Goal: Task Accomplishment & Management: Manage account settings

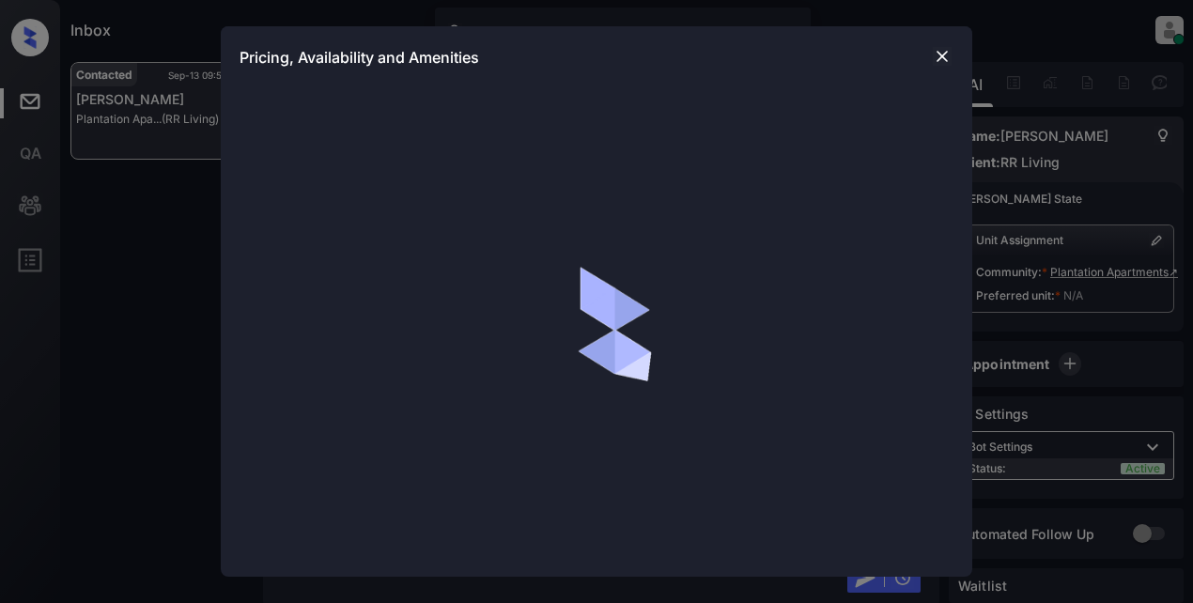
scroll to position [1022, 0]
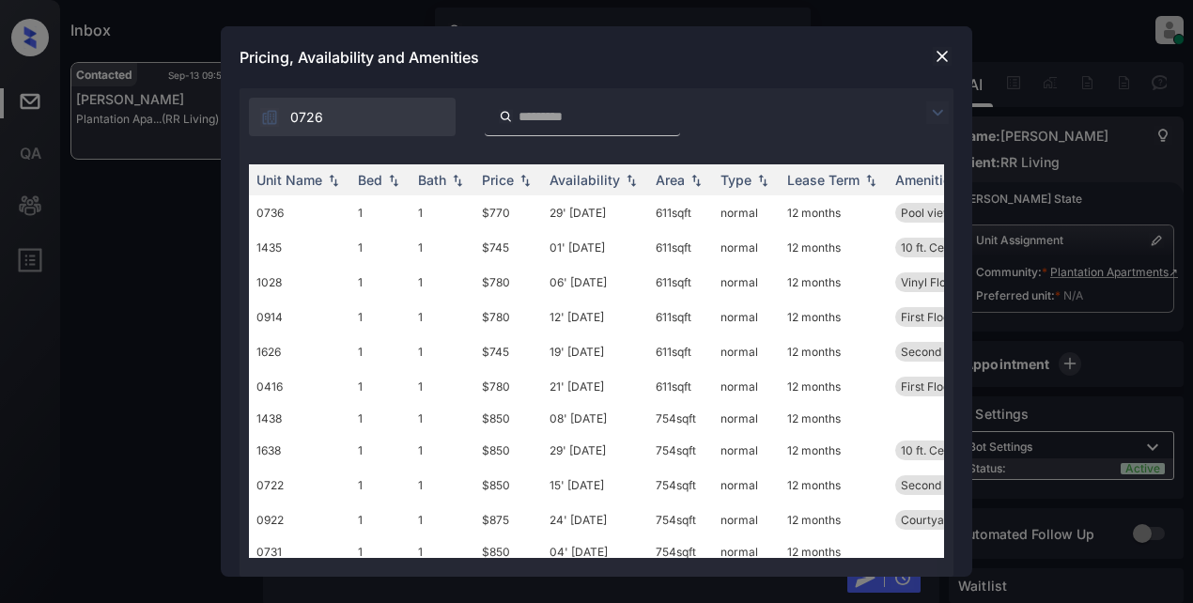
click at [937, 108] on img at bounding box center [937, 112] width 23 height 23
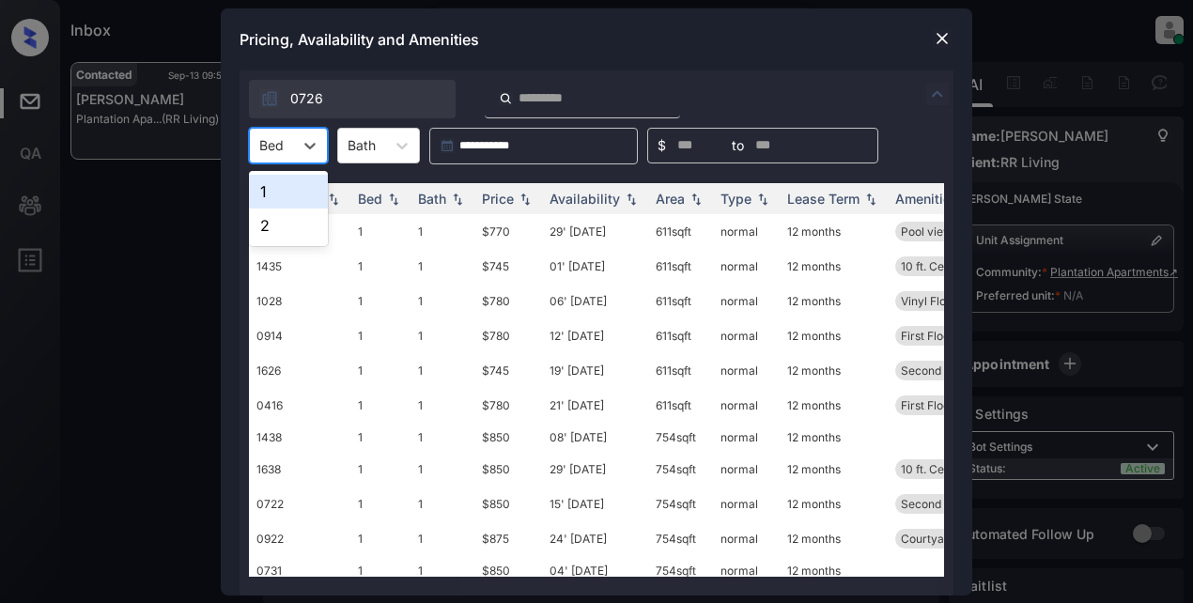
click at [320, 148] on div at bounding box center [310, 146] width 34 height 34
drag, startPoint x: 287, startPoint y: 229, endPoint x: 343, endPoint y: 213, distance: 58.6
click at [295, 228] on div "2" at bounding box center [288, 226] width 79 height 34
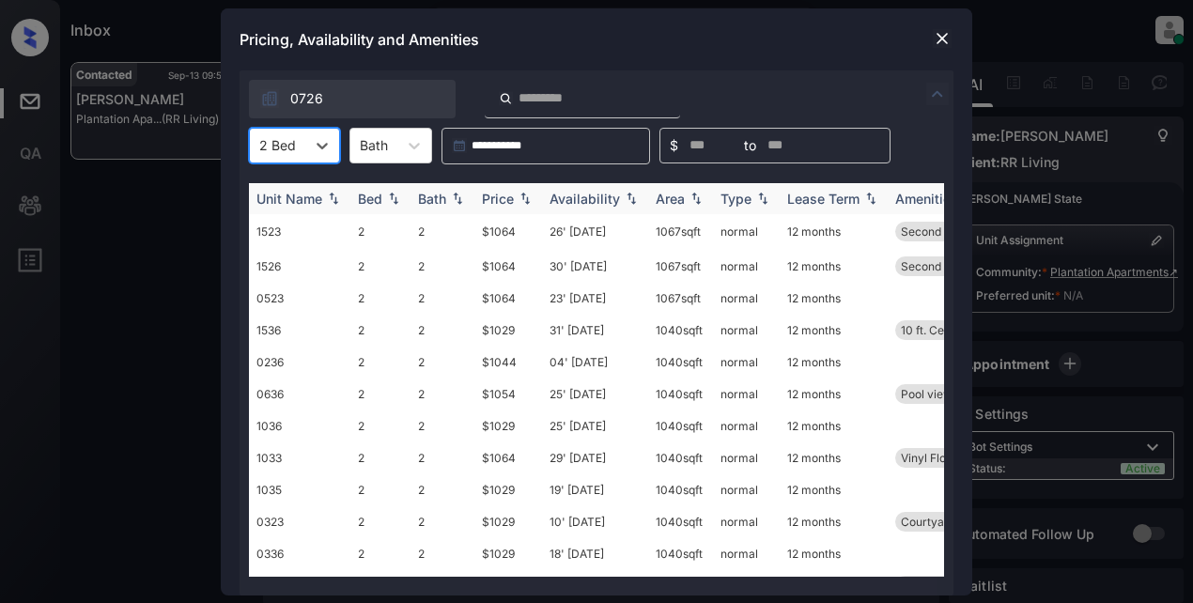
click at [524, 194] on img at bounding box center [525, 198] width 19 height 13
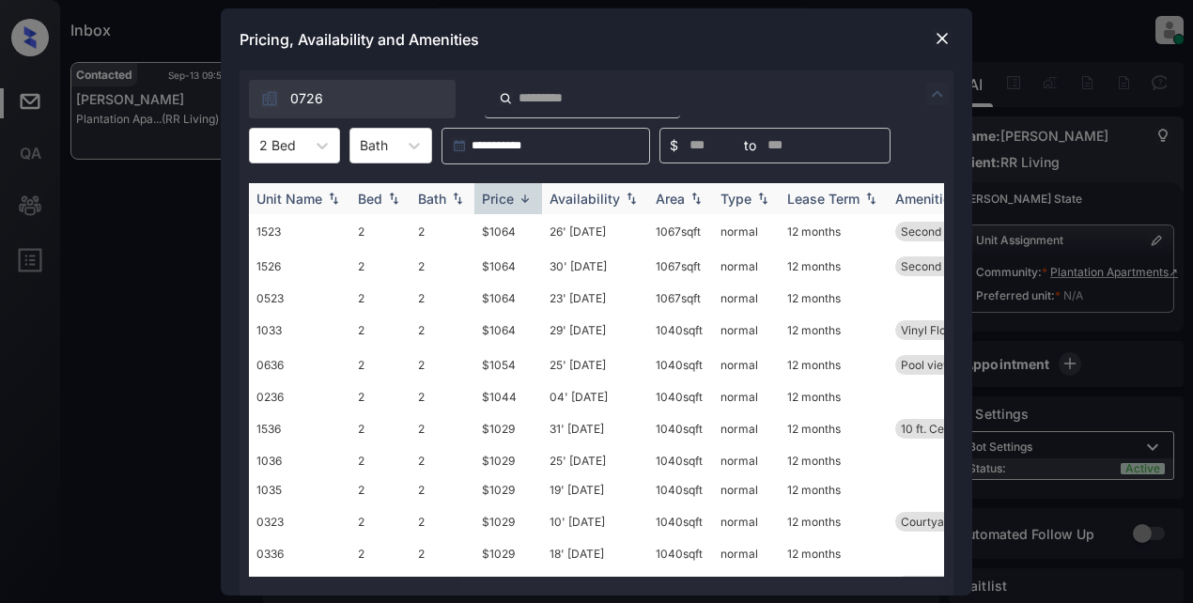
click at [525, 194] on img at bounding box center [525, 199] width 19 height 14
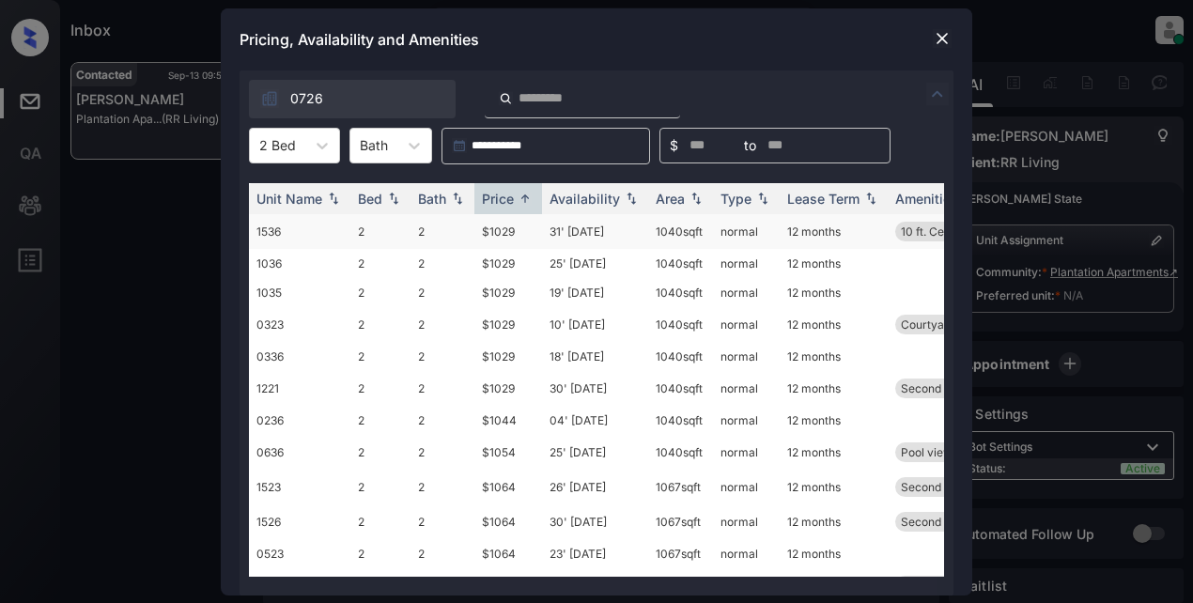
click at [496, 238] on td "$1029" at bounding box center [508, 231] width 68 height 35
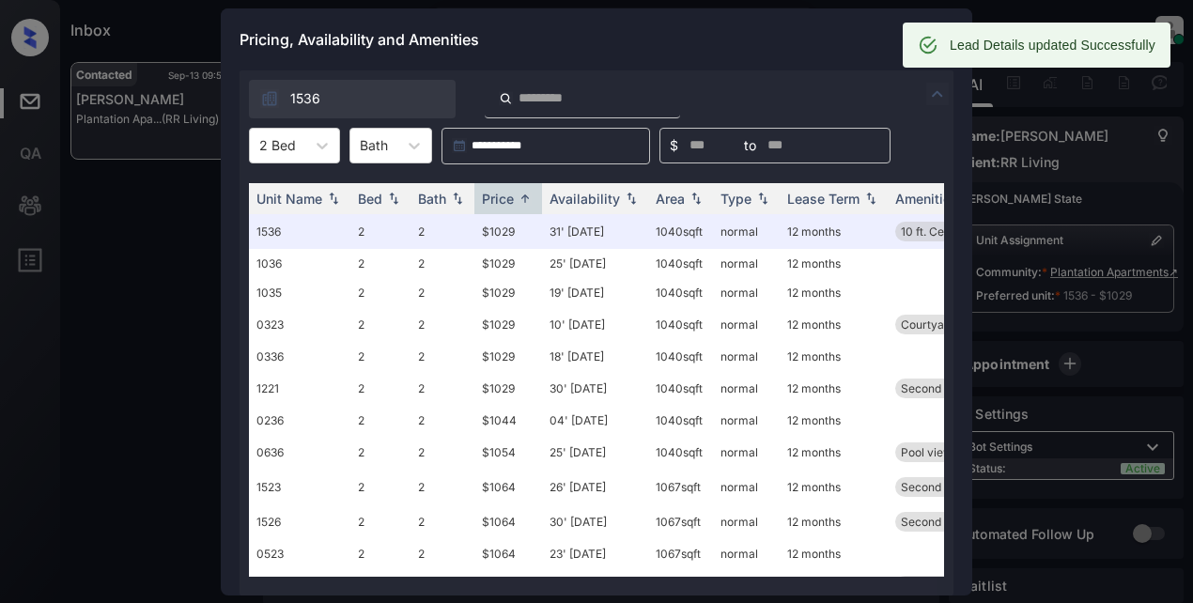
click at [778, 49] on div "Pricing, Availability and Amenities" at bounding box center [597, 39] width 752 height 62
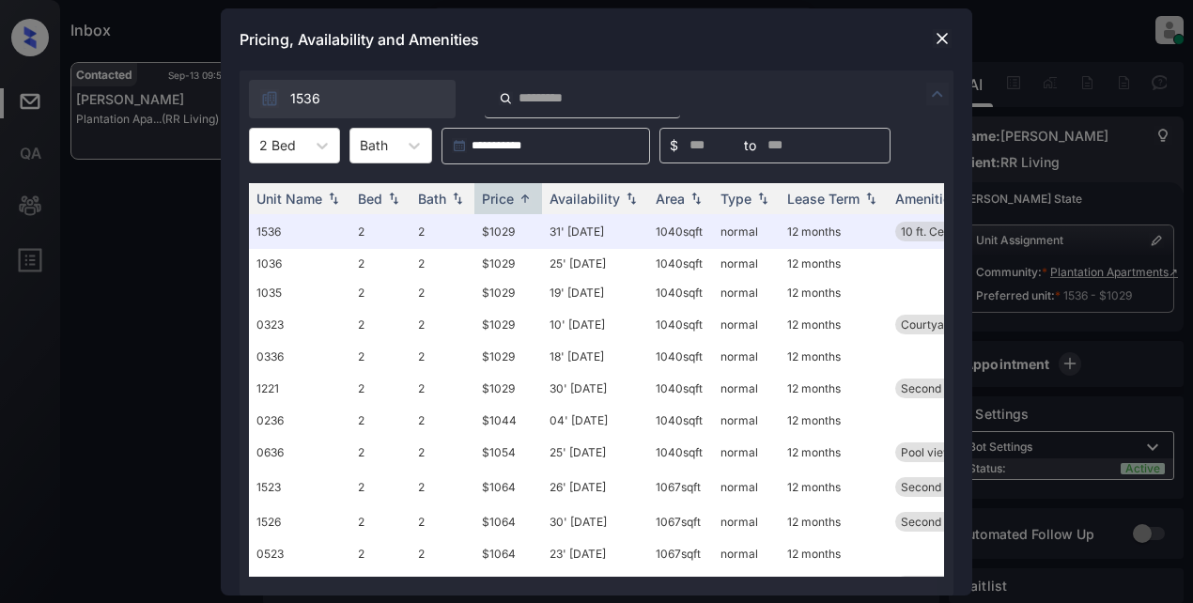
click at [940, 34] on img at bounding box center [942, 38] width 19 height 19
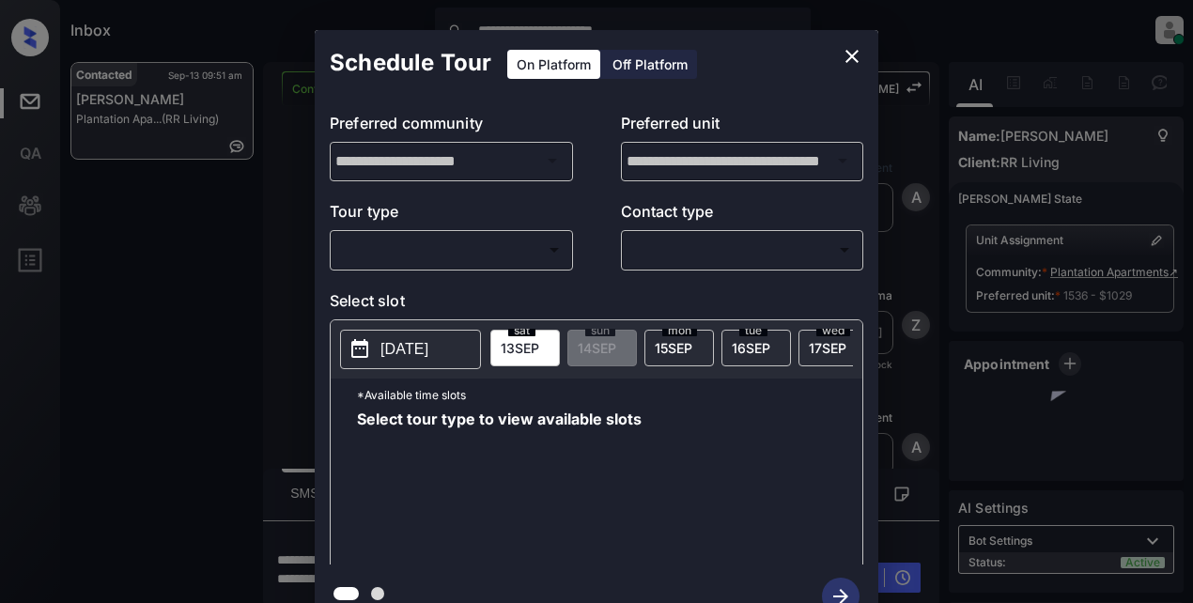
scroll to position [4199, 0]
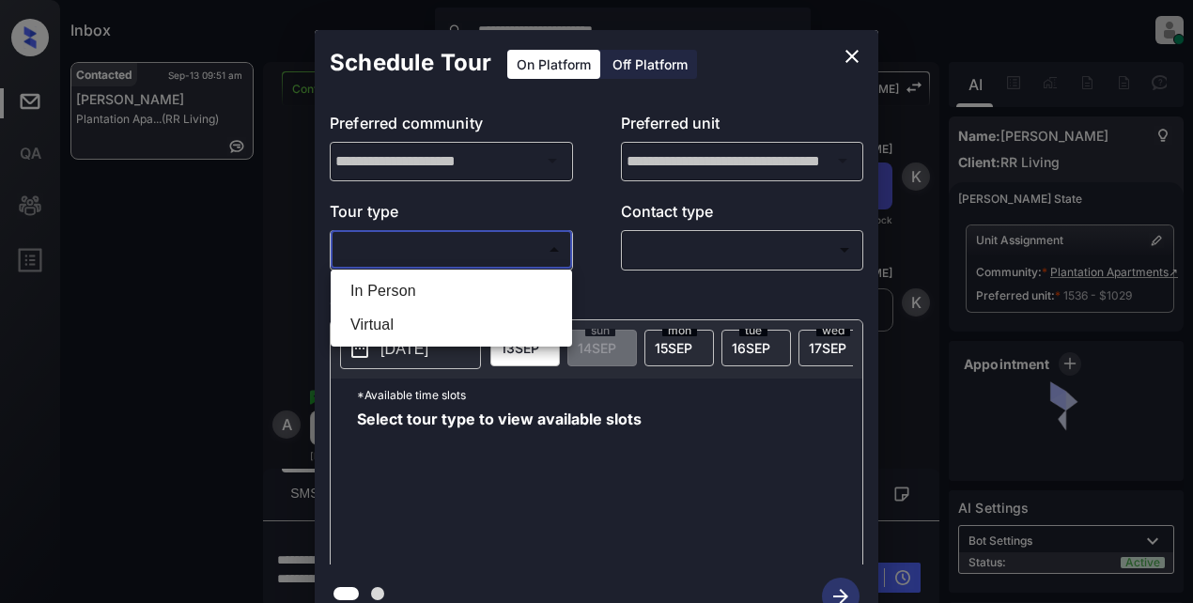
click at [412, 241] on body "**********" at bounding box center [596, 301] width 1193 height 603
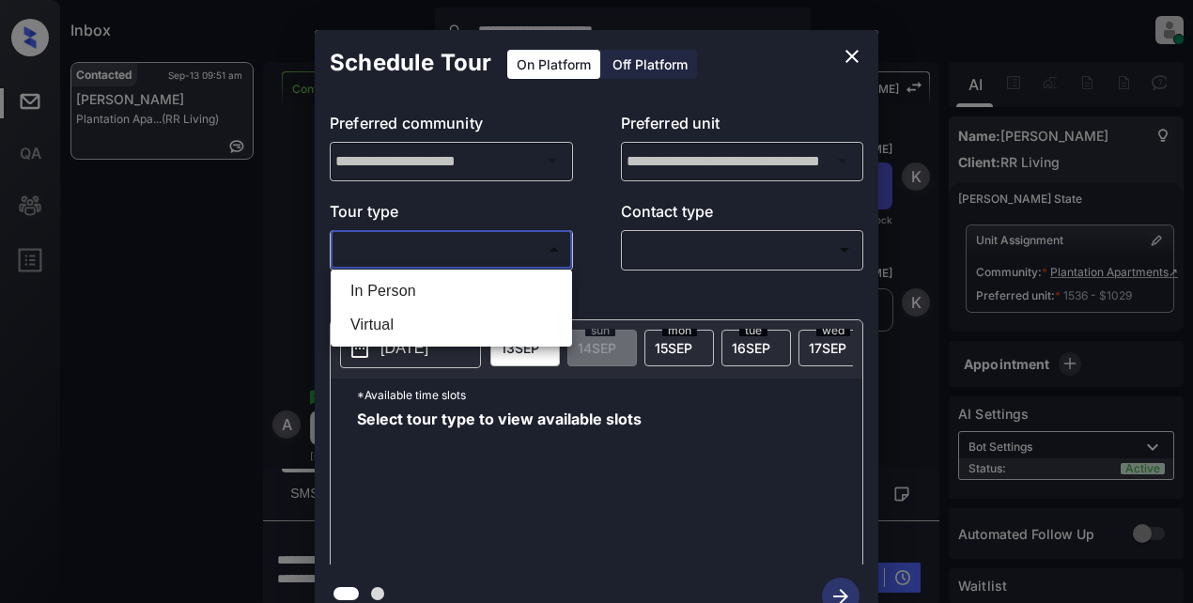
drag, startPoint x: 381, startPoint y: 287, endPoint x: 443, endPoint y: 277, distance: 62.7
click at [389, 286] on li "In Person" at bounding box center [451, 291] width 232 height 34
type input "********"
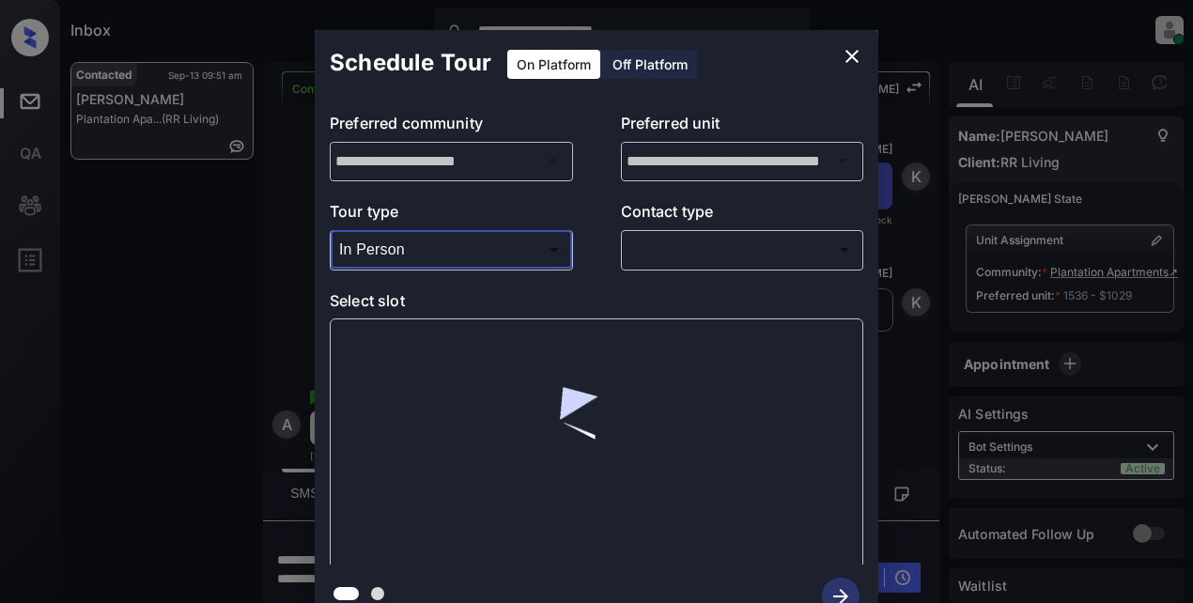
click at [681, 259] on body "**********" at bounding box center [596, 301] width 1193 height 603
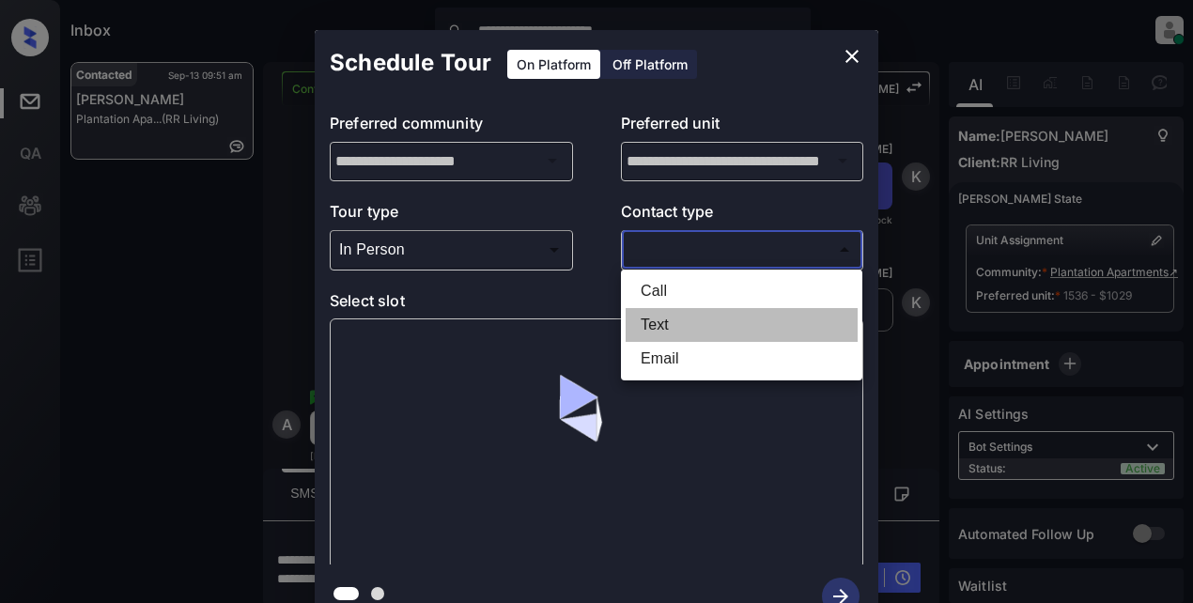
drag, startPoint x: 659, startPoint y: 320, endPoint x: 615, endPoint y: 298, distance: 48.8
click at [661, 320] on li "Text" at bounding box center [742, 325] width 232 height 34
type input "****"
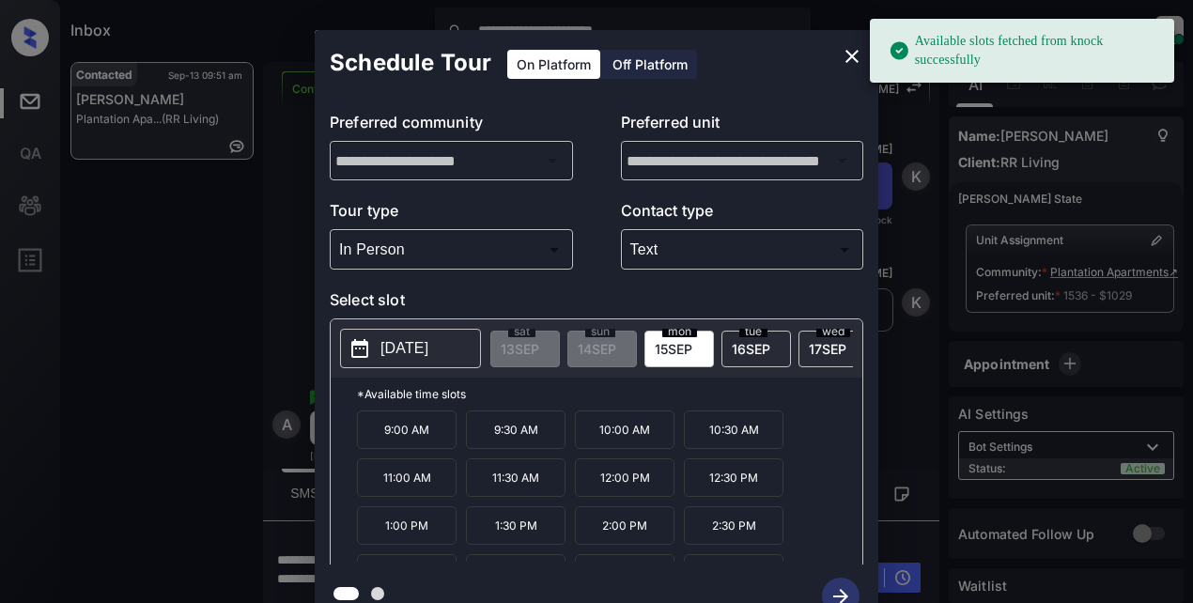
click at [407, 360] on p "2025-09-15" at bounding box center [405, 348] width 48 height 23
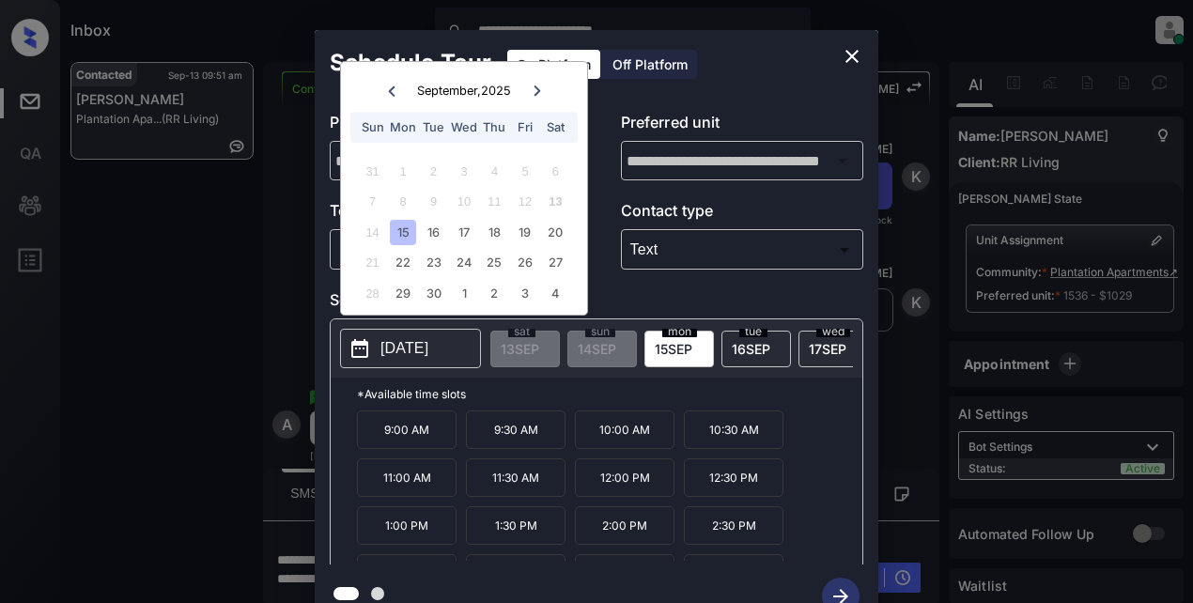
click at [641, 446] on p "10:00 AM" at bounding box center [625, 430] width 100 height 39
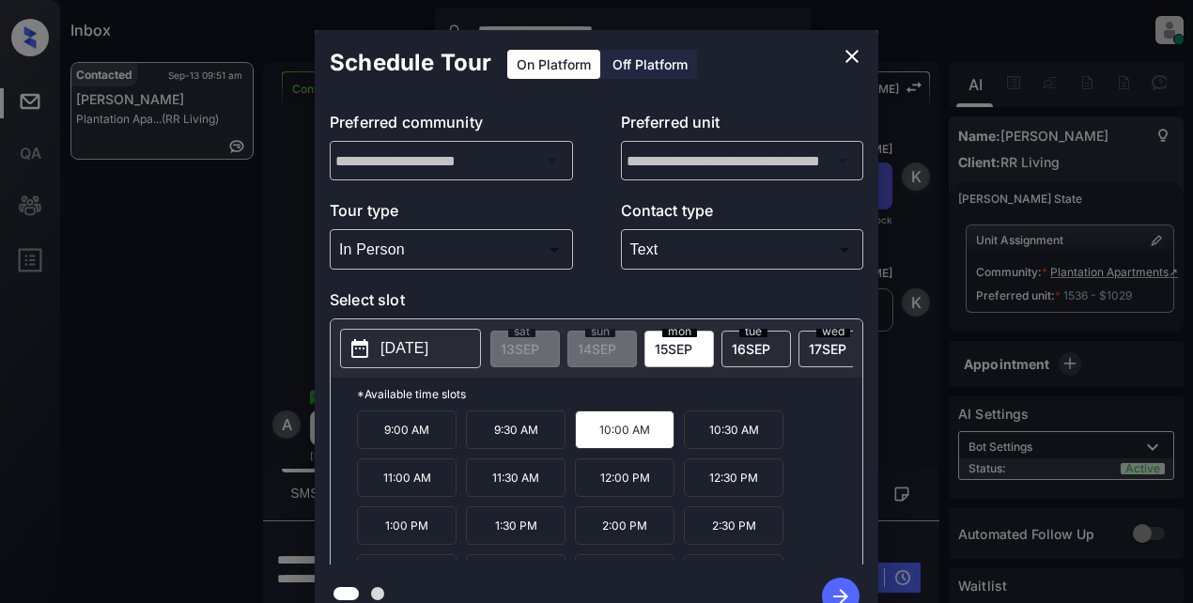
click at [846, 585] on icon "button" at bounding box center [841, 597] width 38 height 38
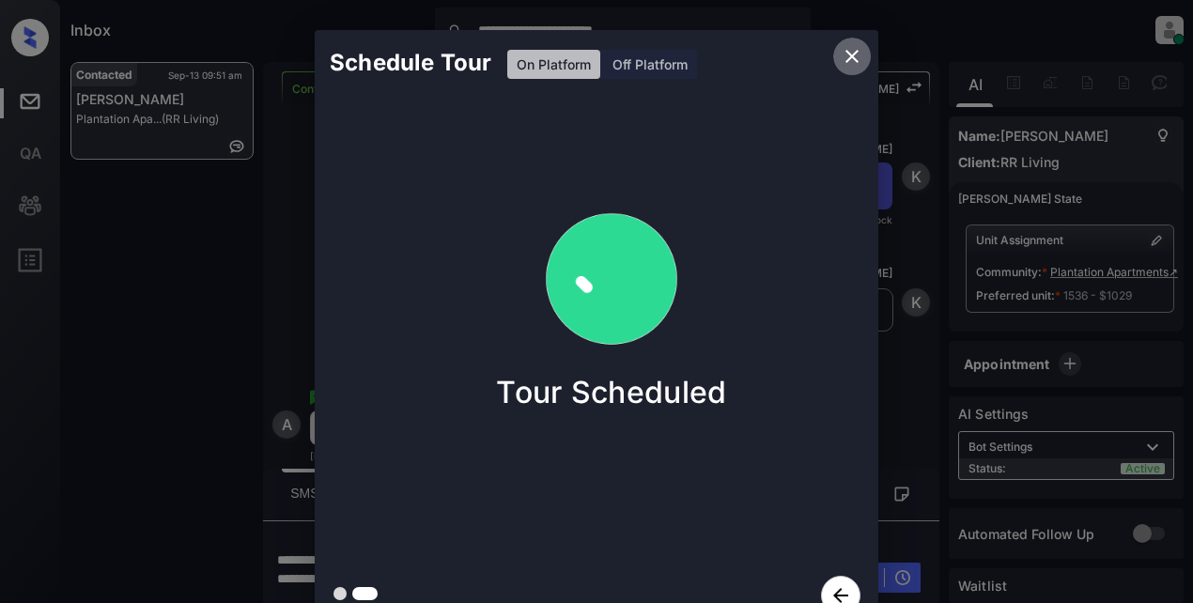
click at [850, 55] on icon "close" at bounding box center [852, 56] width 13 height 13
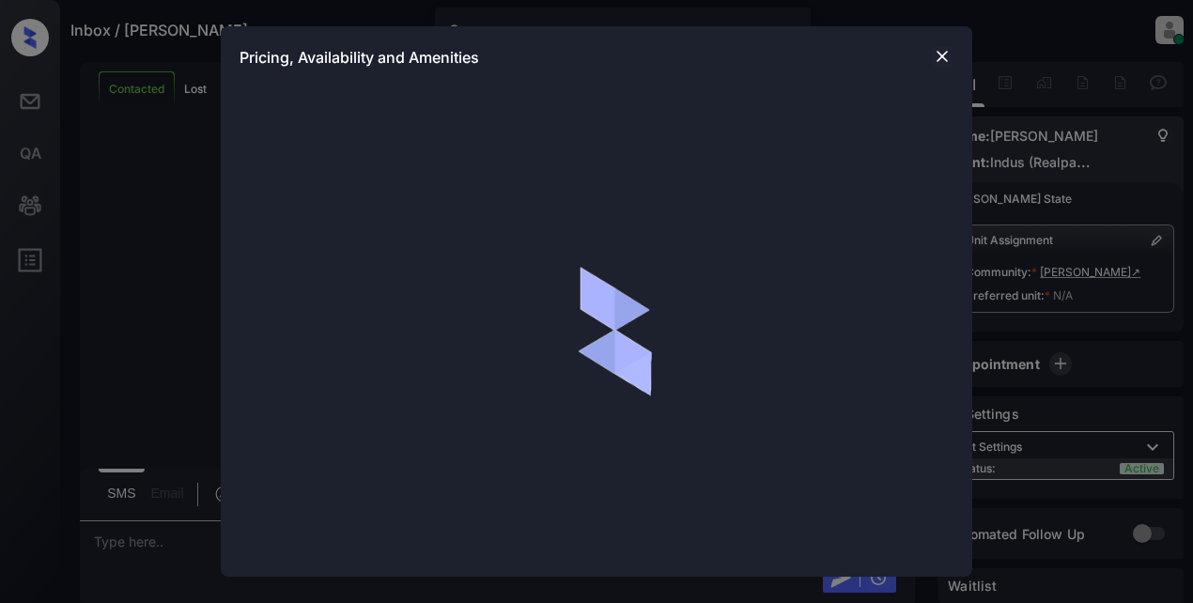
scroll to position [1626, 0]
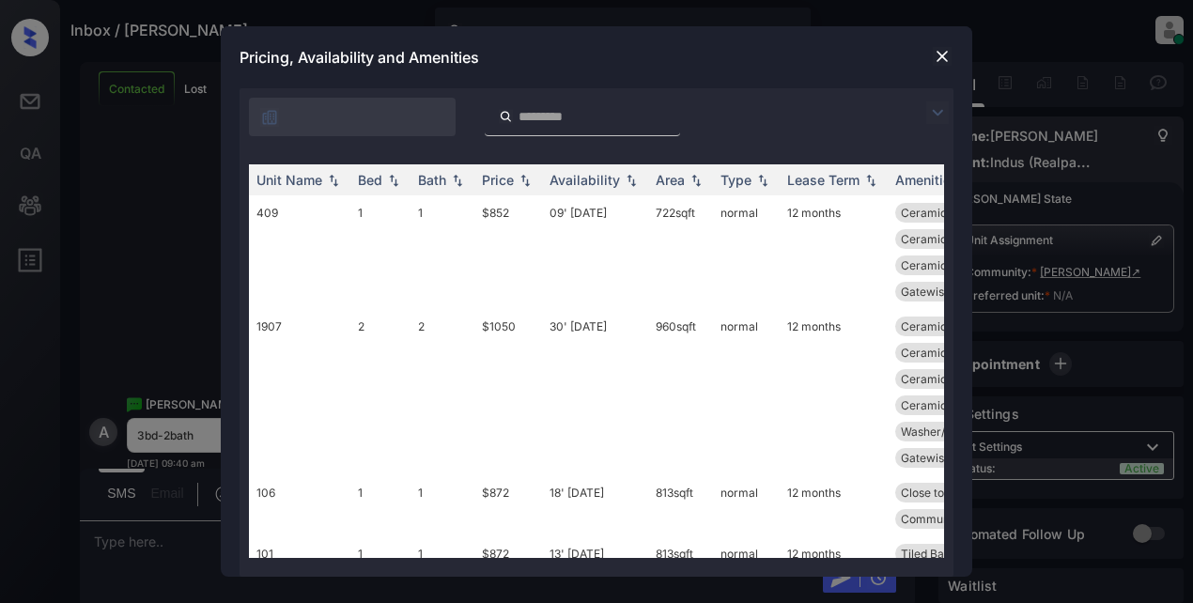
click at [935, 110] on img at bounding box center [937, 112] width 23 height 23
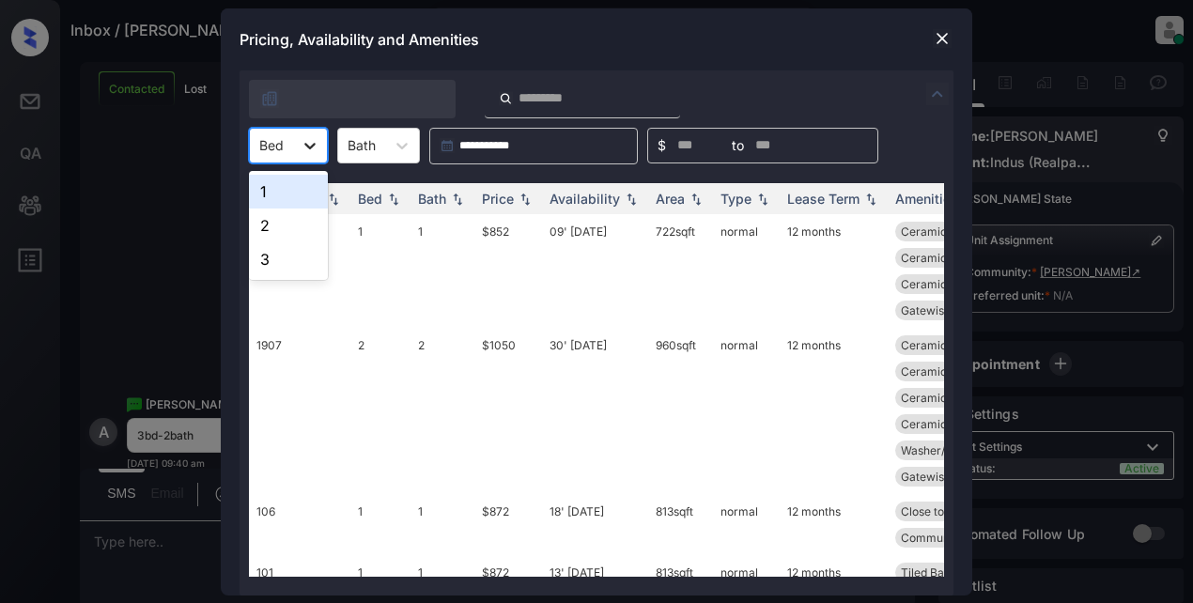
click at [316, 148] on icon at bounding box center [310, 145] width 19 height 19
click at [263, 255] on div "3" at bounding box center [288, 259] width 79 height 34
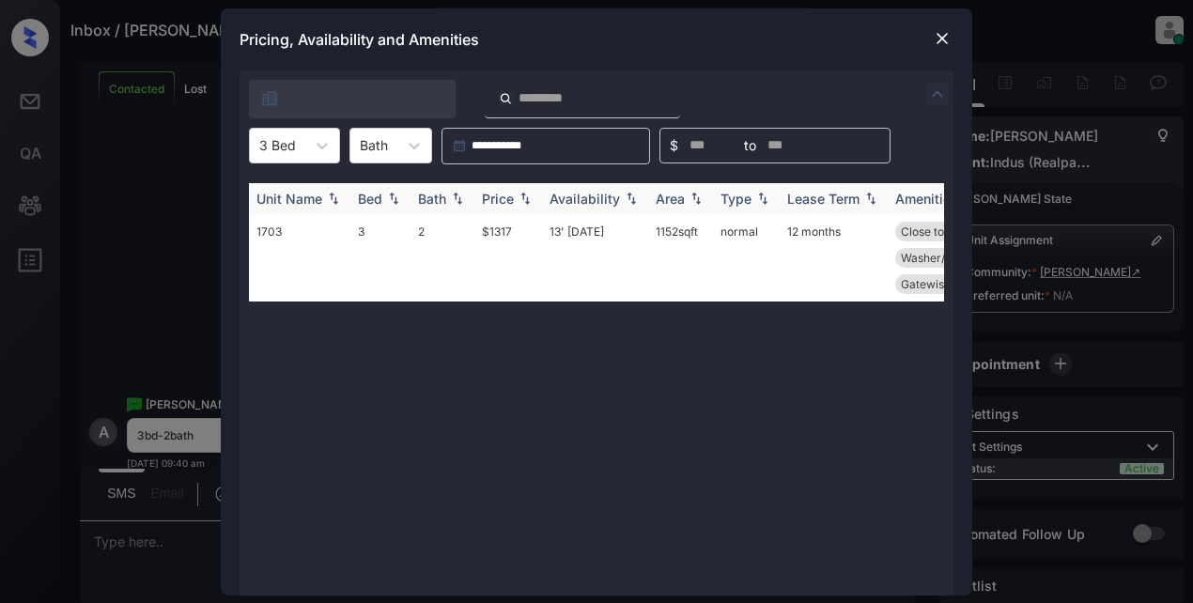
click at [521, 198] on img at bounding box center [525, 198] width 19 height 13
click at [521, 198] on img at bounding box center [525, 199] width 19 height 14
click at [505, 231] on td "$1317" at bounding box center [508, 257] width 68 height 87
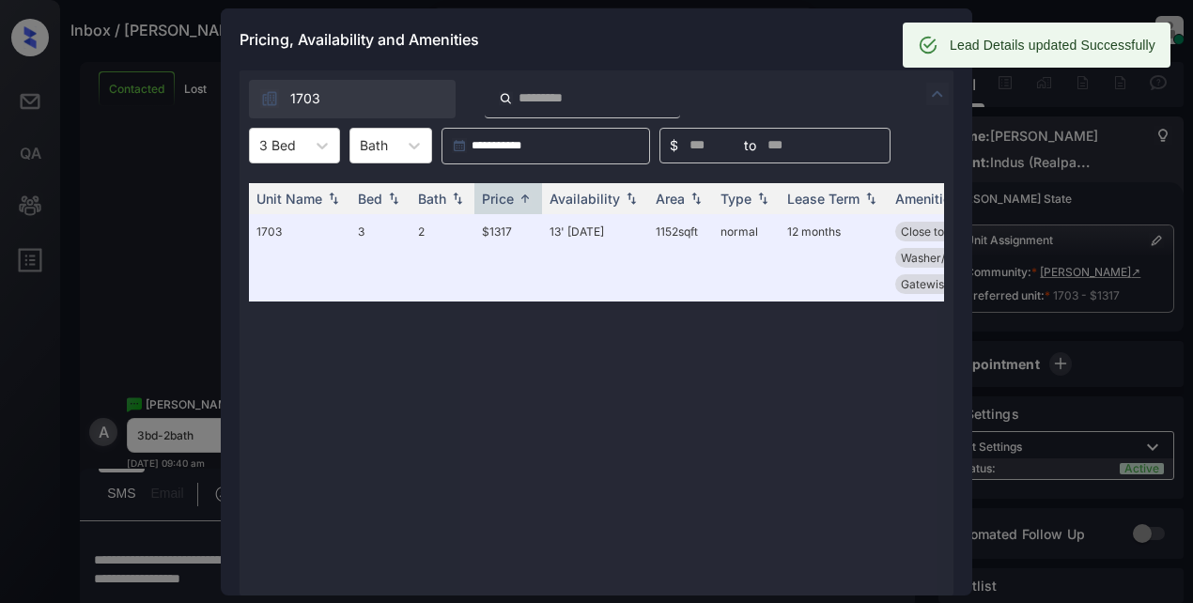
drag, startPoint x: 716, startPoint y: 22, endPoint x: 755, endPoint y: 17, distance: 39.7
click at [721, 23] on div "Pricing, Availability and Amenities" at bounding box center [597, 39] width 752 height 62
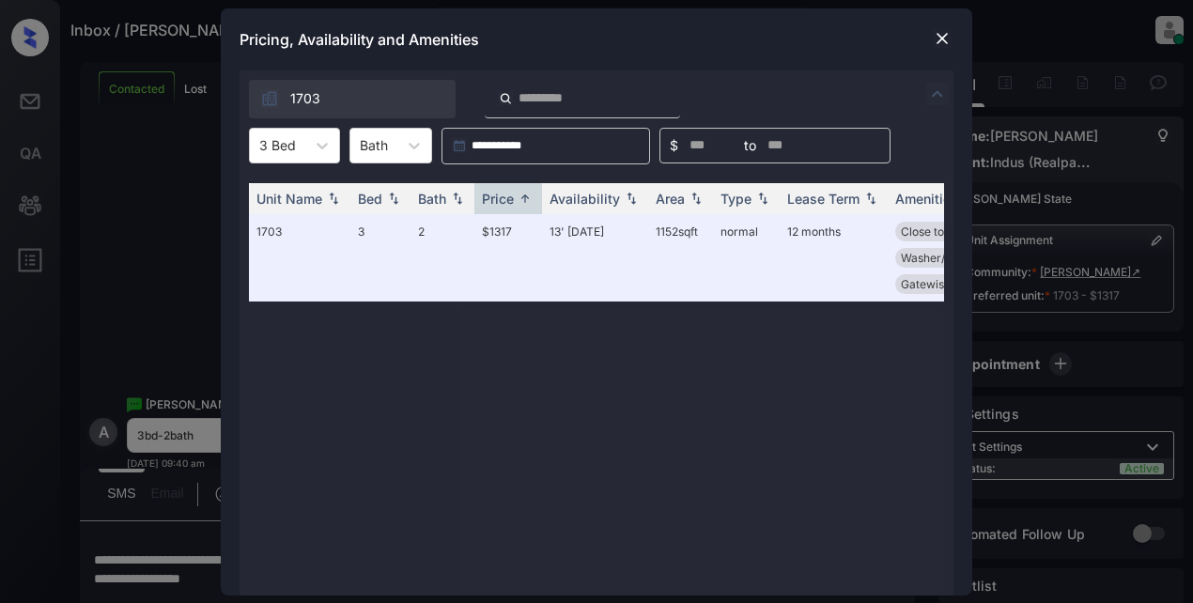
click at [938, 39] on img at bounding box center [942, 38] width 19 height 19
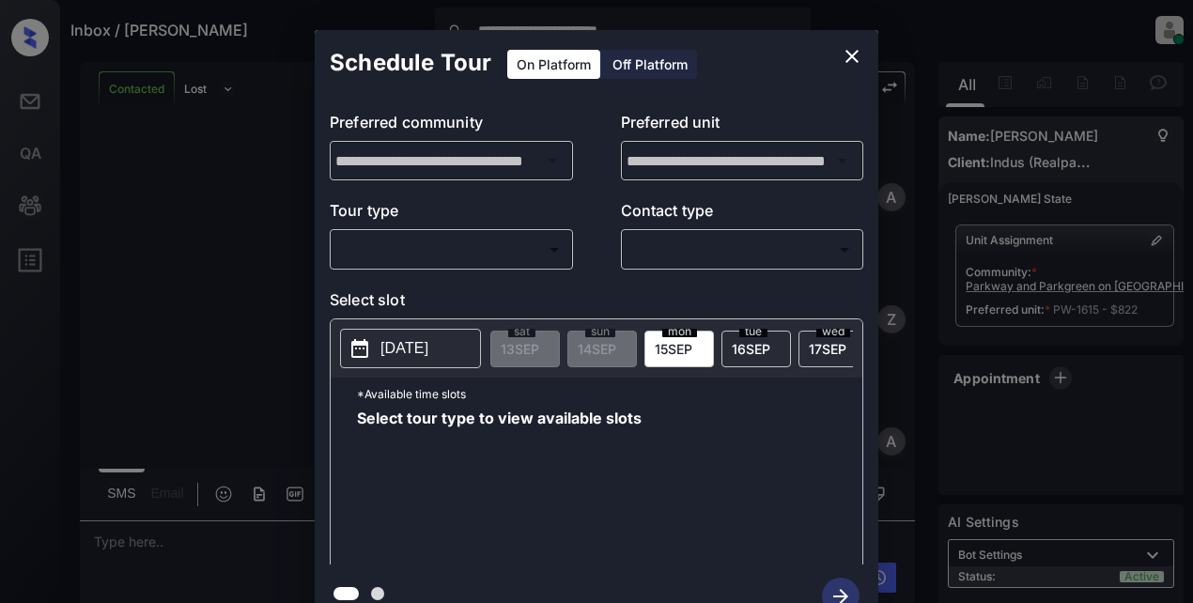
scroll to position [26, 0]
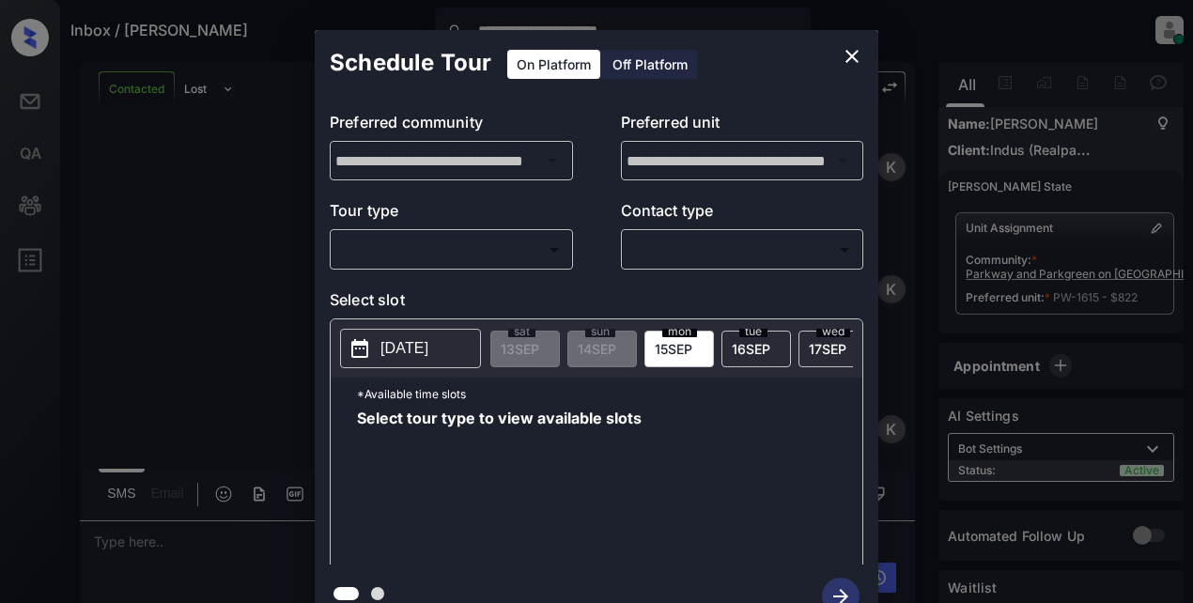
click at [386, 240] on body "**********" at bounding box center [596, 301] width 1193 height 603
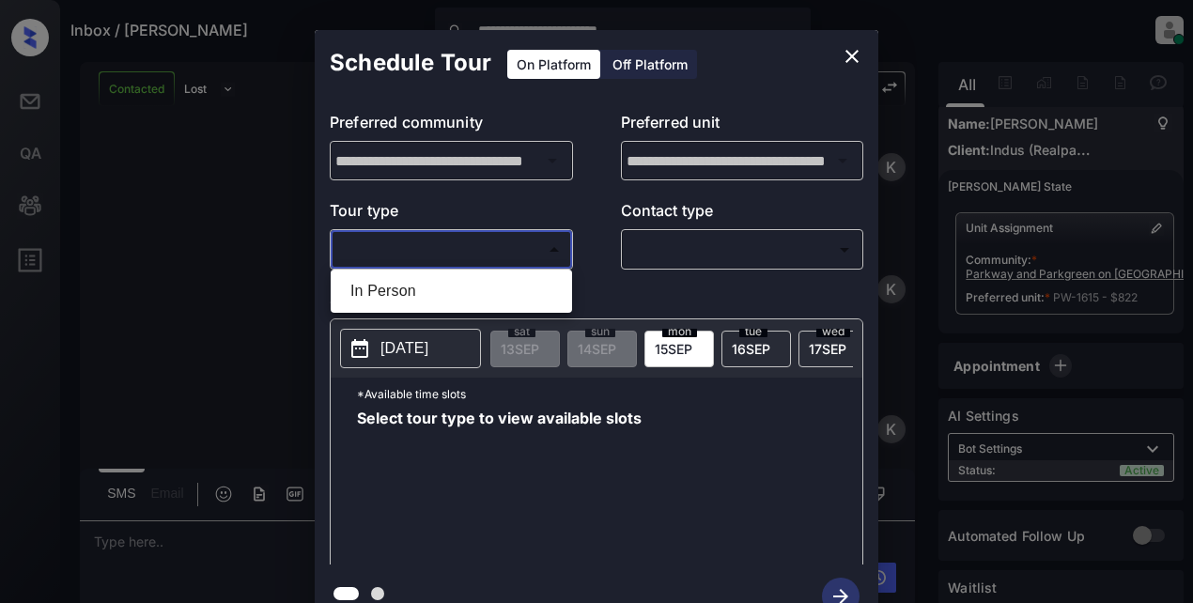
click at [388, 293] on li "In Person" at bounding box center [451, 291] width 232 height 34
type input "********"
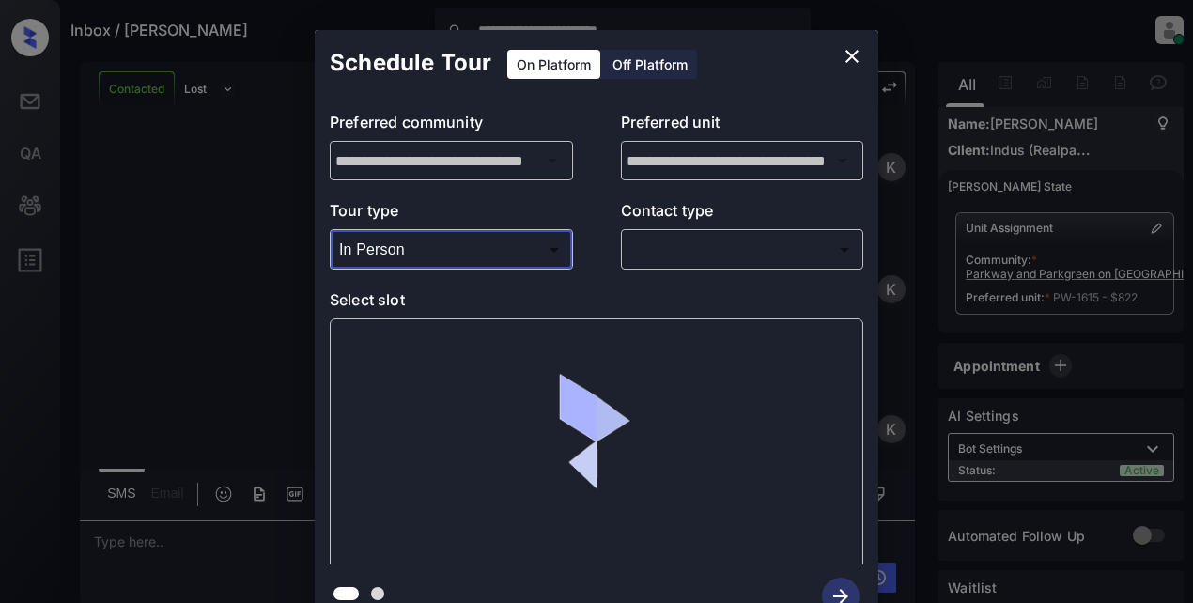
click at [651, 257] on body "**********" at bounding box center [596, 301] width 1193 height 603
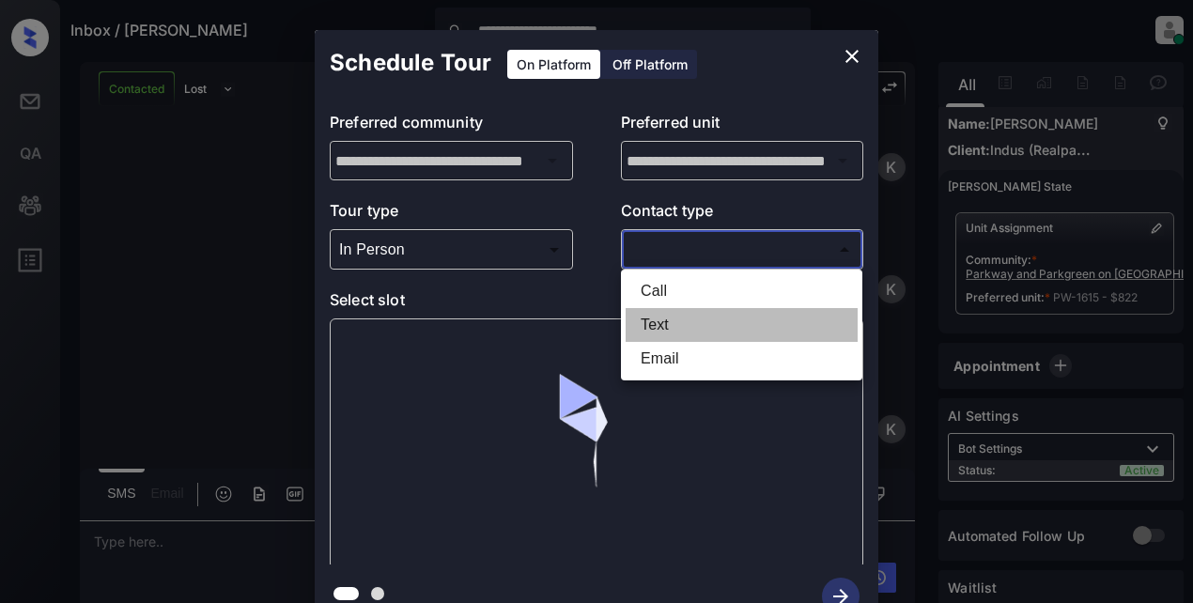
click at [670, 321] on li "Text" at bounding box center [742, 325] width 232 height 34
type input "****"
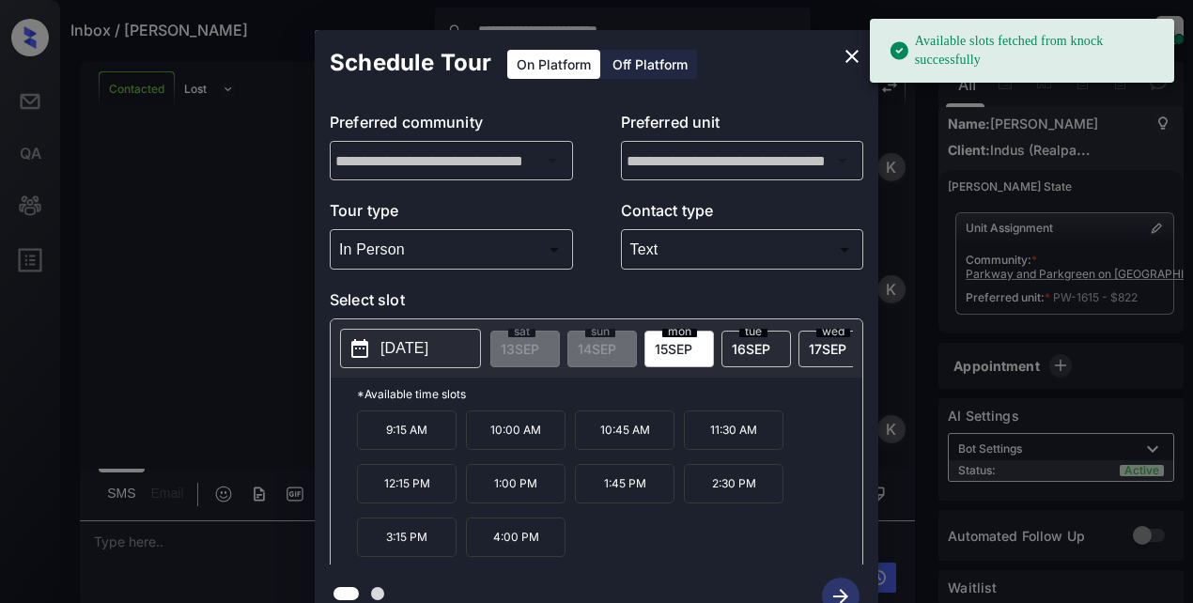
click at [403, 354] on p "2025-09-15" at bounding box center [405, 348] width 48 height 23
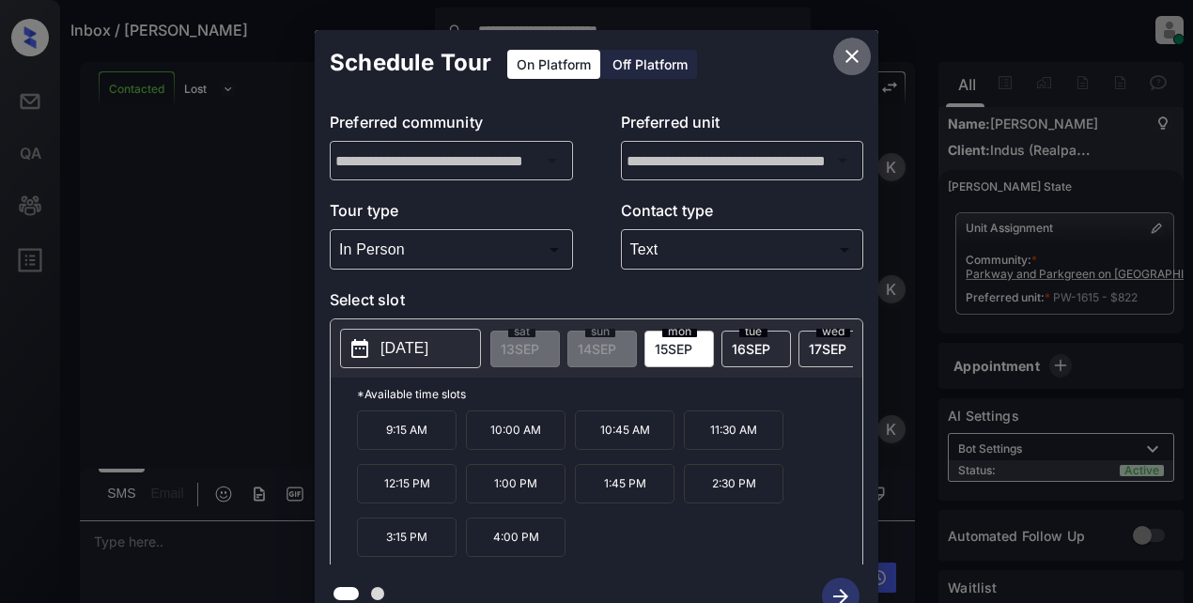
click at [848, 56] on icon "close" at bounding box center [852, 56] width 23 height 23
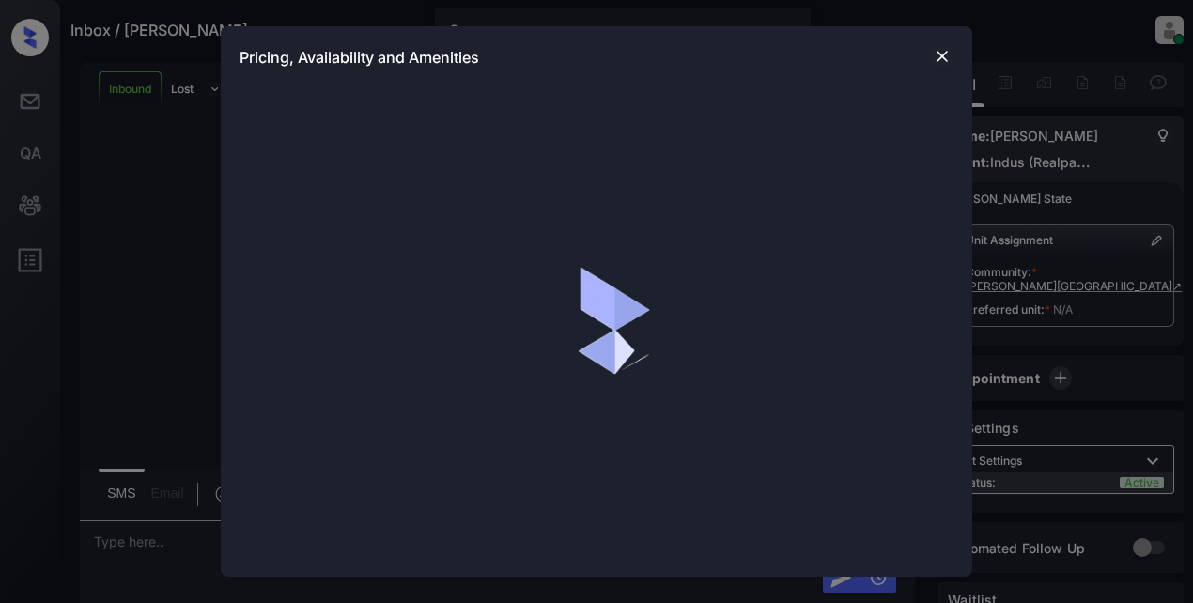
scroll to position [656, 0]
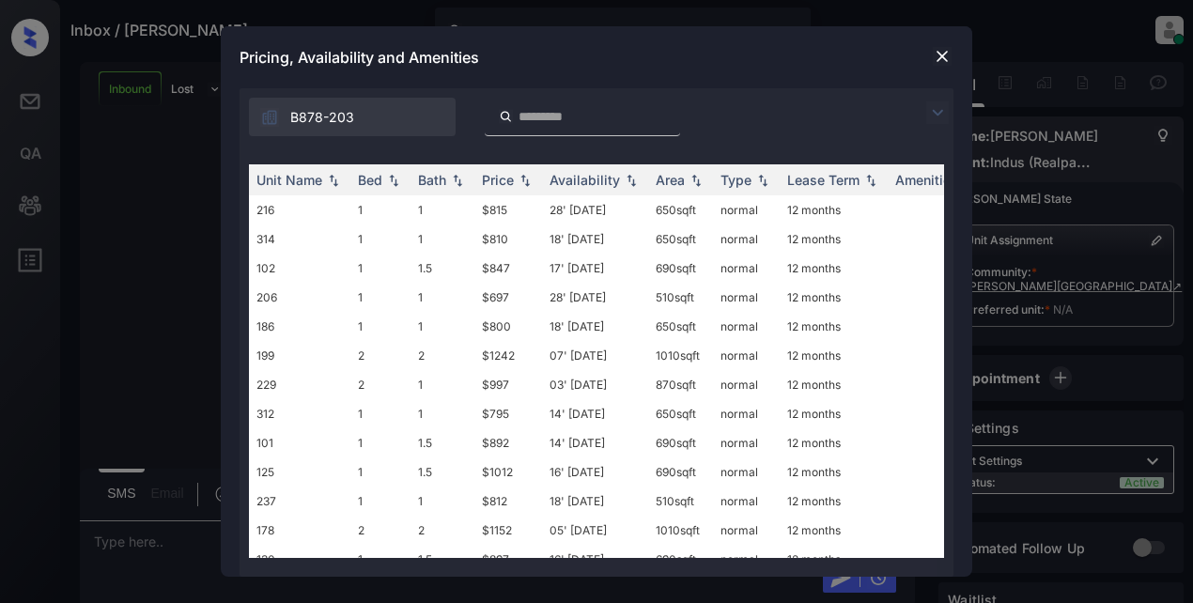
click at [931, 117] on img at bounding box center [937, 112] width 23 height 23
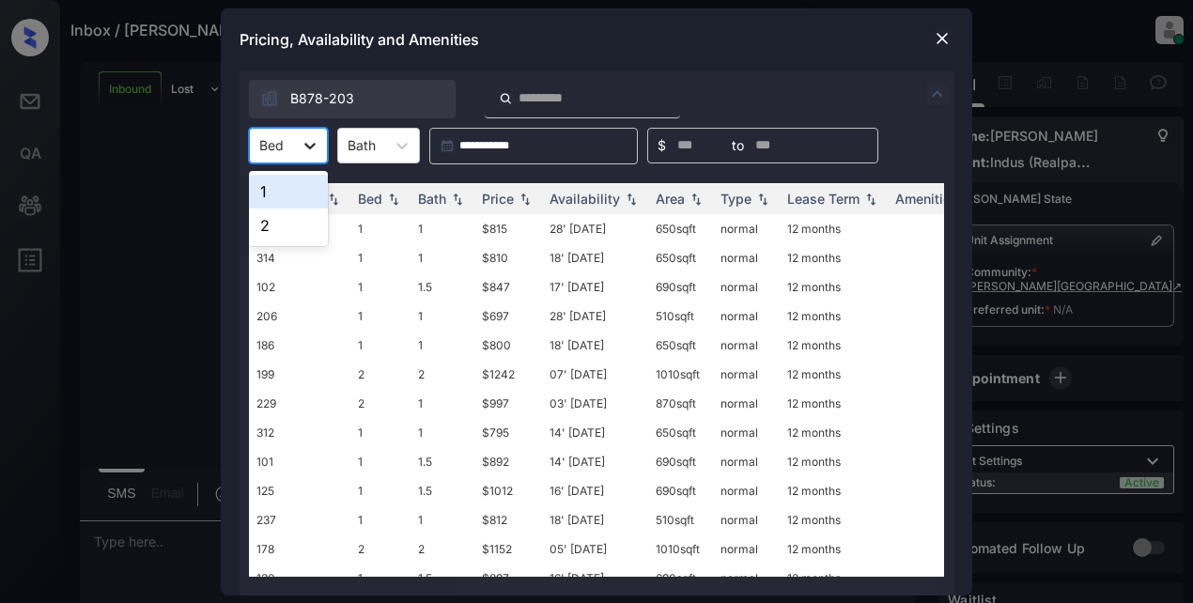
click at [311, 145] on icon at bounding box center [310, 145] width 19 height 19
drag, startPoint x: 286, startPoint y: 203, endPoint x: 318, endPoint y: 199, distance: 32.2
click at [288, 203] on div "1" at bounding box center [288, 192] width 79 height 34
click at [498, 195] on div "Price" at bounding box center [498, 199] width 32 height 16
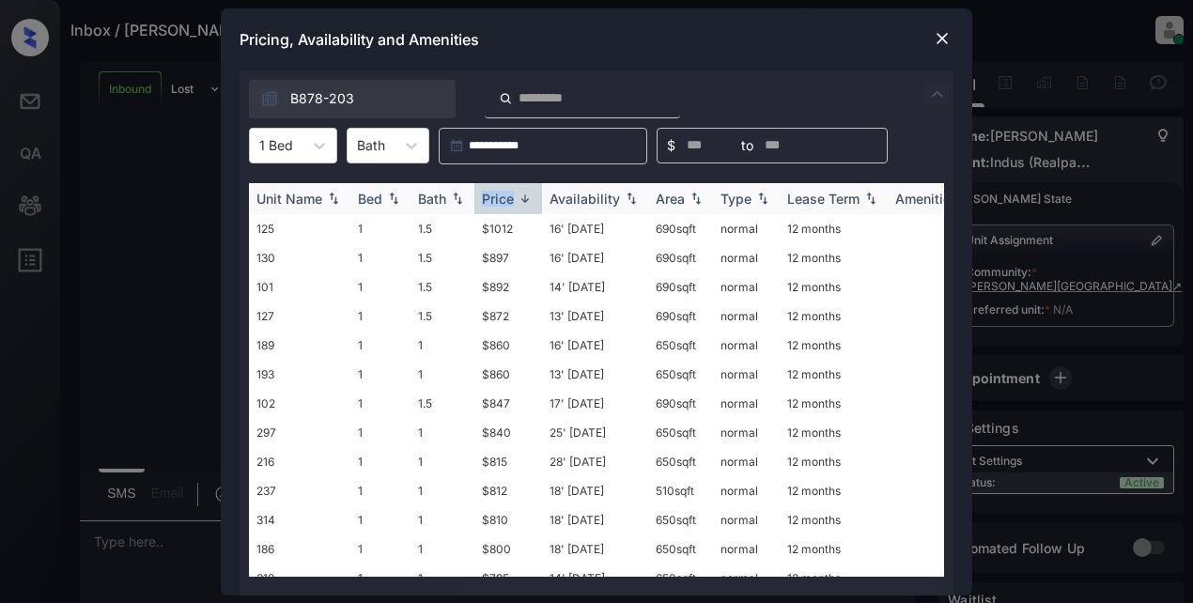
click at [498, 195] on div "Price" at bounding box center [498, 199] width 32 height 16
click at [1046, 266] on div "**********" at bounding box center [596, 301] width 1193 height 603
click at [945, 39] on img at bounding box center [942, 38] width 19 height 19
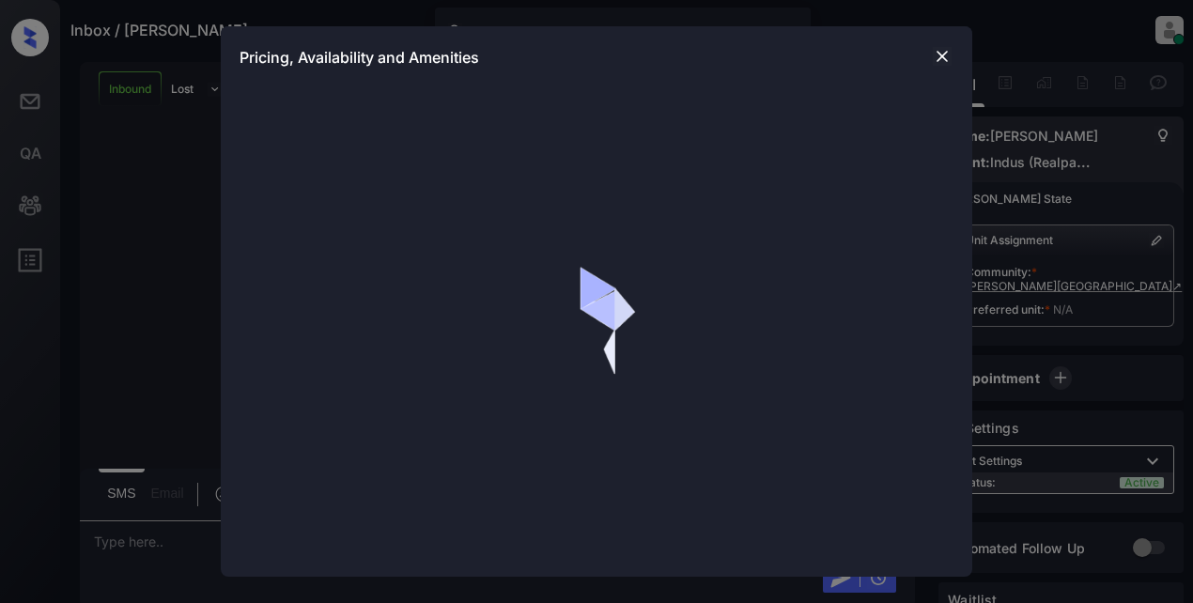
scroll to position [656, 0]
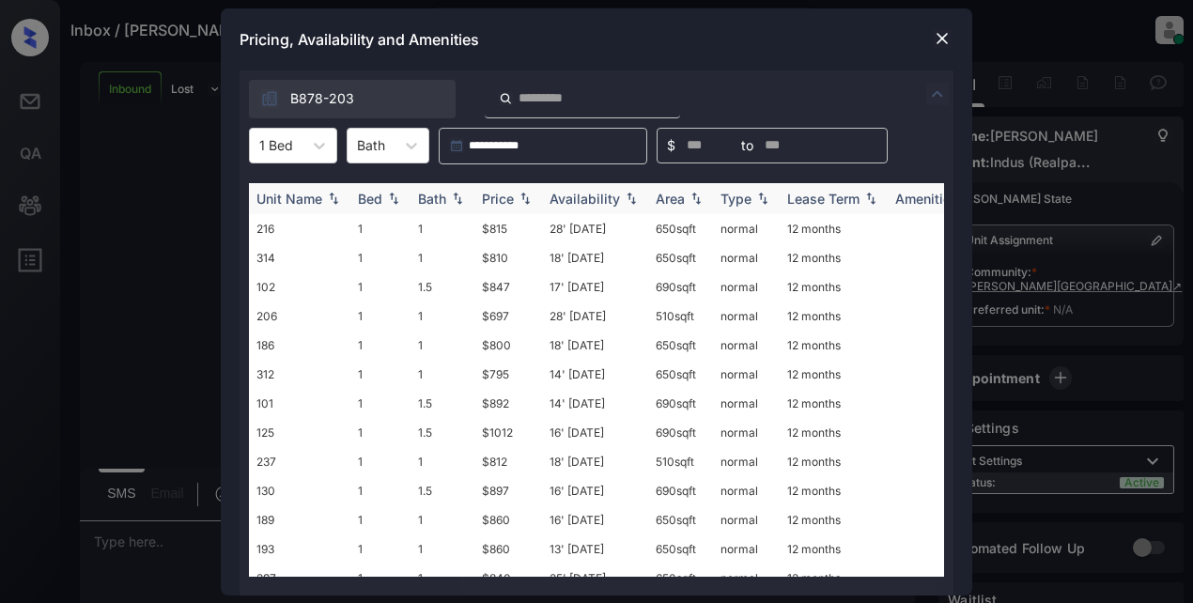
click at [505, 199] on div "Price" at bounding box center [498, 199] width 32 height 16
click at [490, 233] on td "$697" at bounding box center [508, 228] width 68 height 29
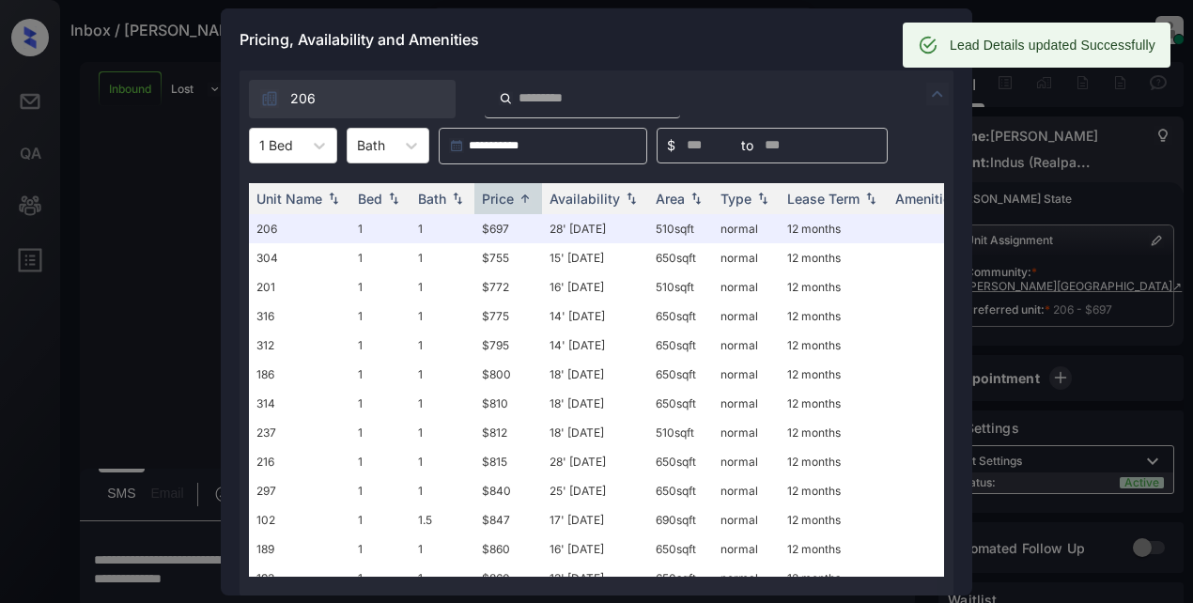
click at [728, 52] on div "Pricing, Availability and Amenities" at bounding box center [597, 39] width 752 height 62
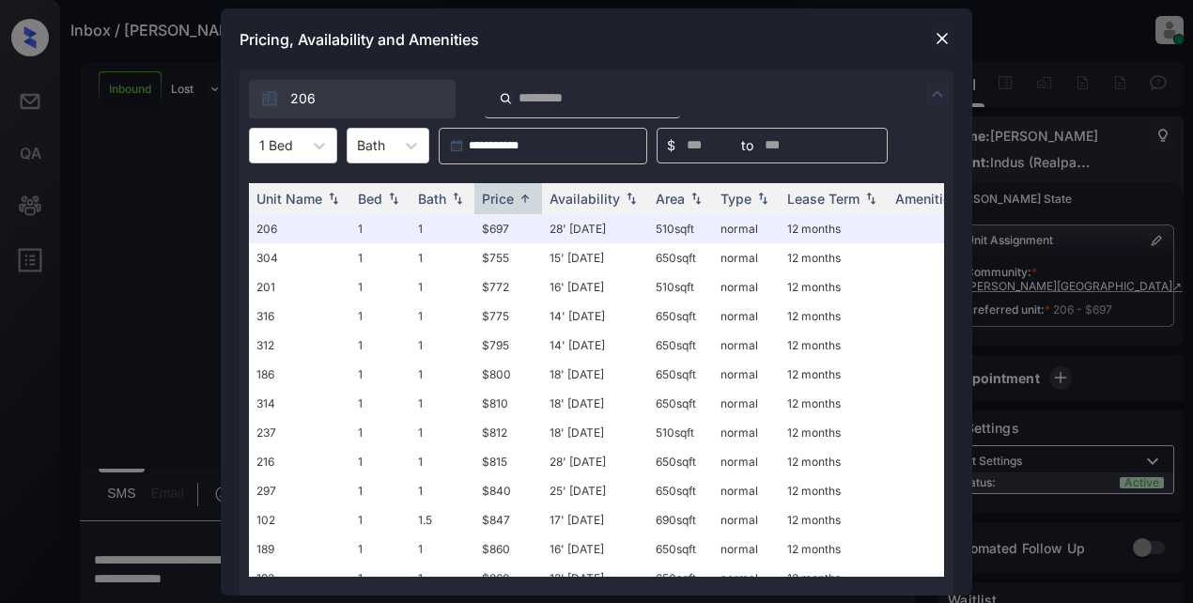
click at [945, 39] on img at bounding box center [942, 38] width 19 height 19
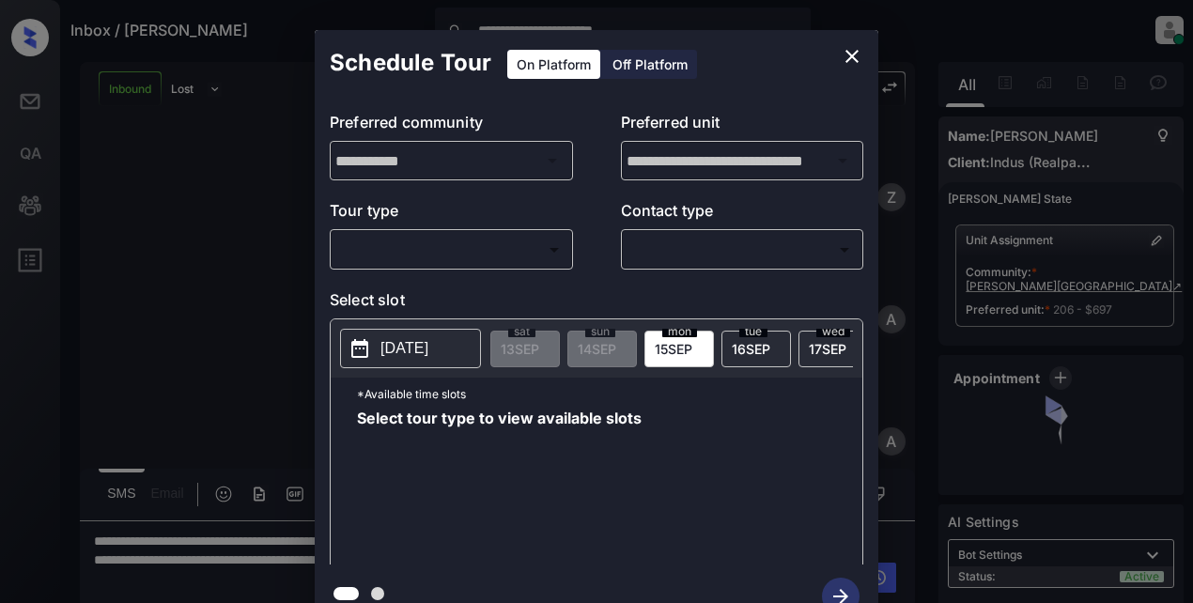
scroll to position [1071, 0]
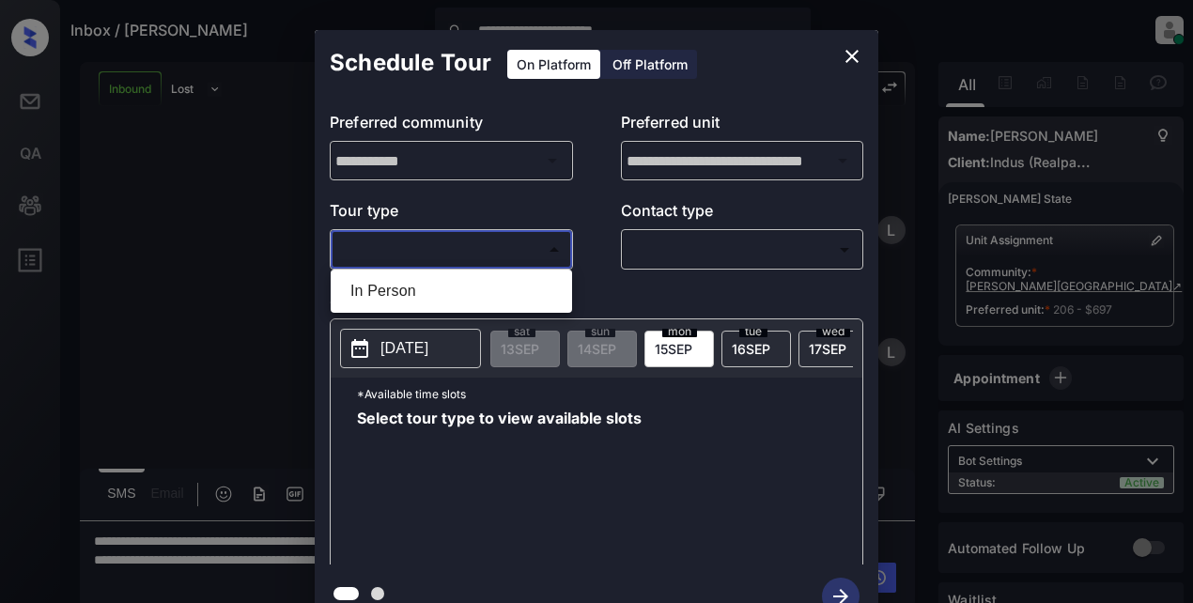
click at [414, 257] on body "**********" at bounding box center [596, 301] width 1193 height 603
drag, startPoint x: 402, startPoint y: 287, endPoint x: 428, endPoint y: 282, distance: 25.8
click at [402, 288] on li "In Person" at bounding box center [451, 291] width 232 height 34
type input "********"
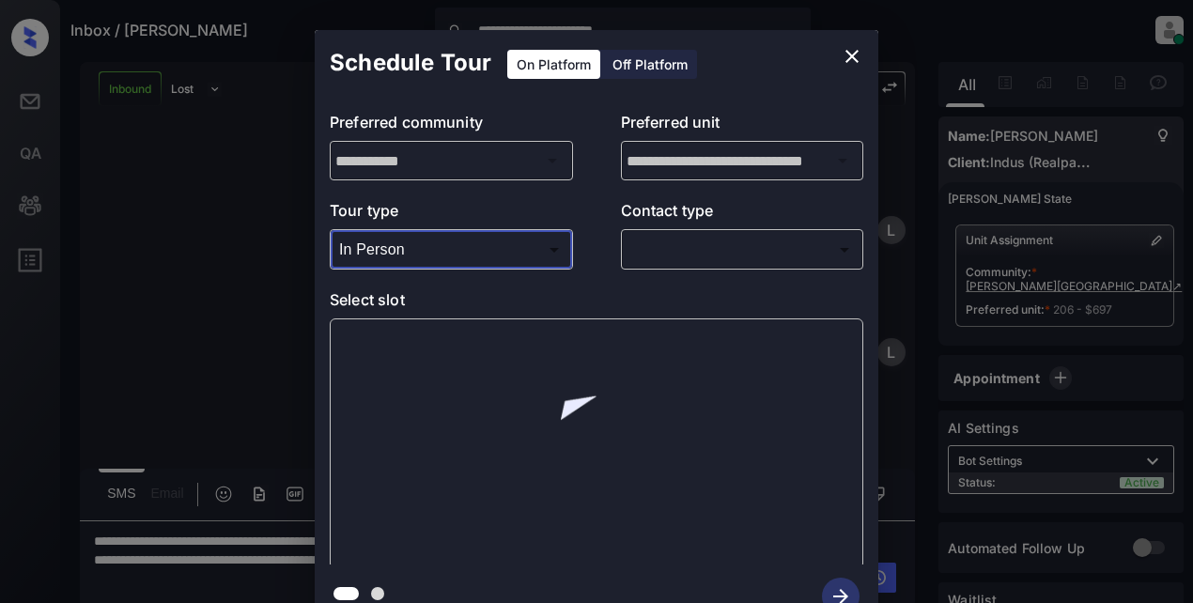
click at [640, 255] on body "**********" at bounding box center [596, 301] width 1193 height 603
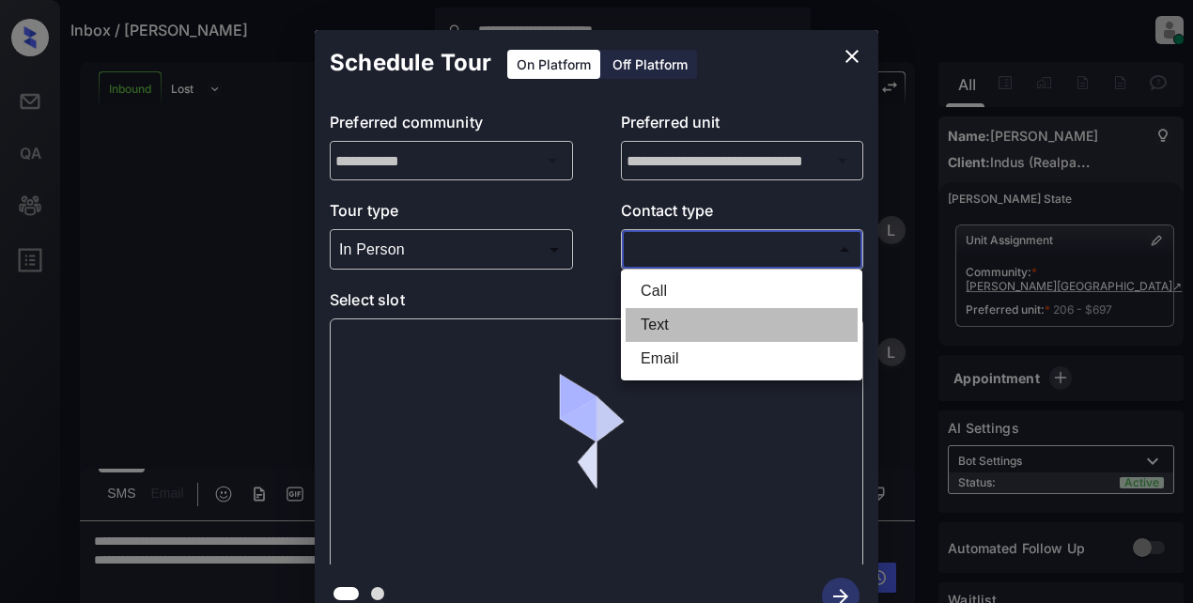
click at [661, 321] on li "Text" at bounding box center [742, 325] width 232 height 34
type input "****"
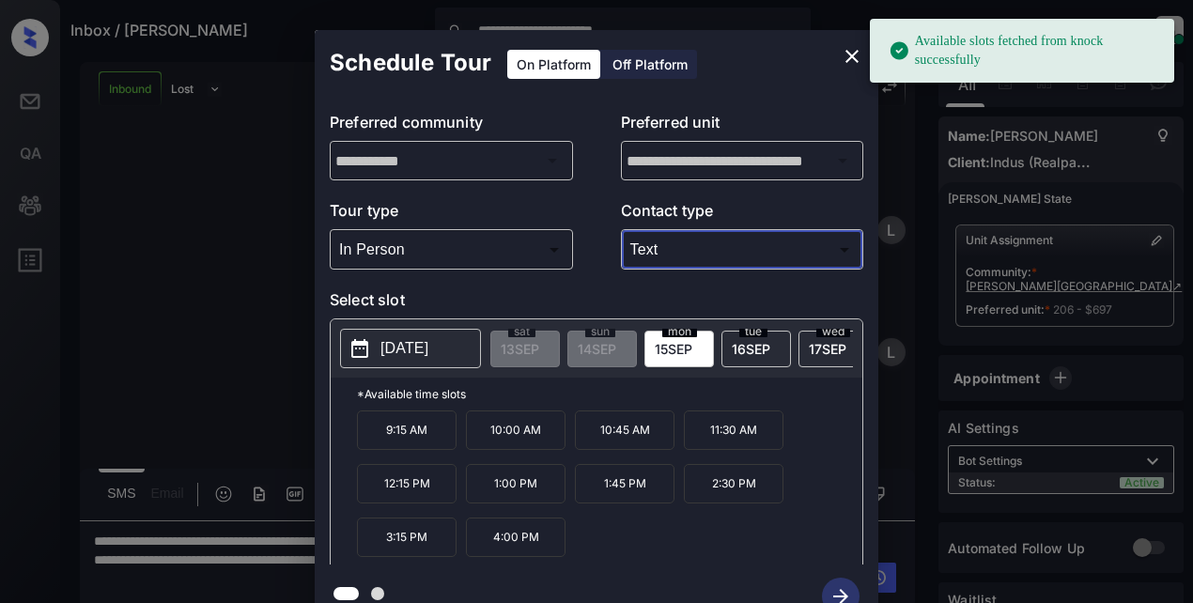
click at [398, 356] on p "[DATE]" at bounding box center [405, 348] width 48 height 23
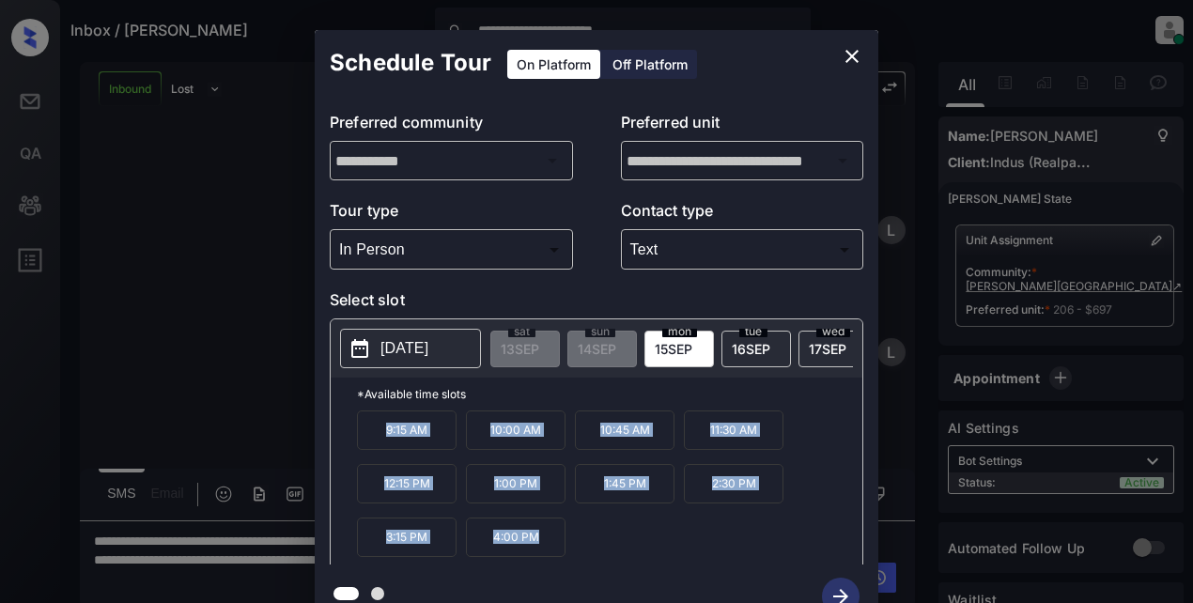
drag, startPoint x: 372, startPoint y: 433, endPoint x: 606, endPoint y: 547, distance: 260.1
click at [614, 561] on div "9:15 AM 10:00 AM 10:45 AM 11:30 AM 12:15 PM 1:00 PM 1:45 PM 2:30 PM 3:15 PM 4:0…" at bounding box center [609, 486] width 505 height 150
copy div "9:15 AM 10:00 AM 10:45 AM 11:30 AM 12:15 PM 1:00 PM 1:"
click at [845, 54] on icon "close" at bounding box center [852, 56] width 23 height 23
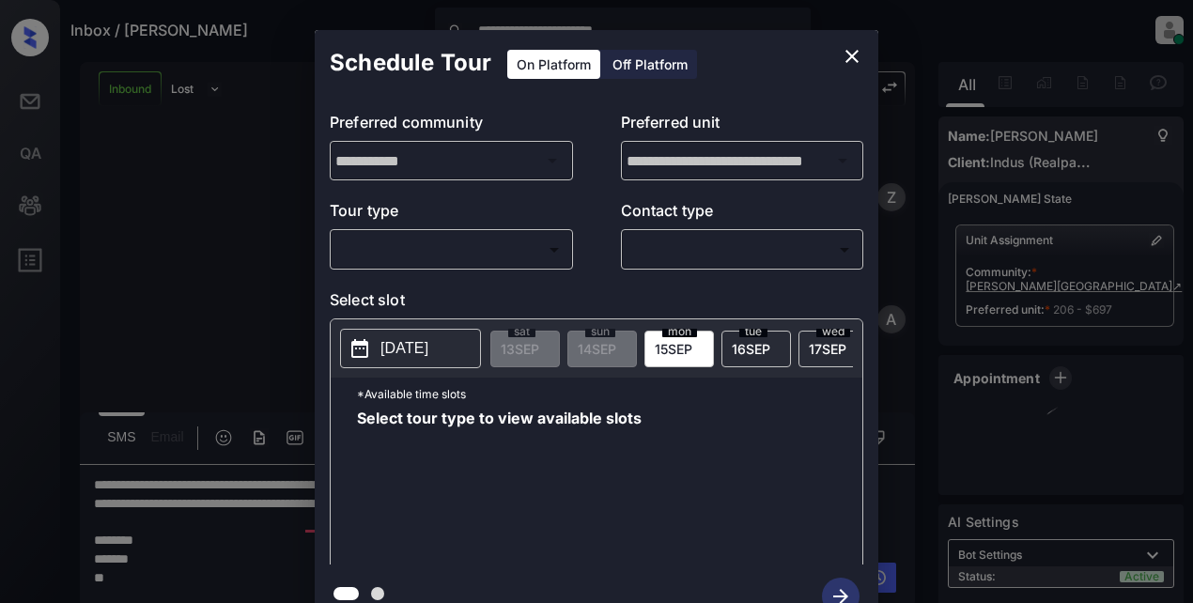
scroll to position [1071, 0]
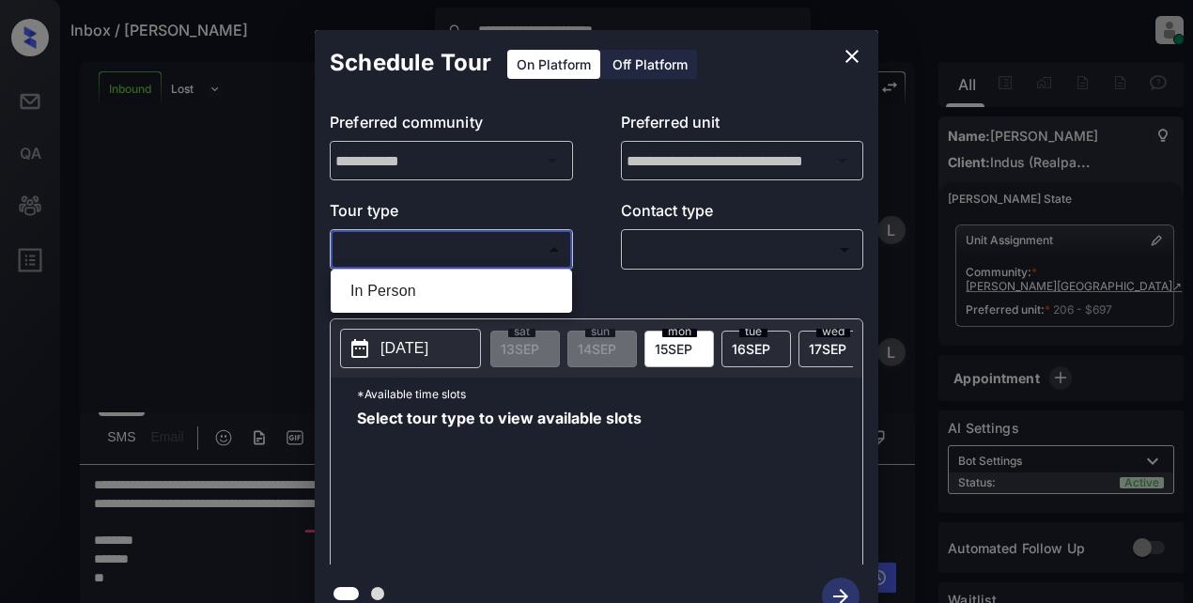
click at [483, 256] on body "**********" at bounding box center [596, 301] width 1193 height 603
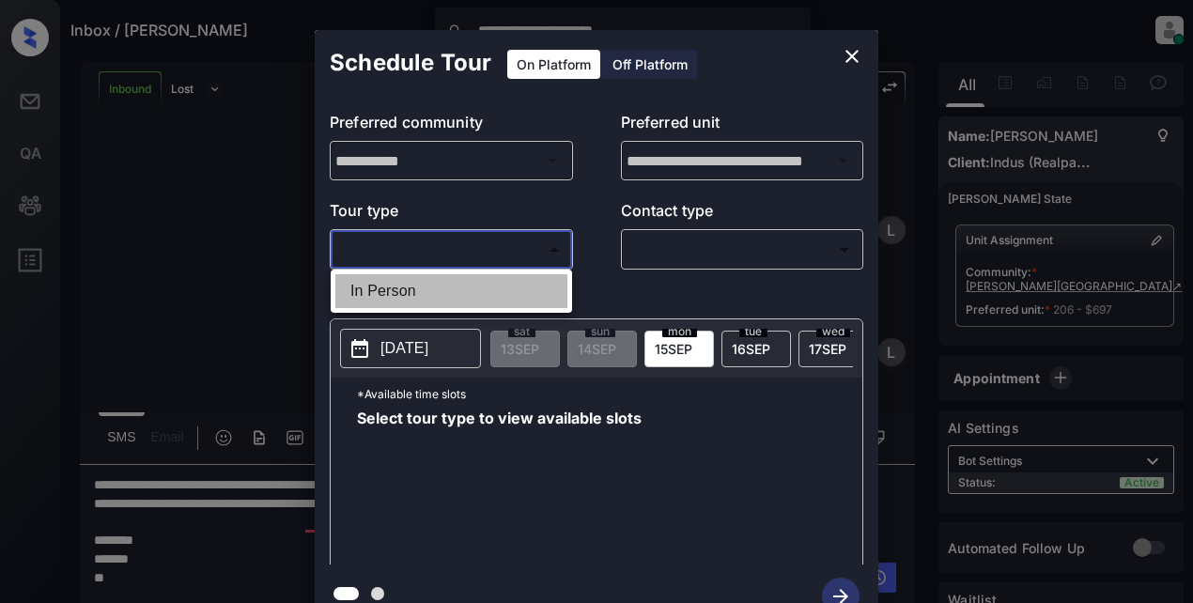
drag, startPoint x: 413, startPoint y: 296, endPoint x: 676, endPoint y: 261, distance: 264.4
click at [414, 296] on li "In Person" at bounding box center [451, 291] width 232 height 34
type input "********"
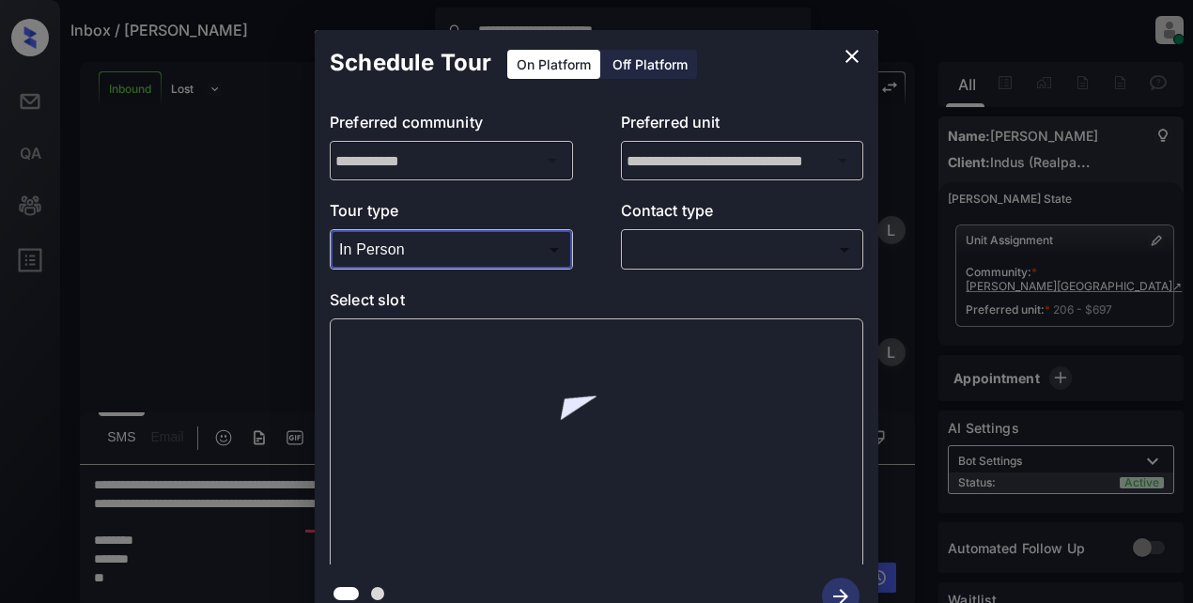
click at [734, 244] on body "**********" at bounding box center [596, 301] width 1193 height 603
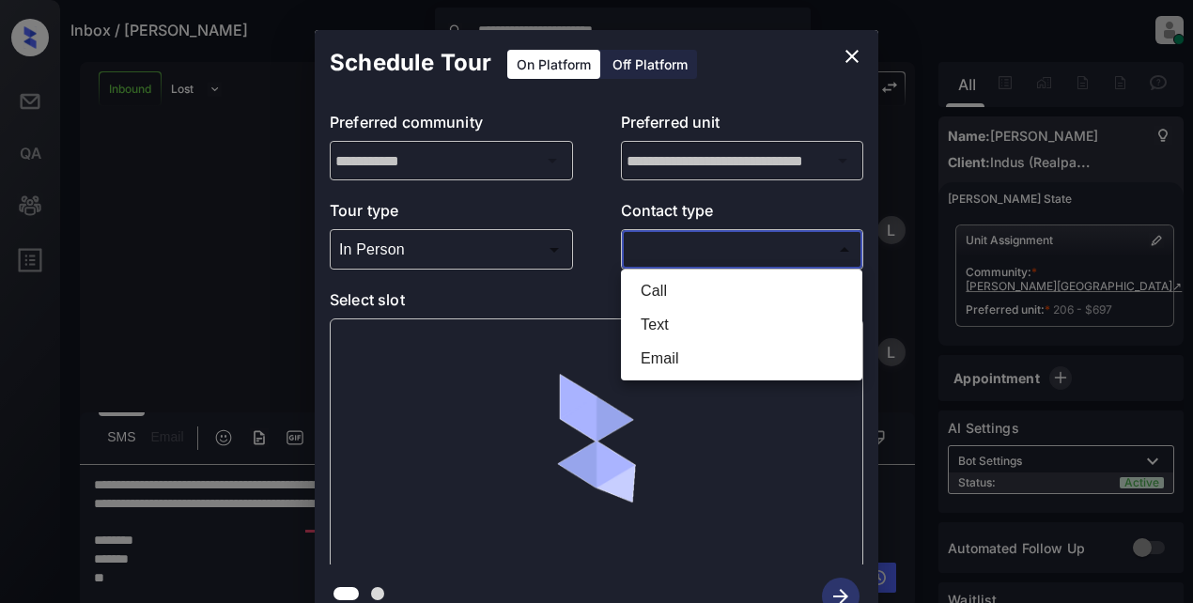
click at [666, 332] on li "Text" at bounding box center [742, 325] width 232 height 34
type input "****"
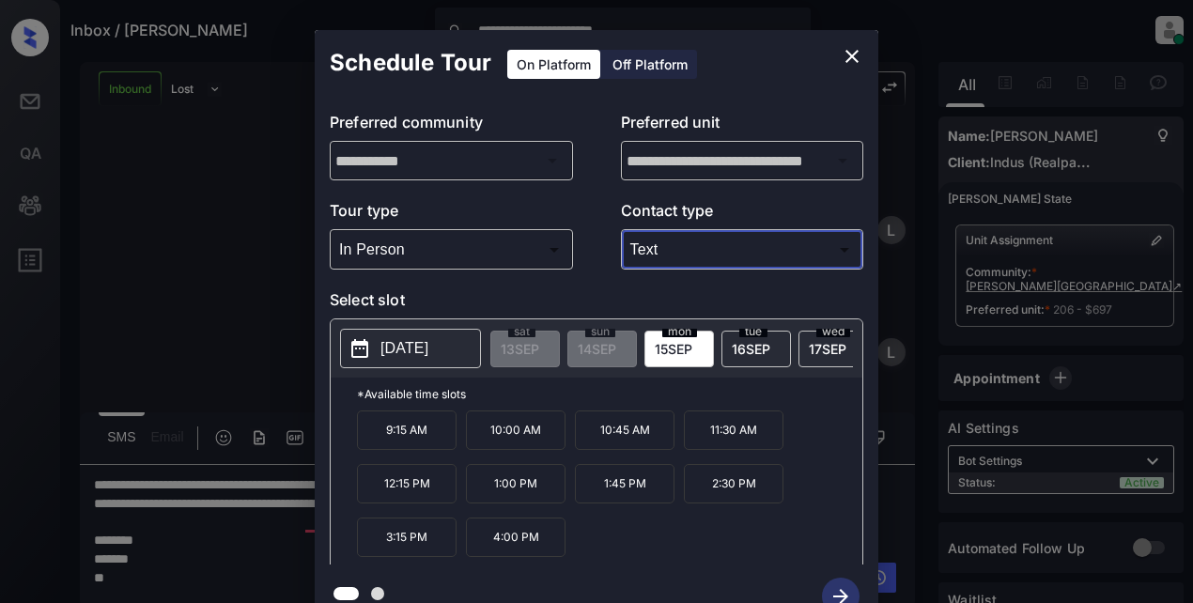
click at [853, 65] on icon "close" at bounding box center [852, 56] width 23 height 23
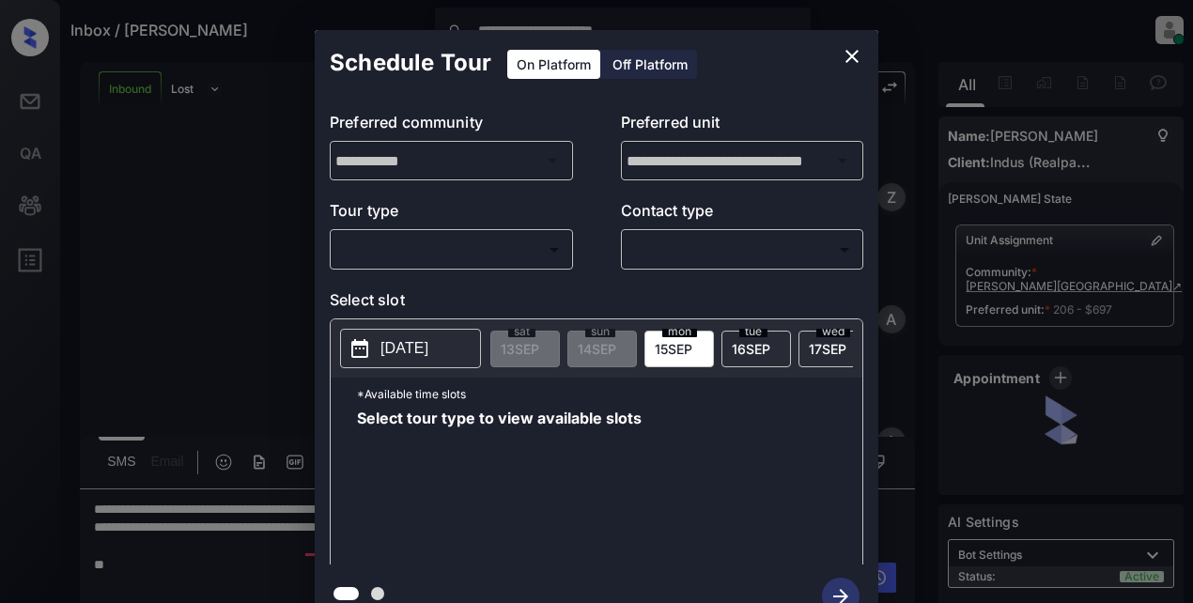
scroll to position [1071, 0]
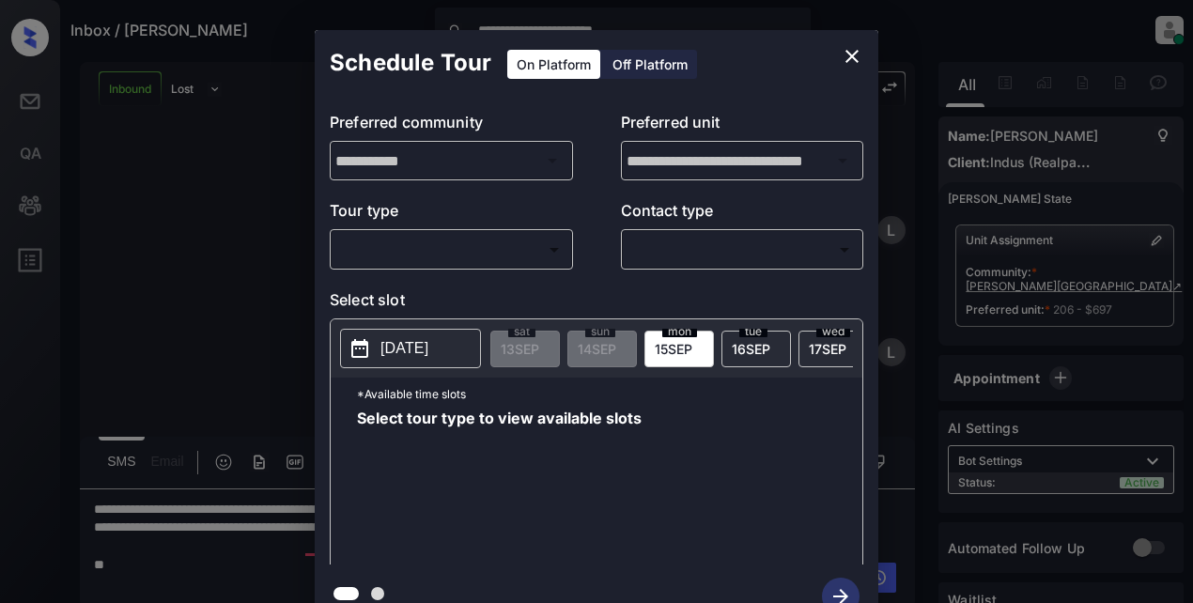
click at [466, 240] on div "​ ​" at bounding box center [451, 249] width 243 height 40
click at [451, 258] on body "**********" at bounding box center [596, 301] width 1193 height 603
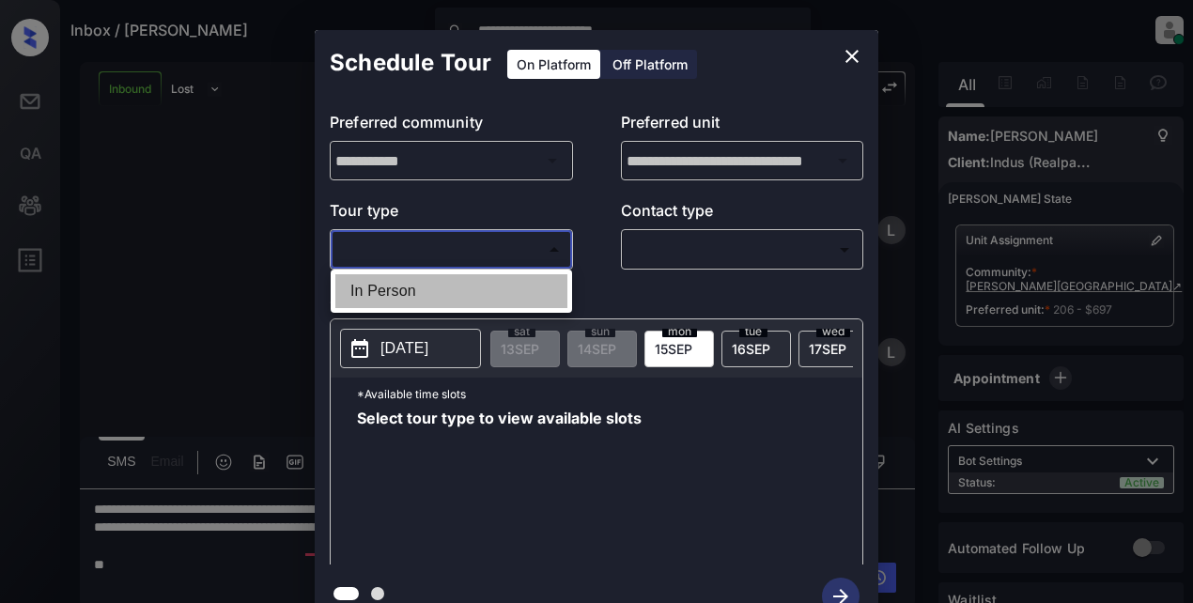
drag, startPoint x: 408, startPoint y: 304, endPoint x: 440, endPoint y: 292, distance: 34.2
click at [408, 303] on li "In Person" at bounding box center [451, 291] width 232 height 34
type input "********"
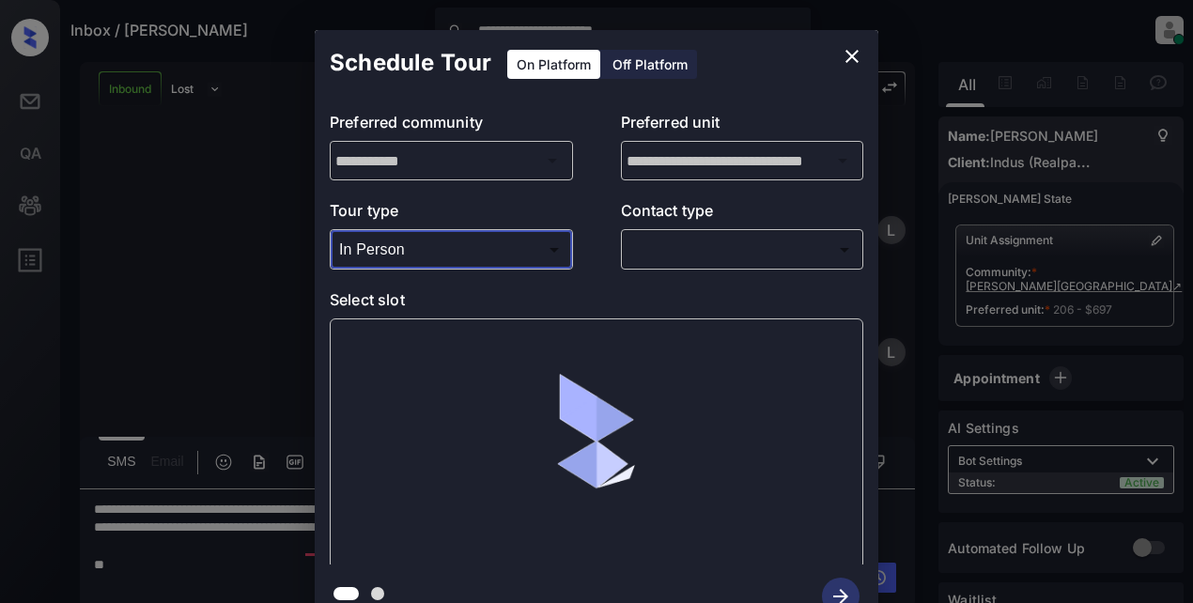
click at [659, 258] on body "**********" at bounding box center [596, 301] width 1193 height 603
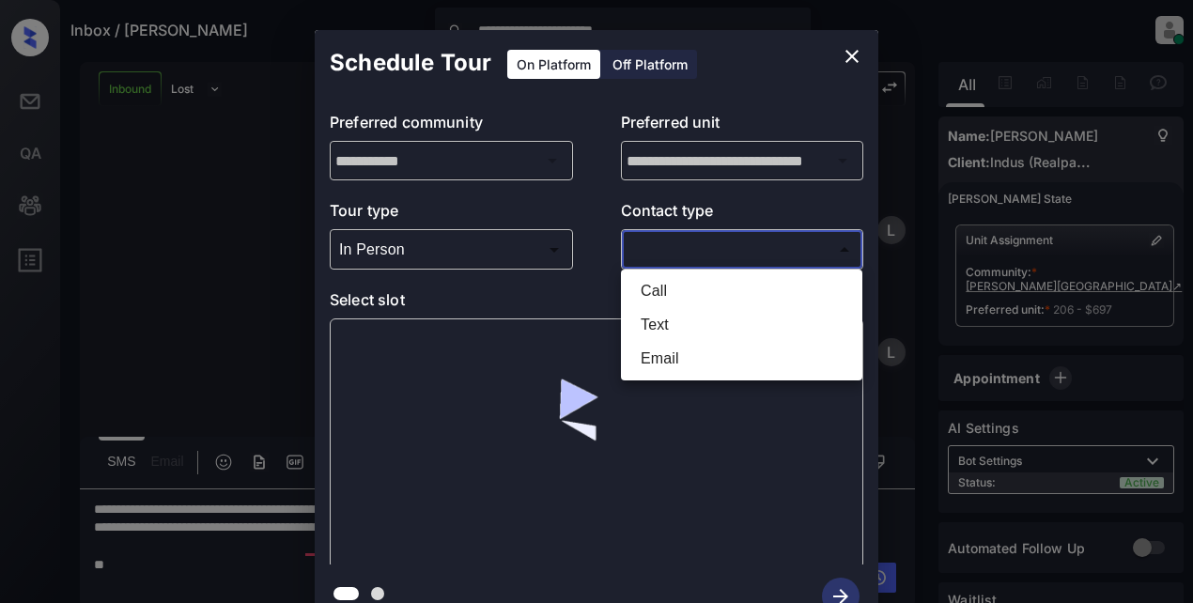
click at [667, 322] on li "Text" at bounding box center [742, 325] width 232 height 34
type input "****"
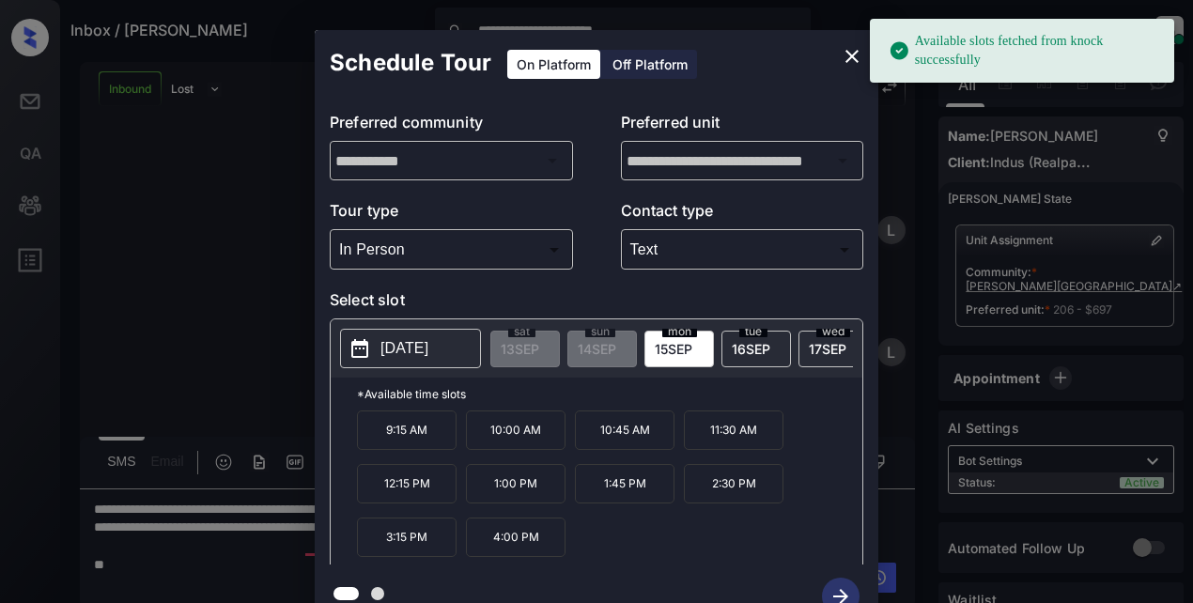
click at [395, 354] on p "2025-09-15" at bounding box center [405, 348] width 48 height 23
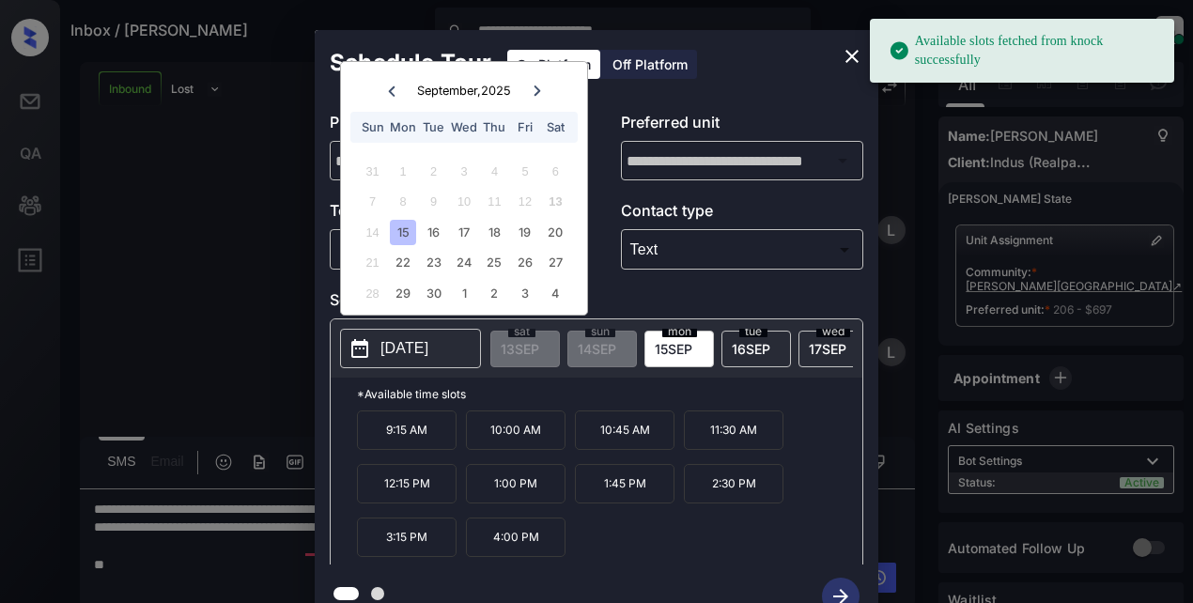
click at [406, 230] on div "15" at bounding box center [402, 232] width 25 height 25
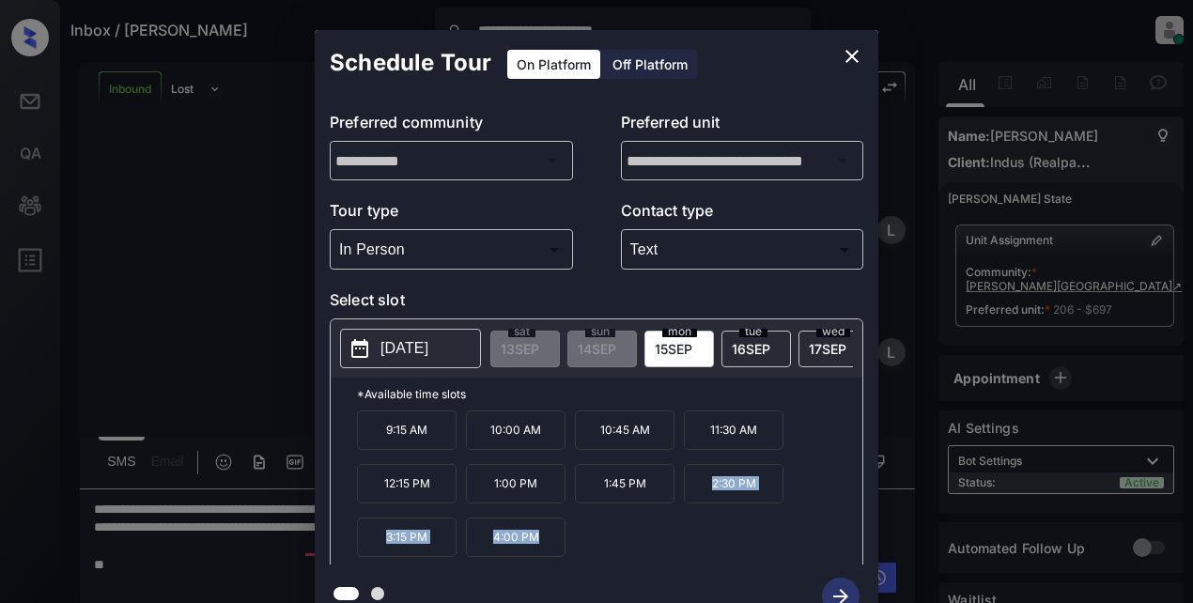
drag, startPoint x: 707, startPoint y: 490, endPoint x: 616, endPoint y: 547, distance: 106.4
click at [856, 567] on div "**********" at bounding box center [597, 329] width 564 height 599
copy div "2:30 PM 3:15 PM 4:00 PM"
click at [851, 54] on icon "close" at bounding box center [852, 56] width 23 height 23
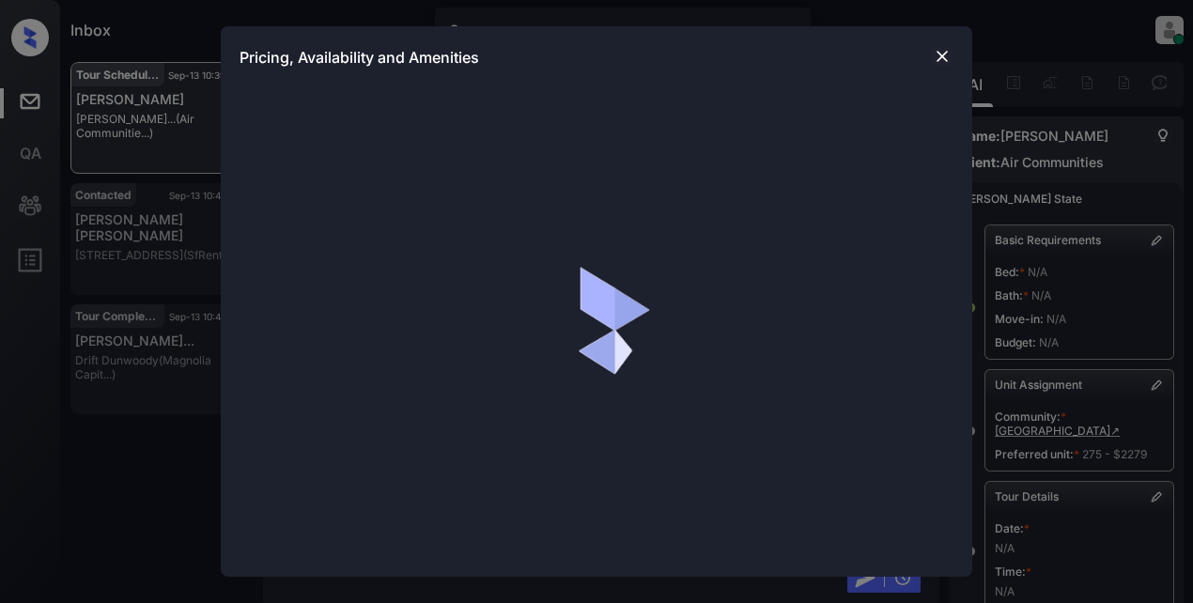
scroll to position [6467, 0]
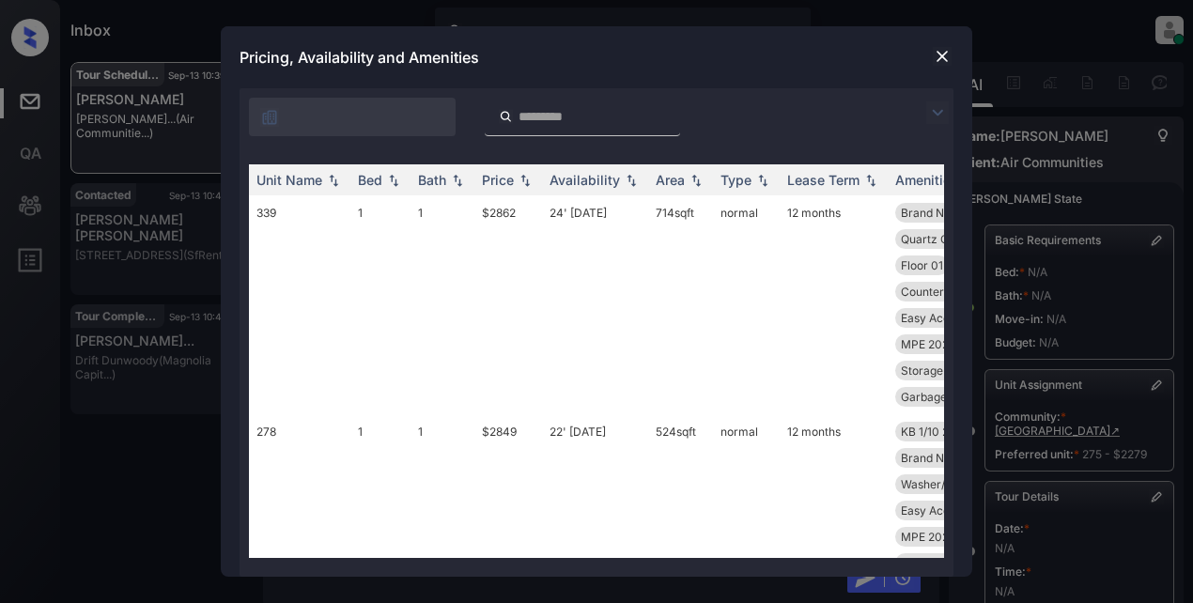
click at [941, 113] on img at bounding box center [937, 112] width 23 height 23
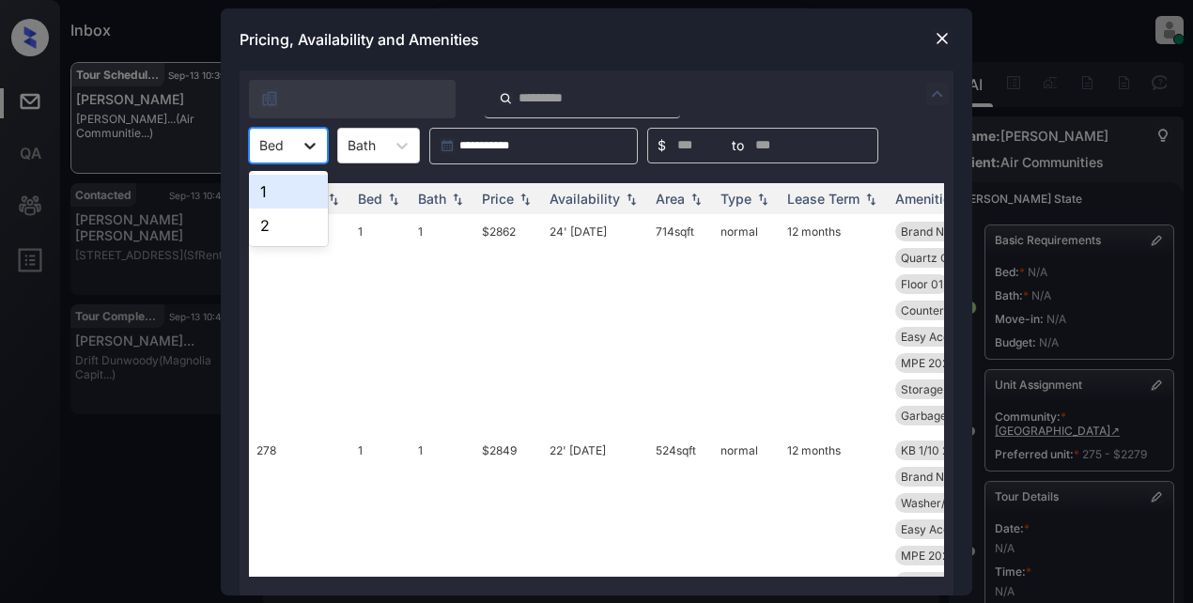
click at [311, 146] on icon at bounding box center [309, 146] width 11 height 7
click at [279, 197] on div "1" at bounding box center [288, 192] width 79 height 34
click at [521, 194] on img at bounding box center [525, 198] width 19 height 13
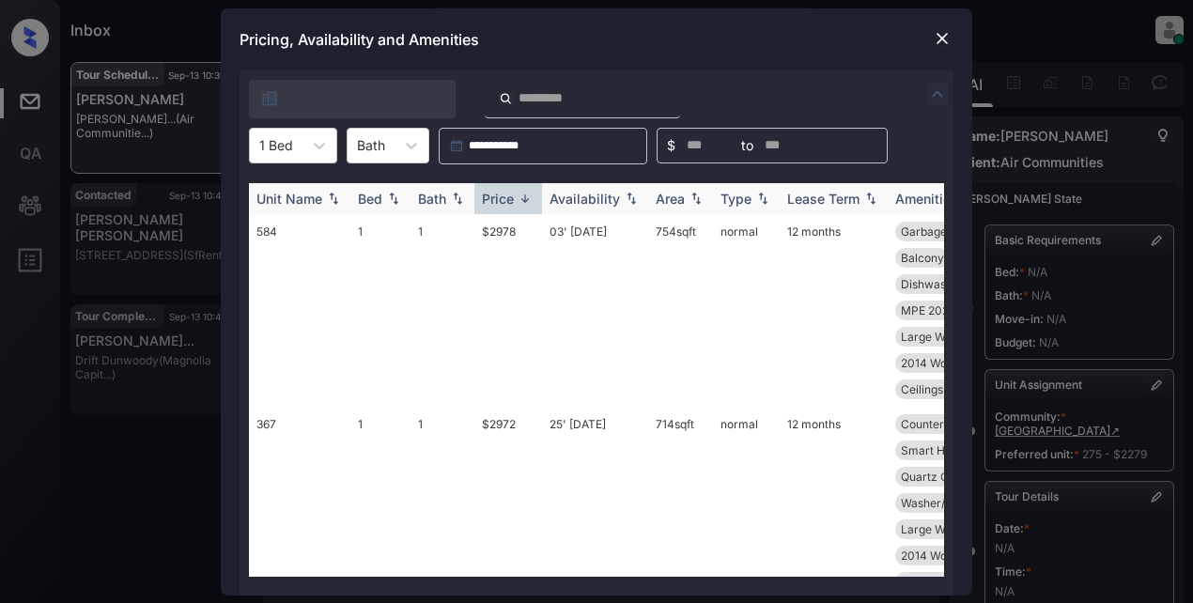
click at [521, 194] on img at bounding box center [525, 199] width 19 height 14
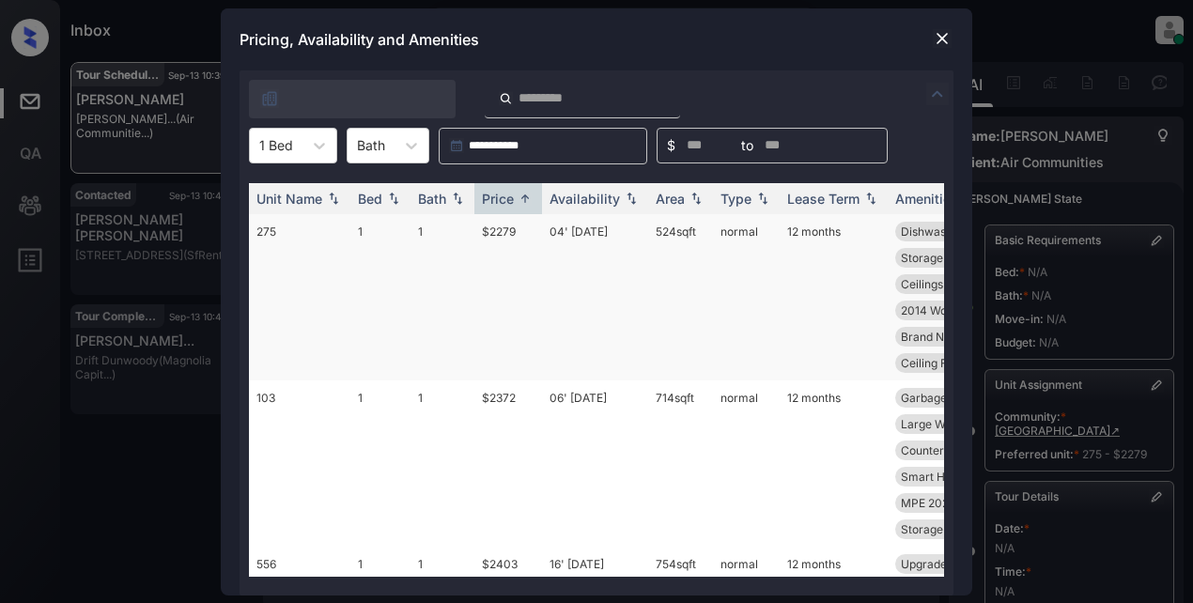
click at [505, 232] on td "$2279" at bounding box center [508, 297] width 68 height 166
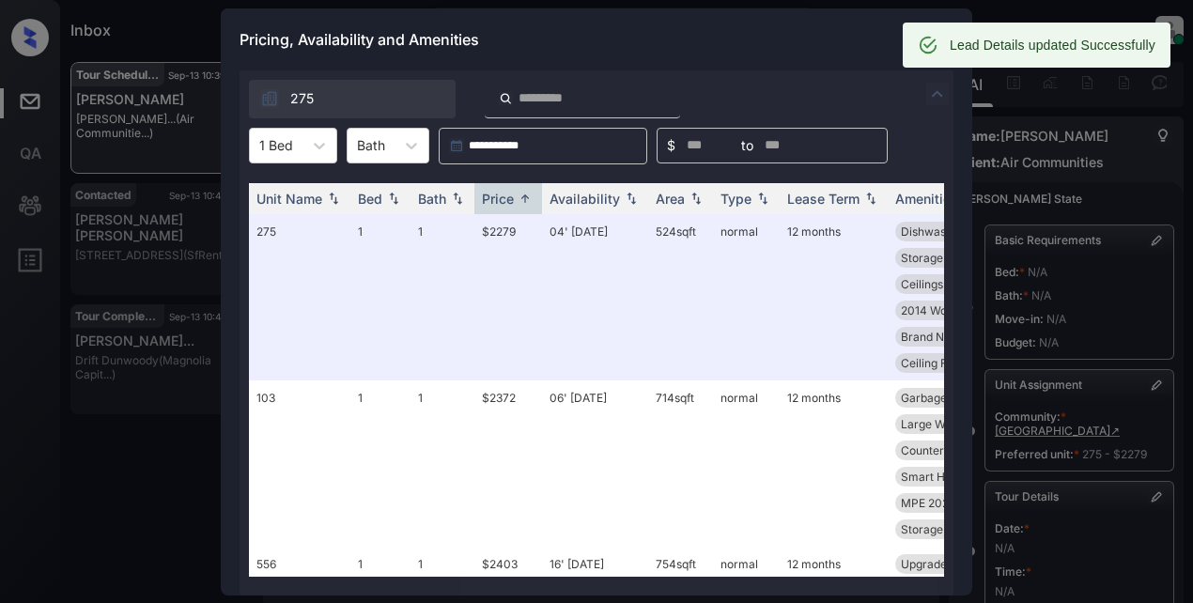
click at [792, 39] on div "Pricing, Availability and Amenities" at bounding box center [597, 39] width 752 height 62
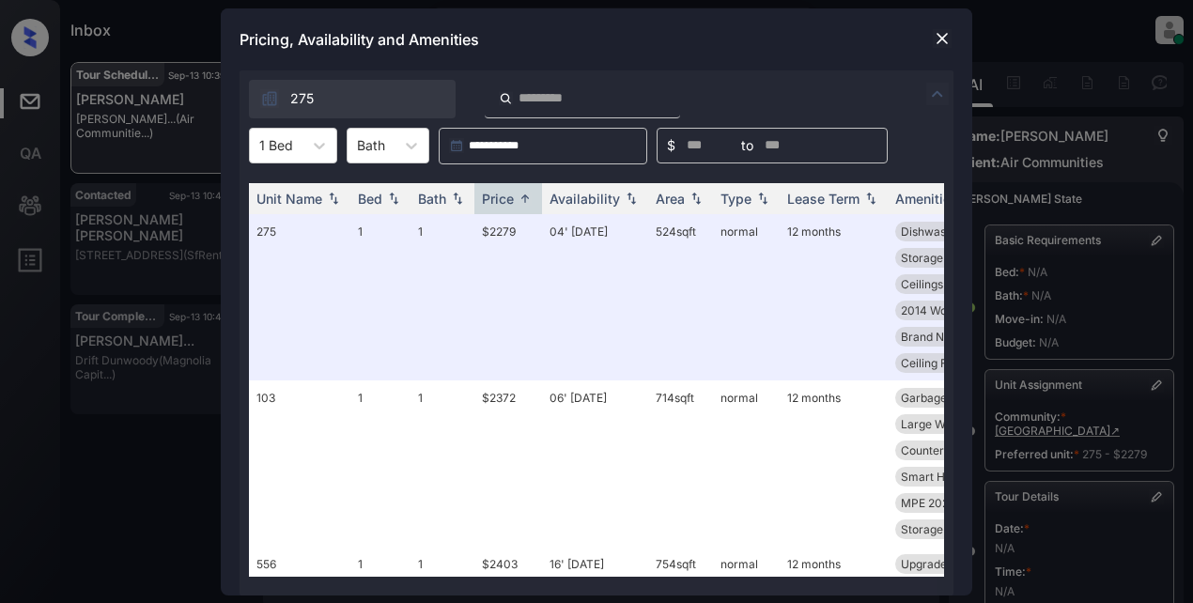
click at [941, 39] on img at bounding box center [942, 38] width 19 height 19
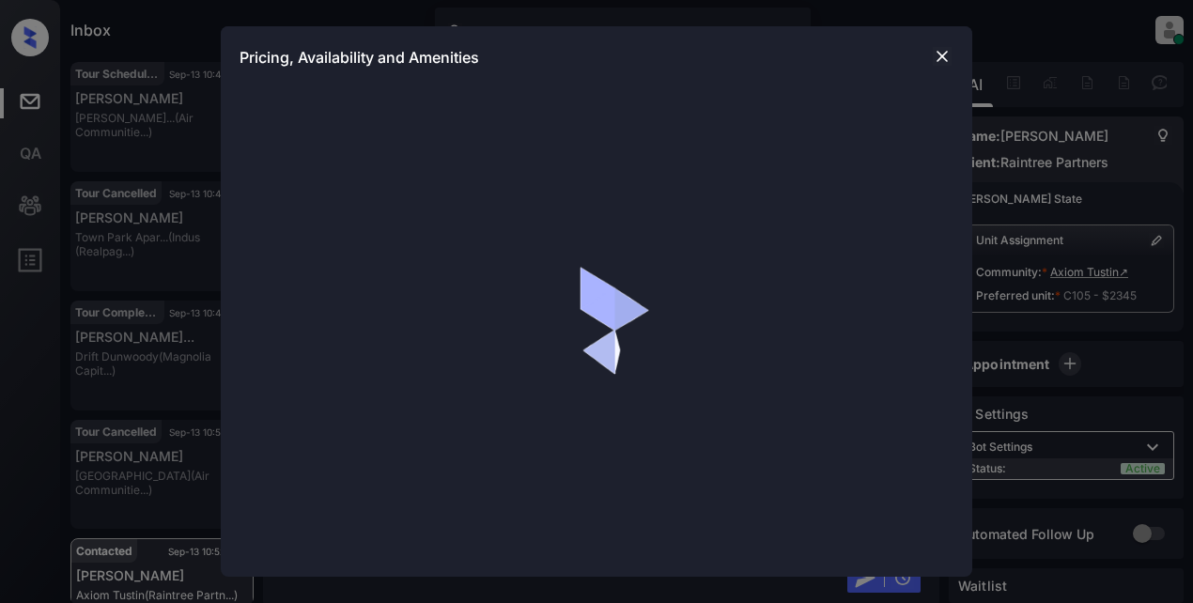
scroll to position [2598, 0]
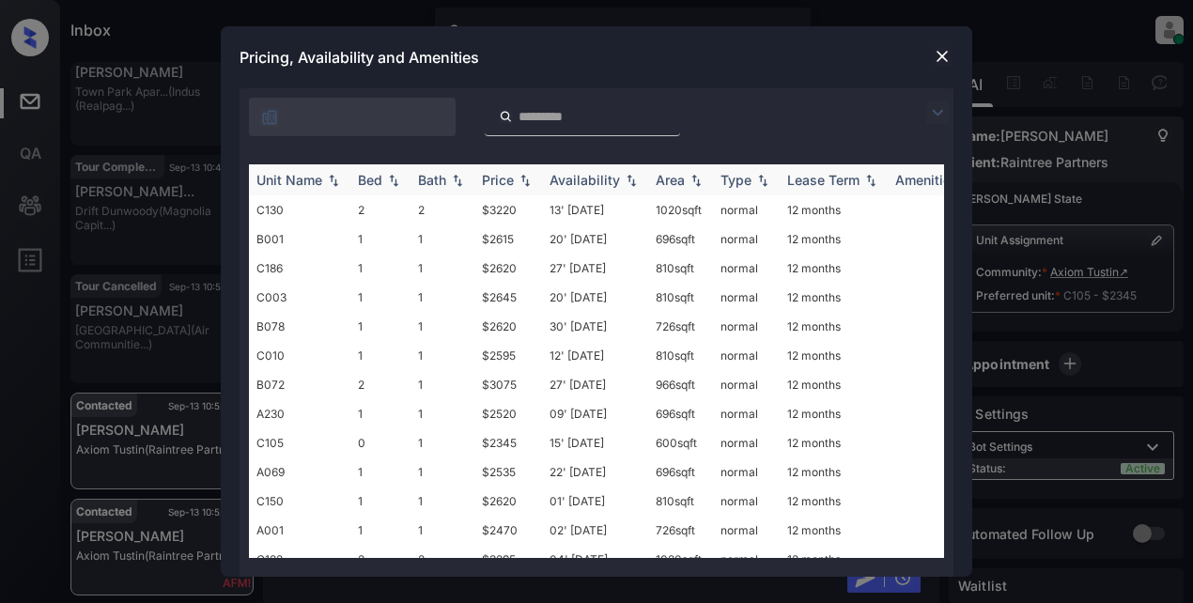
click at [514, 173] on div "Price" at bounding box center [498, 180] width 32 height 16
click at [937, 53] on img at bounding box center [942, 56] width 19 height 19
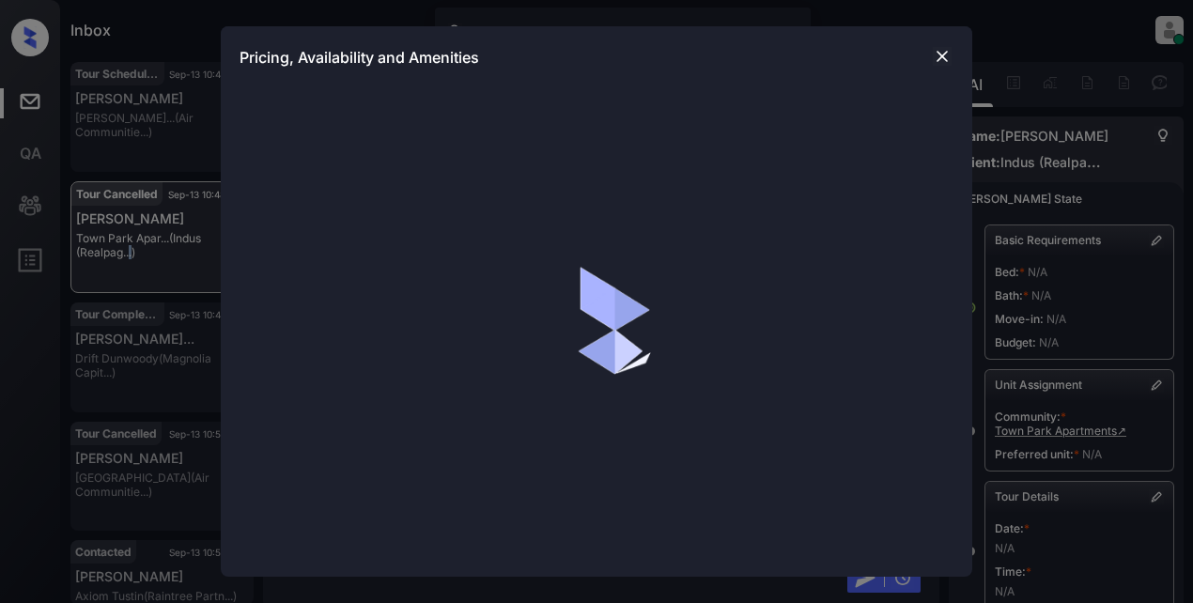
scroll to position [10681, 0]
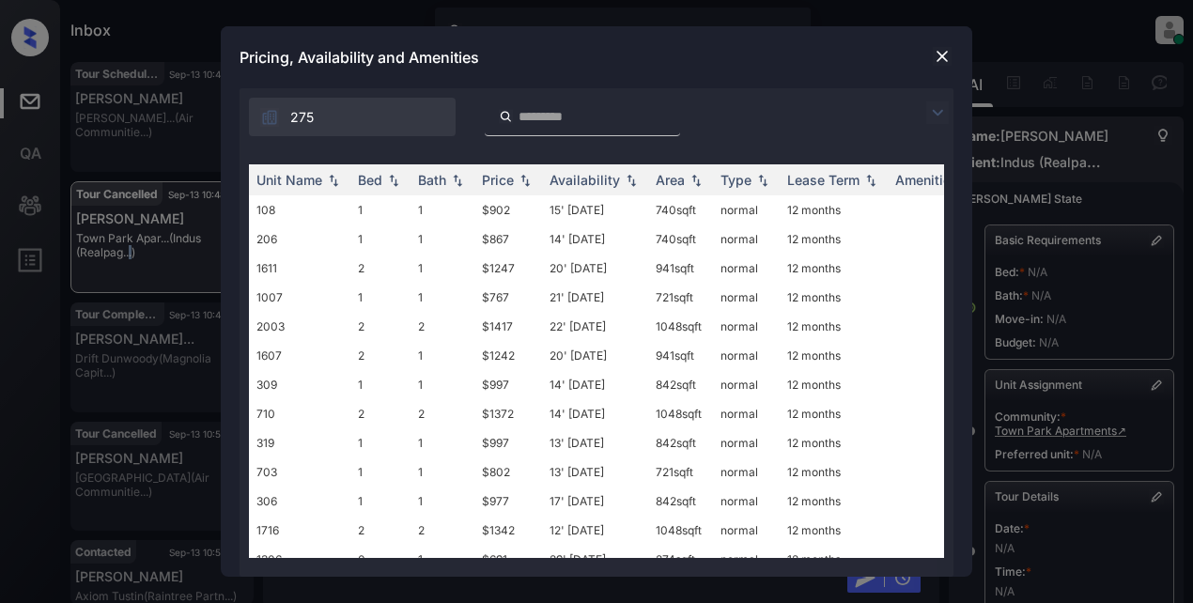
click at [936, 115] on img at bounding box center [937, 112] width 23 height 23
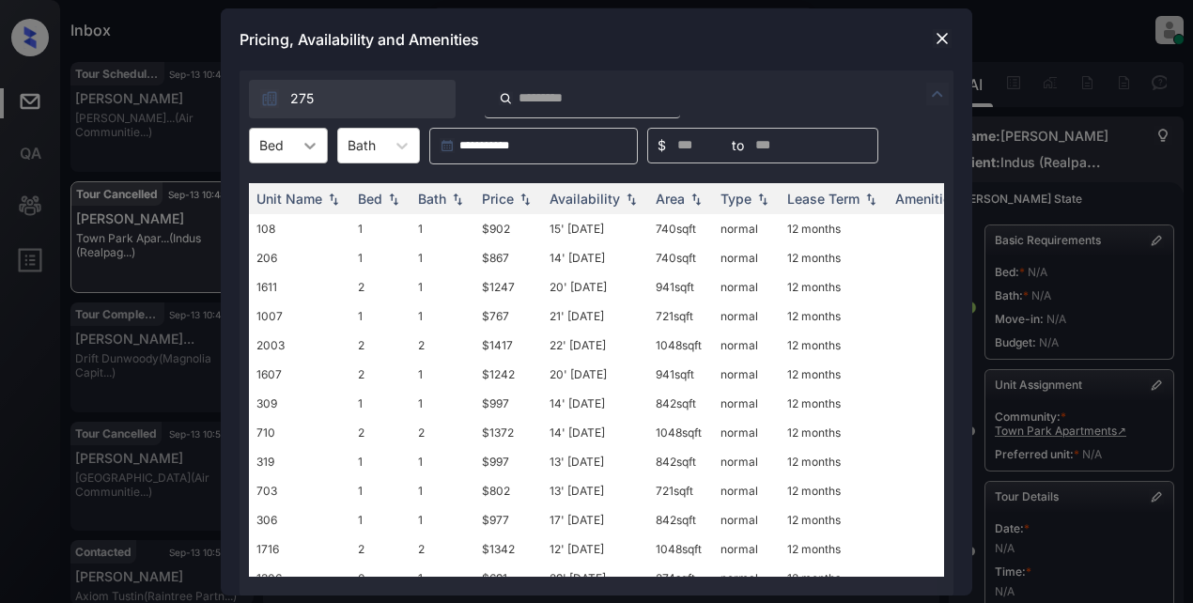
click at [326, 149] on div at bounding box center [310, 146] width 34 height 34
click at [278, 228] on div "1" at bounding box center [288, 226] width 79 height 34
click at [503, 191] on div "Price" at bounding box center [498, 199] width 32 height 16
click at [496, 231] on td "$747" at bounding box center [508, 228] width 68 height 29
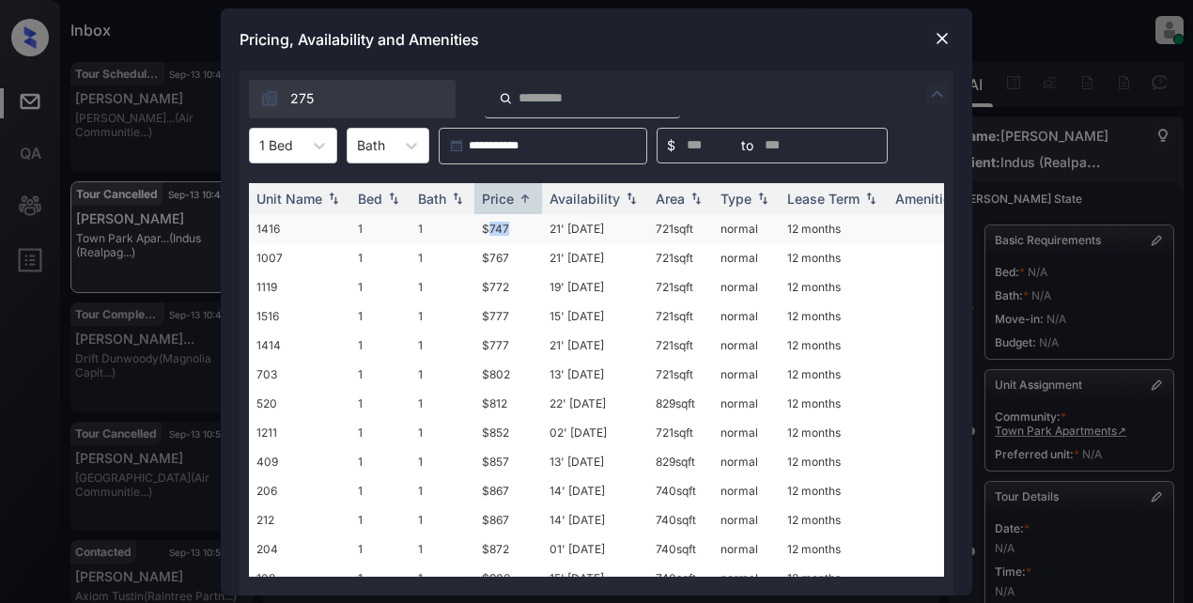
click at [496, 231] on td "$747" at bounding box center [508, 228] width 68 height 29
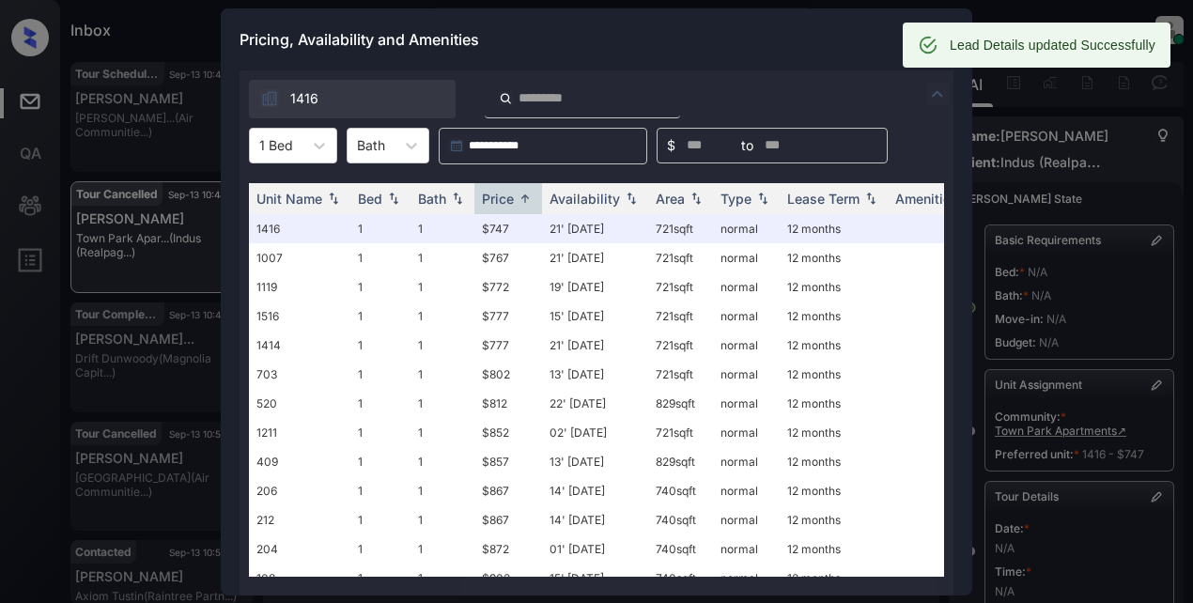
click at [725, 46] on div "Pricing, Availability and Amenities" at bounding box center [597, 39] width 752 height 62
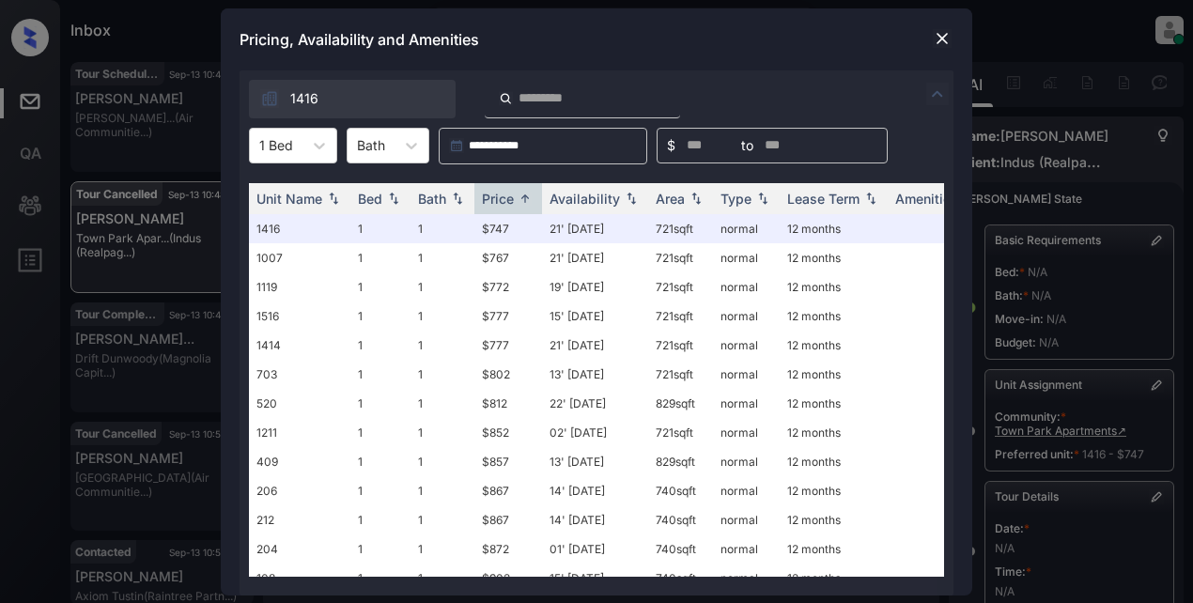
click at [934, 38] on img at bounding box center [942, 38] width 19 height 19
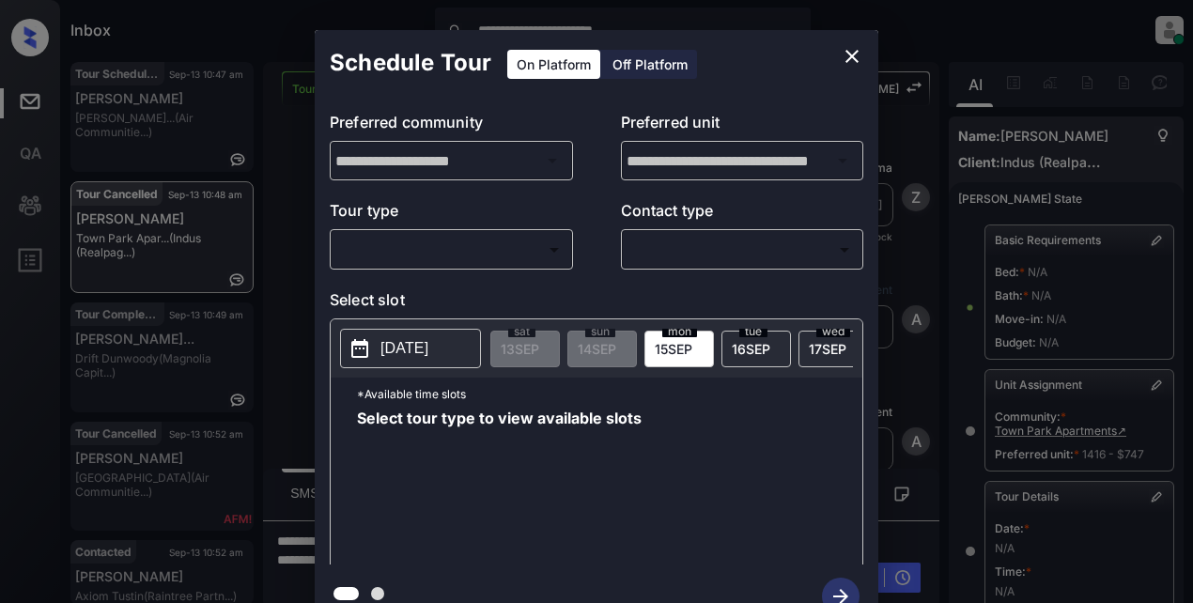
scroll to position [282, 0]
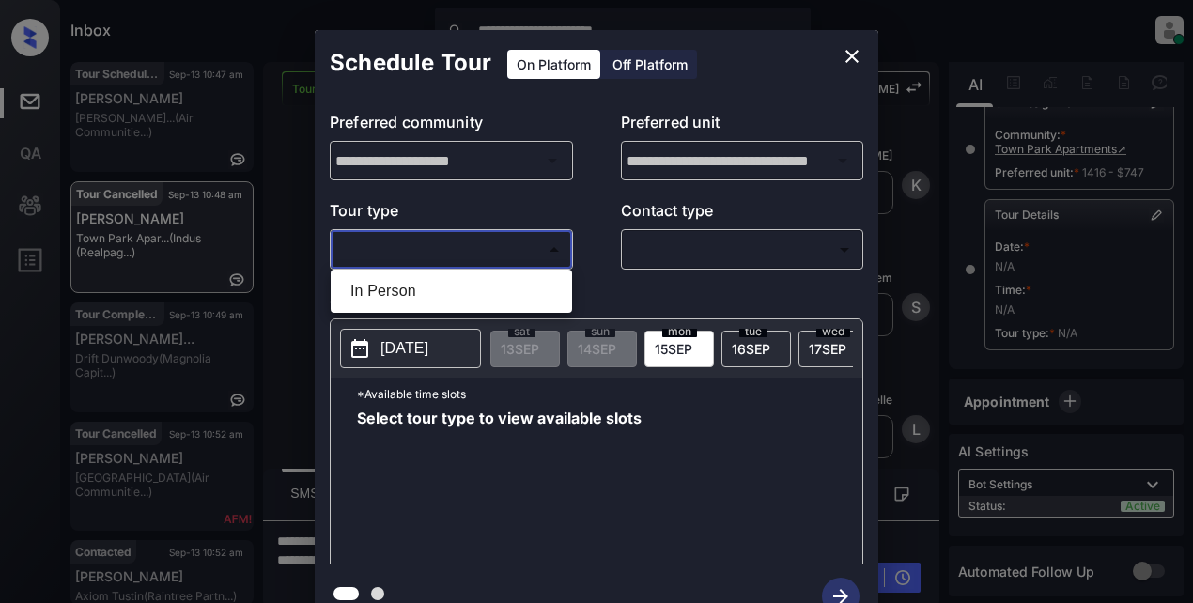
click at [445, 241] on body "**********" at bounding box center [596, 301] width 1193 height 603
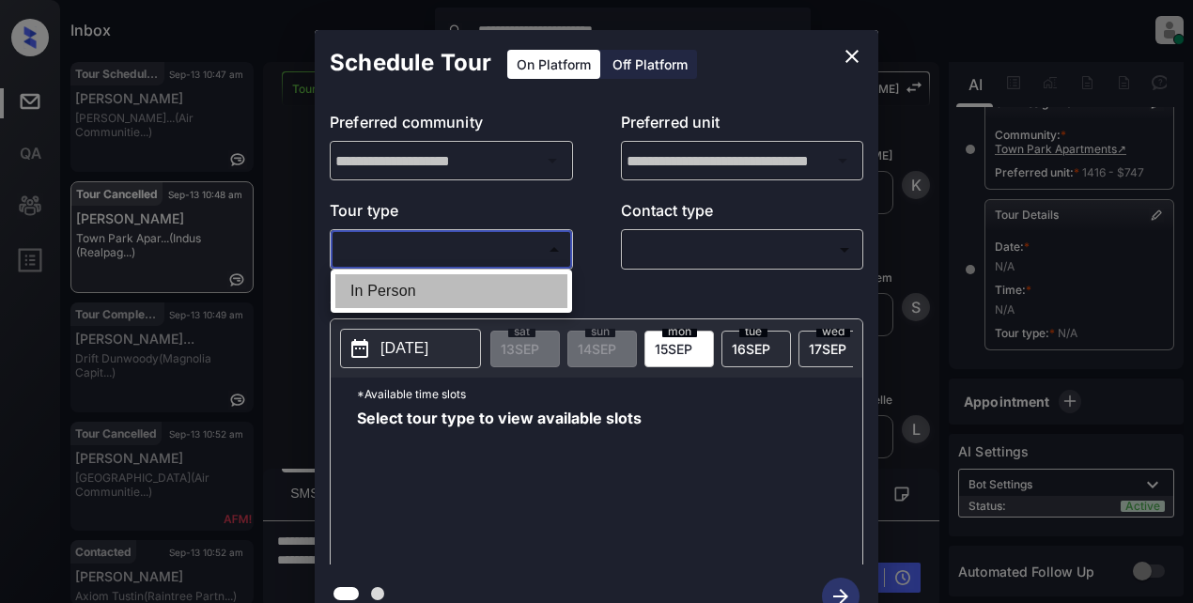
drag, startPoint x: 403, startPoint y: 282, endPoint x: 417, endPoint y: 291, distance: 16.9
click at [403, 289] on li "In Person" at bounding box center [451, 291] width 232 height 34
type input "********"
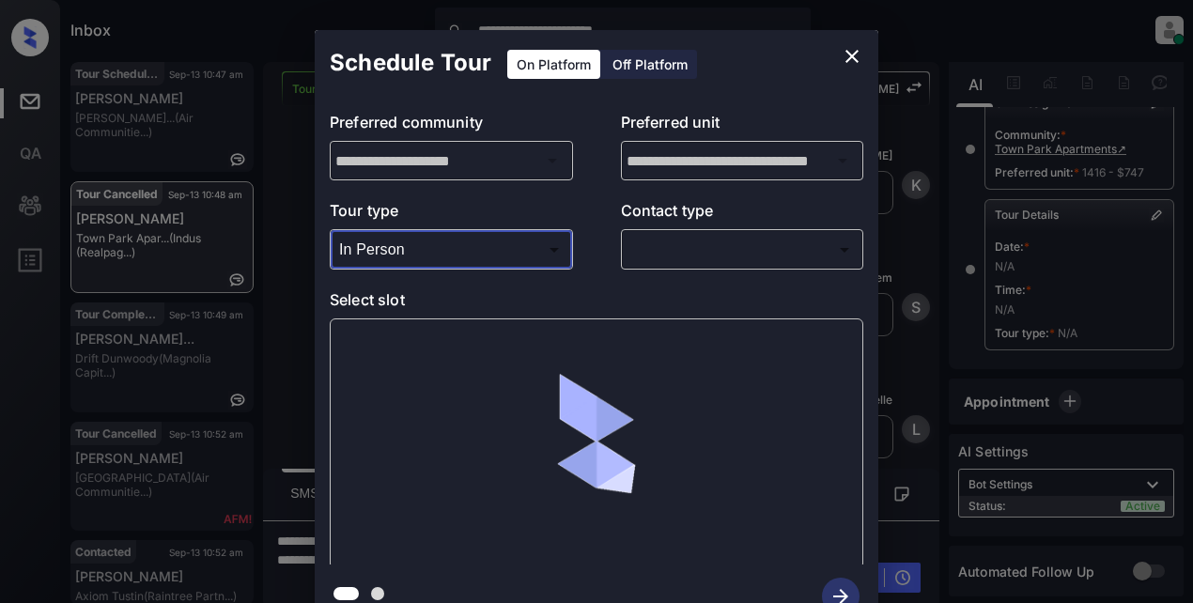
click at [670, 259] on body "**********" at bounding box center [596, 301] width 1193 height 603
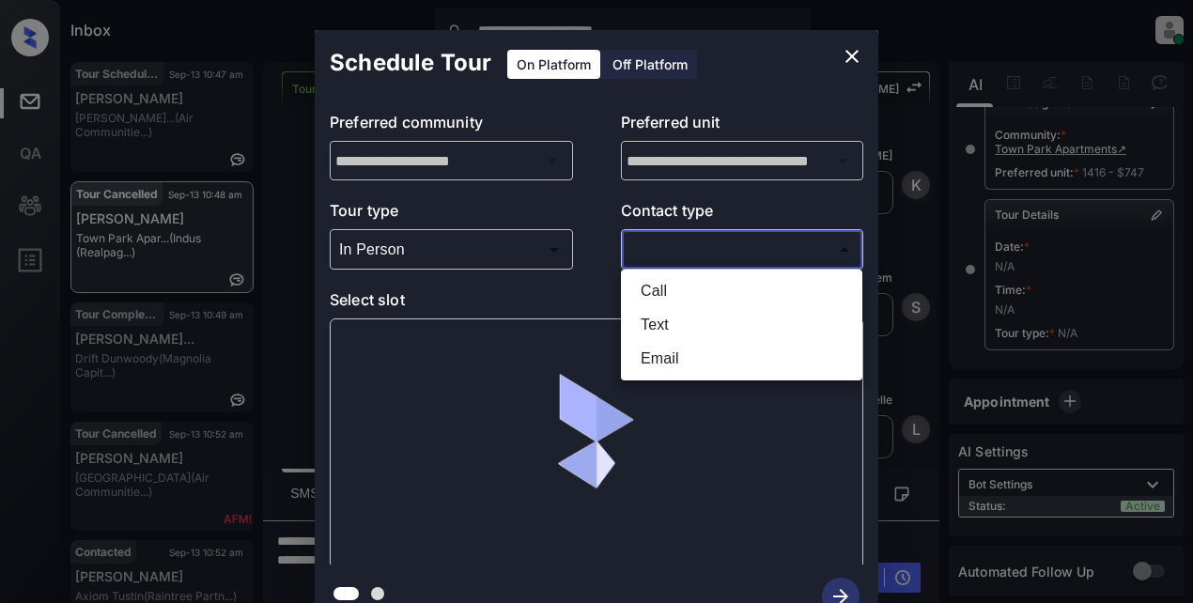
click at [674, 320] on li "Text" at bounding box center [742, 325] width 232 height 34
type input "****"
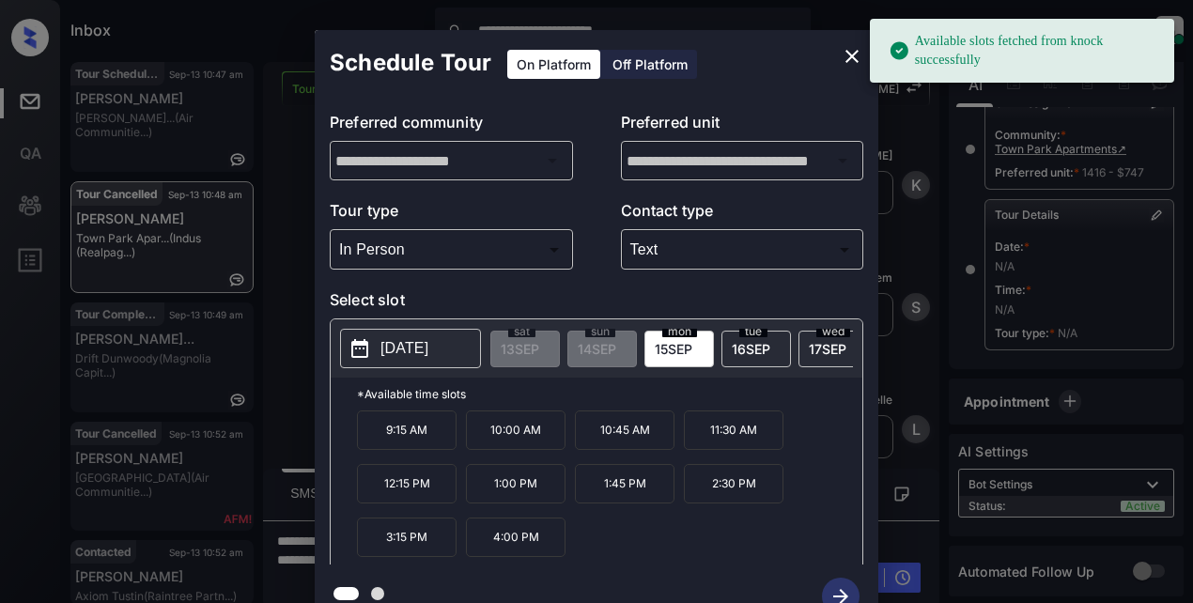
click at [428, 353] on p "2025-09-15" at bounding box center [405, 348] width 48 height 23
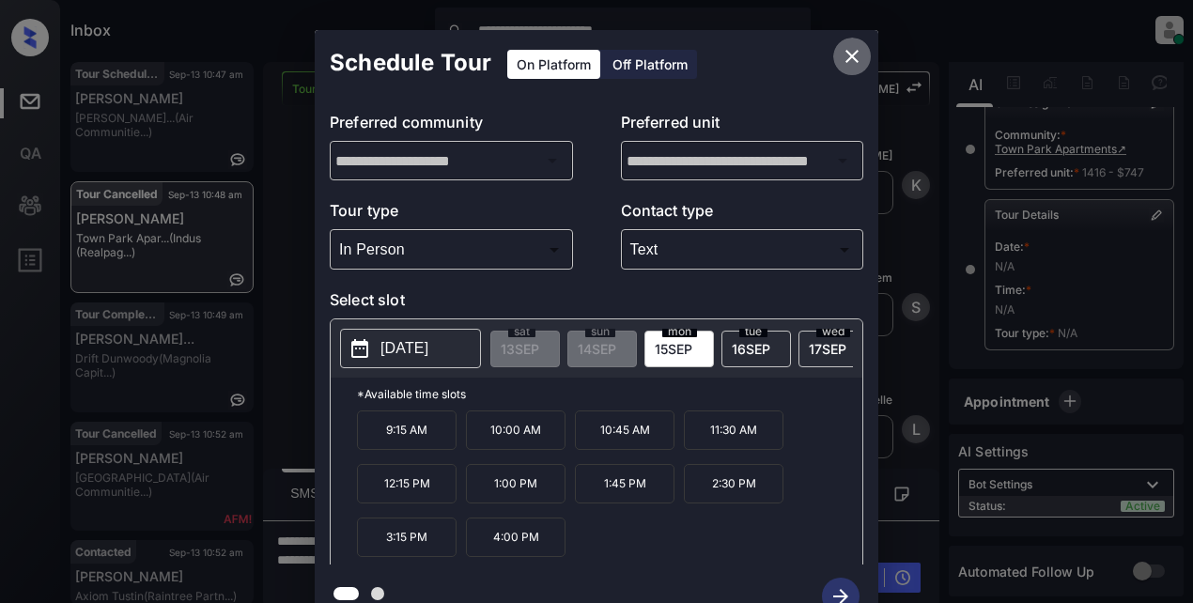
click at [848, 53] on icon "close" at bounding box center [852, 56] width 13 height 13
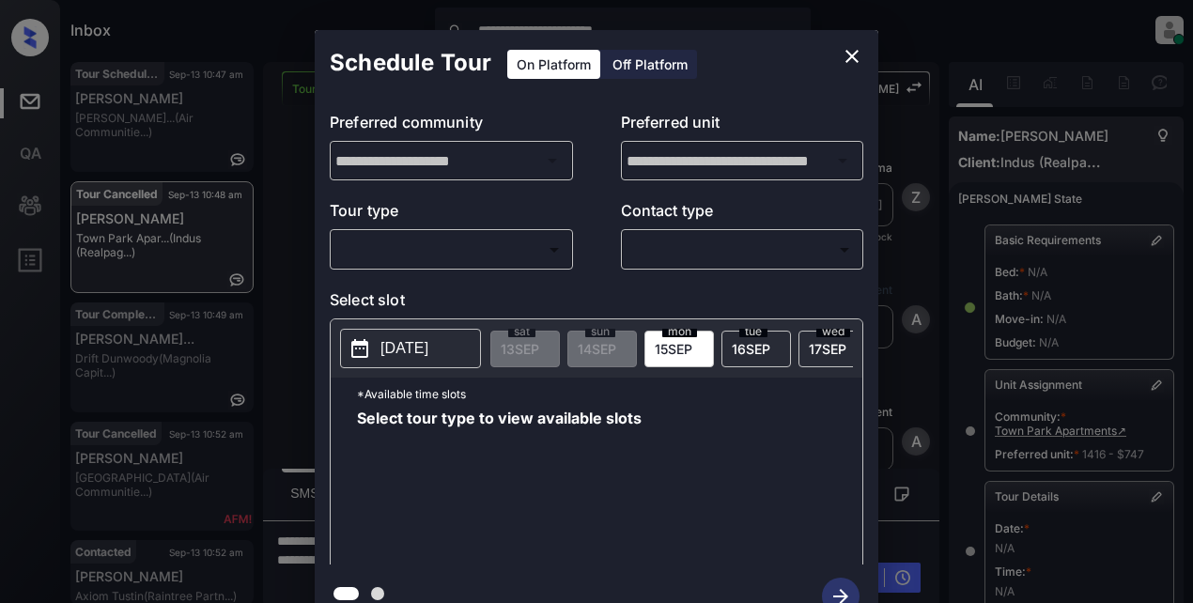
scroll to position [282, 0]
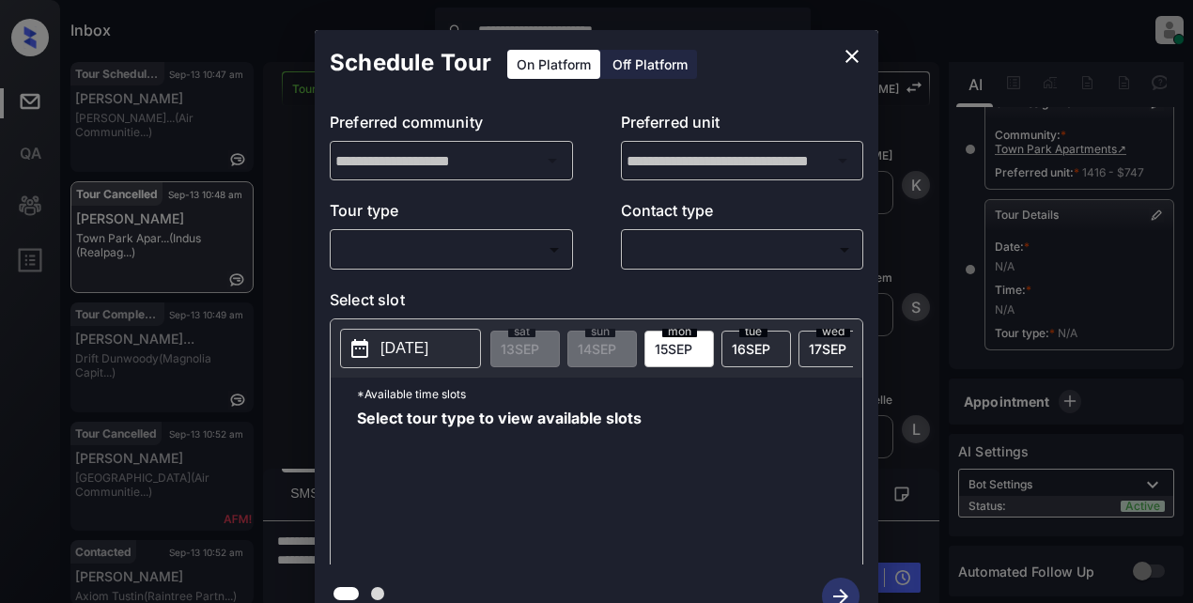
click at [489, 244] on body "**********" at bounding box center [596, 301] width 1193 height 603
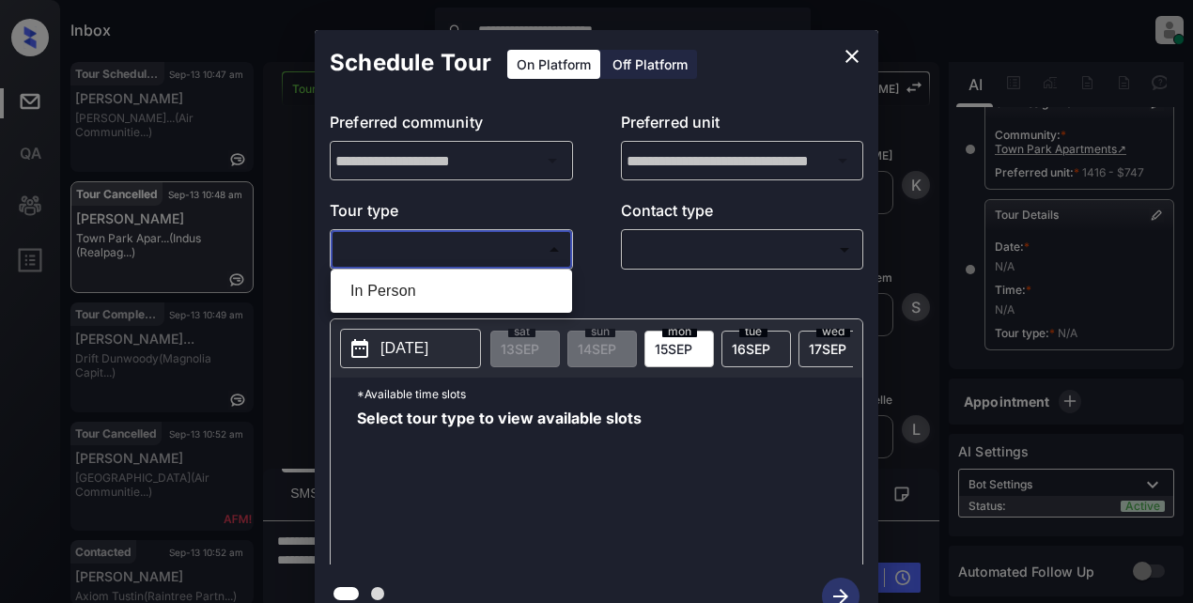
drag, startPoint x: 416, startPoint y: 286, endPoint x: 564, endPoint y: 297, distance: 147.9
click at [426, 288] on li "In Person" at bounding box center [451, 291] width 232 height 34
type input "********"
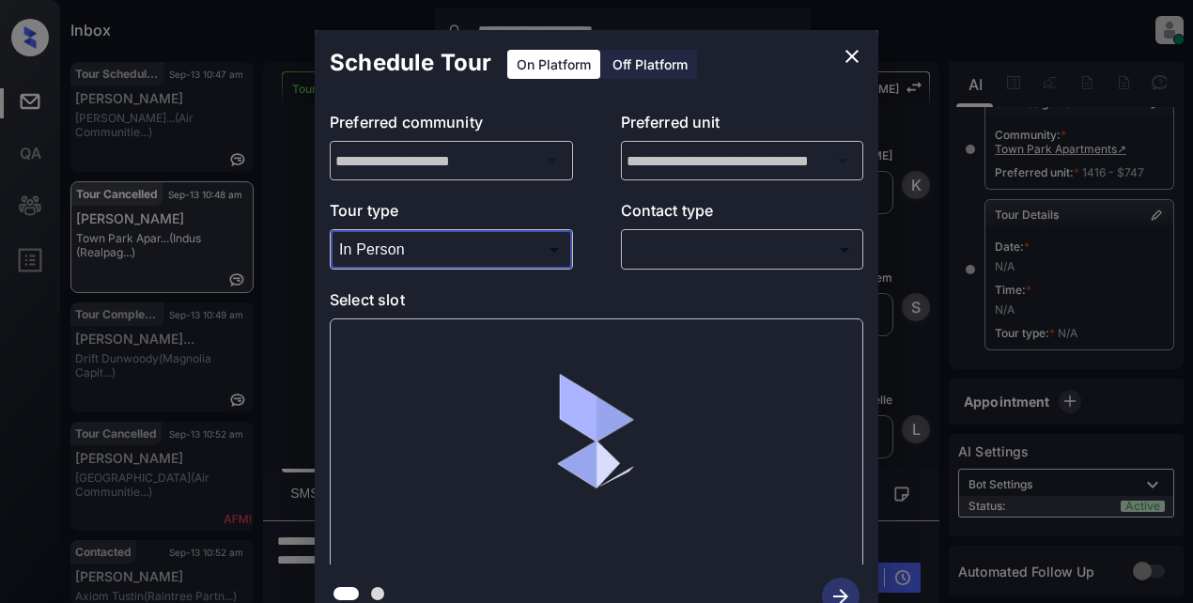
click at [710, 250] on body "**********" at bounding box center [596, 301] width 1193 height 603
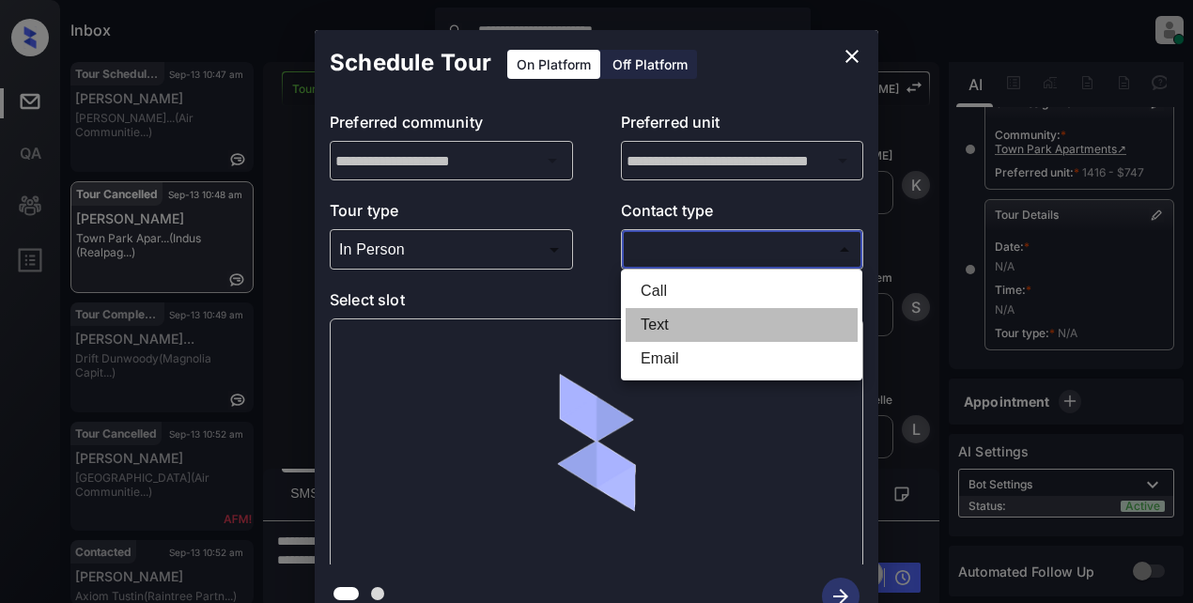
click at [659, 325] on li "Text" at bounding box center [742, 325] width 232 height 34
type input "****"
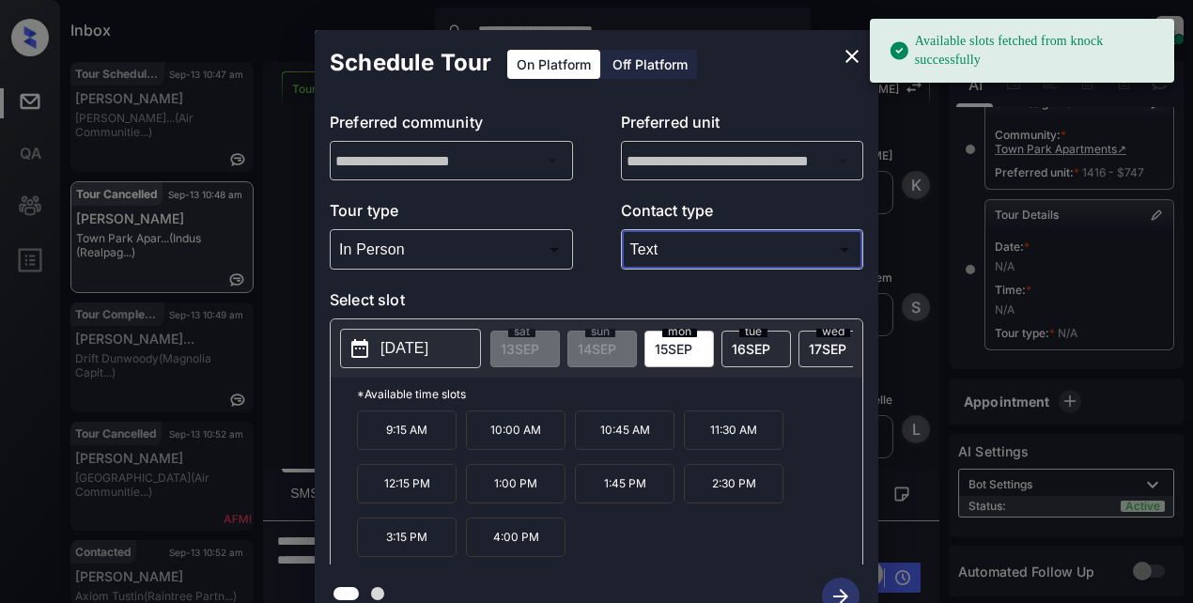
click at [406, 346] on p "[DATE]" at bounding box center [405, 348] width 48 height 23
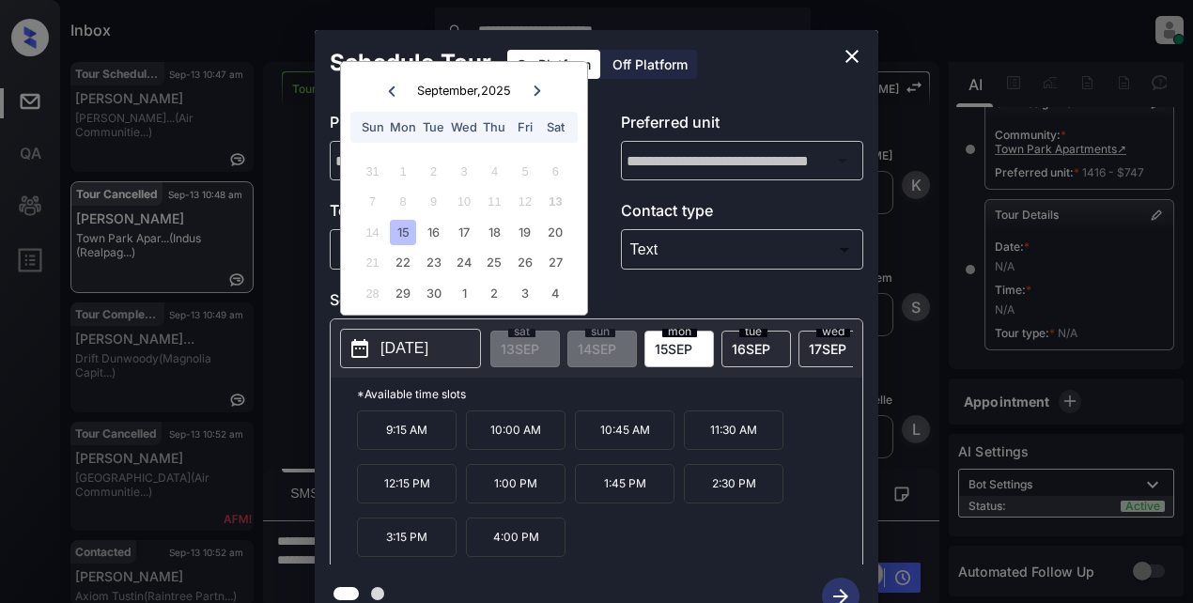
click at [843, 51] on icon "close" at bounding box center [852, 56] width 23 height 23
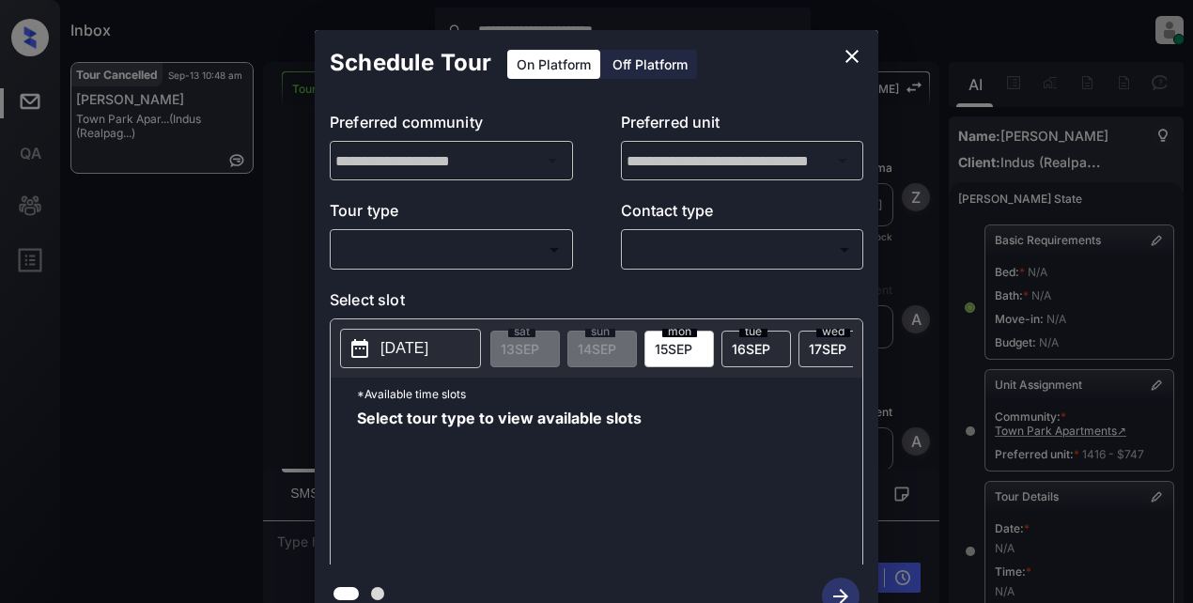
scroll to position [309, 0]
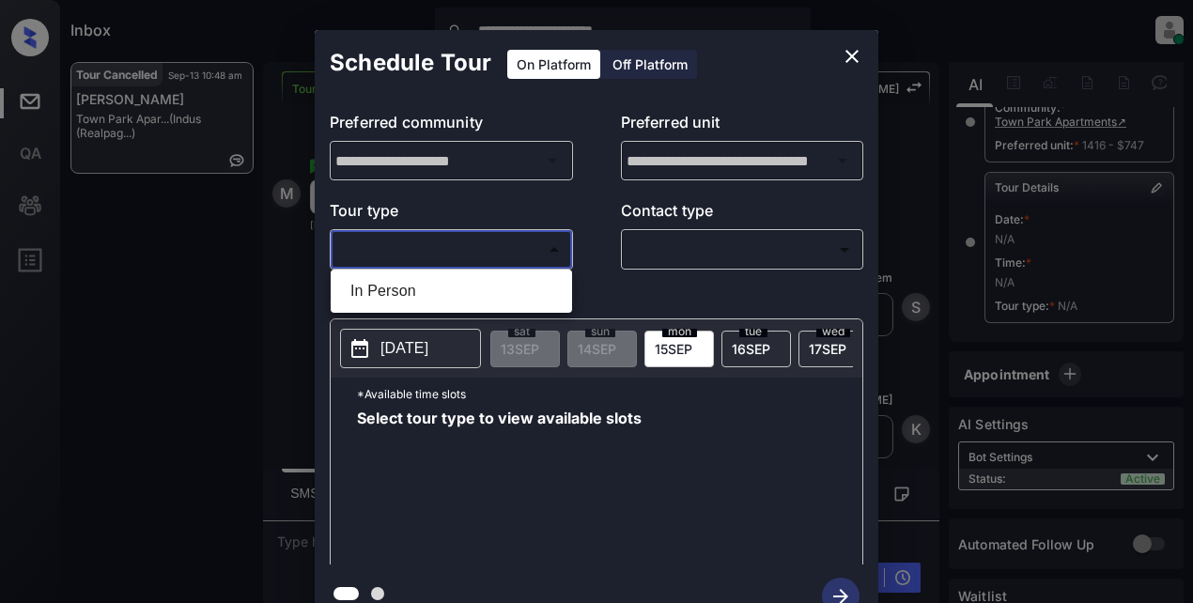
click at [477, 243] on body "**********" at bounding box center [596, 301] width 1193 height 603
drag, startPoint x: 408, startPoint y: 292, endPoint x: 575, endPoint y: 266, distance: 169.3
click at [421, 291] on li "In Person" at bounding box center [451, 291] width 232 height 34
type input "********"
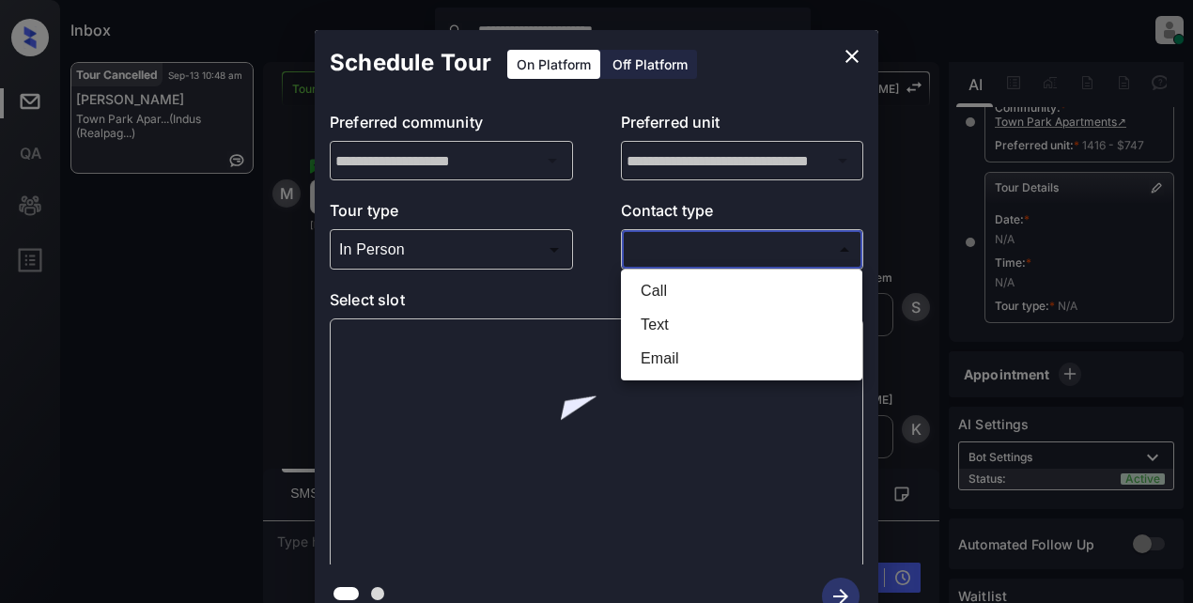
drag, startPoint x: 664, startPoint y: 241, endPoint x: 674, endPoint y: 243, distance: 9.6
click at [670, 243] on body "**********" at bounding box center [596, 301] width 1193 height 603
click at [680, 332] on li "Text" at bounding box center [742, 325] width 232 height 34
type input "****"
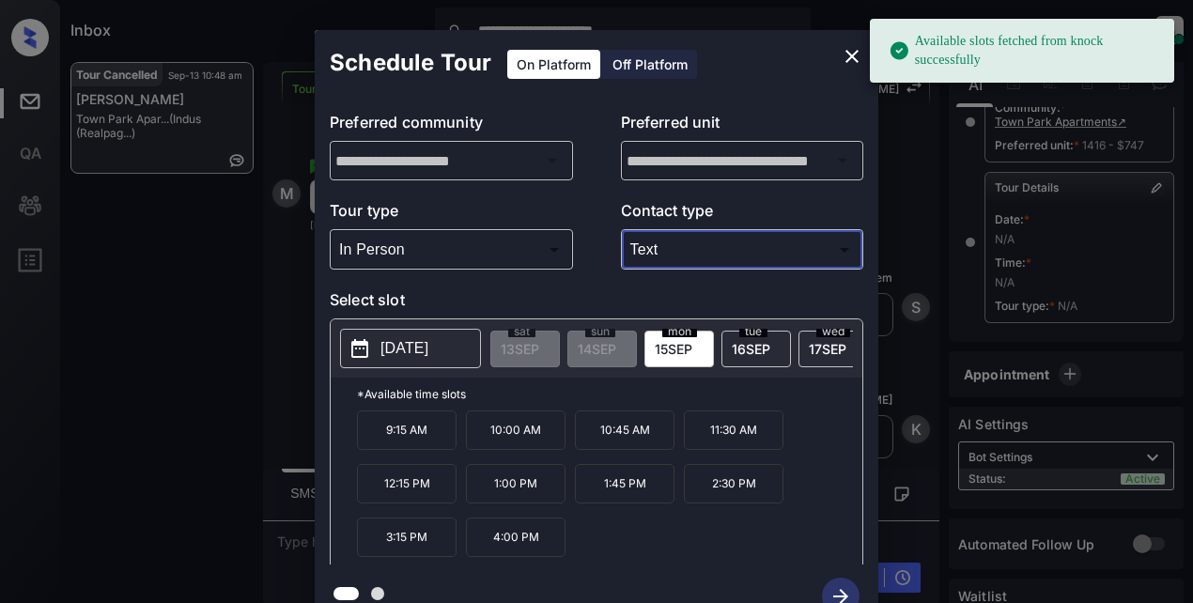
click at [402, 349] on p "[DATE]" at bounding box center [405, 348] width 48 height 23
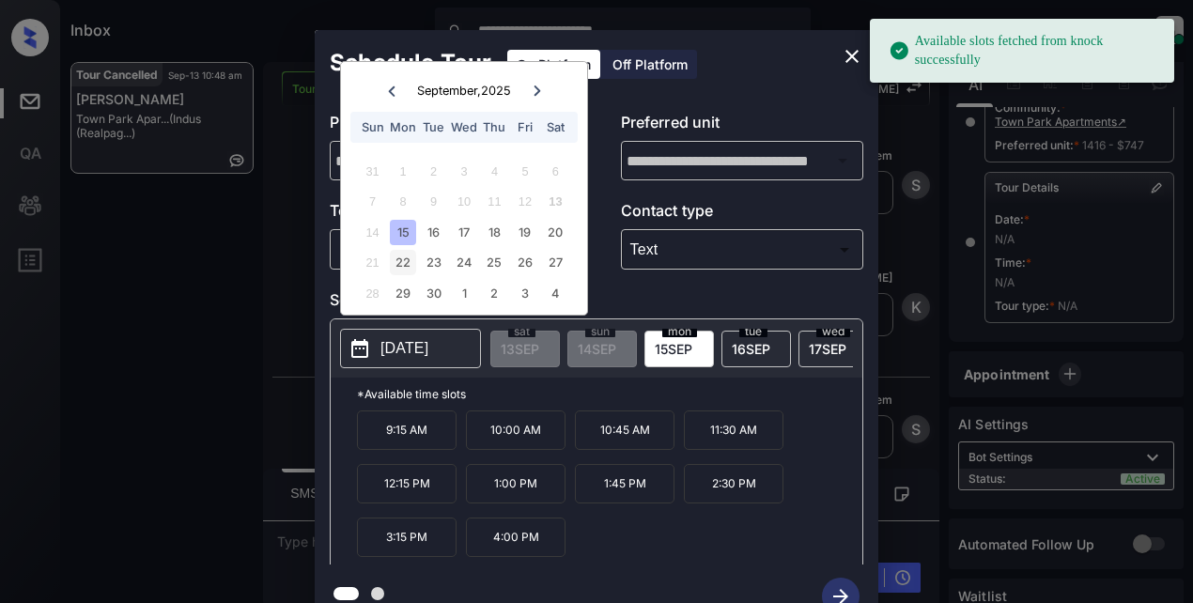
scroll to position [12058, 0]
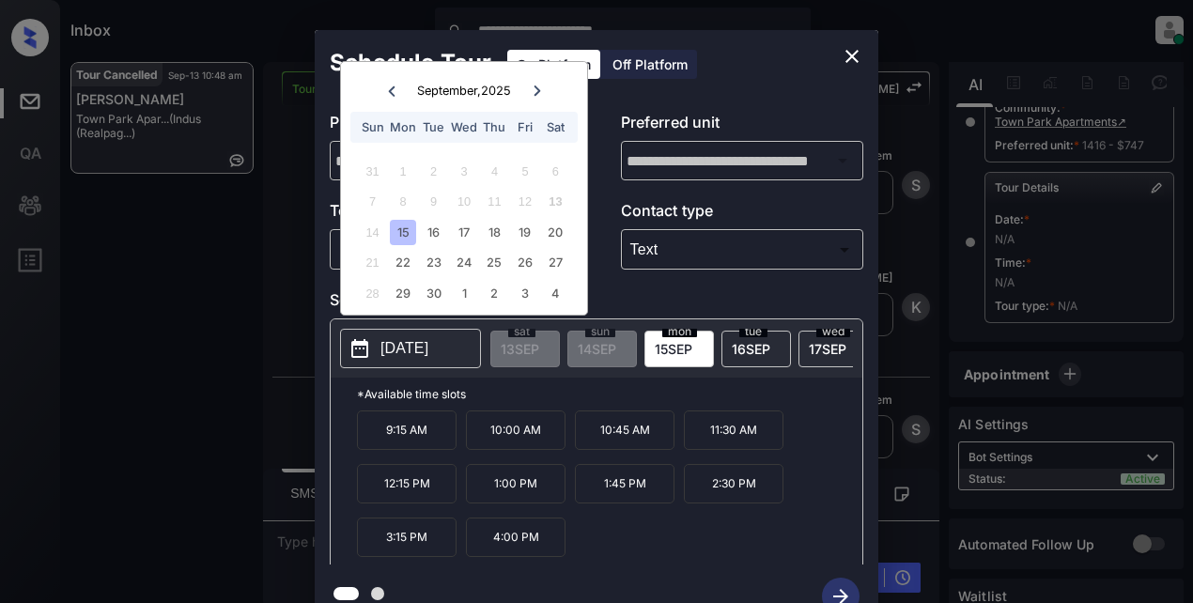
click at [410, 237] on div "15" at bounding box center [402, 232] width 25 height 25
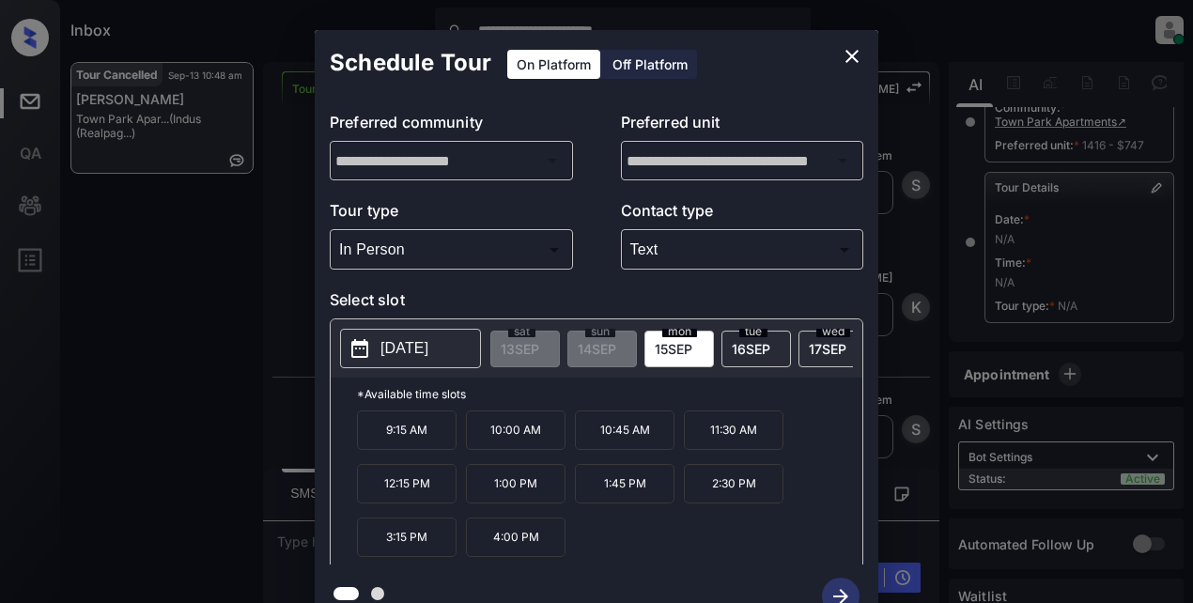
drag, startPoint x: 407, startPoint y: 551, endPoint x: 444, endPoint y: 552, distance: 37.6
click at [410, 549] on p "3:15 PM" at bounding box center [407, 537] width 100 height 39
click at [838, 583] on icon "button" at bounding box center [841, 597] width 38 height 38
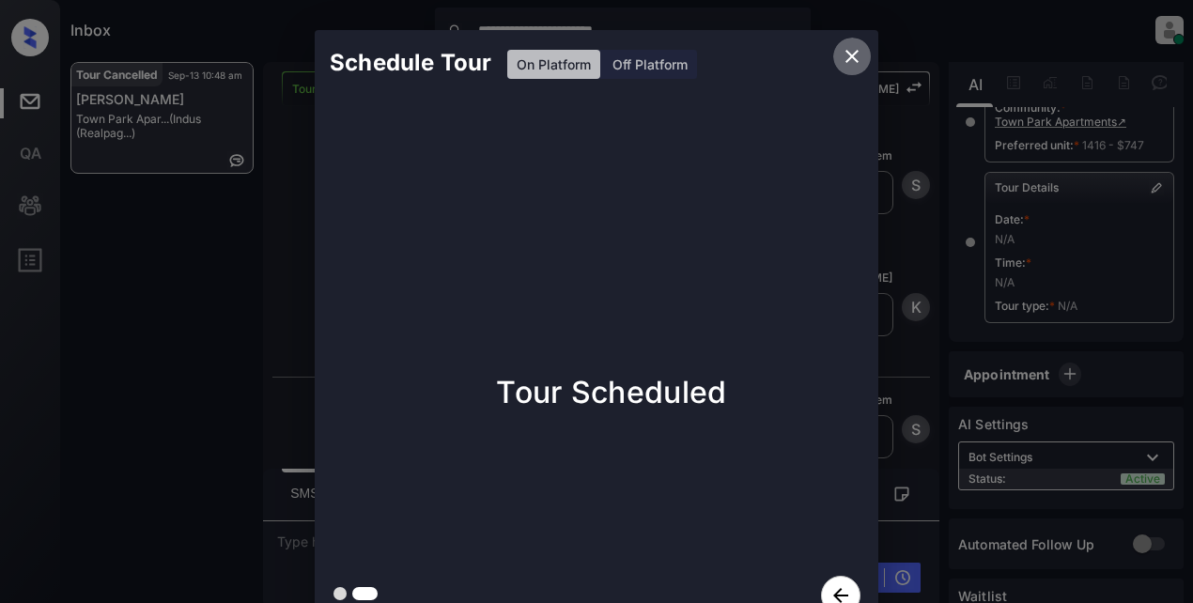
click at [849, 61] on icon "close" at bounding box center [852, 56] width 23 height 23
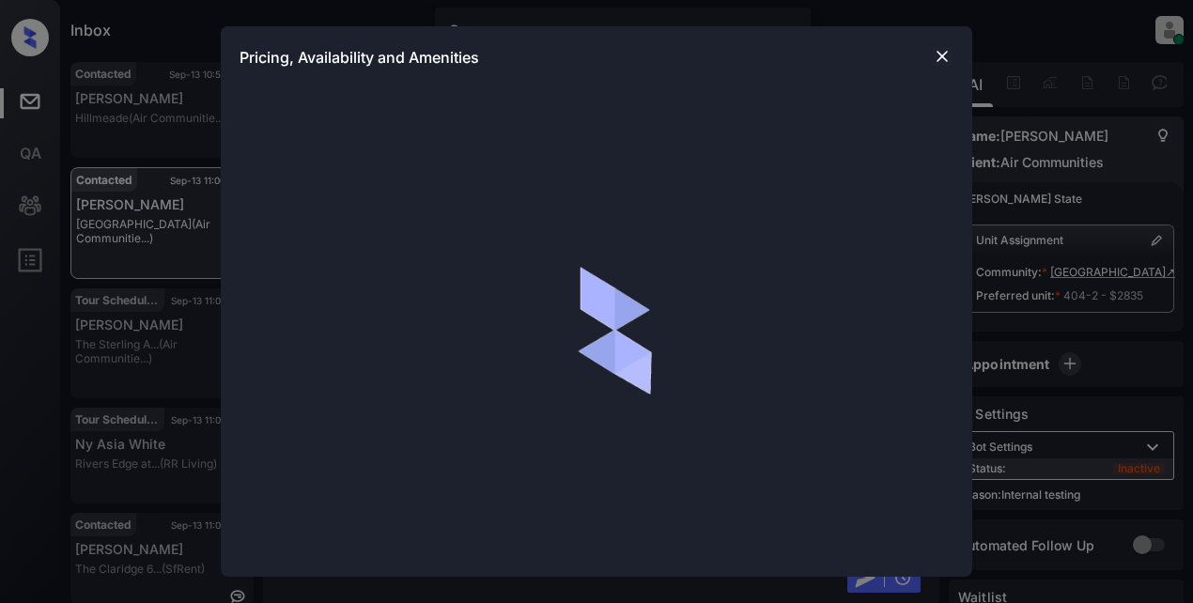
scroll to position [1879, 0]
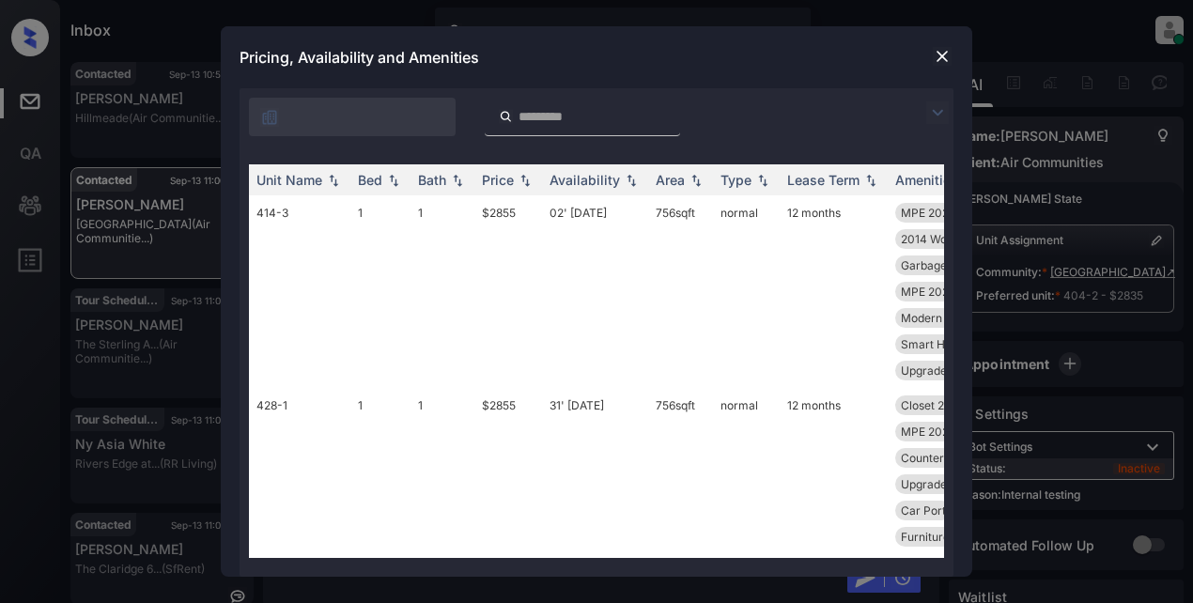
click at [933, 114] on img at bounding box center [937, 112] width 23 height 23
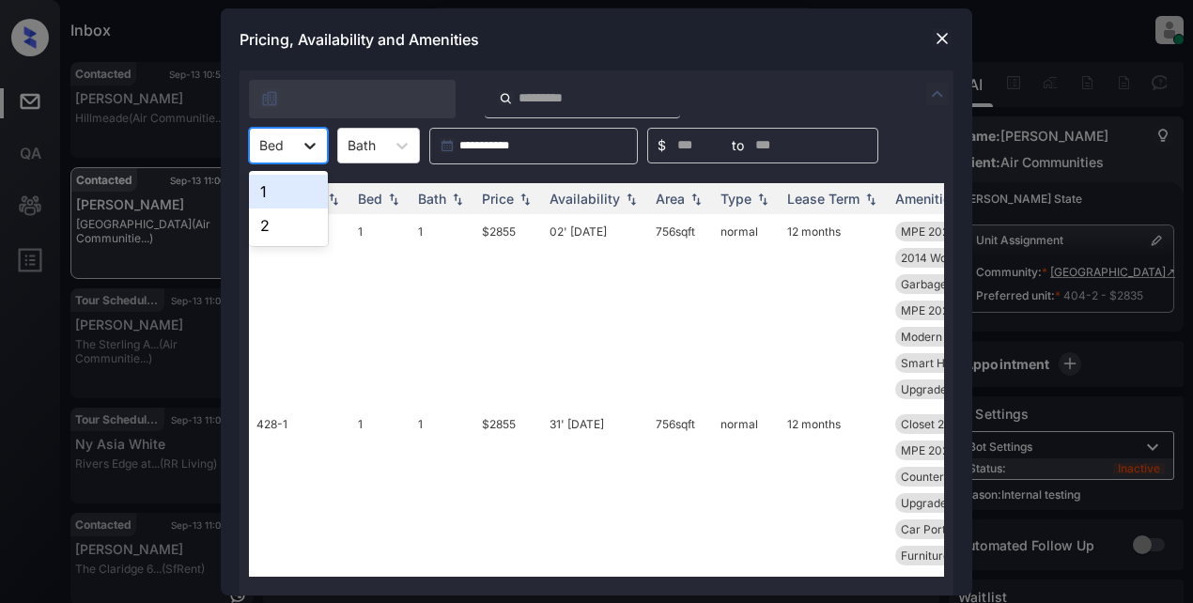
click at [309, 152] on icon at bounding box center [310, 145] width 19 height 19
click at [282, 186] on div "1" at bounding box center [288, 192] width 79 height 34
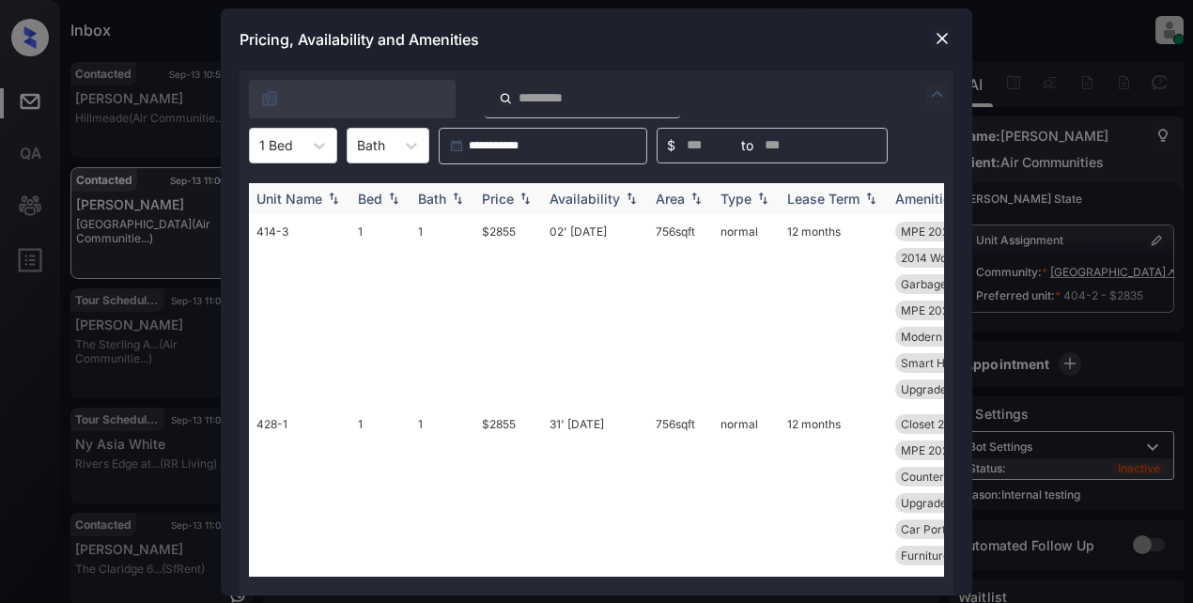
click at [491, 200] on div "Price" at bounding box center [498, 199] width 32 height 16
click at [491, 199] on div "Price" at bounding box center [498, 199] width 32 height 16
click at [943, 39] on img at bounding box center [942, 38] width 19 height 19
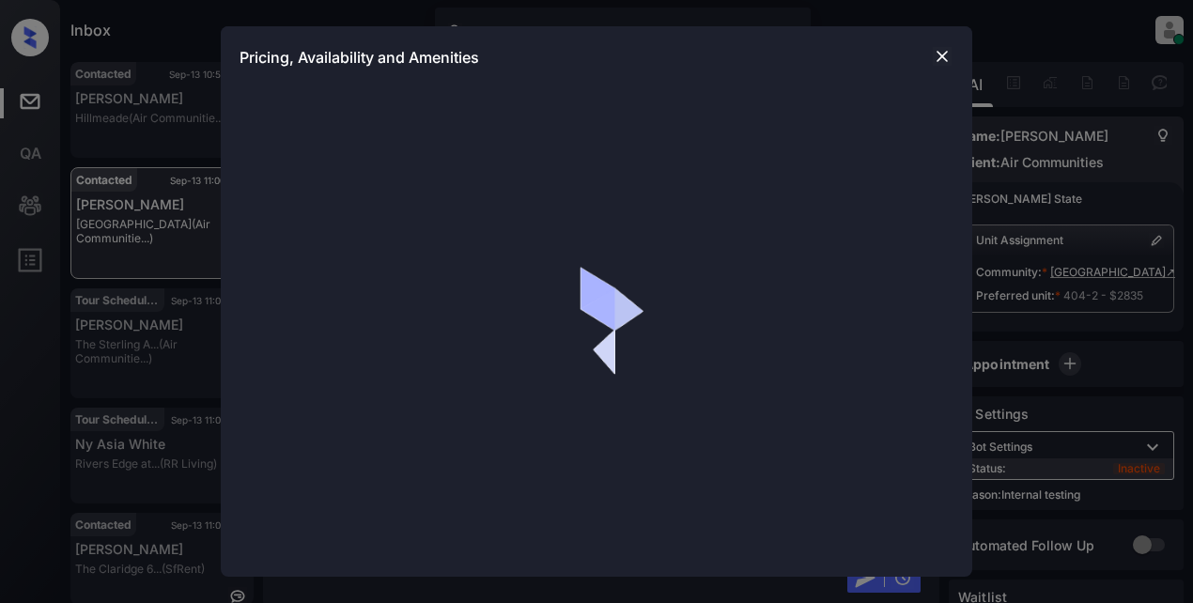
scroll to position [4228, 0]
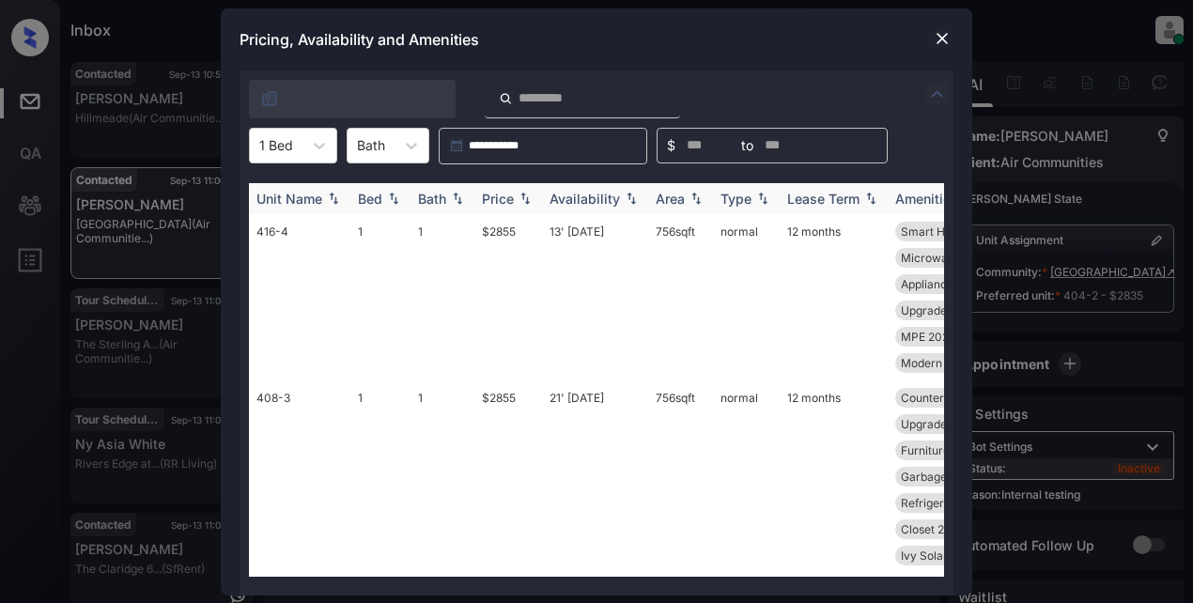
click at [506, 198] on div "Price" at bounding box center [498, 199] width 32 height 16
click at [505, 198] on div "Price" at bounding box center [498, 199] width 32 height 16
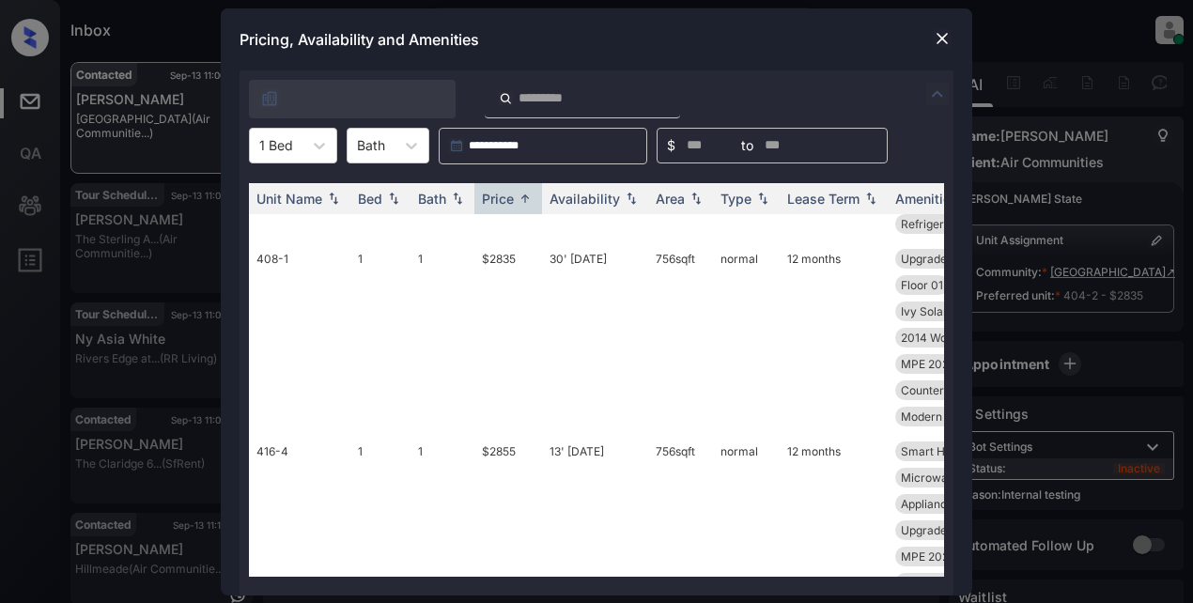
scroll to position [0, 0]
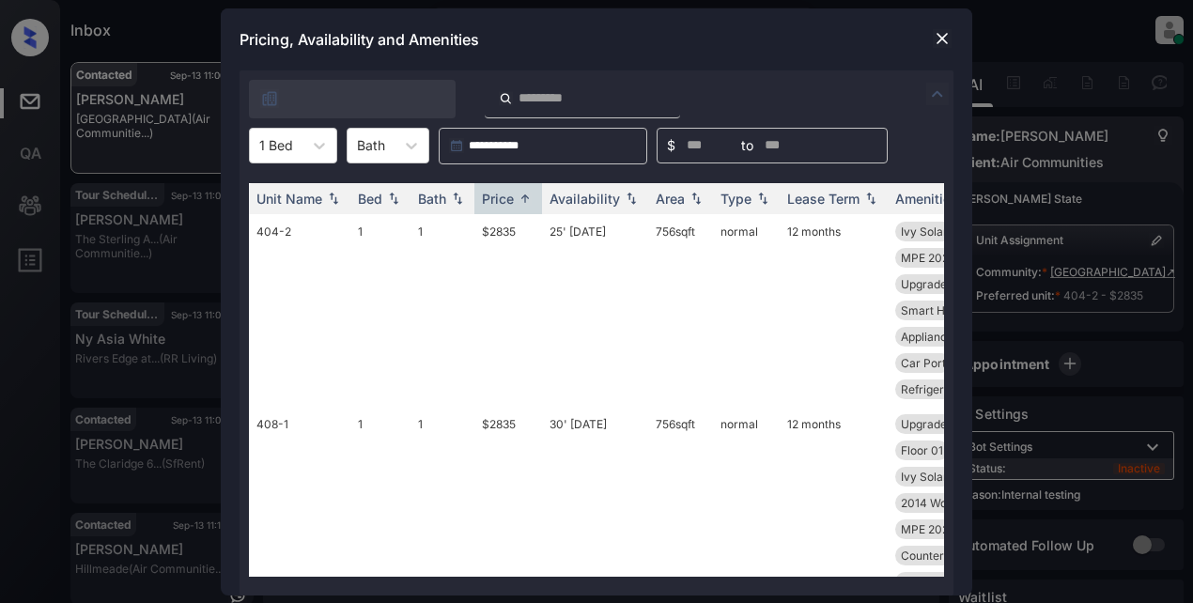
click at [946, 37] on img at bounding box center [942, 38] width 19 height 19
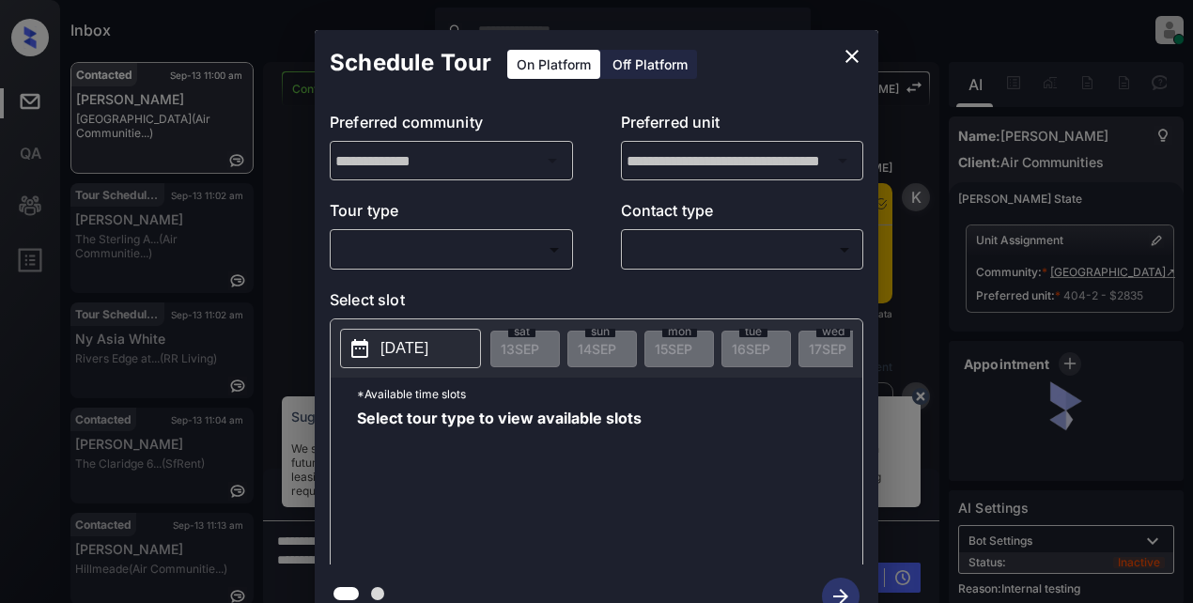
scroll to position [7611, 0]
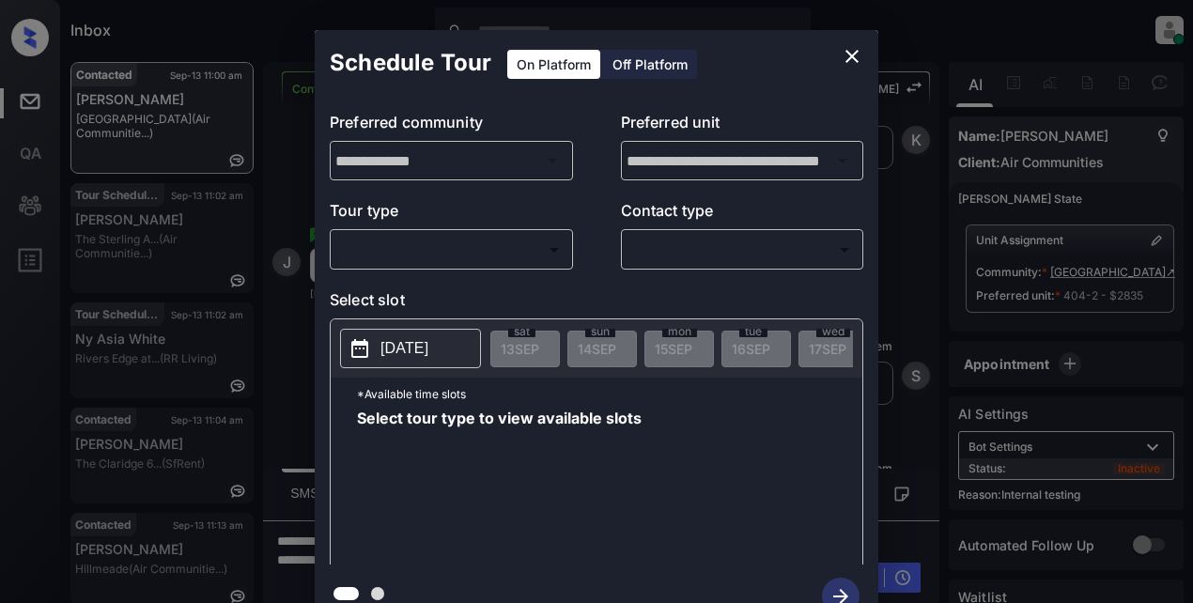
click at [467, 254] on body "Inbox Lyzzelle [PERSON_NAME] Online Set yourself offline Set yourself on break …" at bounding box center [596, 301] width 1193 height 603
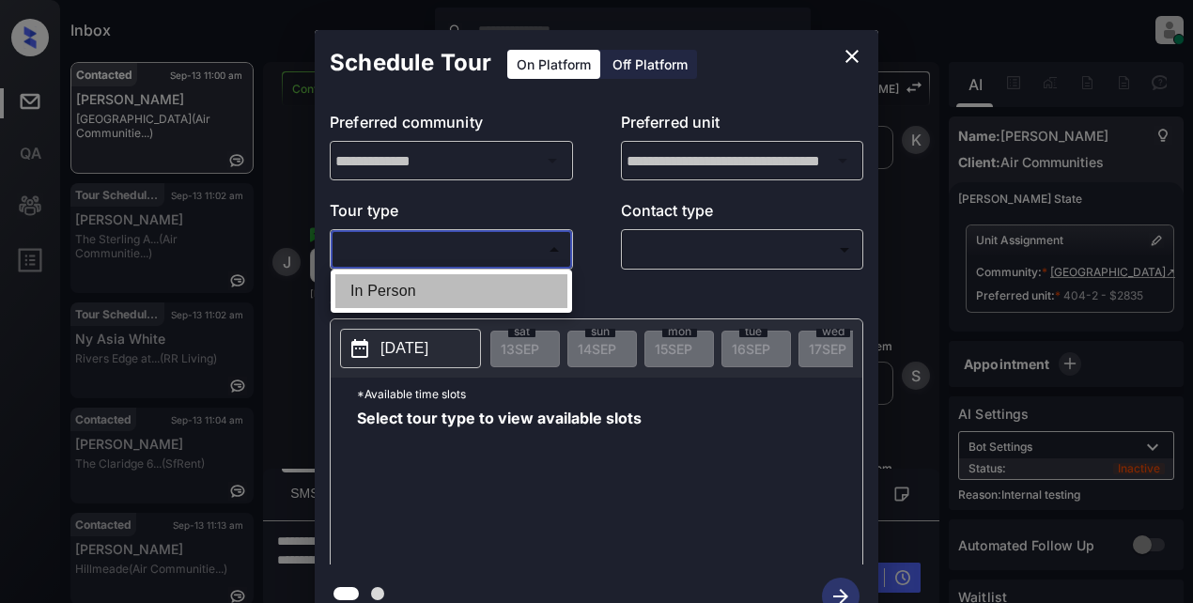
drag, startPoint x: 429, startPoint y: 285, endPoint x: 546, endPoint y: 269, distance: 117.6
click at [432, 285] on li "In Person" at bounding box center [451, 291] width 232 height 34
type input "********"
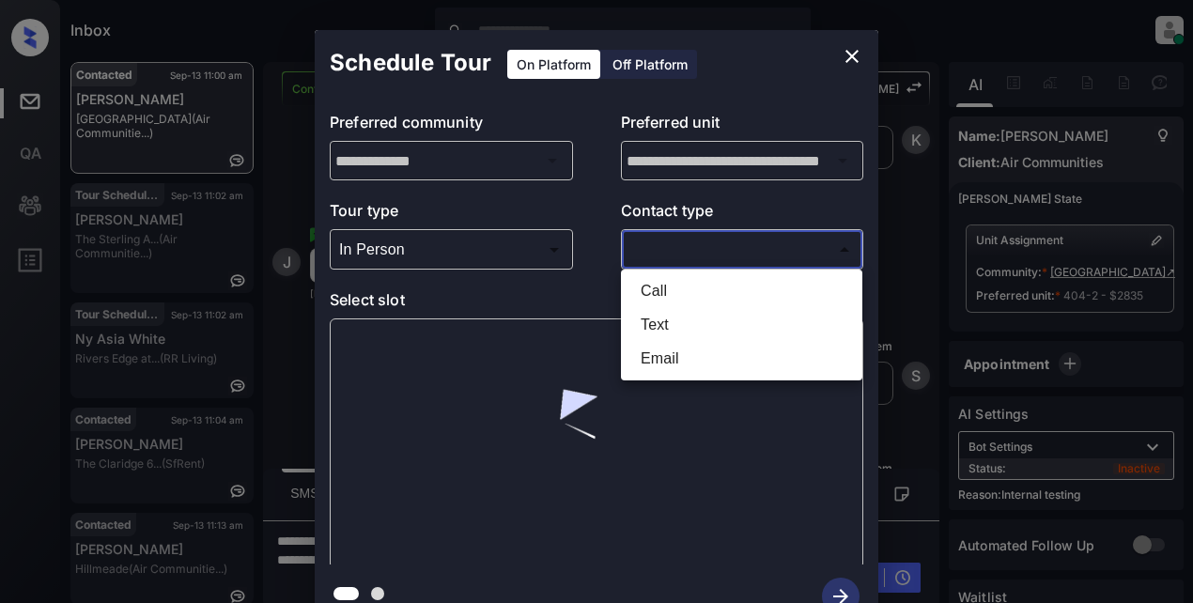
drag, startPoint x: 662, startPoint y: 252, endPoint x: 672, endPoint y: 267, distance: 17.7
click at [667, 252] on body "Inbox Lyzzelle [PERSON_NAME] Online Set yourself offline Set yourself on break …" at bounding box center [596, 301] width 1193 height 603
click at [659, 334] on li "Text" at bounding box center [742, 325] width 232 height 34
type input "****"
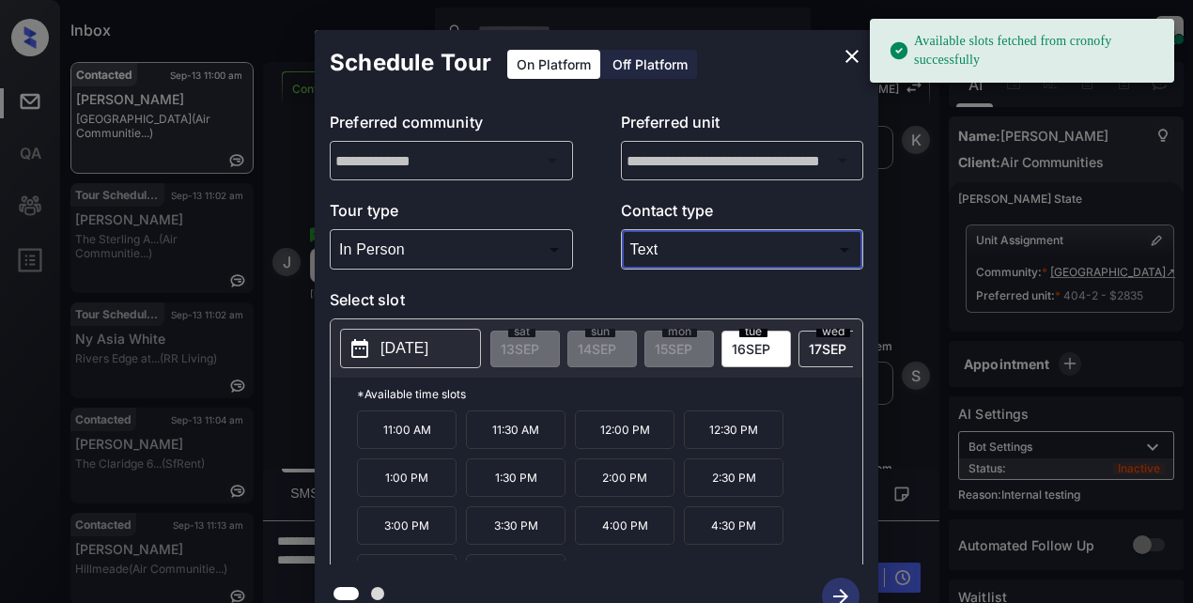
click at [428, 349] on p "2025-09-16" at bounding box center [405, 348] width 48 height 23
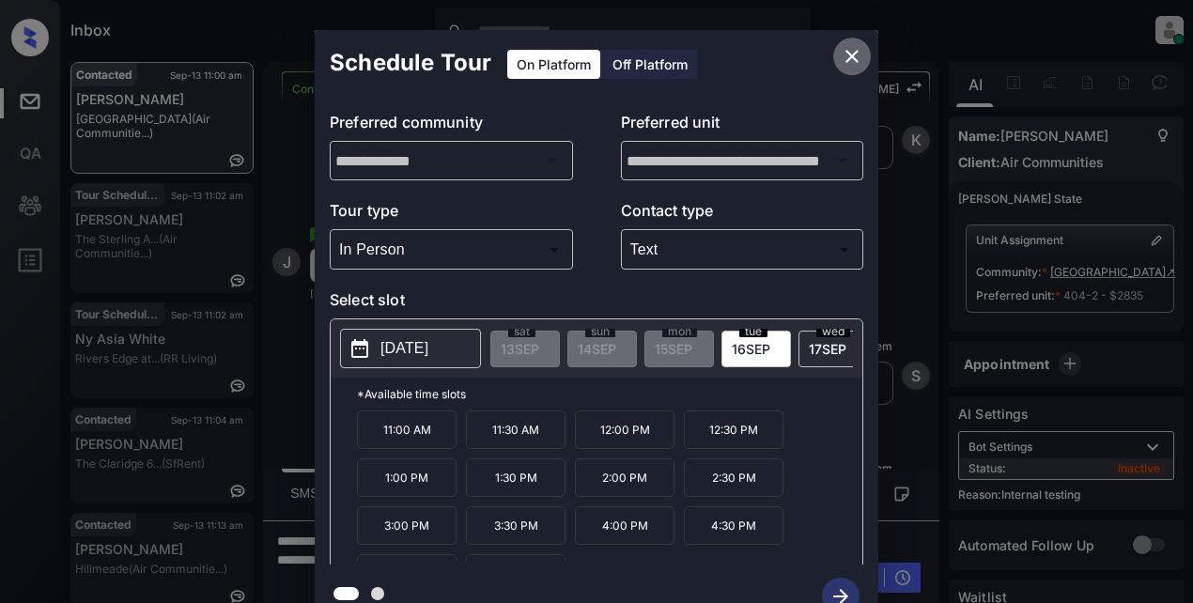
click at [859, 58] on icon "close" at bounding box center [852, 56] width 23 height 23
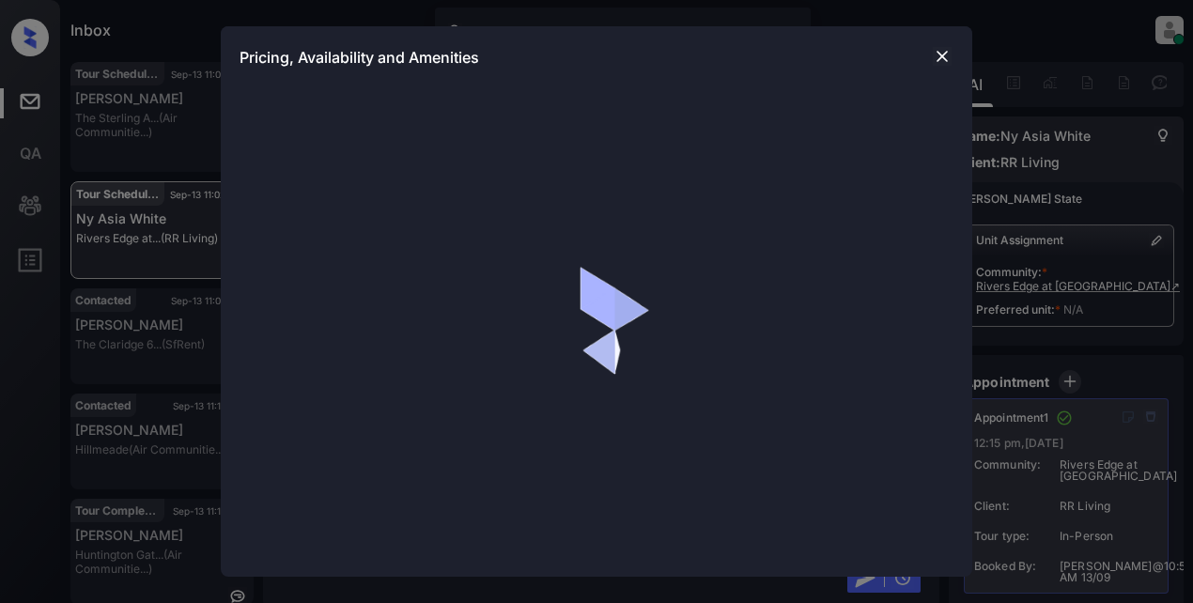
scroll to position [1366, 0]
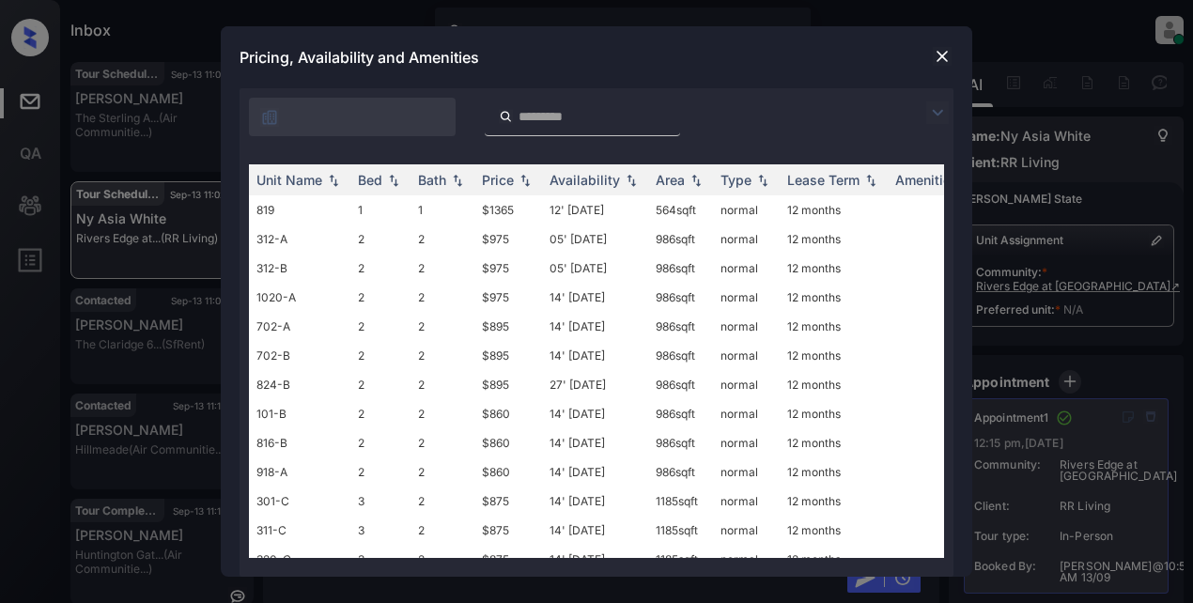
click at [932, 105] on img at bounding box center [937, 112] width 23 height 23
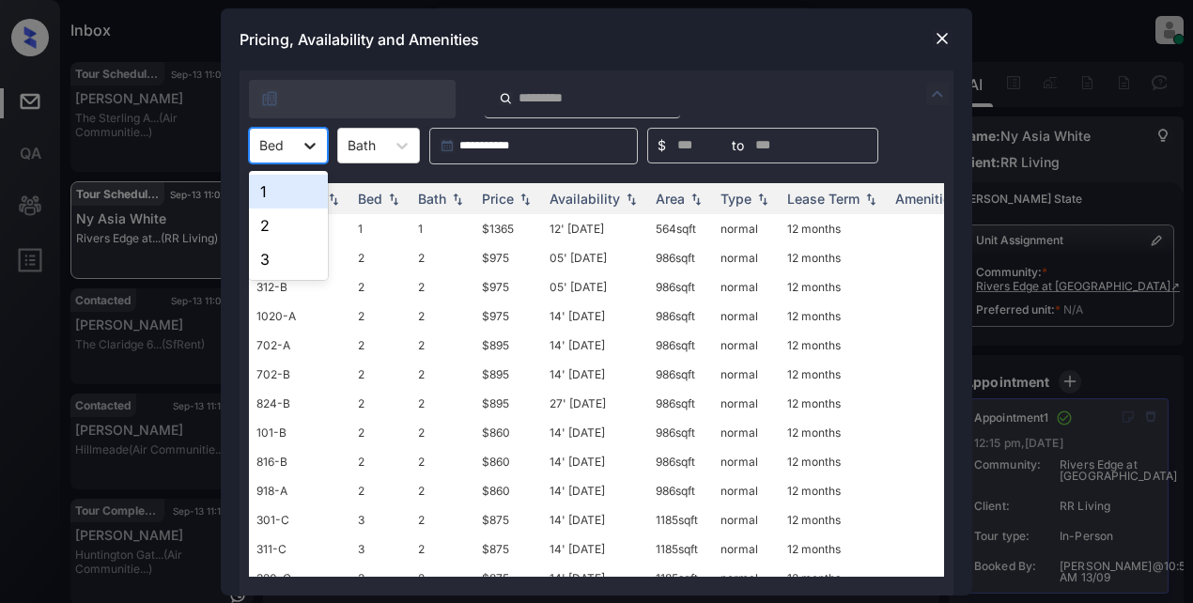
click at [305, 151] on icon at bounding box center [310, 145] width 19 height 19
click at [291, 189] on div "1" at bounding box center [288, 192] width 79 height 34
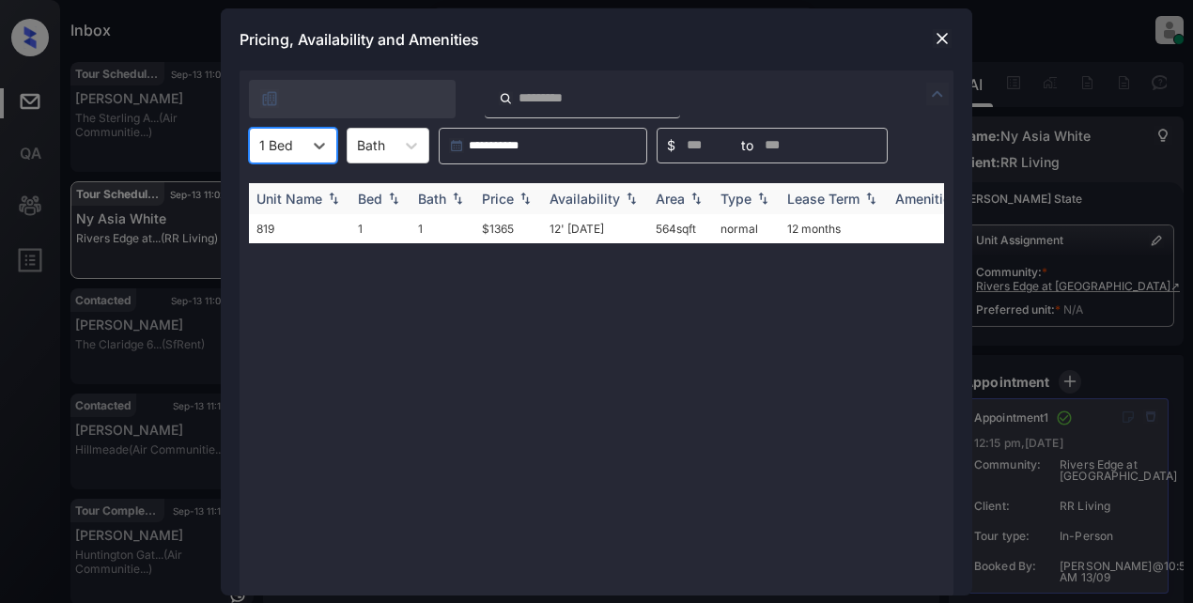
click at [513, 195] on div "Price" at bounding box center [498, 199] width 32 height 16
click at [514, 195] on div "Price" at bounding box center [498, 199] width 32 height 16
click at [514, 232] on td "$1365" at bounding box center [508, 228] width 68 height 29
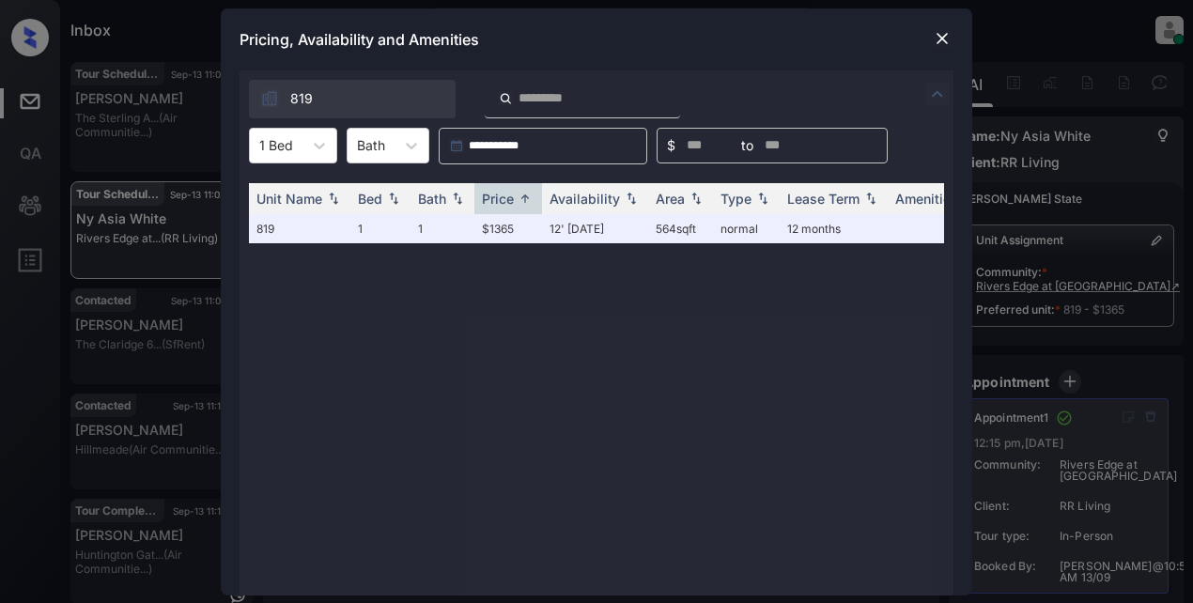
click at [673, 43] on div "Pricing, Availability and Amenities" at bounding box center [597, 39] width 752 height 62
click at [940, 43] on img at bounding box center [942, 38] width 19 height 19
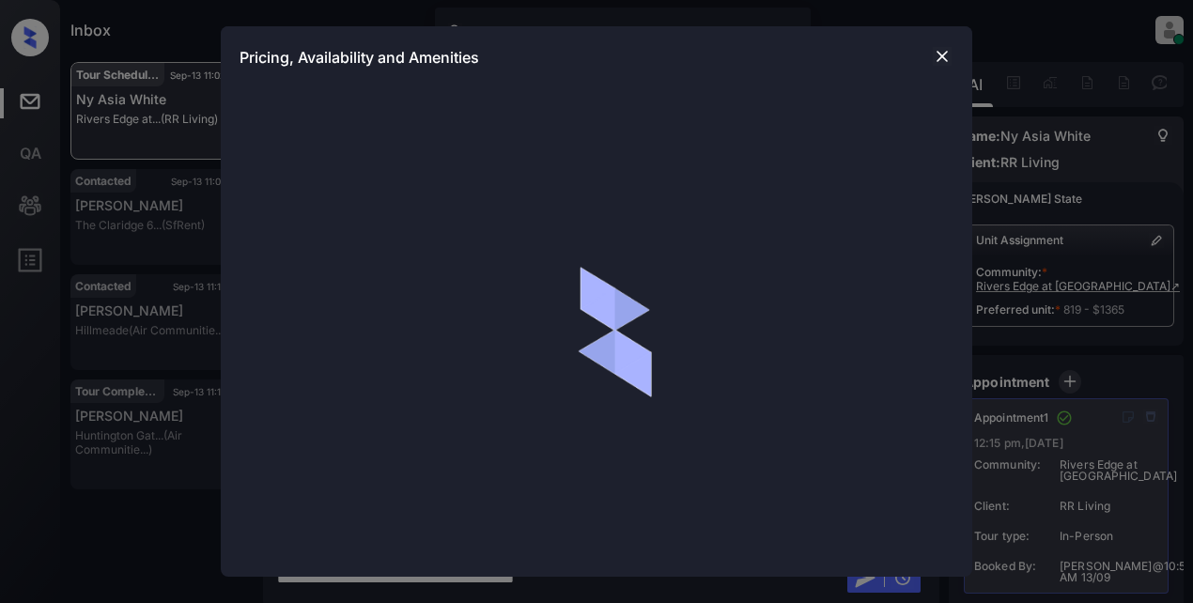
scroll to position [2334, 0]
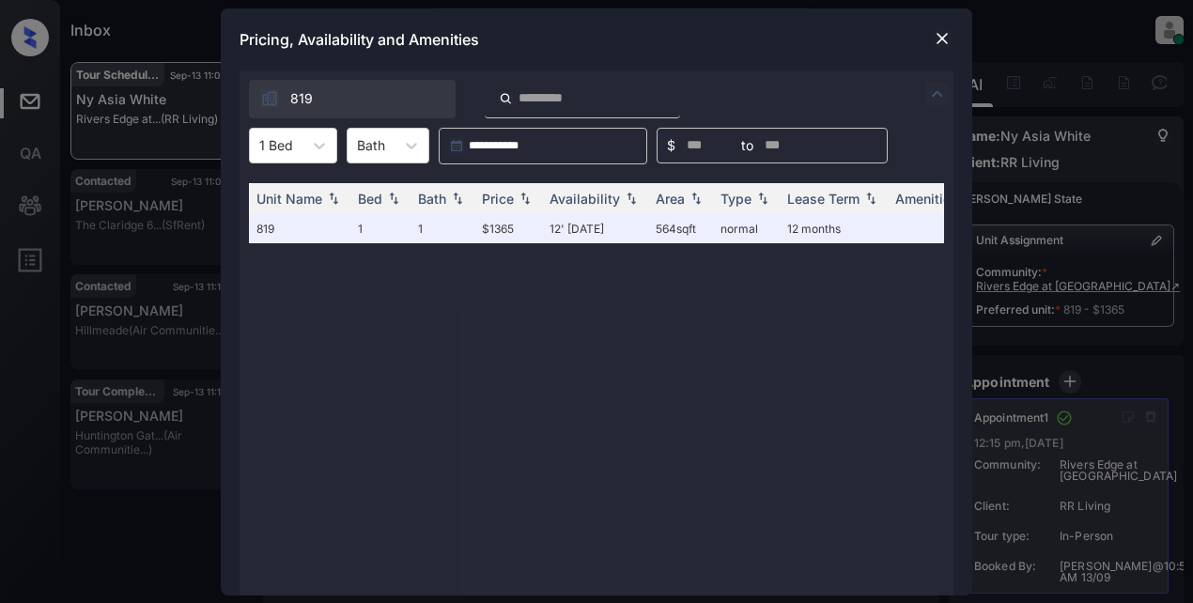
click at [948, 39] on img at bounding box center [942, 38] width 19 height 19
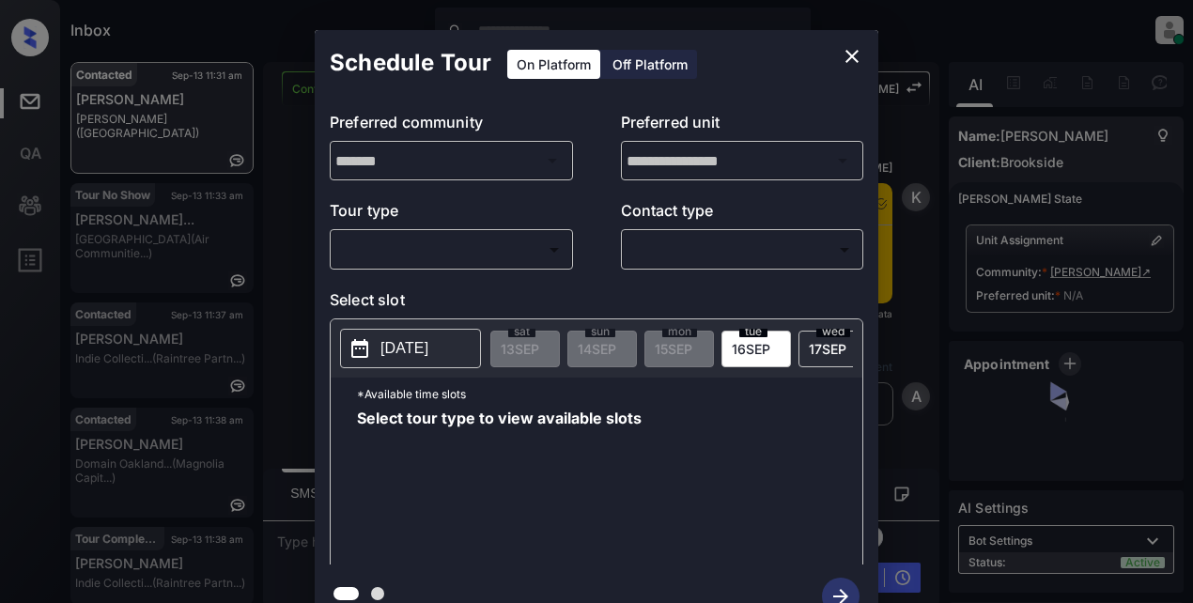
scroll to position [2212, 0]
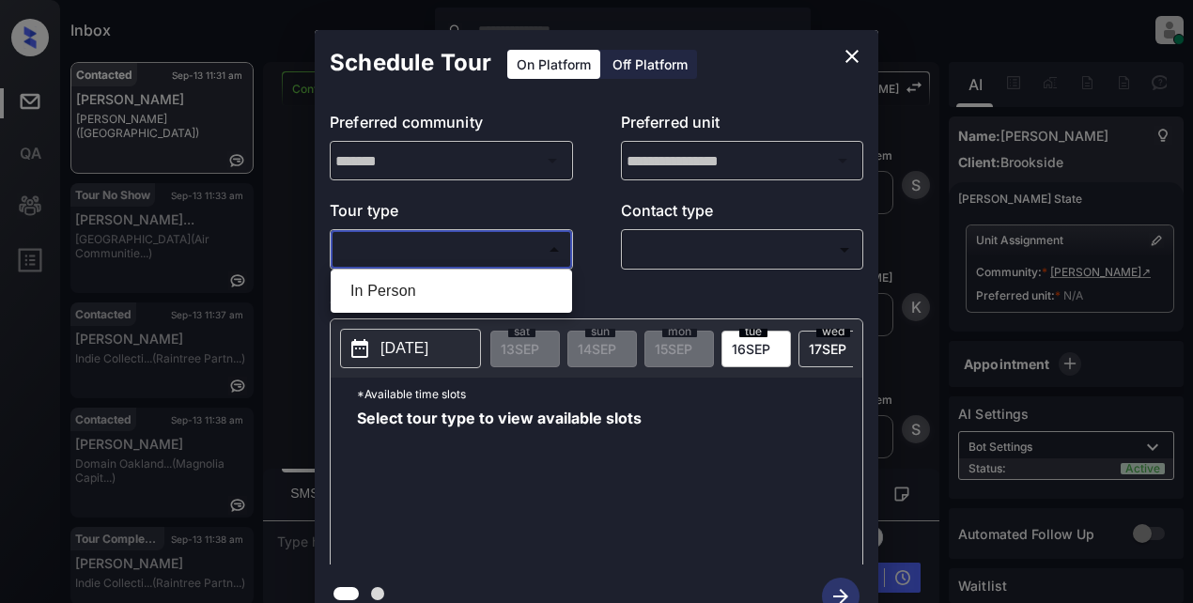
click at [473, 258] on body "Inbox Lyzzelle [PERSON_NAME] Online Set yourself offline Set yourself on break …" at bounding box center [596, 301] width 1193 height 603
click at [427, 301] on li "In Person" at bounding box center [451, 291] width 232 height 34
type input "********"
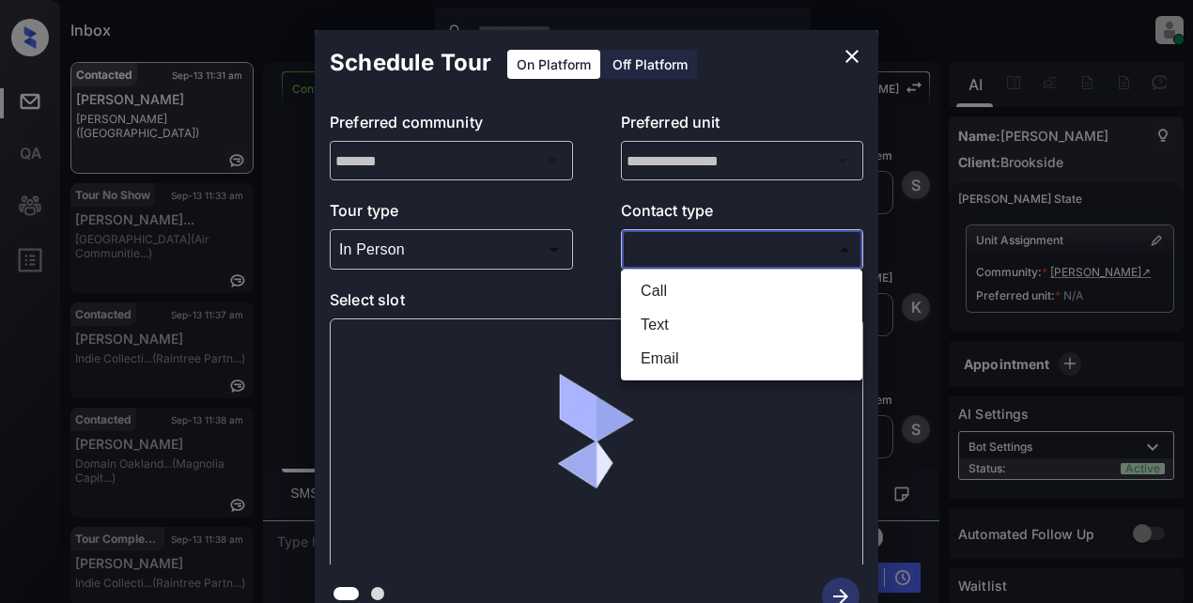
click at [695, 255] on body "Inbox Lyzzelle [PERSON_NAME] Online Set yourself offline Set yourself on break …" at bounding box center [596, 301] width 1193 height 603
click at [673, 328] on li "Text" at bounding box center [742, 325] width 232 height 34
type input "****"
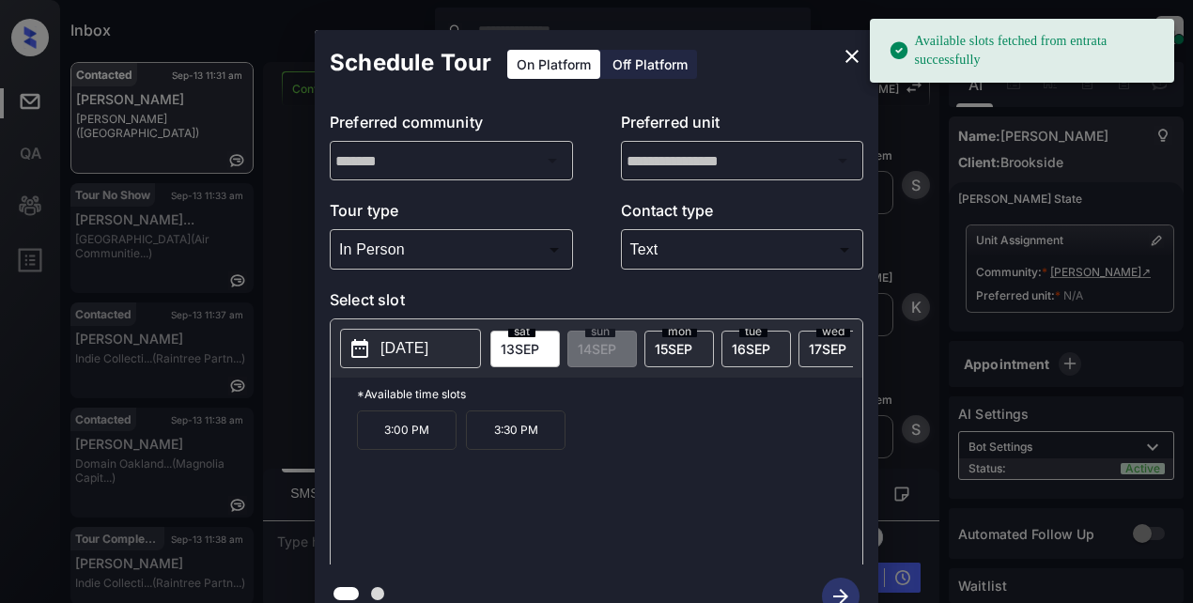
click at [395, 356] on p "[DATE]" at bounding box center [405, 348] width 48 height 23
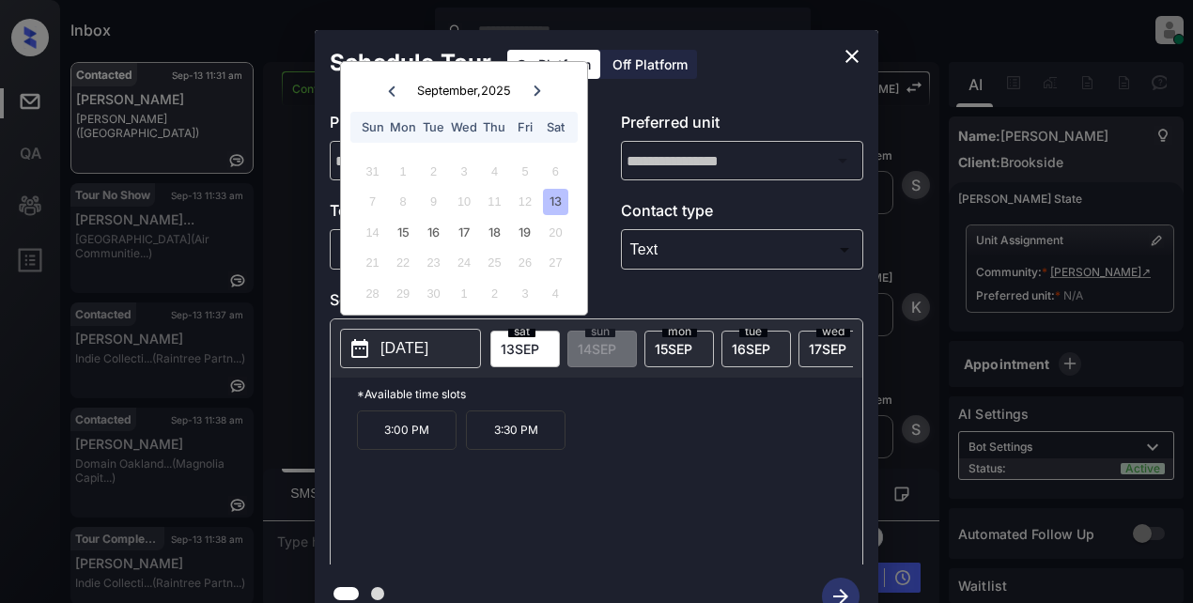
click at [851, 47] on icon "close" at bounding box center [852, 56] width 23 height 23
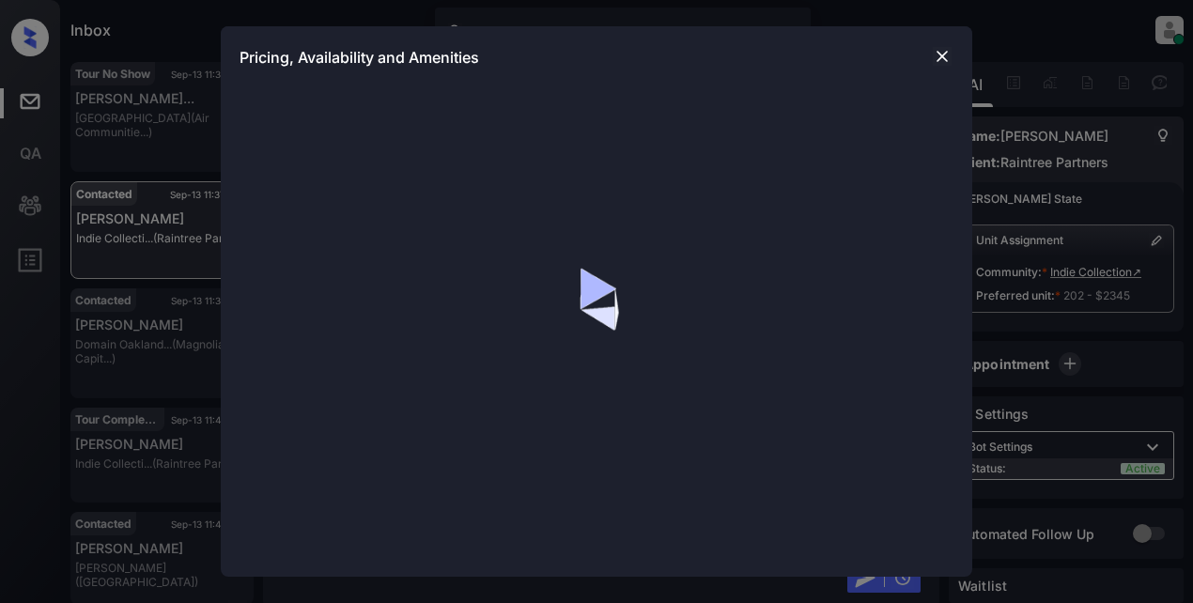
scroll to position [792, 0]
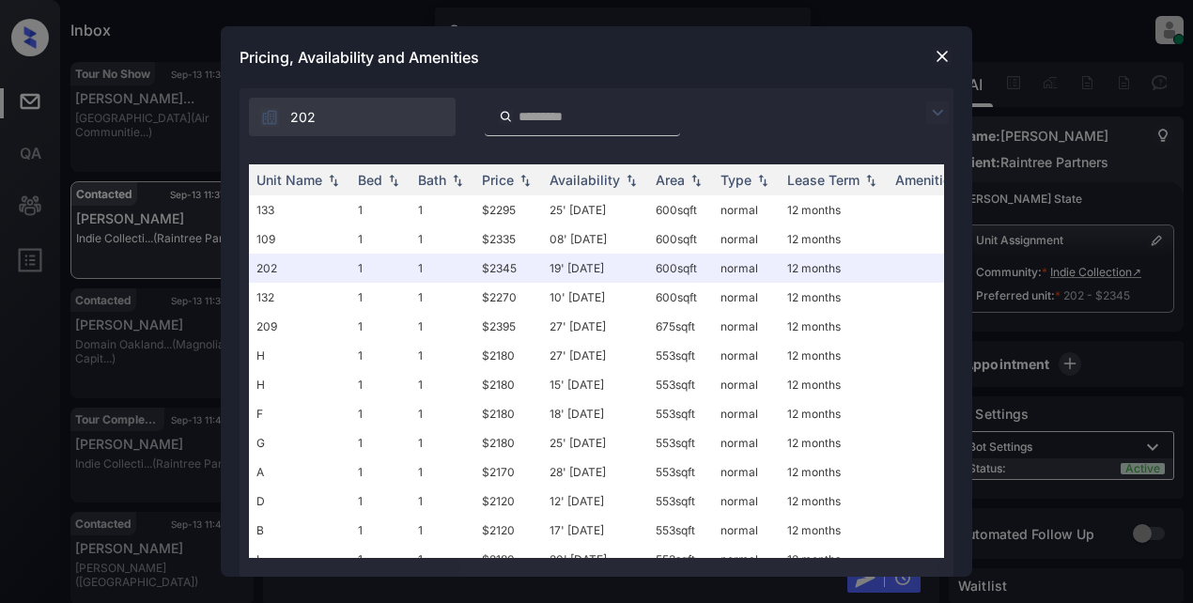
click at [942, 109] on img at bounding box center [937, 112] width 23 height 23
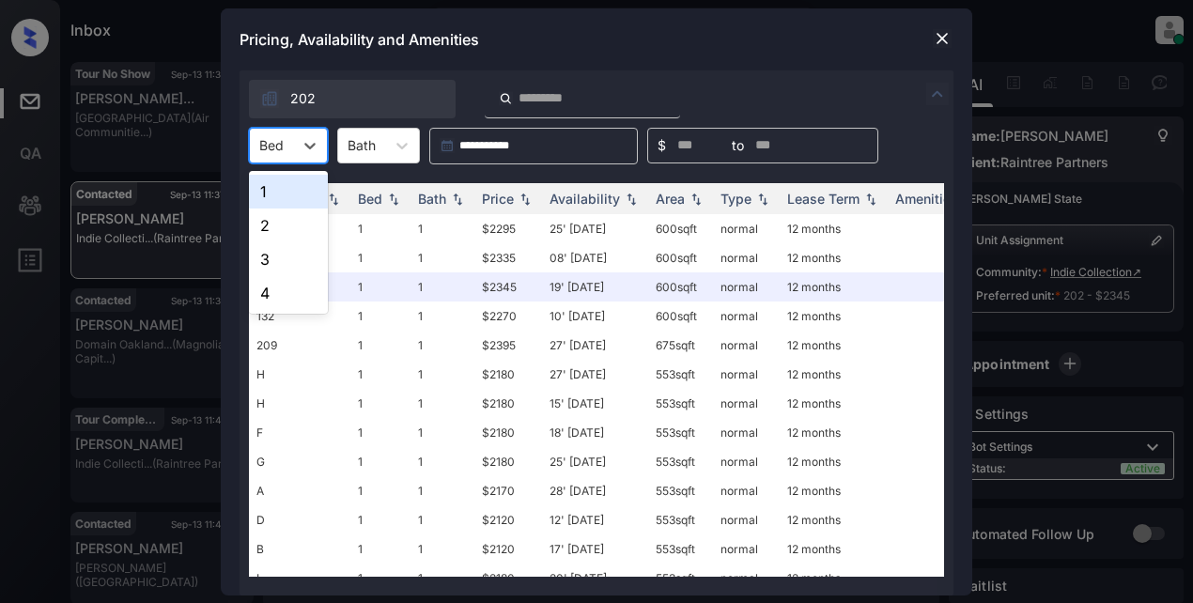
drag, startPoint x: 319, startPoint y: 147, endPoint x: 328, endPoint y: 162, distance: 17.2
click at [320, 147] on div at bounding box center [310, 146] width 34 height 34
drag, startPoint x: 272, startPoint y: 226, endPoint x: 289, endPoint y: 225, distance: 16.9
click at [278, 226] on div "2" at bounding box center [288, 226] width 79 height 34
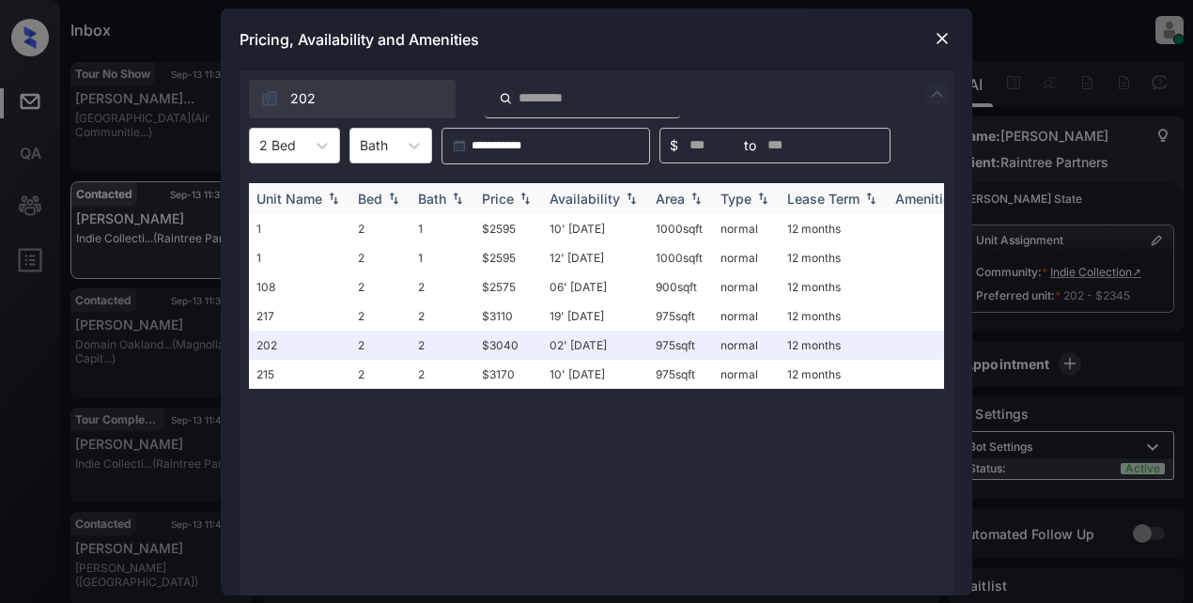
click at [513, 205] on div "Price" at bounding box center [498, 199] width 32 height 16
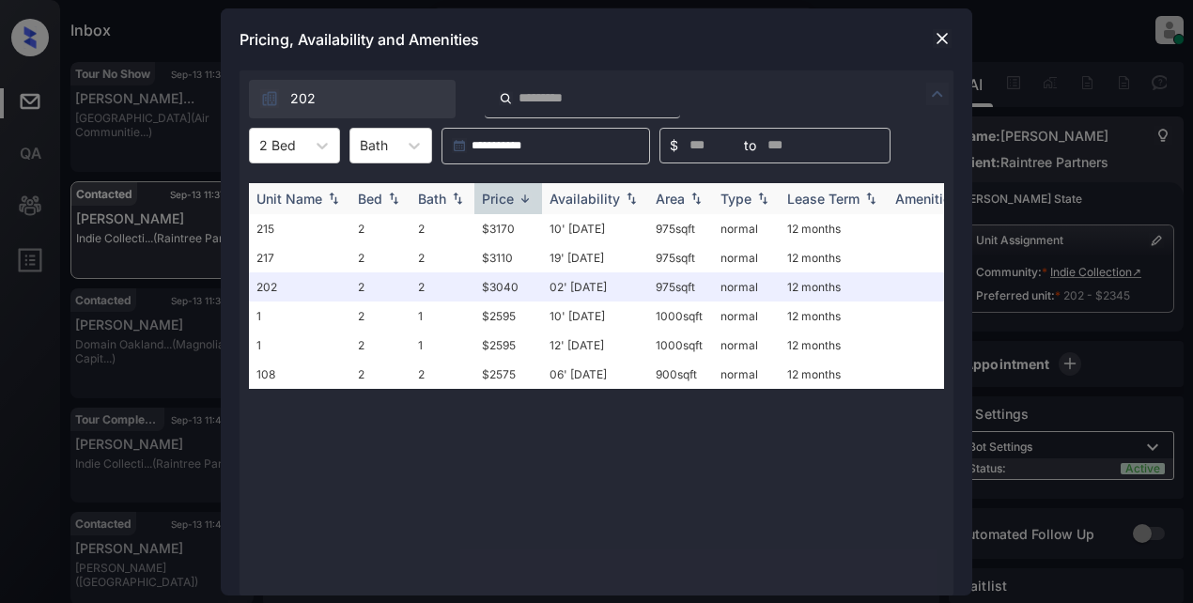
click at [514, 205] on div "Price" at bounding box center [498, 199] width 32 height 16
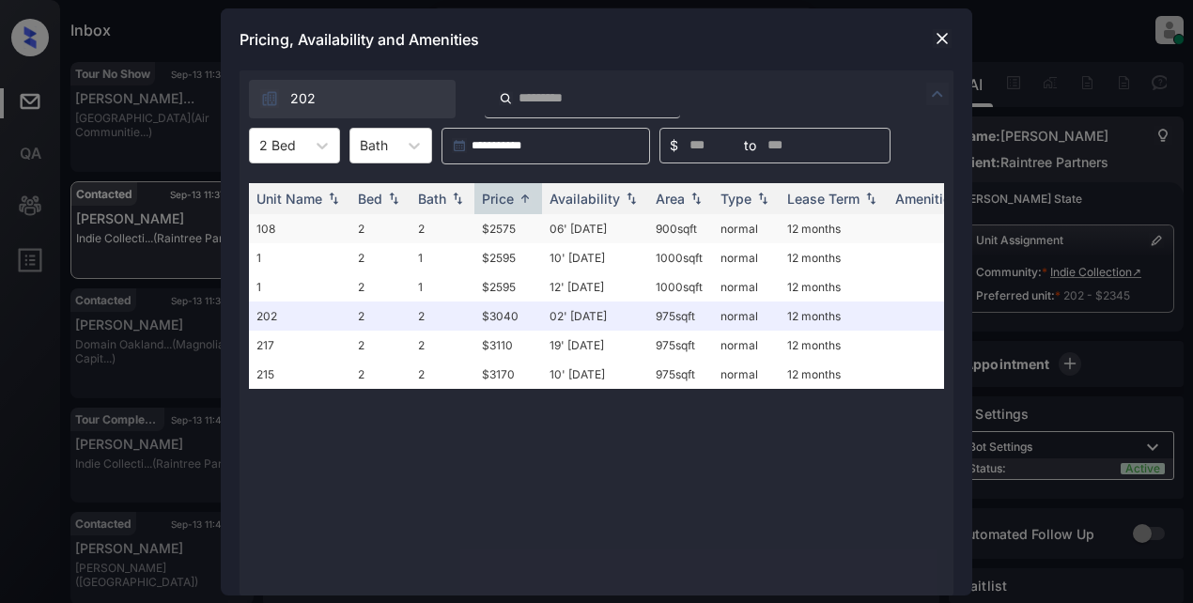
click at [507, 229] on td "$2575" at bounding box center [508, 228] width 68 height 29
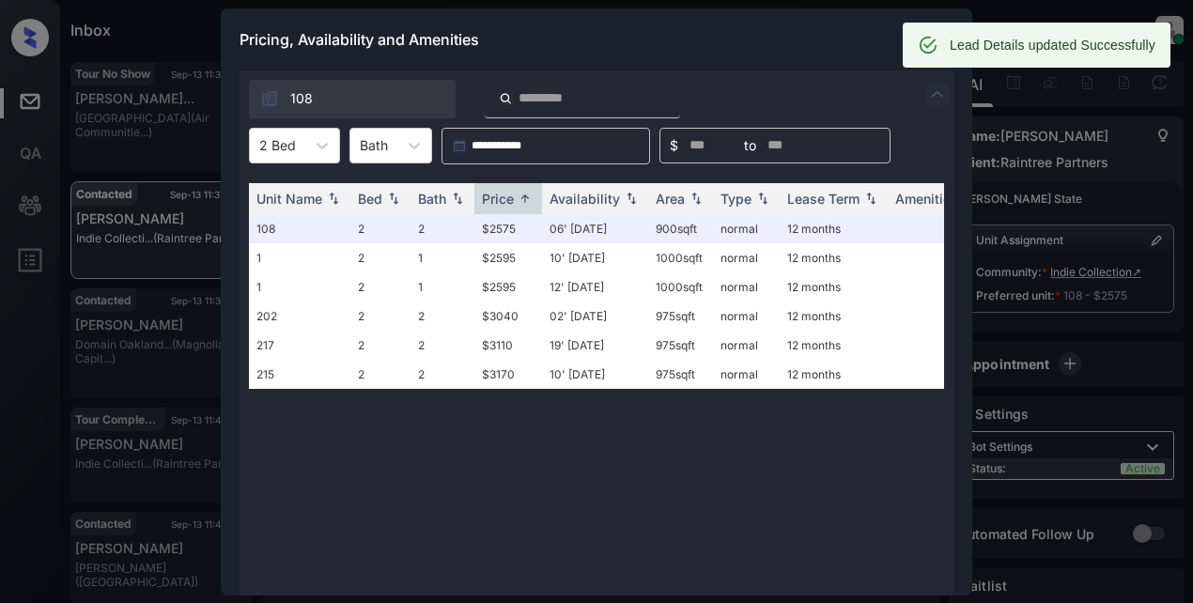
click at [771, 31] on div "Pricing, Availability and Amenities" at bounding box center [597, 39] width 752 height 62
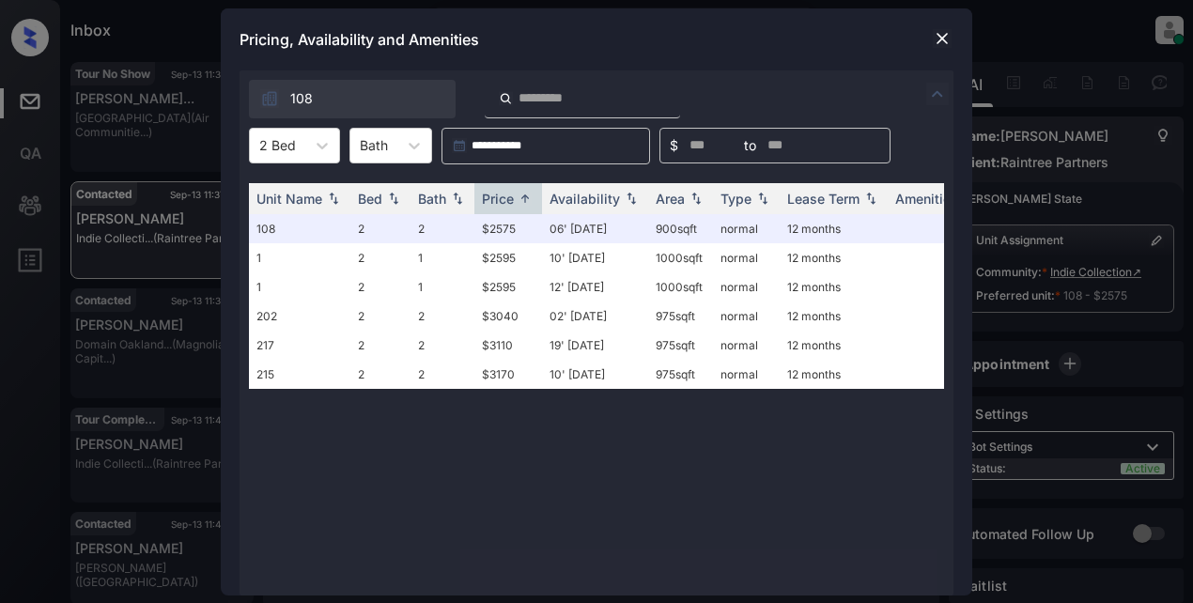
click at [937, 39] on img at bounding box center [942, 38] width 19 height 19
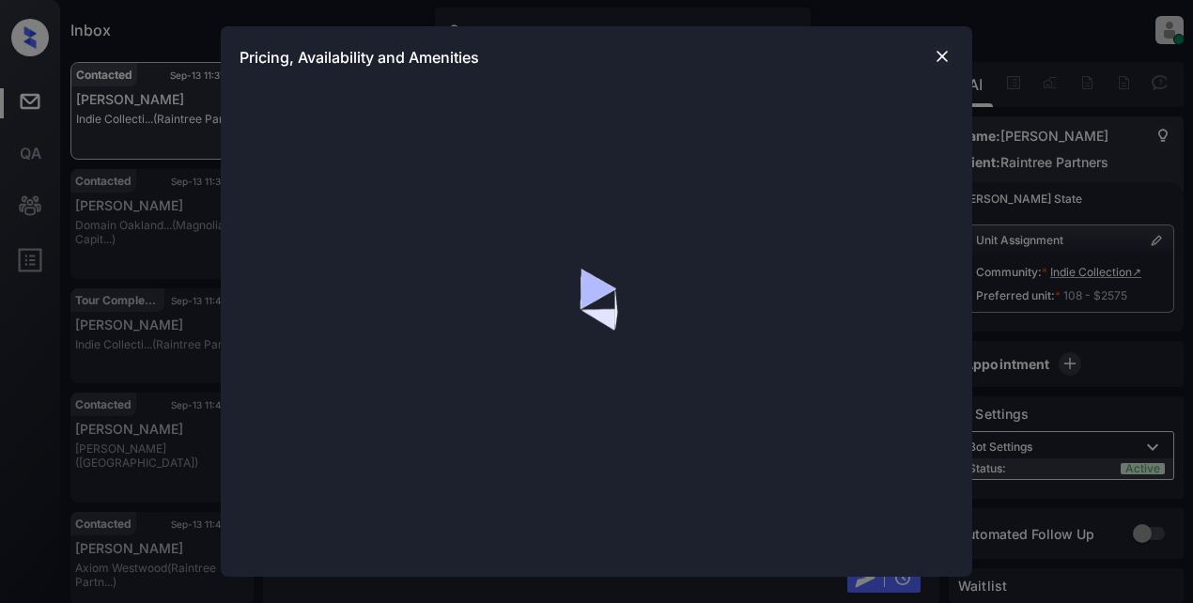
scroll to position [2324, 0]
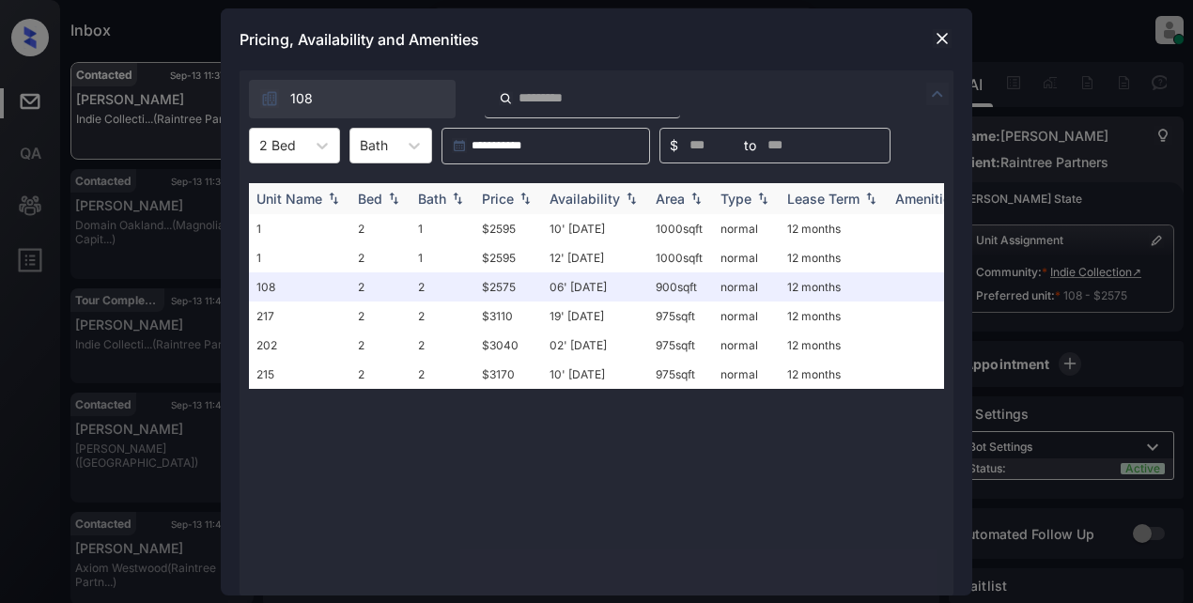
click at [573, 186] on th "Availability" at bounding box center [595, 198] width 106 height 31
click at [573, 187] on th "Availability" at bounding box center [595, 198] width 106 height 31
click at [945, 36] on img at bounding box center [942, 38] width 19 height 19
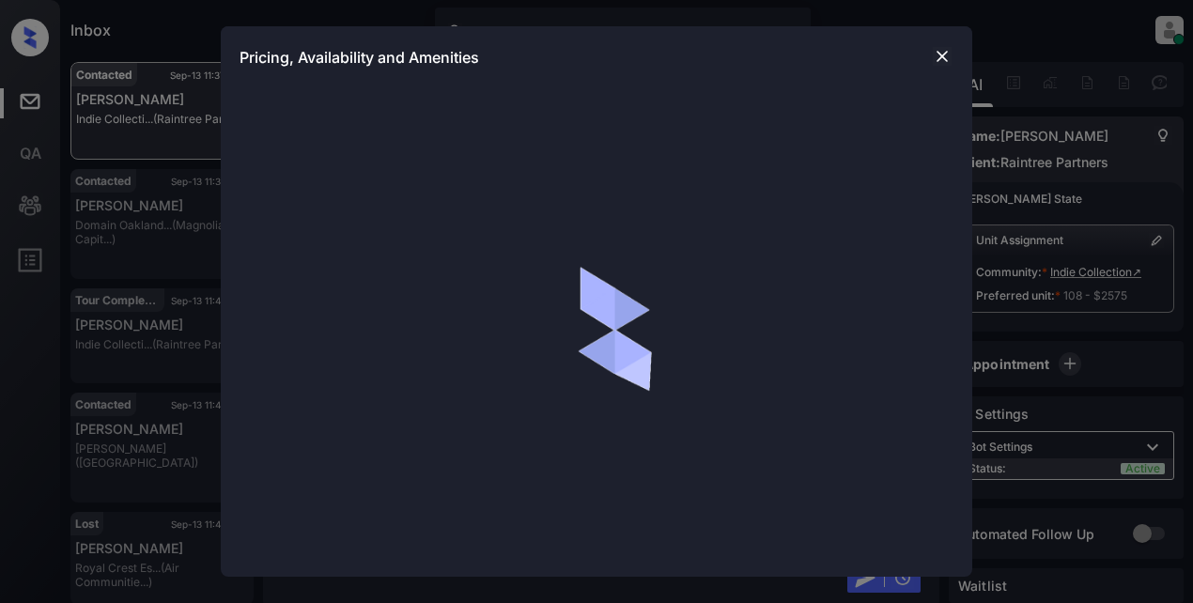
scroll to position [2699, 0]
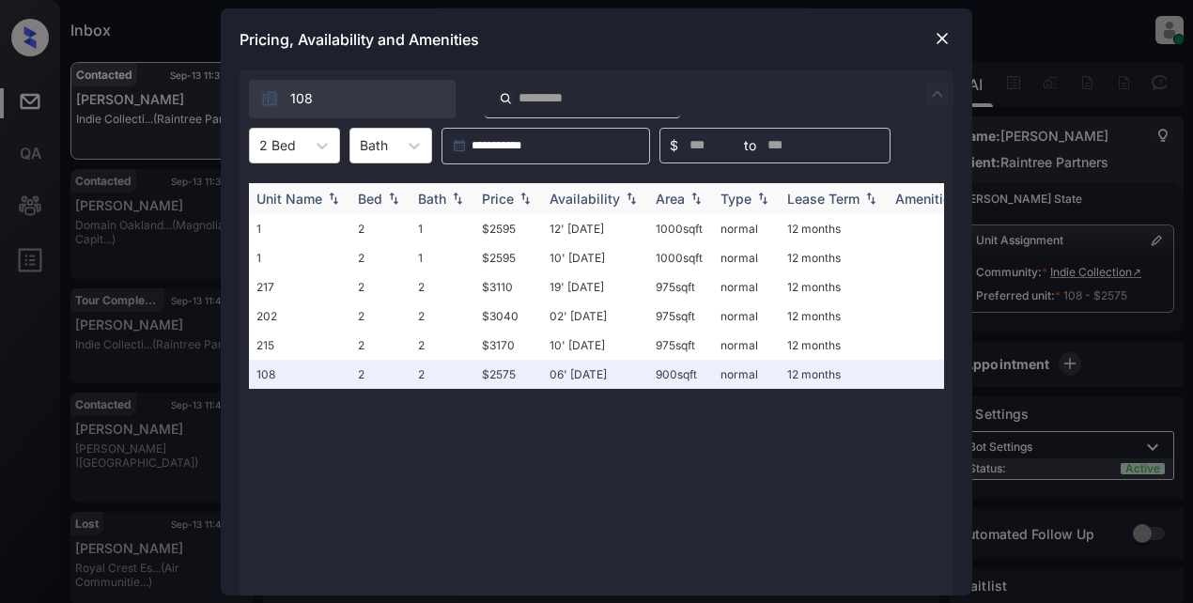
click at [492, 194] on div "Price" at bounding box center [498, 199] width 32 height 16
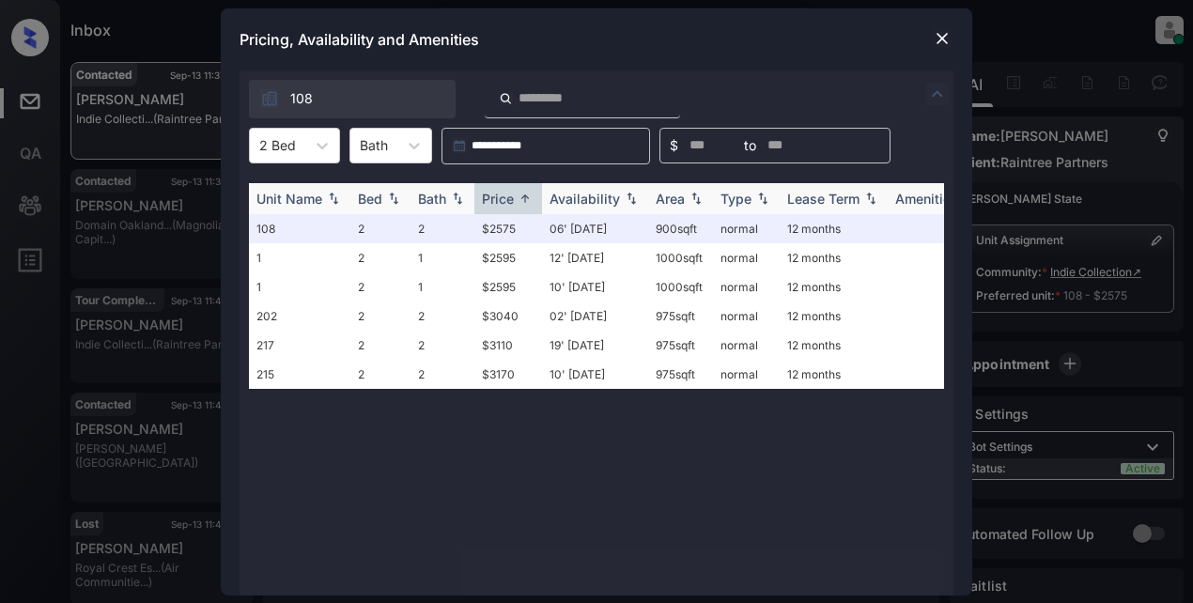
click at [582, 194] on div "Availability" at bounding box center [585, 199] width 70 height 16
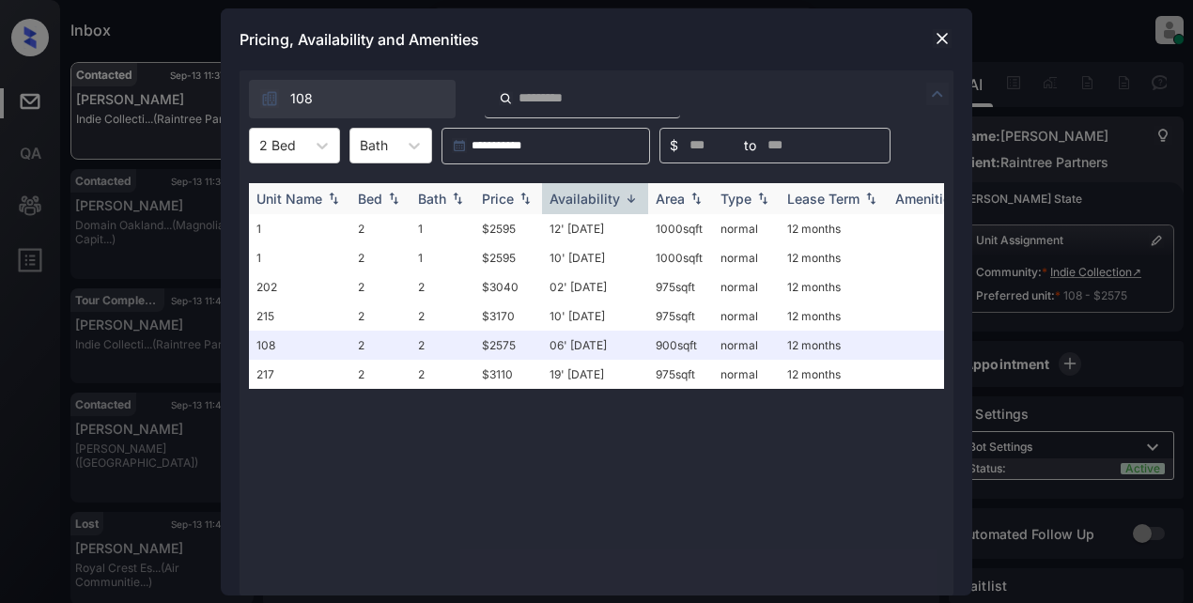
click at [583, 194] on div "Availability" at bounding box center [585, 199] width 70 height 16
click at [502, 230] on td "$3110" at bounding box center [508, 228] width 68 height 29
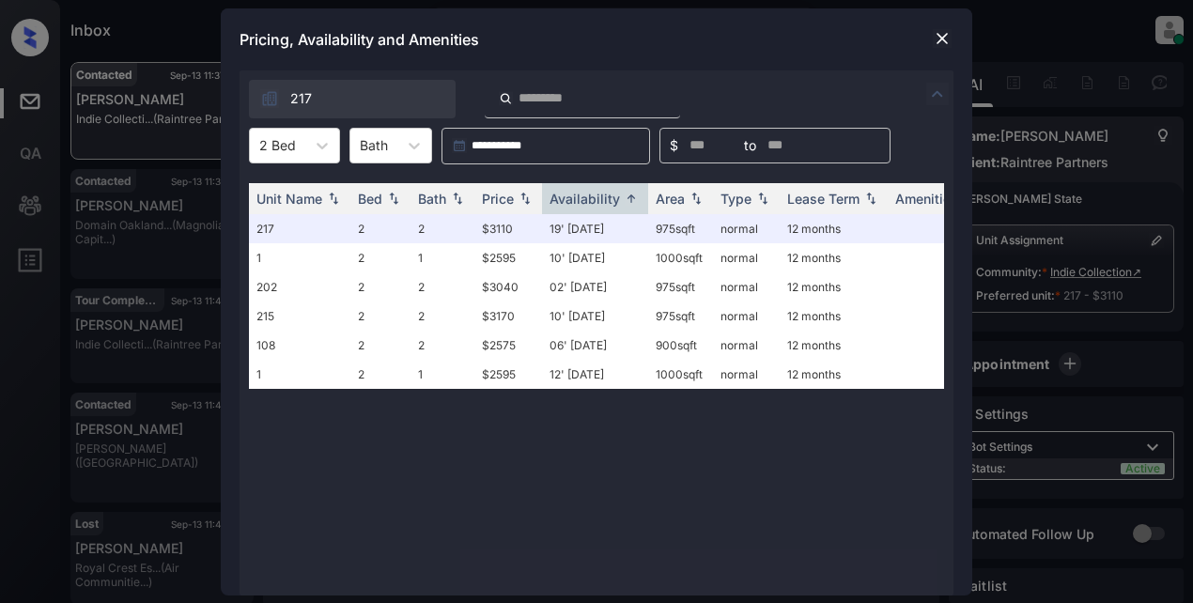
click at [810, 47] on div "Pricing, Availability and Amenities" at bounding box center [597, 39] width 752 height 62
click at [936, 32] on img at bounding box center [942, 38] width 19 height 19
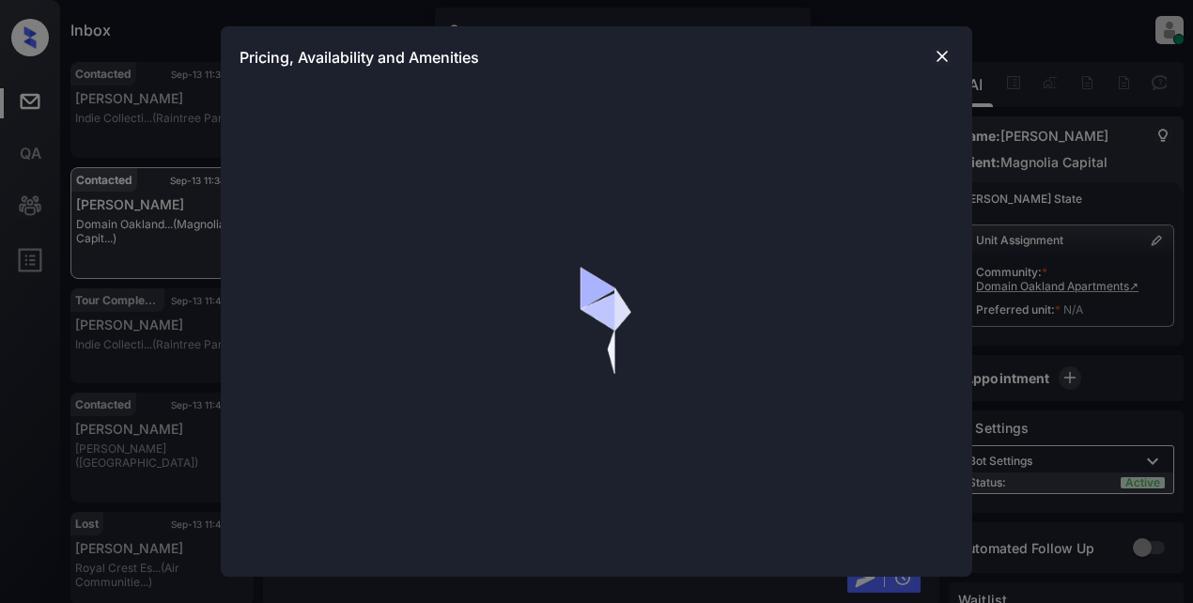
scroll to position [1082, 0]
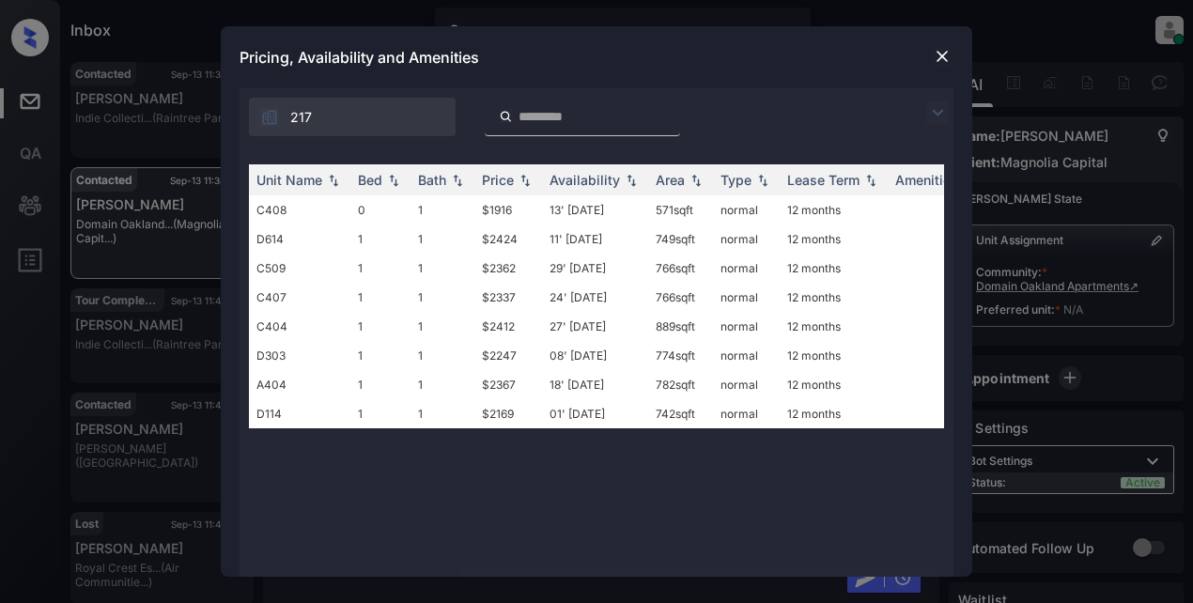
click at [939, 106] on img at bounding box center [937, 112] width 23 height 23
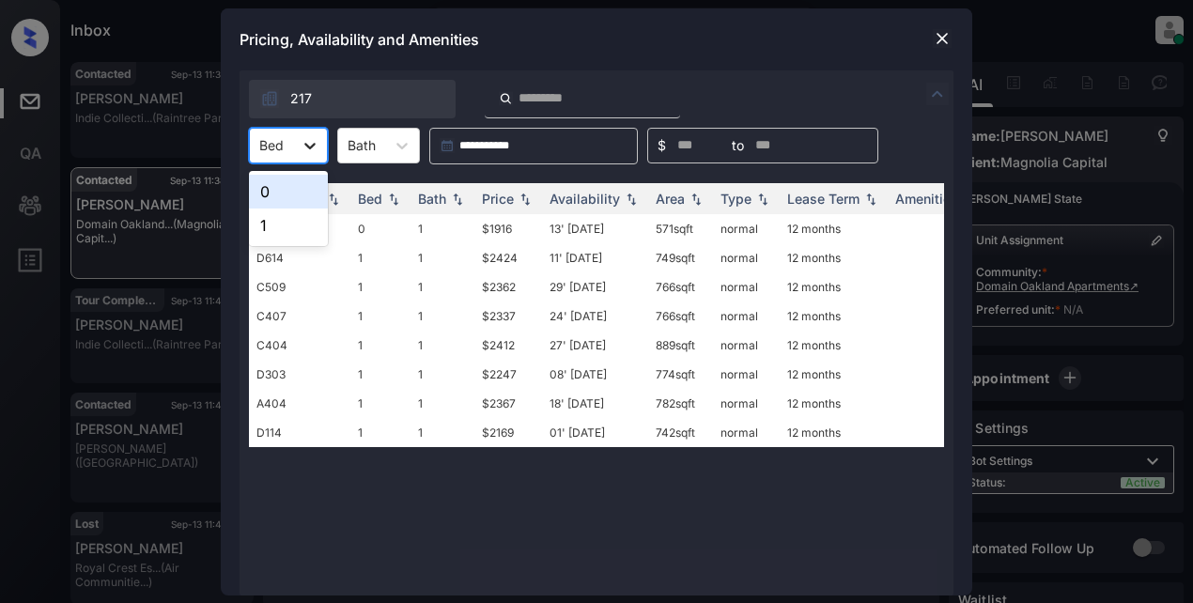
click at [306, 143] on icon at bounding box center [310, 145] width 19 height 19
click at [272, 194] on div "0" at bounding box center [288, 192] width 79 height 34
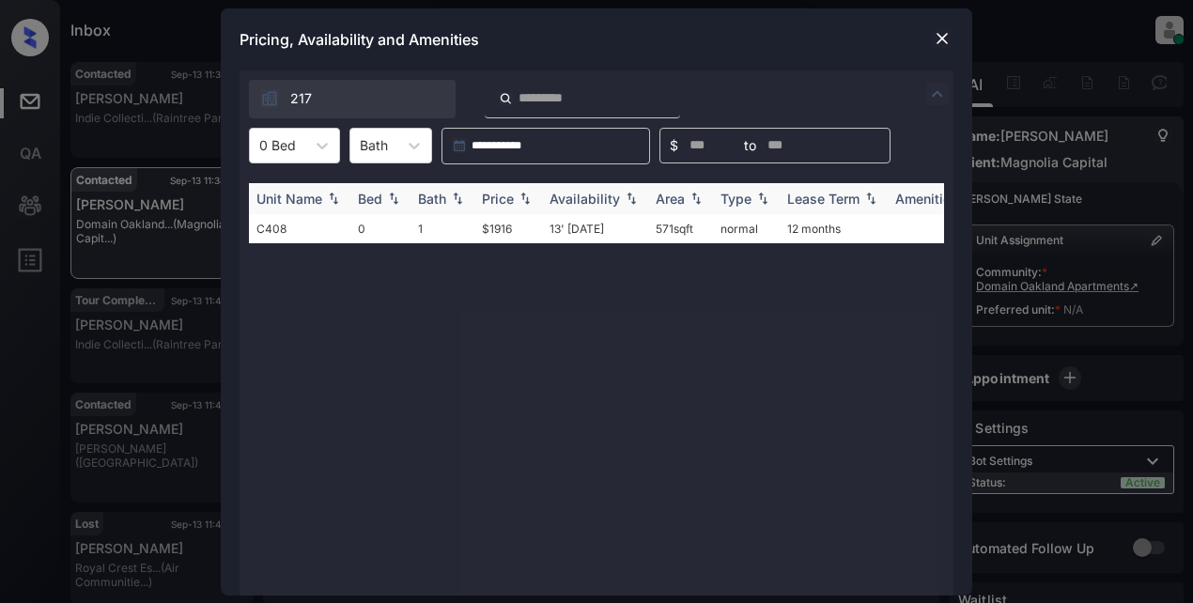
click at [491, 194] on div "Price" at bounding box center [498, 199] width 32 height 16
click at [485, 194] on div "Price" at bounding box center [498, 199] width 32 height 16
click at [500, 226] on td "$1916" at bounding box center [508, 228] width 68 height 29
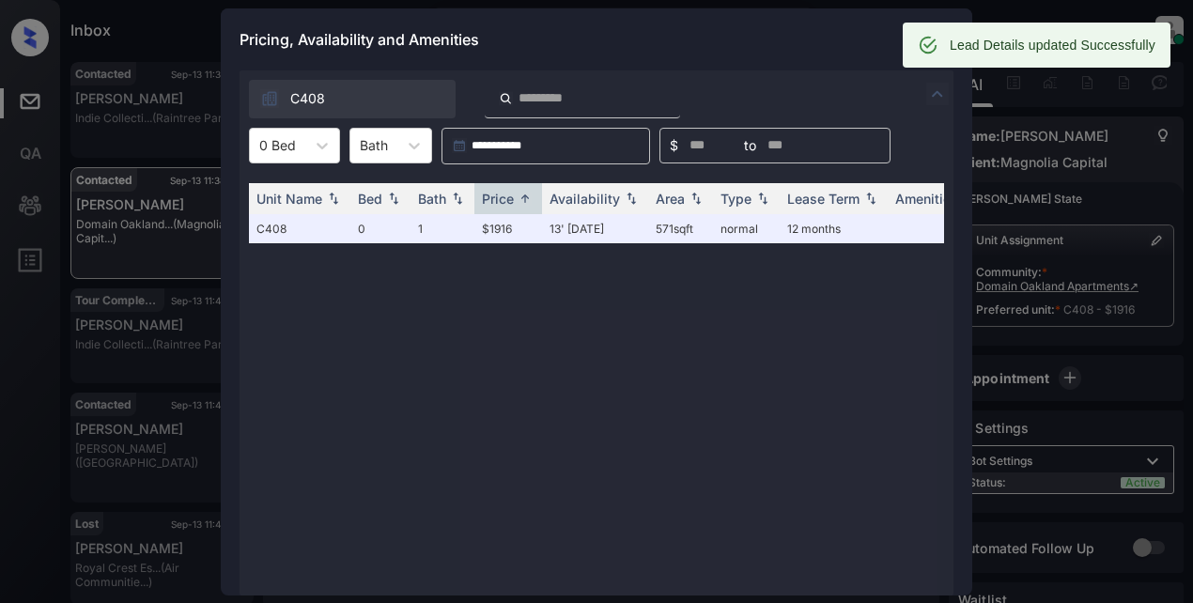
click at [689, 37] on div "Pricing, Availability and Amenities" at bounding box center [597, 39] width 752 height 62
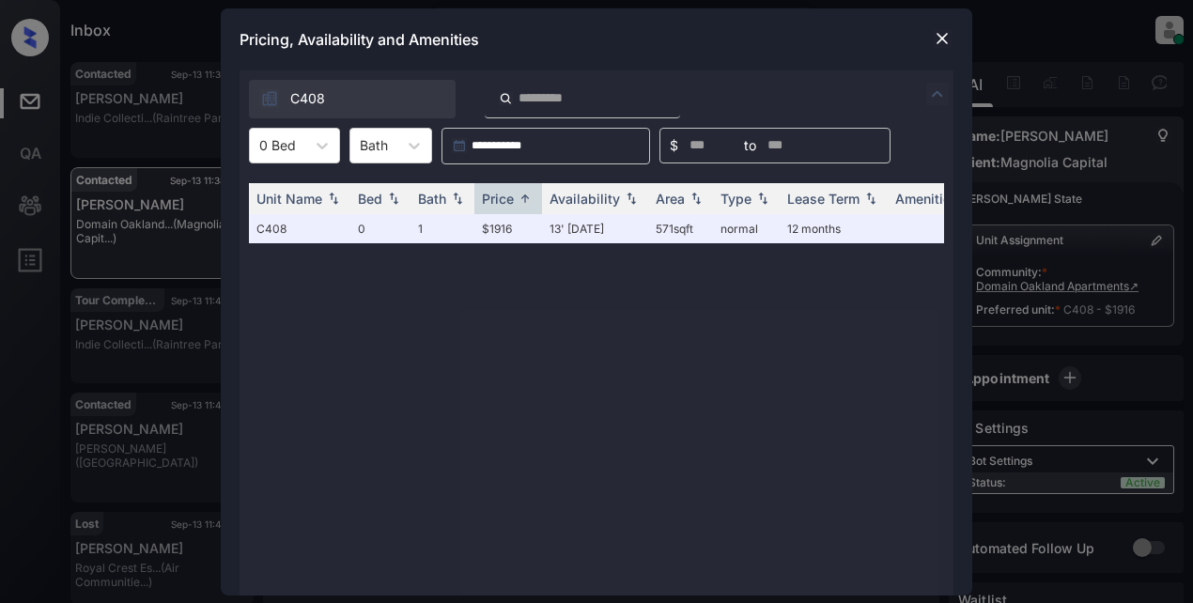
click at [943, 33] on img at bounding box center [942, 38] width 19 height 19
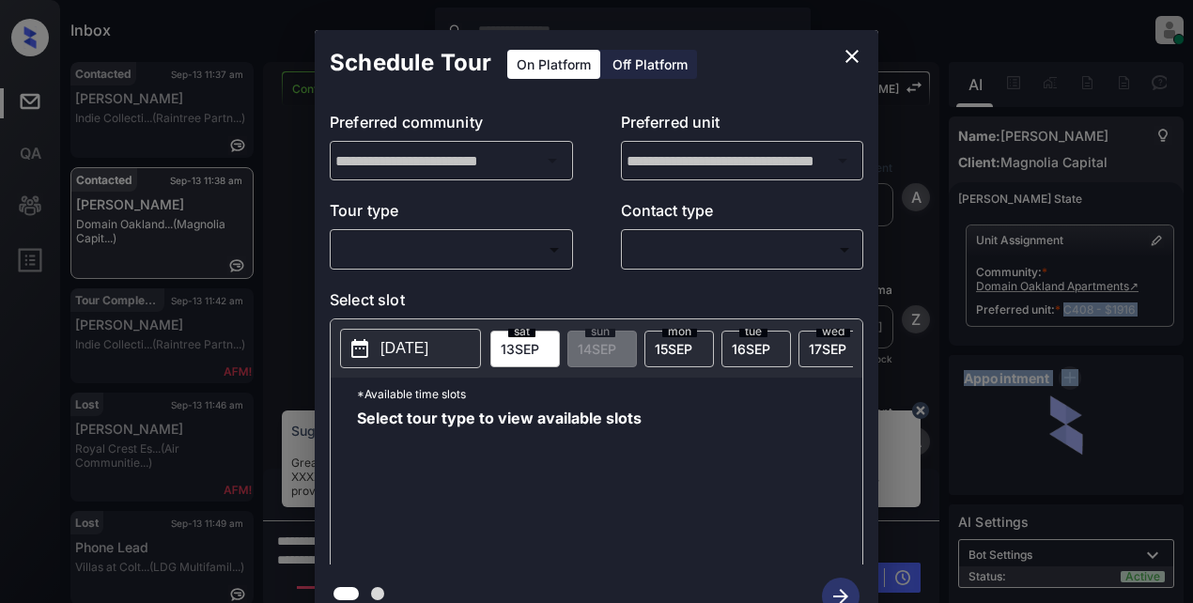
scroll to position [1111, 0]
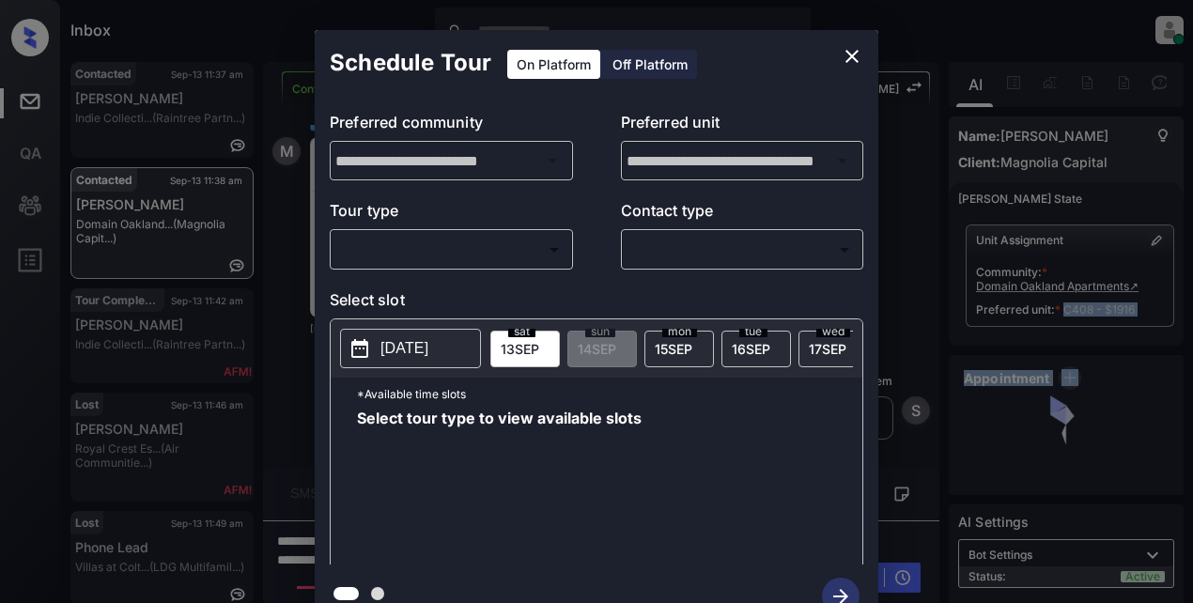
click at [409, 257] on body "Inbox Lyzzelle [PERSON_NAME] Online Set yourself offline Set yourself on break …" at bounding box center [596, 301] width 1193 height 603
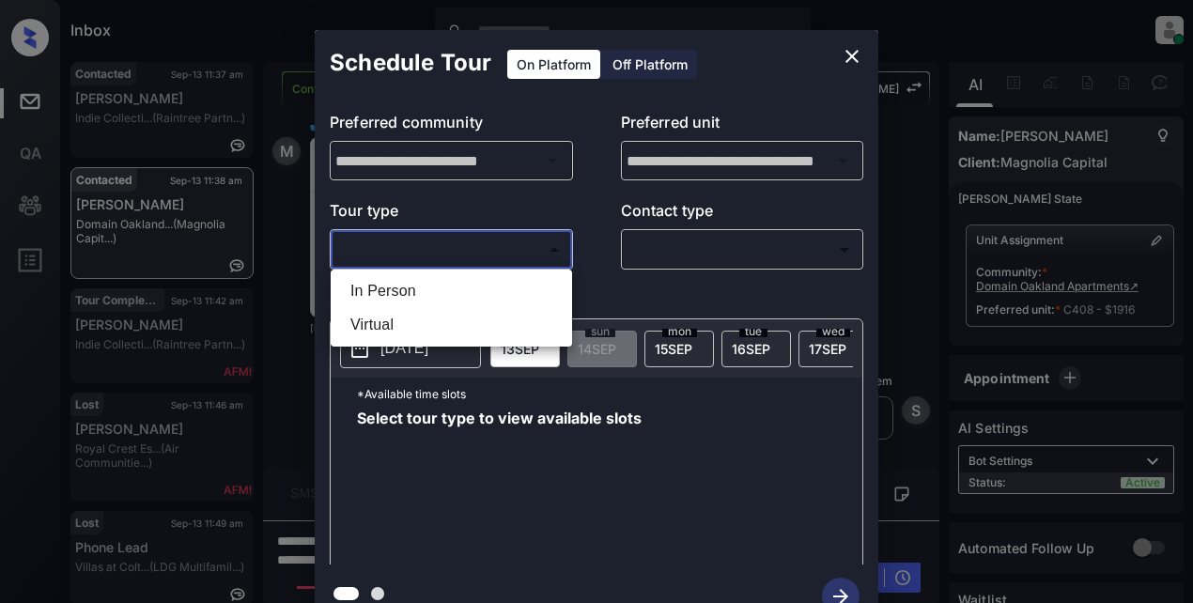
click at [853, 53] on div at bounding box center [596, 301] width 1193 height 603
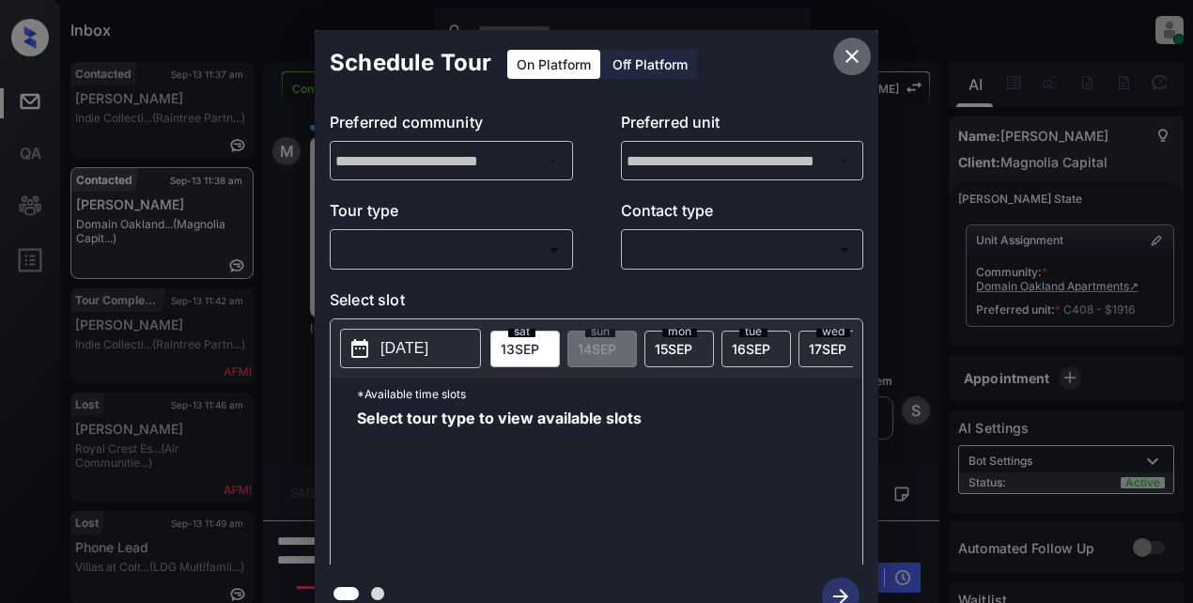
click at [853, 50] on icon "close" at bounding box center [852, 56] width 23 height 23
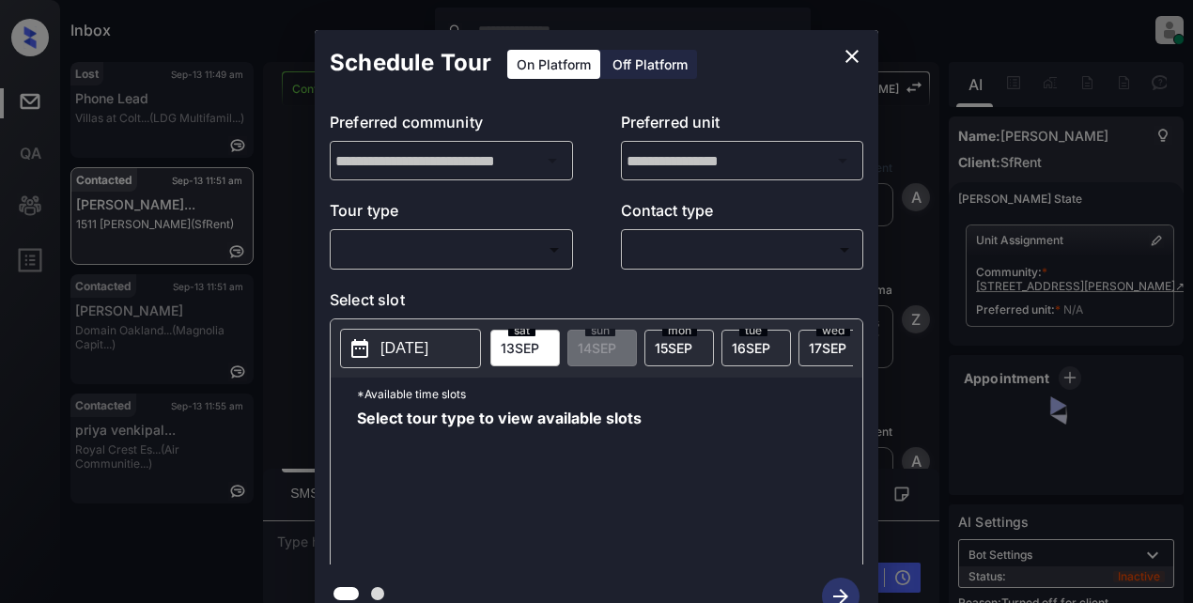
scroll to position [1893, 0]
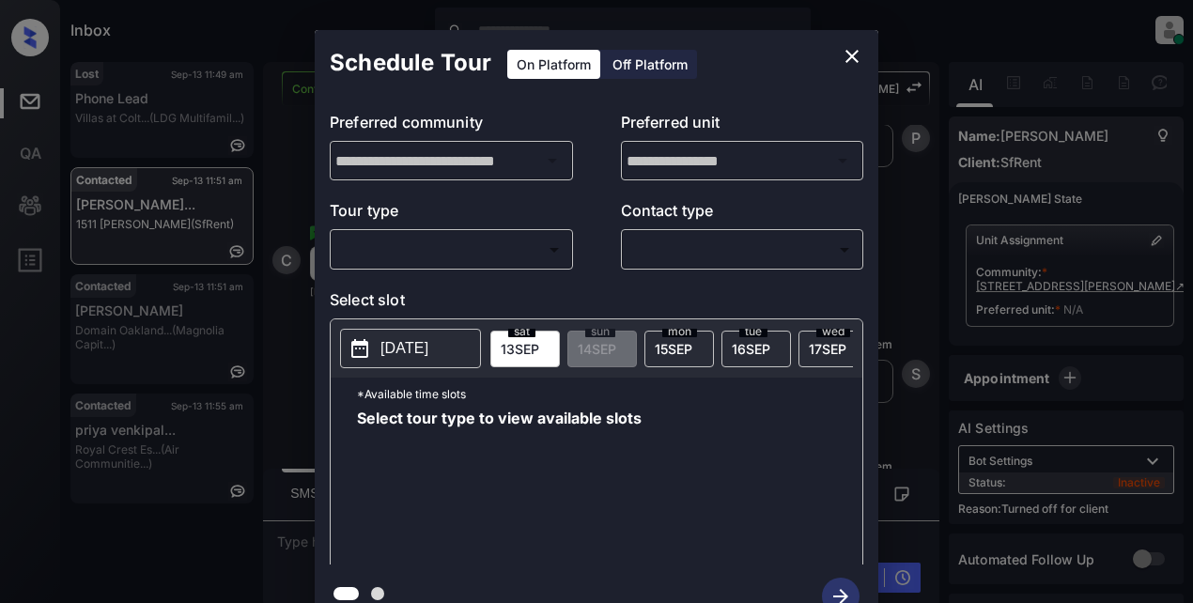
click at [846, 59] on icon "close" at bounding box center [852, 56] width 23 height 23
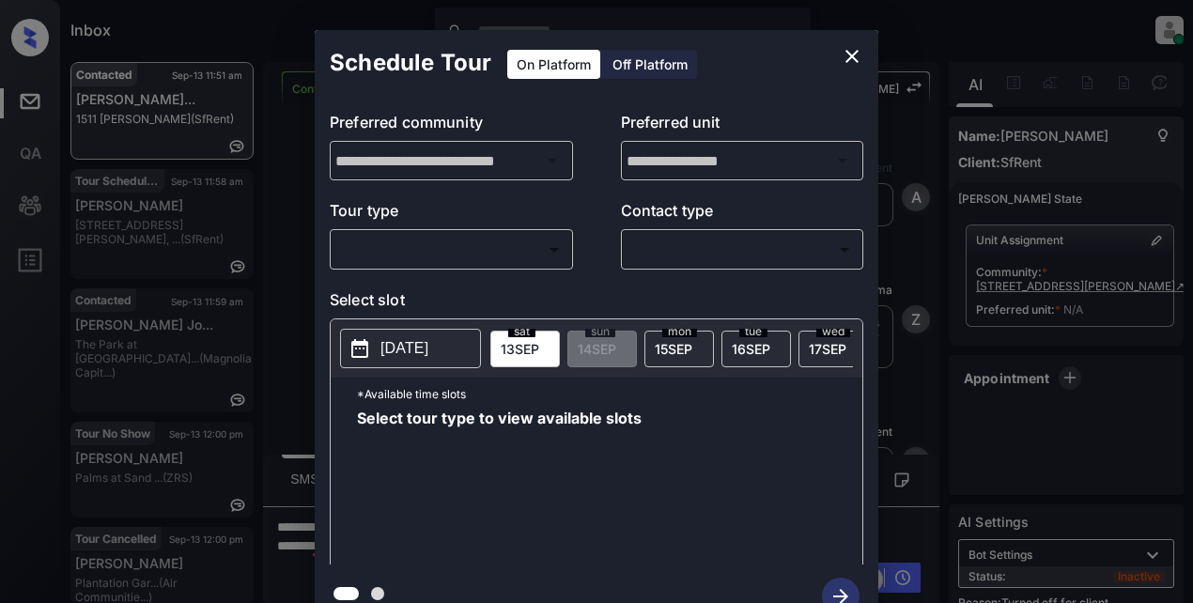
scroll to position [1546, 0]
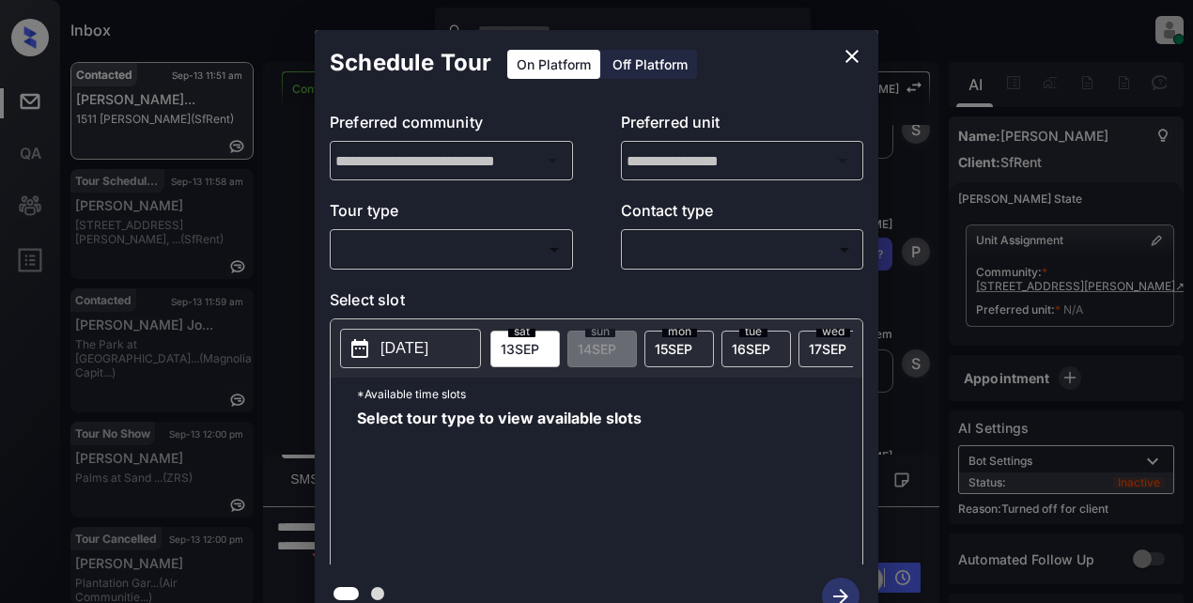
click at [850, 51] on icon "close" at bounding box center [852, 56] width 23 height 23
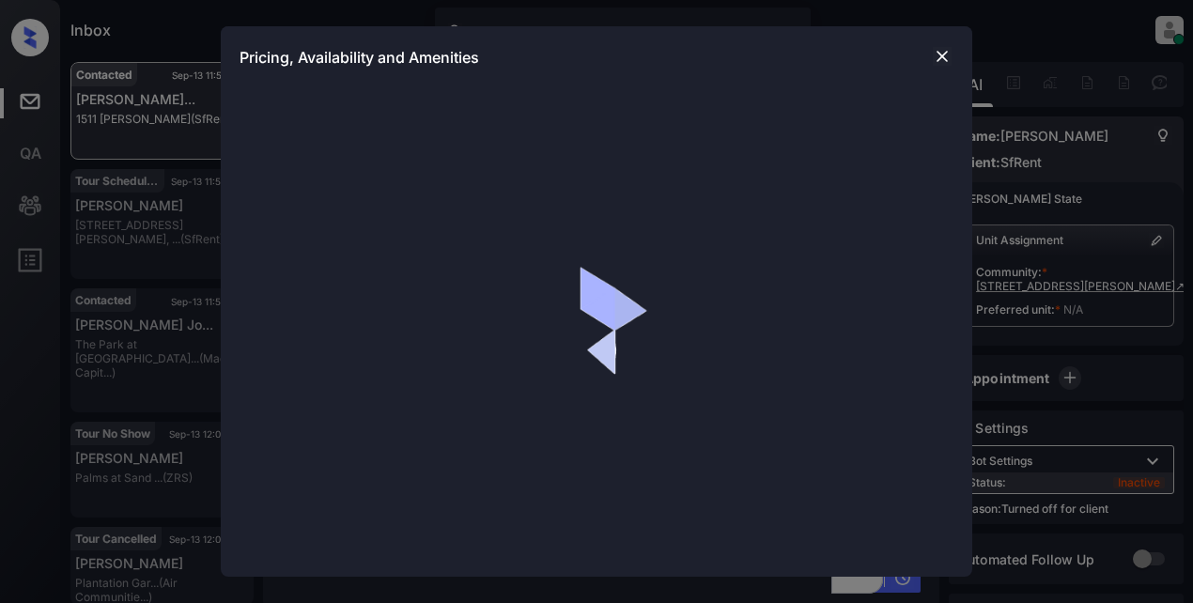
scroll to position [1546, 0]
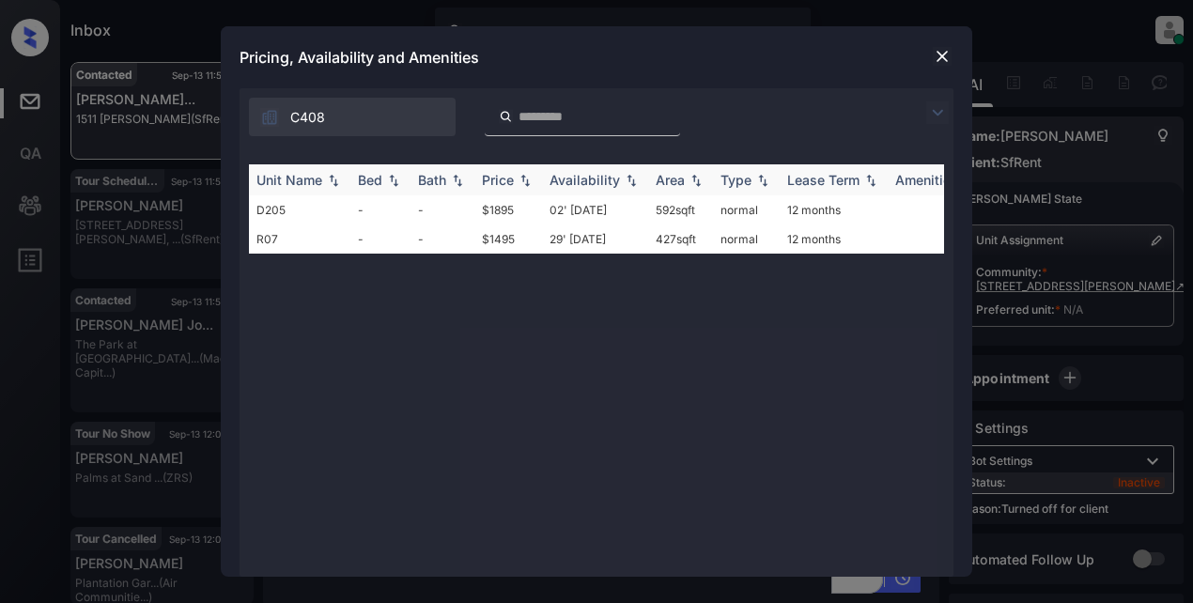
click at [513, 181] on div "Price" at bounding box center [498, 180] width 32 height 16
click at [513, 180] on div "Price" at bounding box center [498, 180] width 32 height 16
click at [509, 245] on td "$1895" at bounding box center [508, 239] width 68 height 29
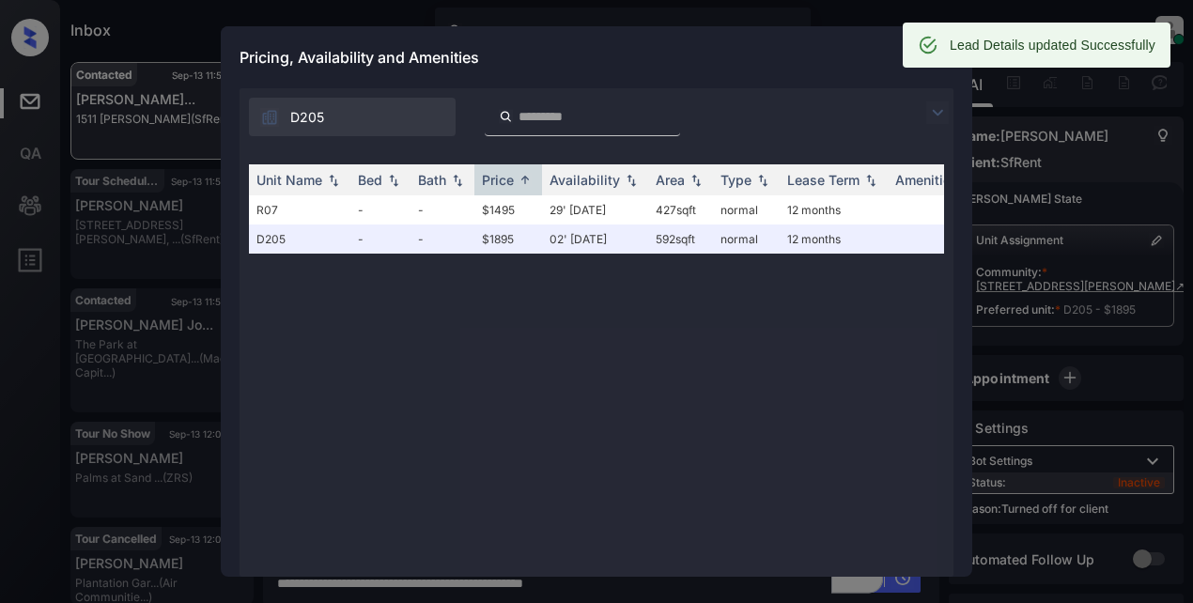
click at [818, 70] on div "Pricing, Availability and Amenities" at bounding box center [597, 57] width 752 height 62
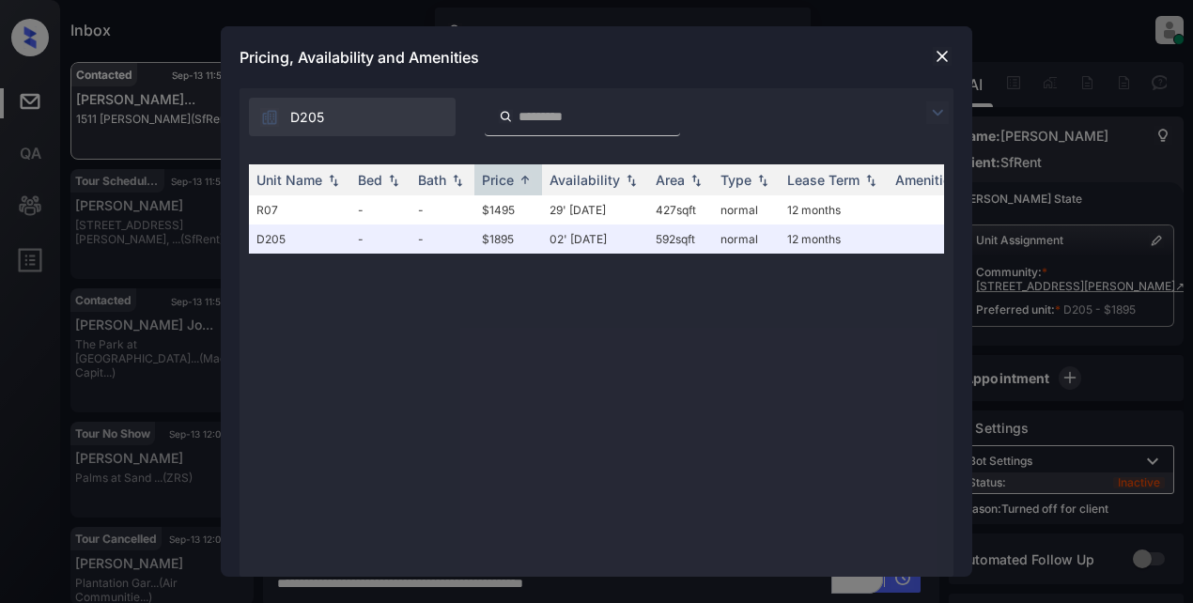
click at [941, 54] on img at bounding box center [942, 56] width 19 height 19
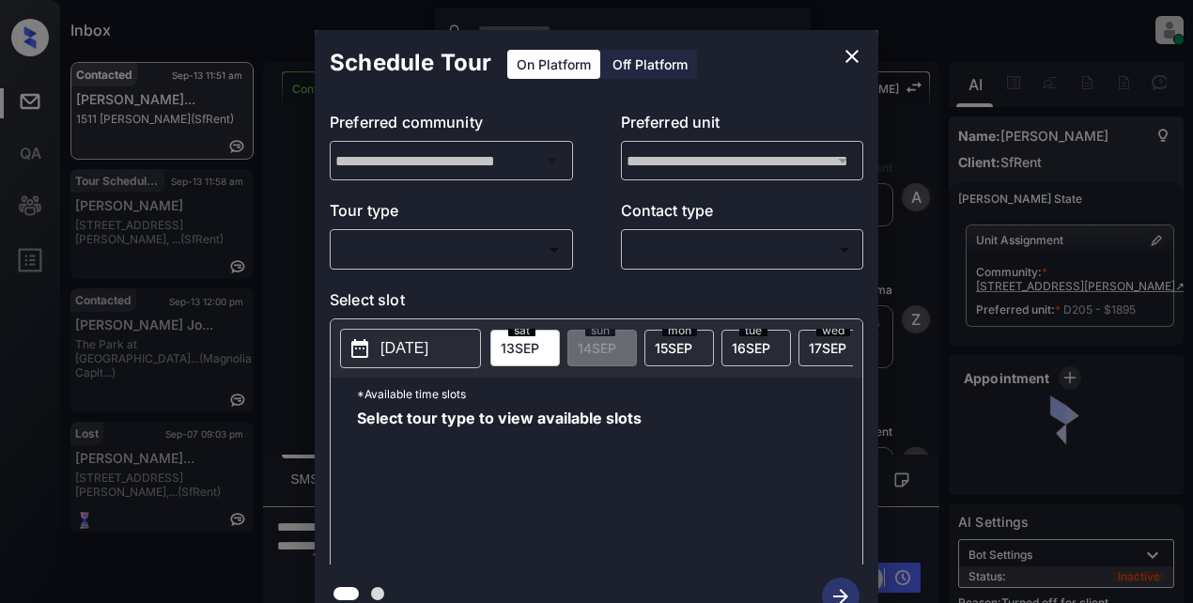
scroll to position [3829, 0]
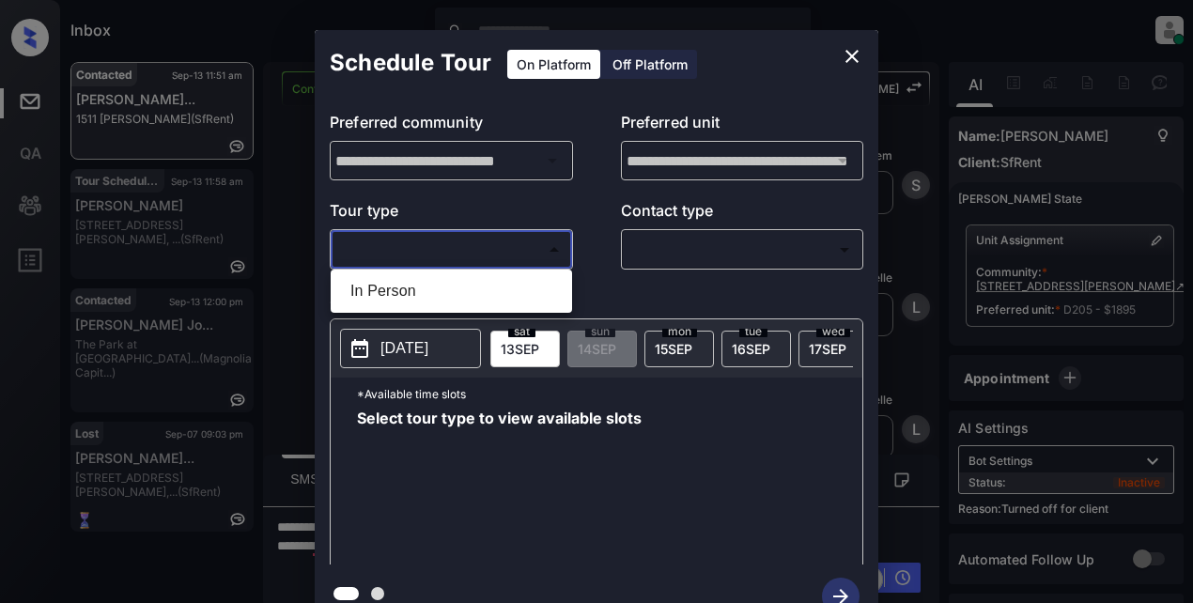
click at [454, 259] on body "Inbox Lyzzelle [PERSON_NAME] Online Set yourself offline Set yourself on break …" at bounding box center [596, 301] width 1193 height 603
click at [666, 60] on div at bounding box center [596, 301] width 1193 height 603
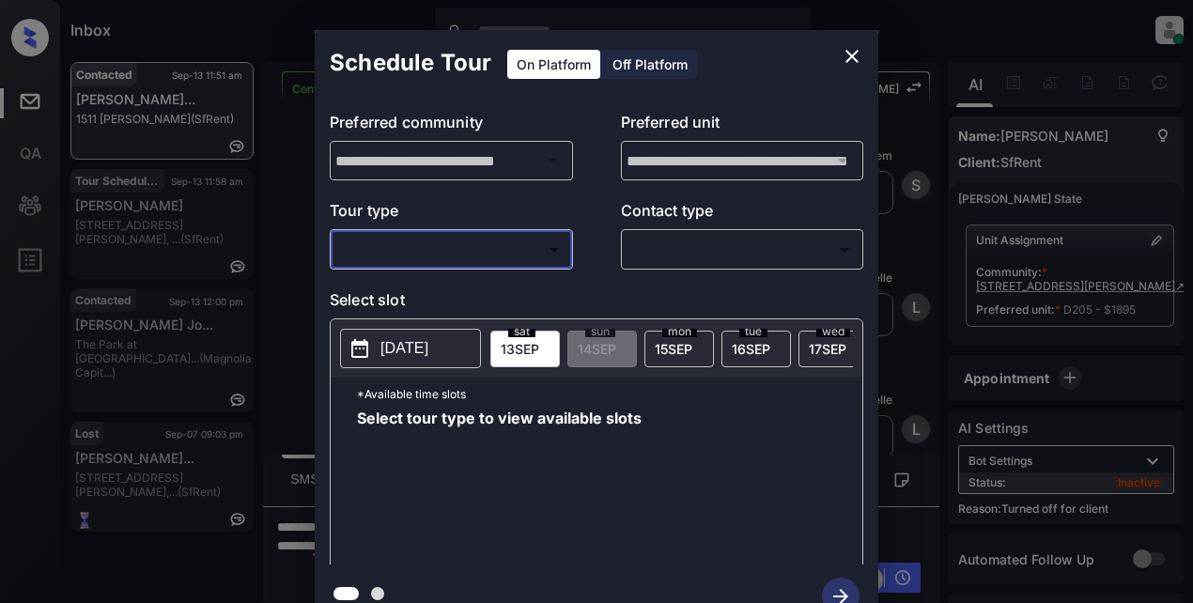
click at [656, 64] on div "Off Platform" at bounding box center [650, 64] width 94 height 29
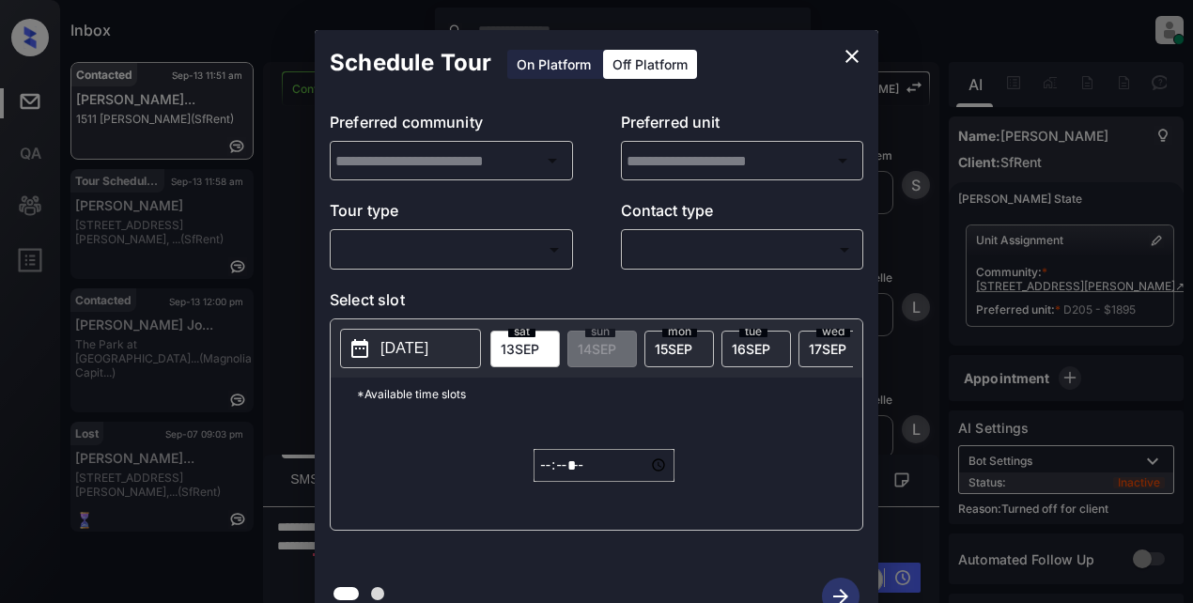
type input "**********"
click at [438, 245] on body "Inbox Lyzzelle [PERSON_NAME] Online Set yourself offline Set yourself on break …" at bounding box center [596, 301] width 1193 height 603
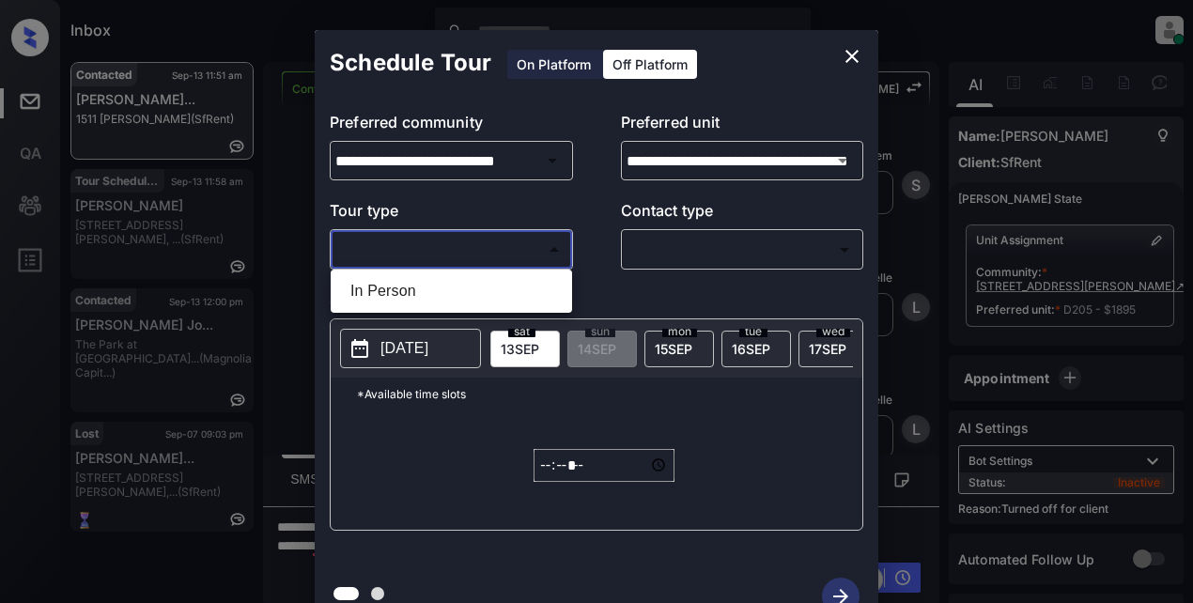
click at [394, 293] on li "In Person" at bounding box center [451, 291] width 232 height 34
type input "********"
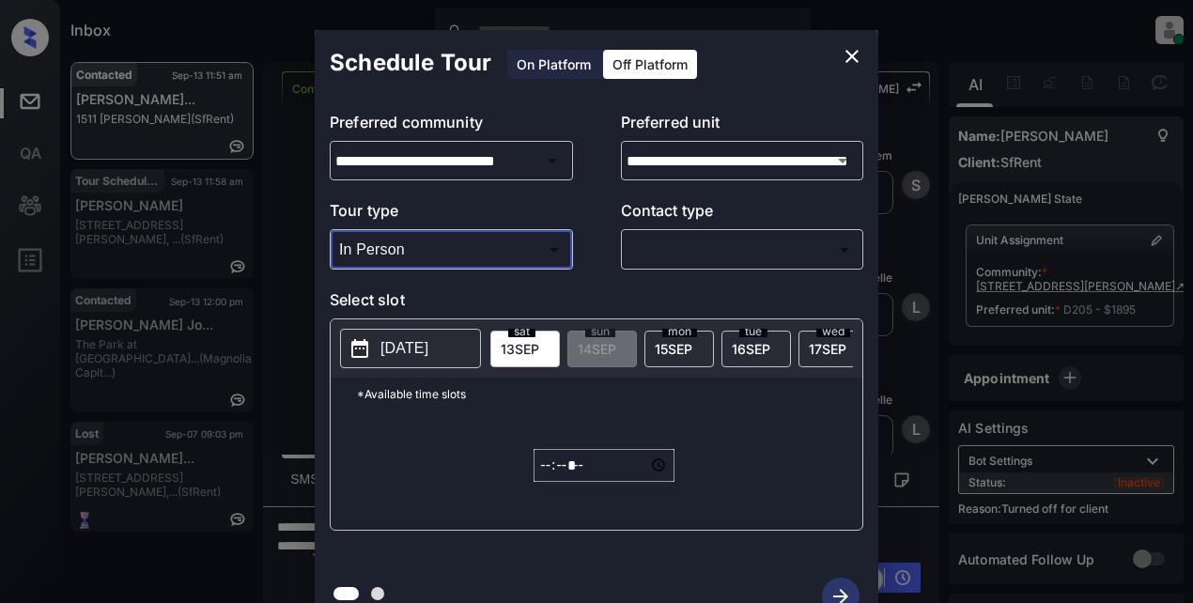
click at [650, 241] on body "Inbox Lyzzelle [PERSON_NAME] Online Set yourself offline Set yourself on break …" at bounding box center [596, 301] width 1193 height 603
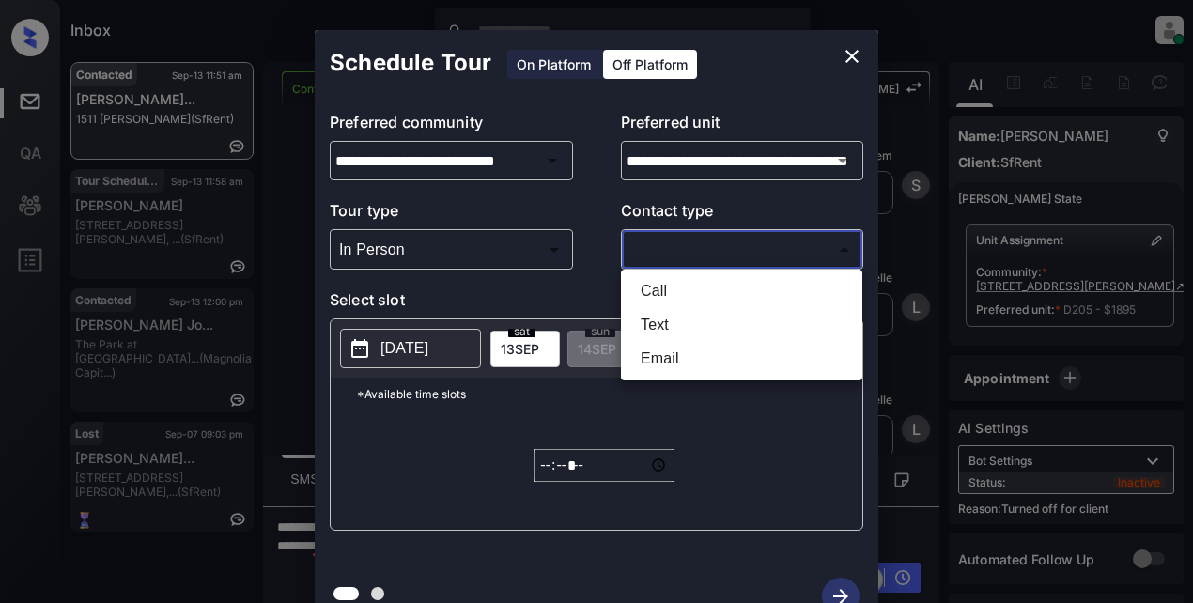
click at [651, 332] on li "Text" at bounding box center [742, 325] width 232 height 34
type input "****"
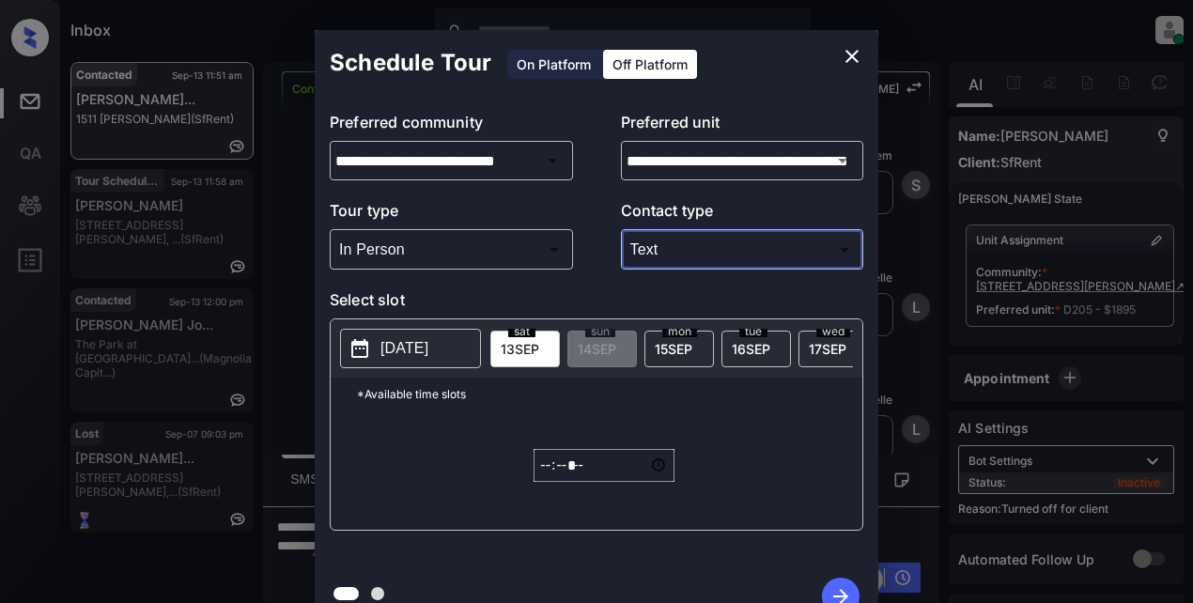
click at [418, 355] on p "[DATE]" at bounding box center [405, 348] width 48 height 23
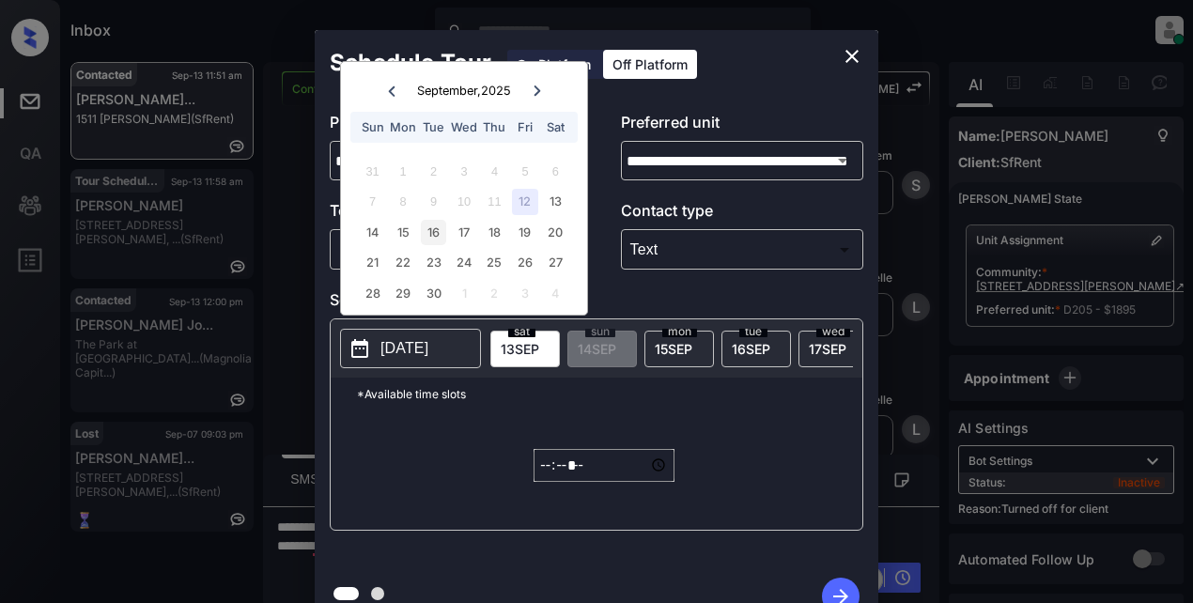
click at [431, 231] on div "16" at bounding box center [433, 232] width 25 height 25
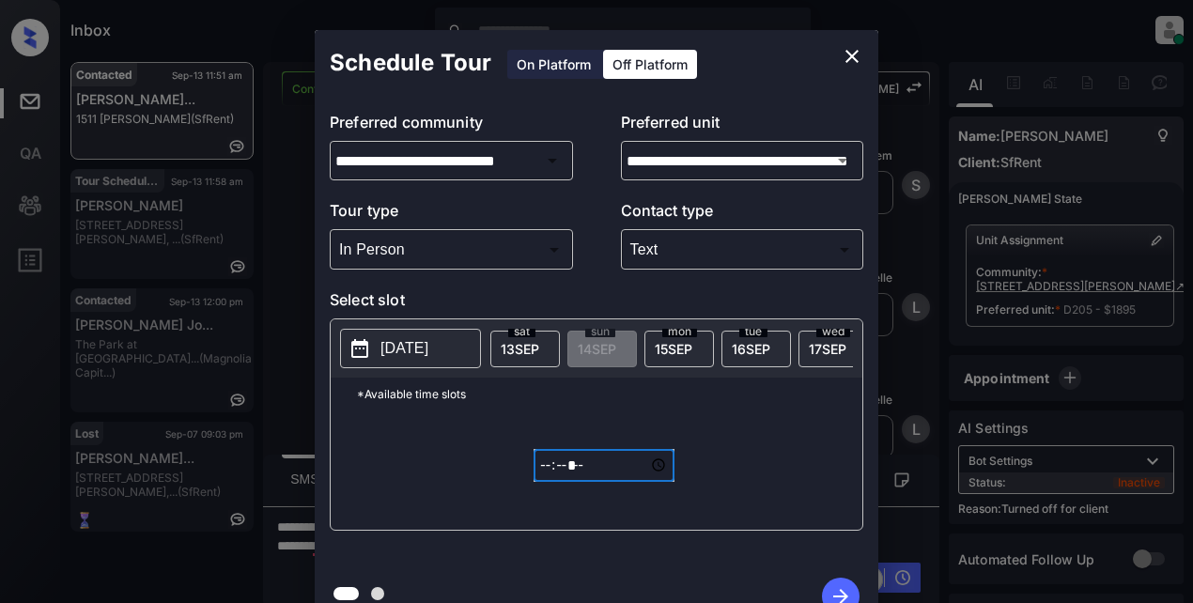
drag, startPoint x: 552, startPoint y: 477, endPoint x: 572, endPoint y: 474, distance: 19.9
click at [556, 474] on input "*****" at bounding box center [604, 465] width 141 height 33
type input "*****"
click at [836, 589] on icon "button" at bounding box center [841, 597] width 38 height 38
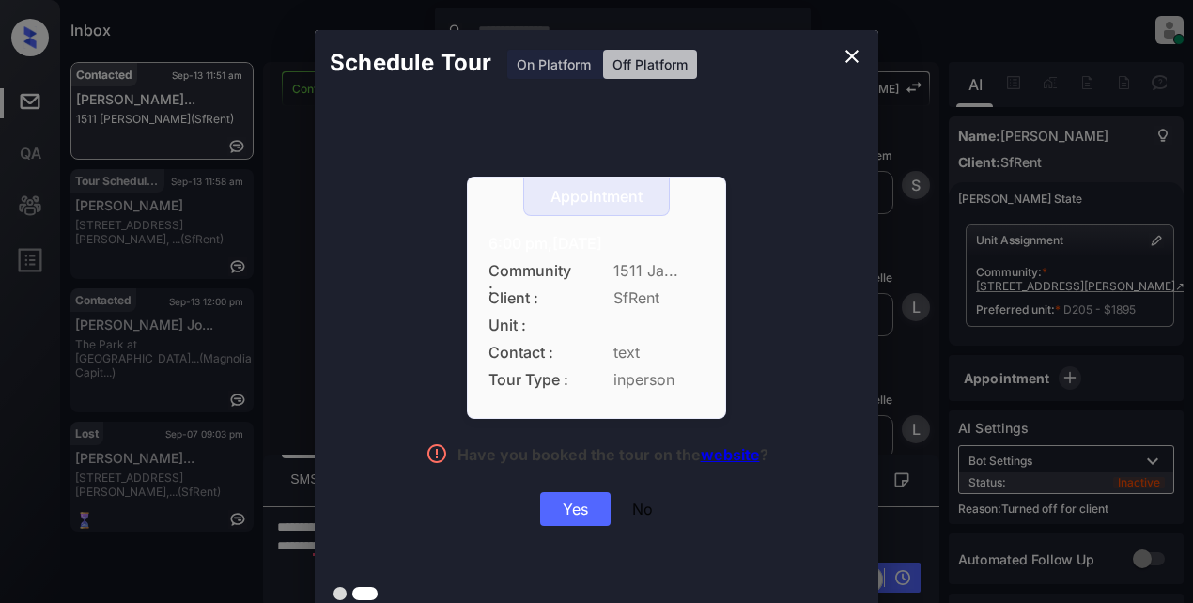
click at [583, 511] on div "Yes" at bounding box center [575, 509] width 70 height 34
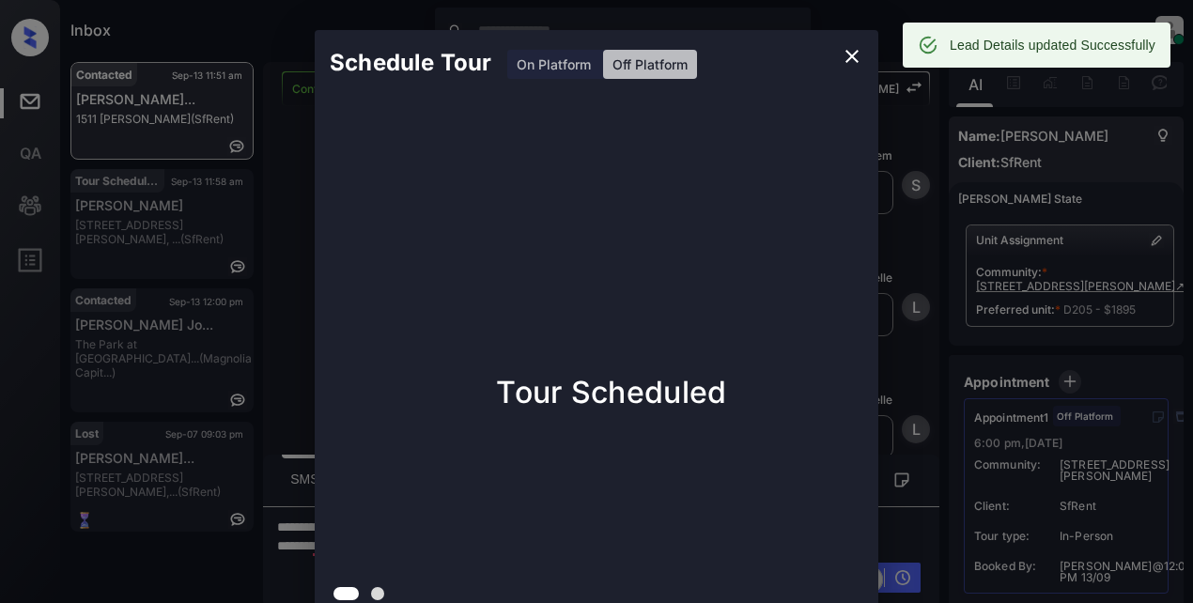
scroll to position [3949, 0]
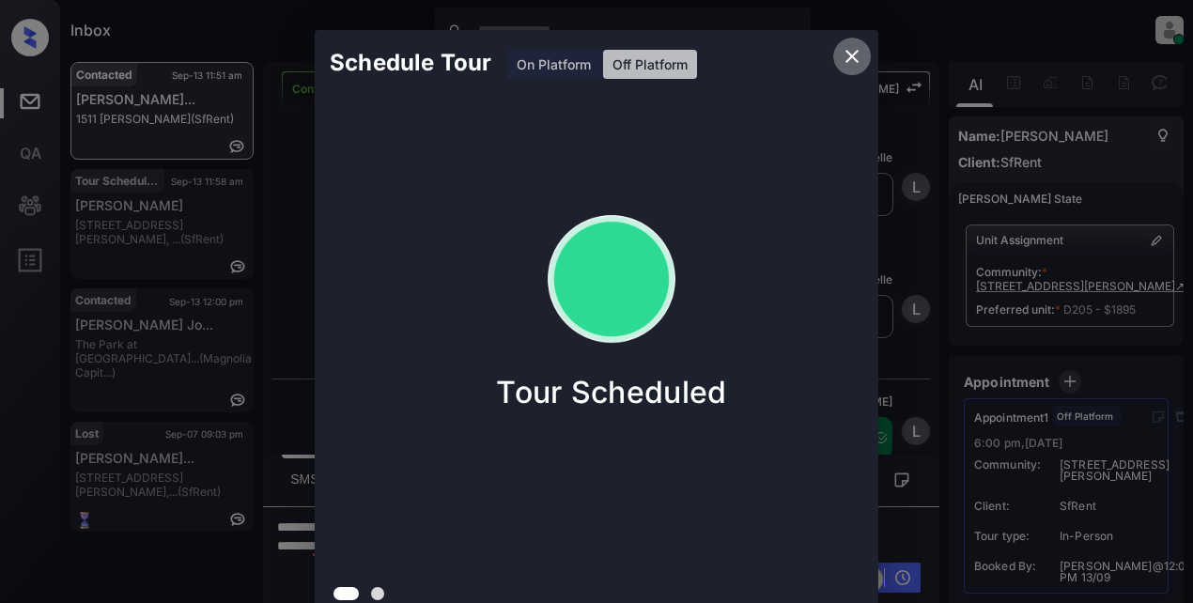
click at [847, 53] on icon "close" at bounding box center [852, 56] width 23 height 23
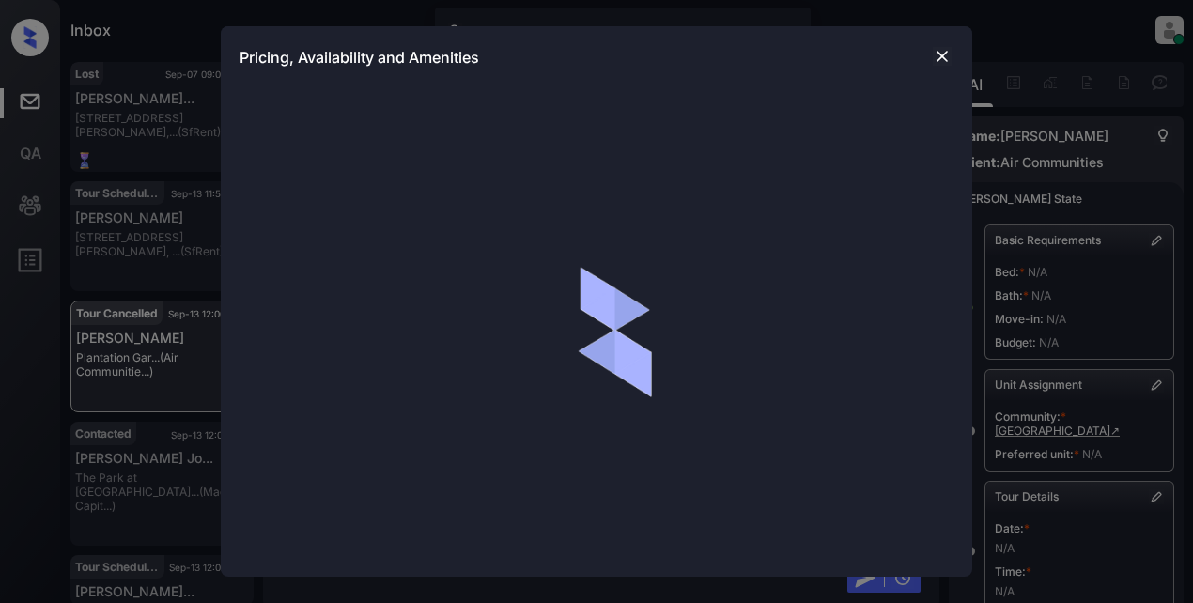
scroll to position [8482, 0]
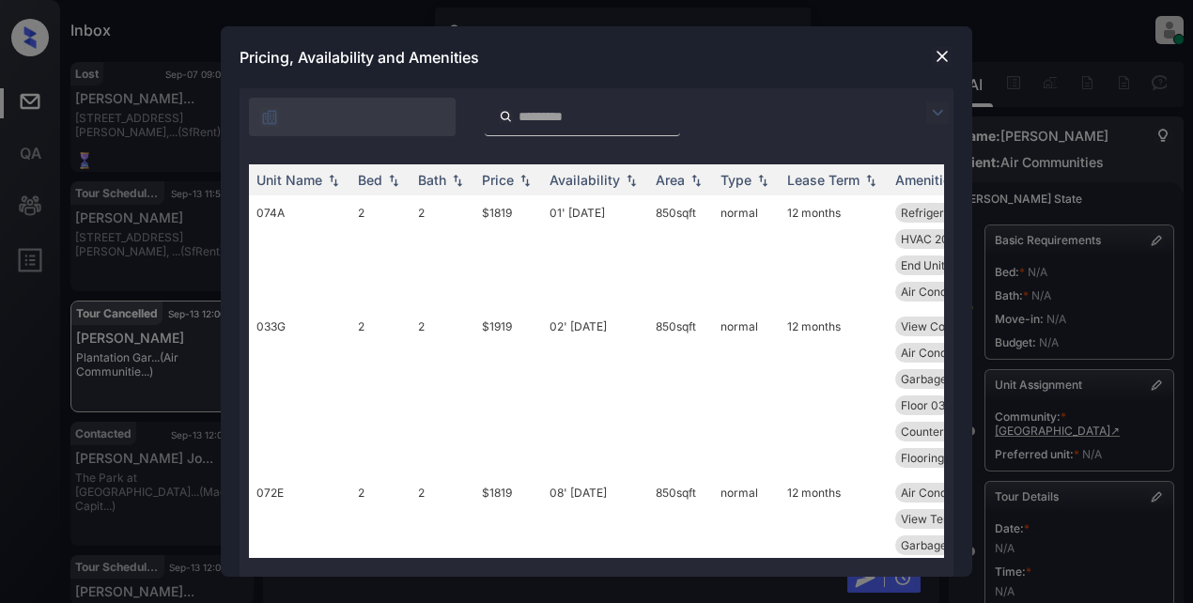
click at [939, 114] on img at bounding box center [937, 112] width 23 height 23
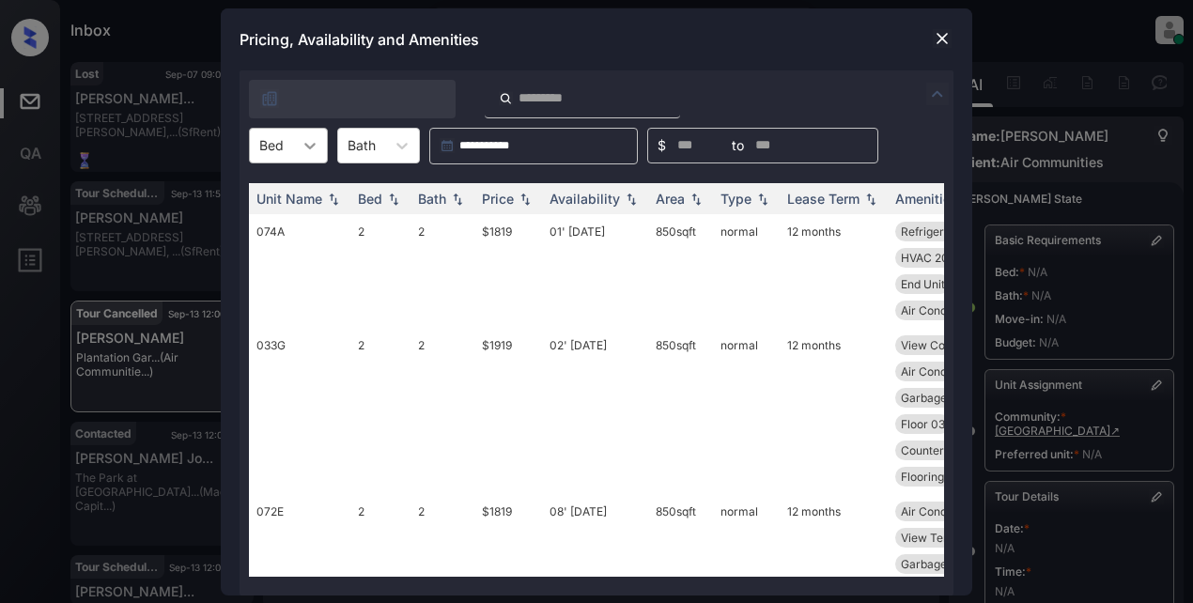
click at [318, 153] on icon at bounding box center [310, 145] width 19 height 19
click at [269, 222] on div "2" at bounding box center [288, 226] width 79 height 34
click at [503, 198] on div "Price" at bounding box center [498, 199] width 32 height 16
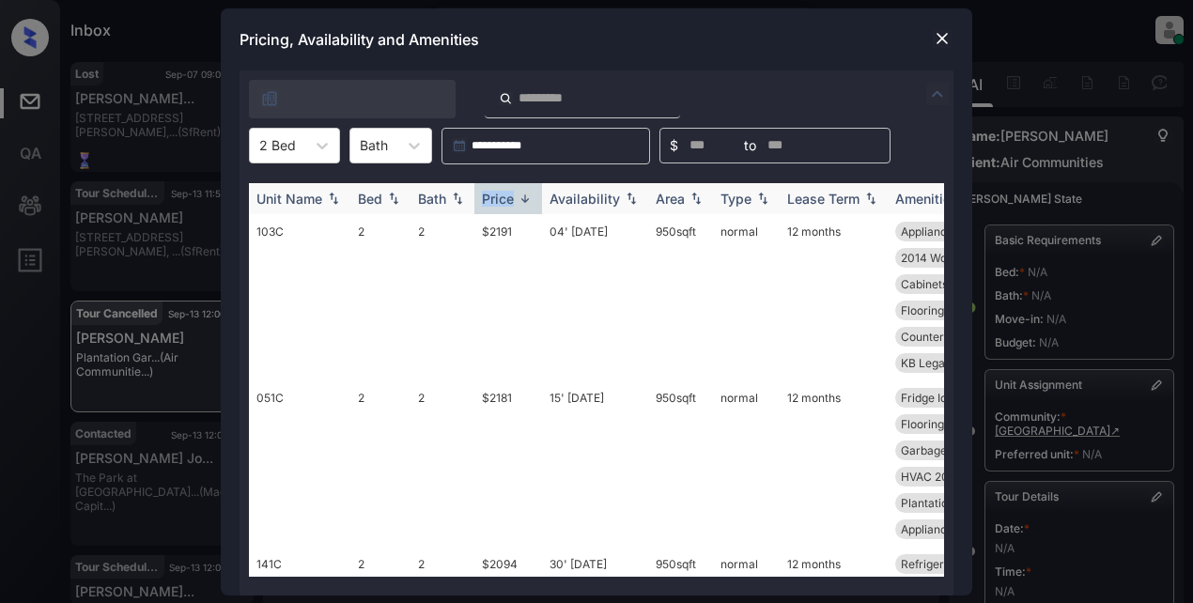
click at [504, 198] on div "Price" at bounding box center [498, 199] width 32 height 16
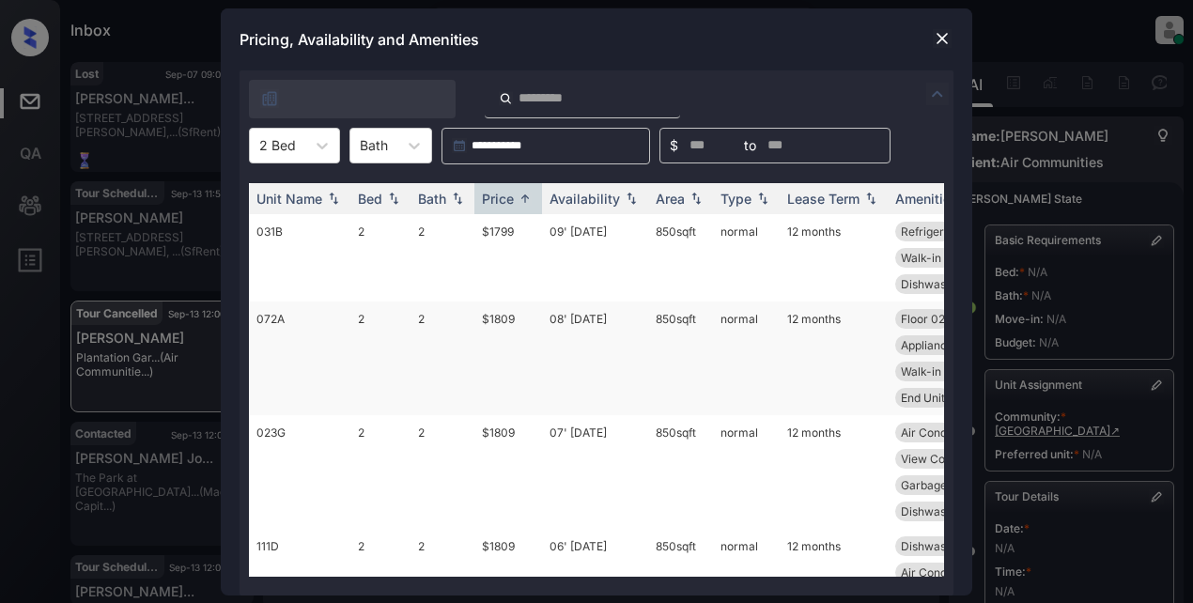
click at [495, 321] on td "$1809" at bounding box center [508, 359] width 68 height 114
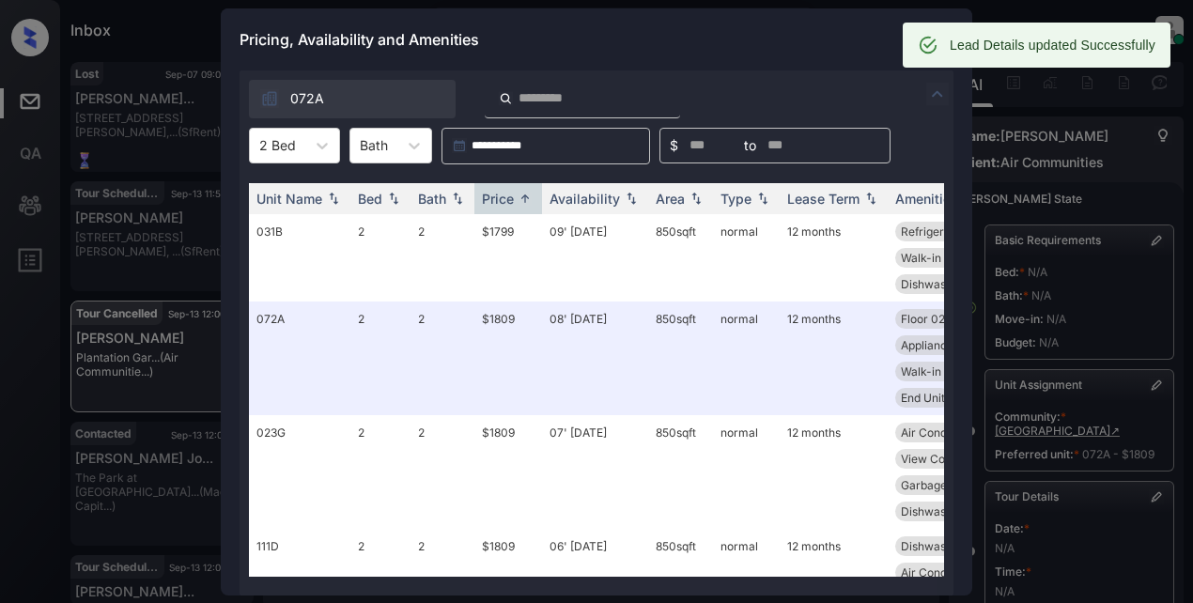
click at [783, 37] on div "Pricing, Availability and Amenities" at bounding box center [597, 39] width 752 height 62
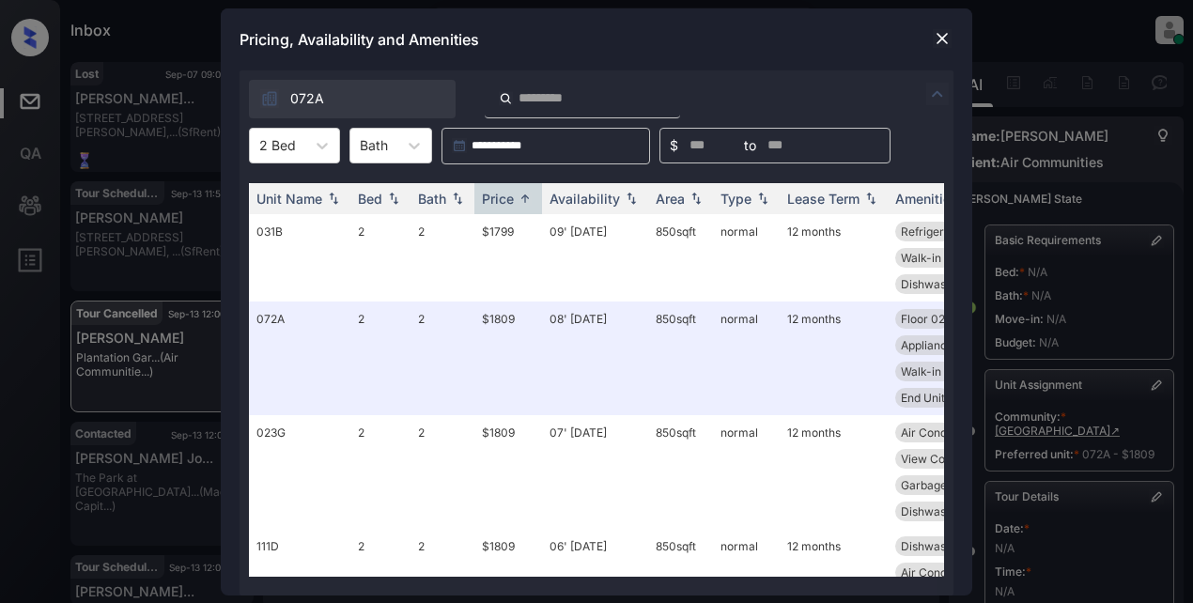
click at [938, 39] on img at bounding box center [942, 38] width 19 height 19
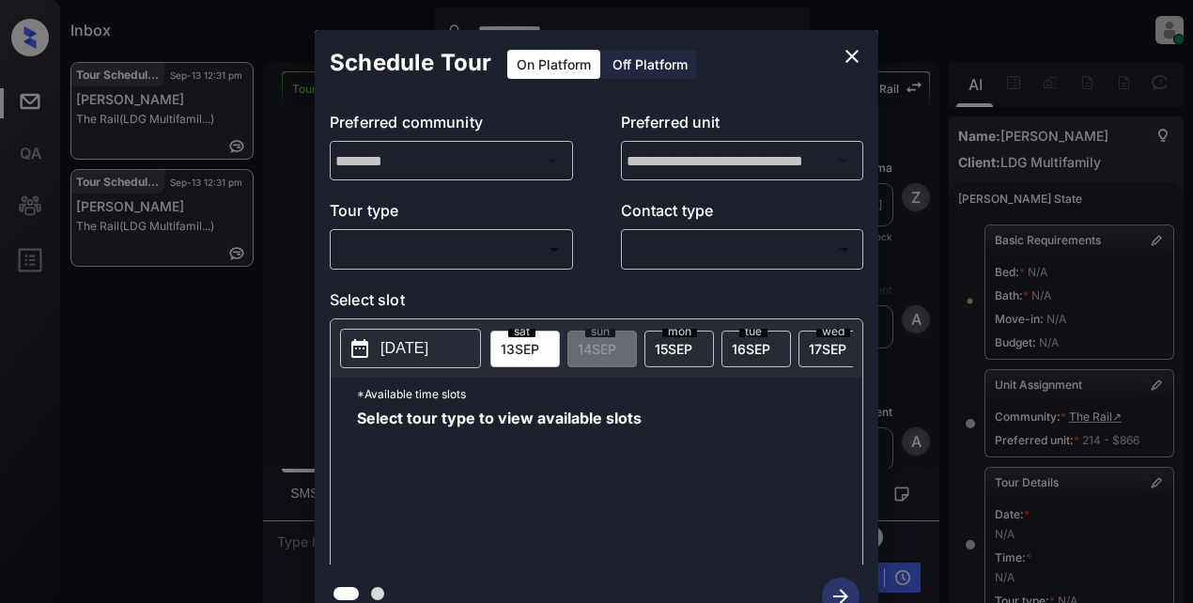
scroll to position [318, 0]
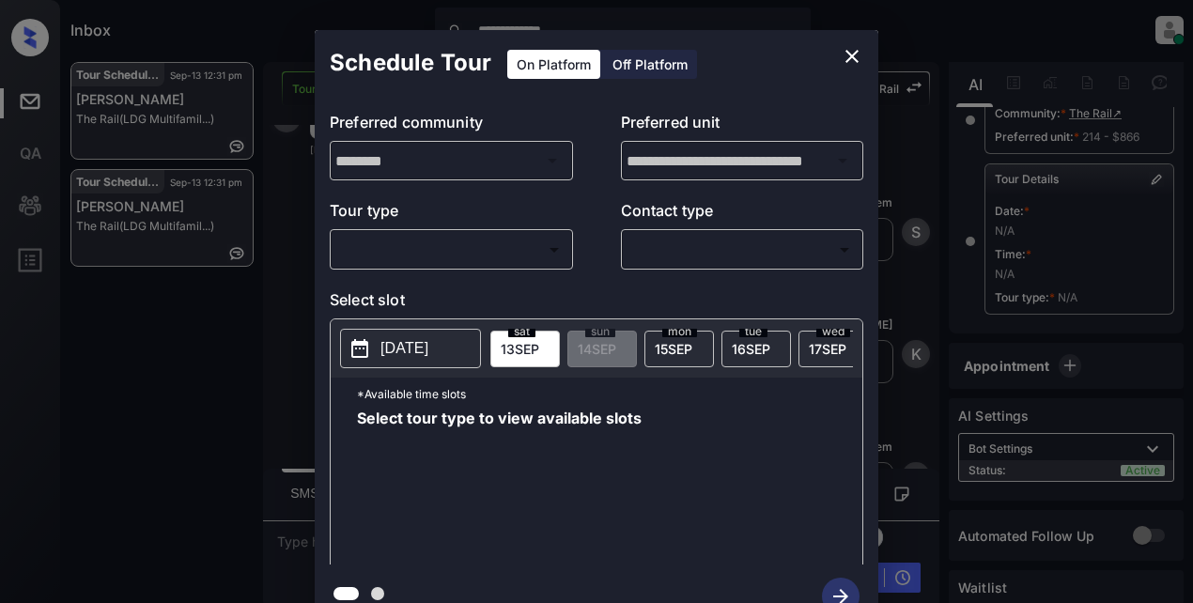
click at [414, 242] on body "**********" at bounding box center [596, 301] width 1193 height 603
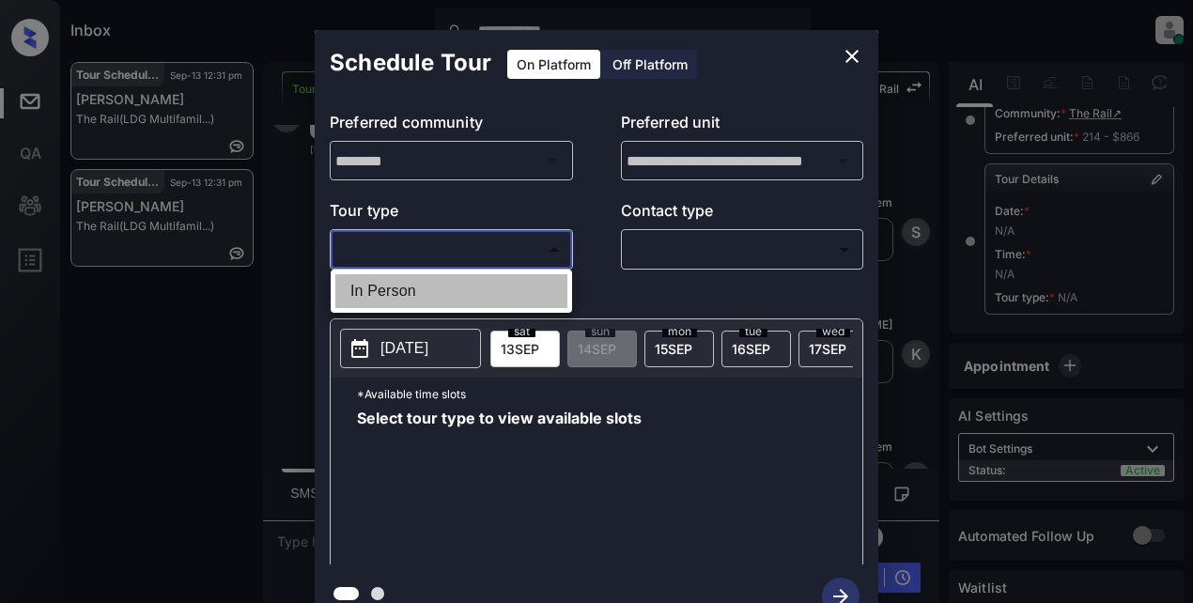
drag, startPoint x: 401, startPoint y: 288, endPoint x: 614, endPoint y: 257, distance: 214.6
click at [405, 288] on li "In Person" at bounding box center [451, 291] width 232 height 34
type input "********"
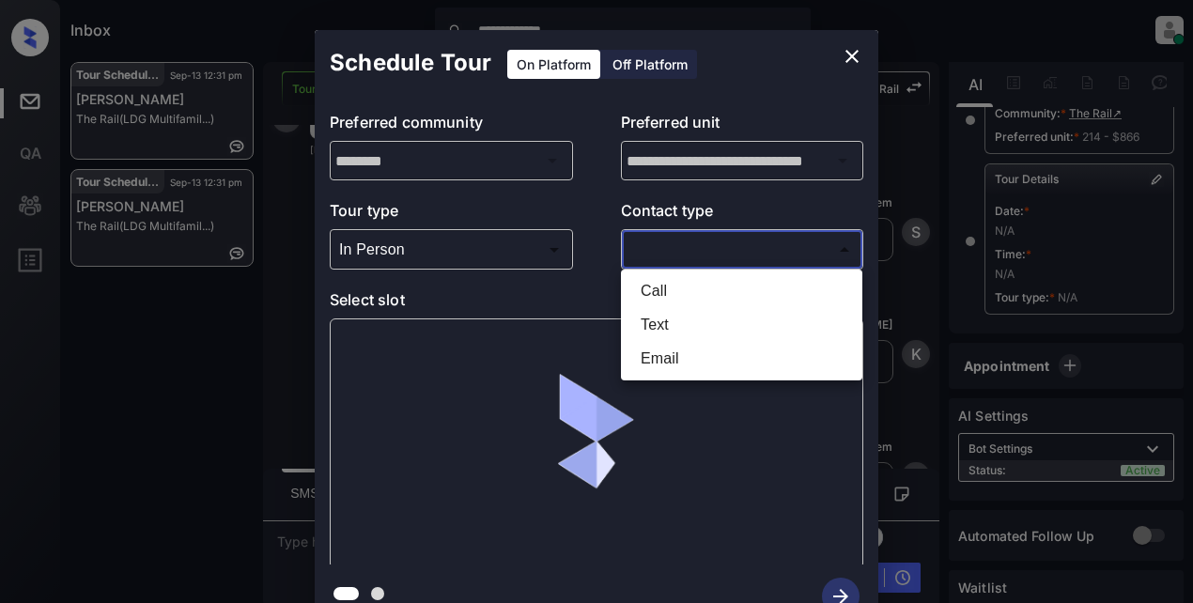
click at [661, 254] on body "**********" at bounding box center [596, 301] width 1193 height 603
click at [661, 325] on li "Text" at bounding box center [742, 325] width 232 height 34
type input "****"
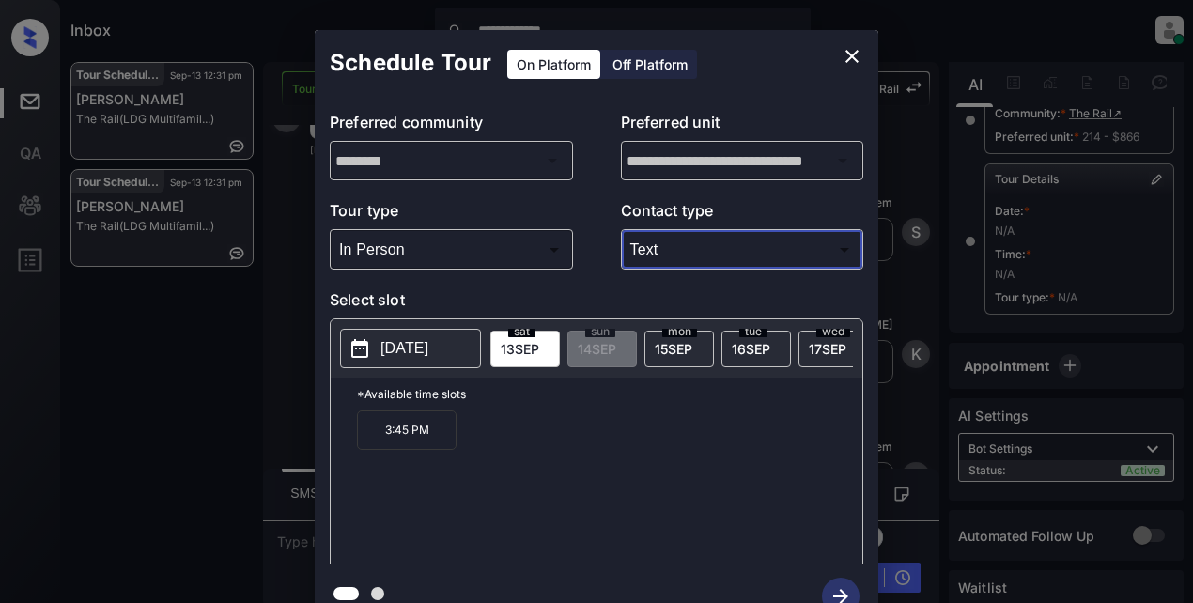
click at [422, 347] on p "2025-09-13" at bounding box center [405, 348] width 48 height 23
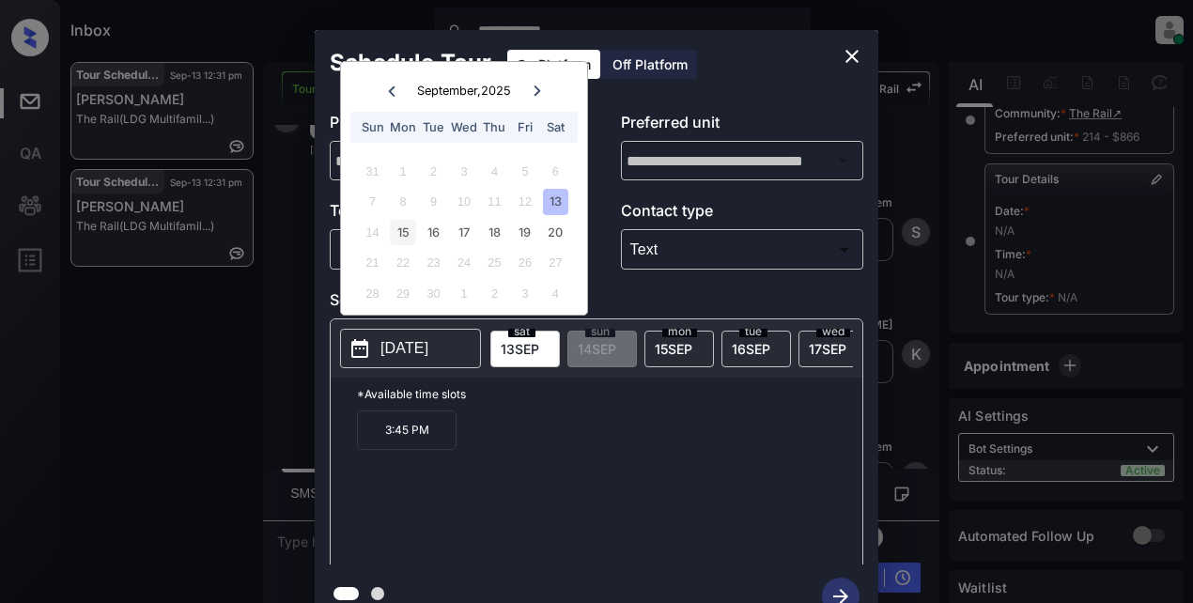
click at [408, 238] on div "15" at bounding box center [402, 232] width 25 height 25
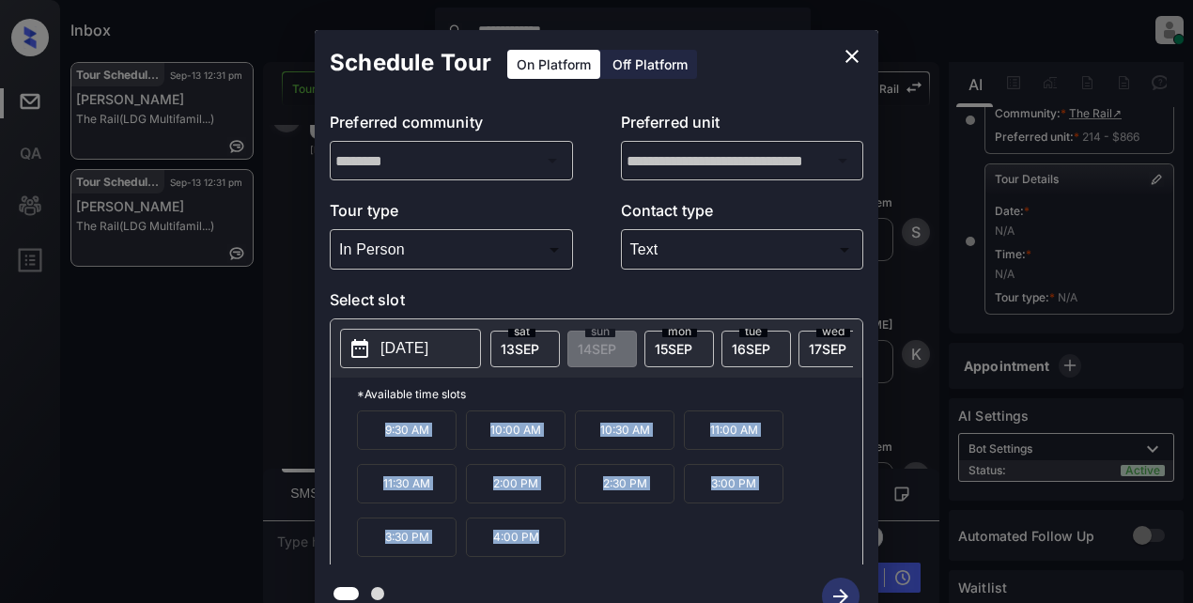
drag, startPoint x: 383, startPoint y: 440, endPoint x: 585, endPoint y: 564, distance: 237.0
click at [586, 570] on div "**********" at bounding box center [597, 329] width 564 height 599
copy div "9:30 AM 10:00 AM 10:30 AM 11:00 AM 11:30 AM 2:00 PM 2:30 PM 3:00 PM 3:30 PM 4:0…"
click at [849, 61] on icon "close" at bounding box center [852, 56] width 23 height 23
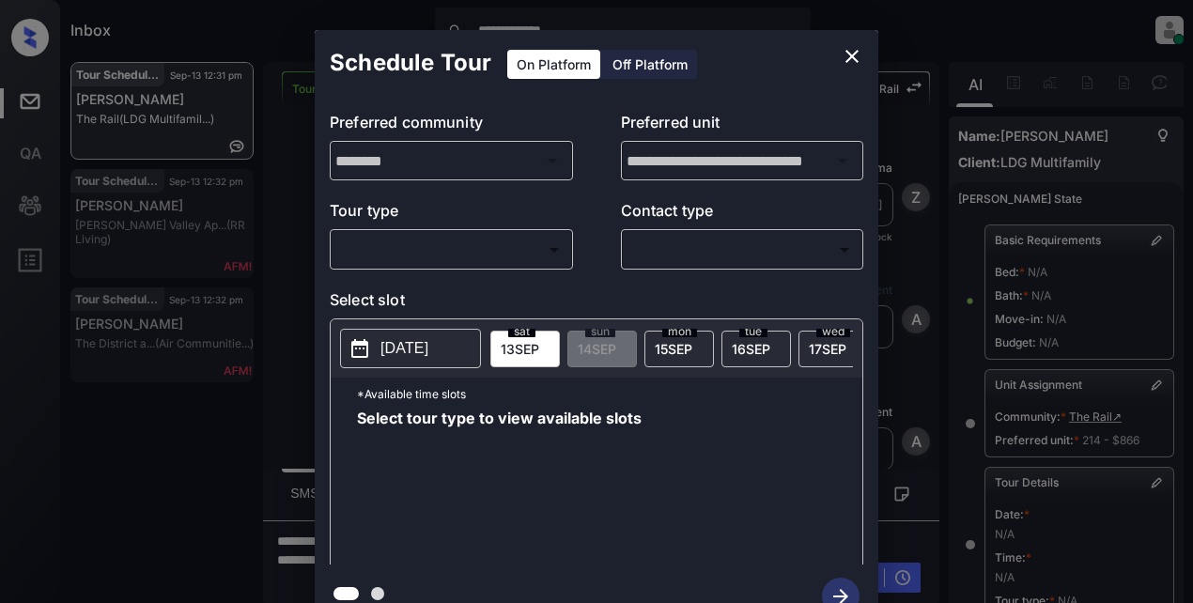
scroll to position [318, 0]
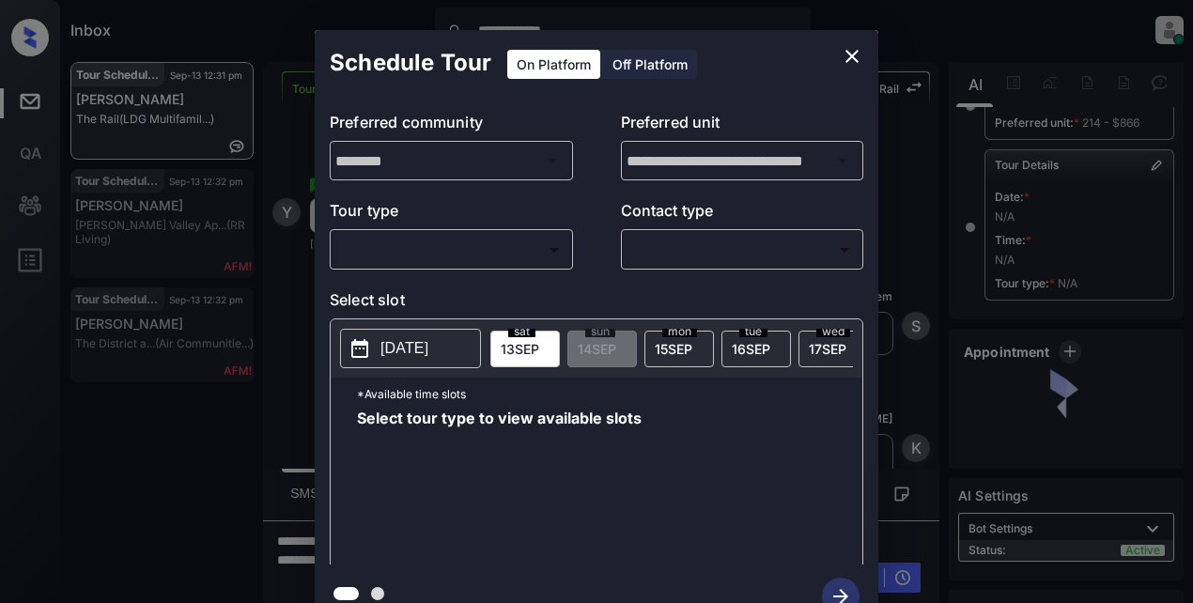
click at [503, 249] on body "**********" at bounding box center [596, 301] width 1193 height 603
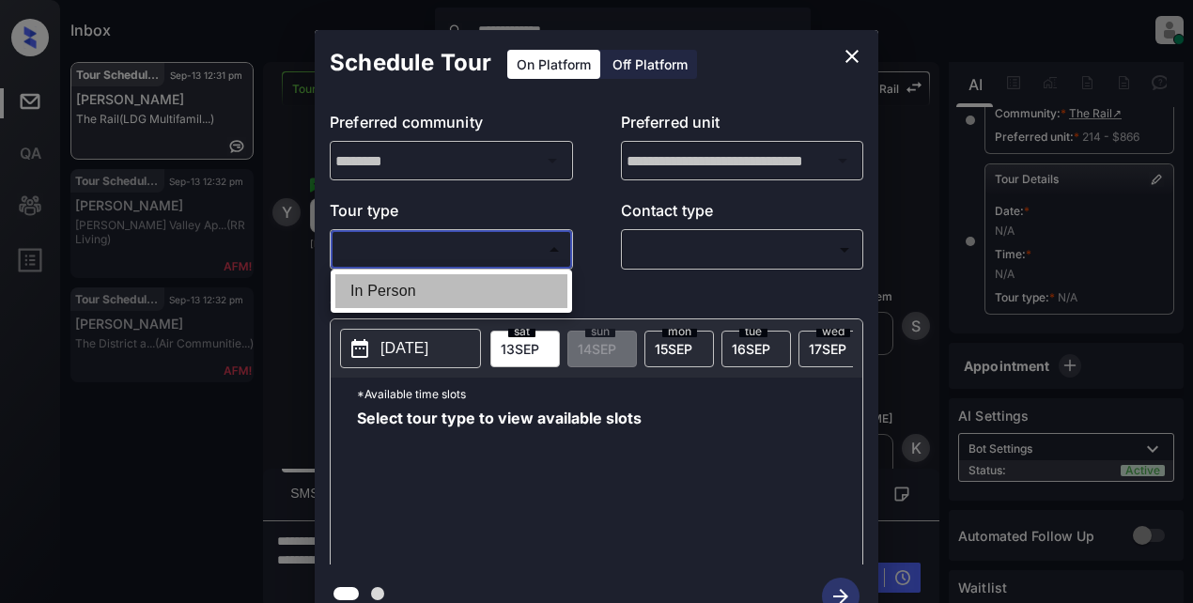
drag, startPoint x: 399, startPoint y: 283, endPoint x: 456, endPoint y: 279, distance: 56.5
click at [408, 287] on li "In Person" at bounding box center [451, 291] width 232 height 34
type input "********"
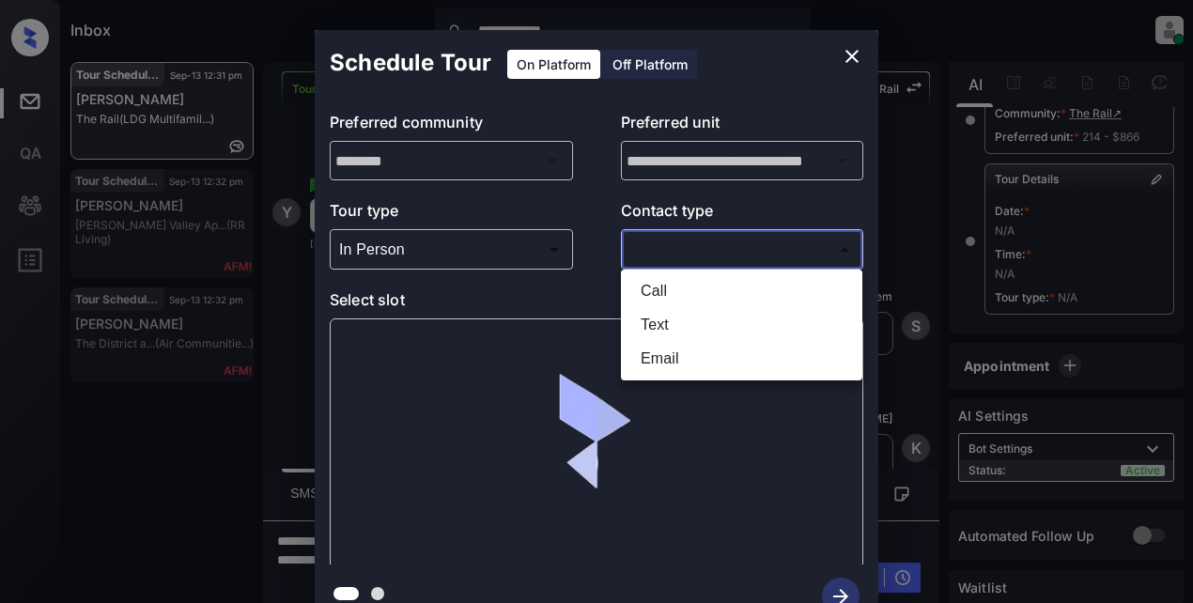
click at [675, 248] on body "**********" at bounding box center [596, 301] width 1193 height 603
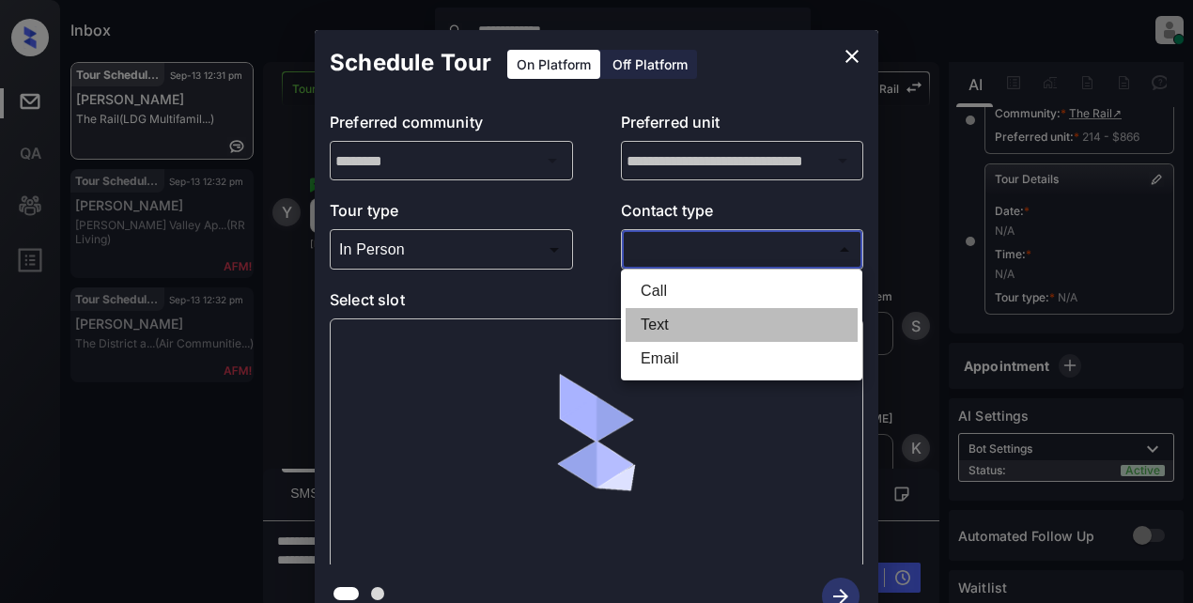
drag, startPoint x: 670, startPoint y: 320, endPoint x: 667, endPoint y: 311, distance: 9.8
click at [672, 321] on li "Text" at bounding box center [742, 325] width 232 height 34
type input "****"
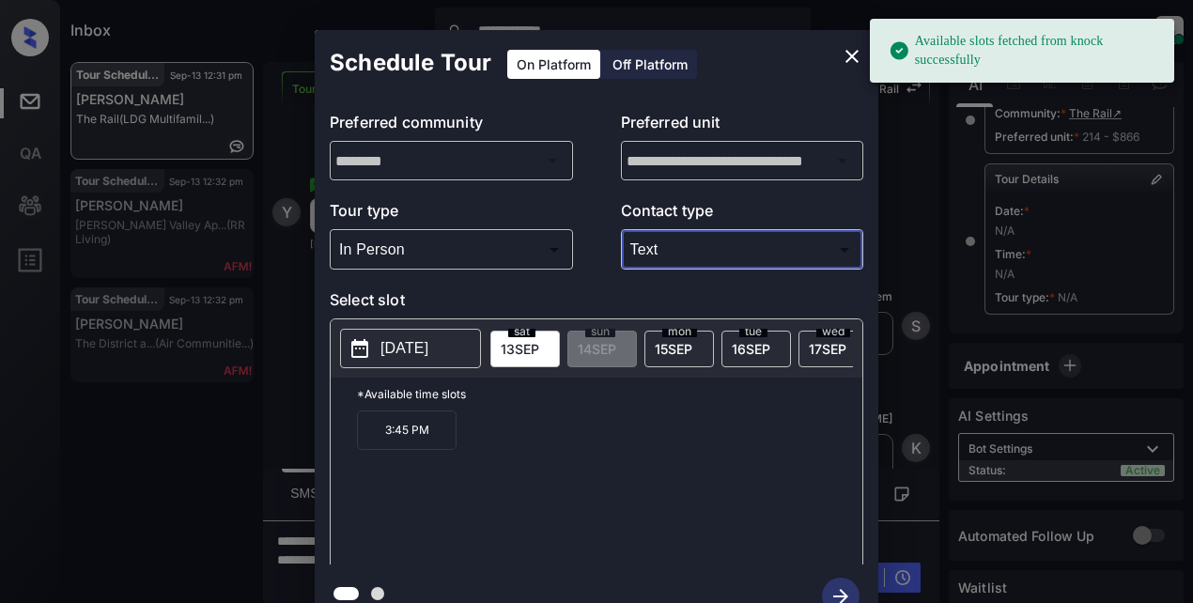
click at [414, 338] on p "2025-09-13" at bounding box center [405, 348] width 48 height 23
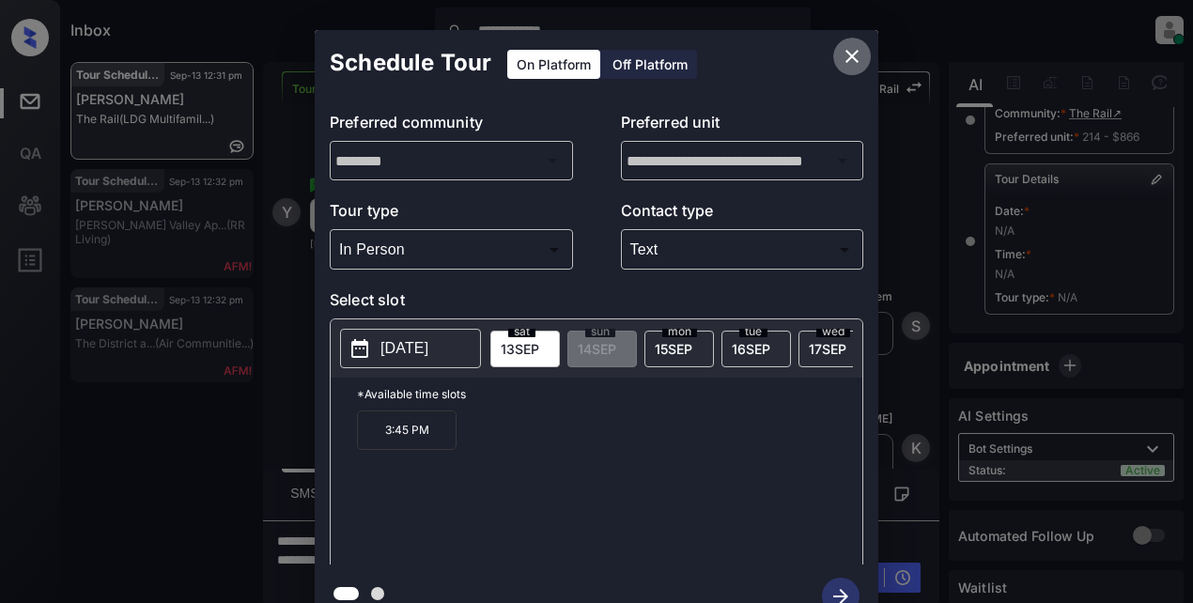
click at [860, 49] on icon "close" at bounding box center [852, 56] width 23 height 23
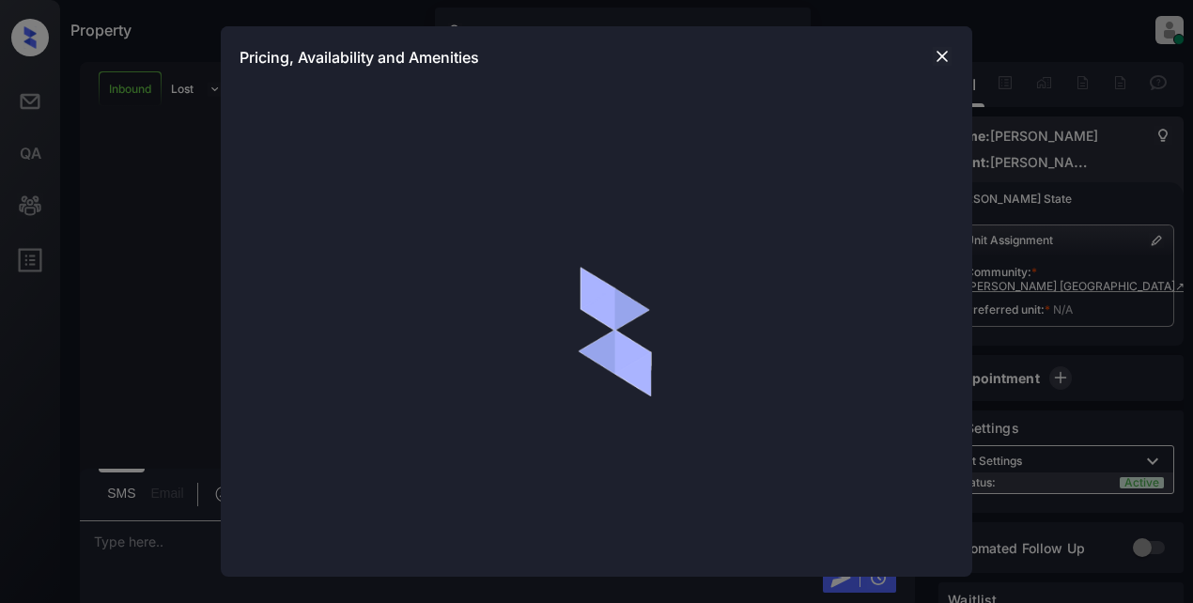
scroll to position [342, 0]
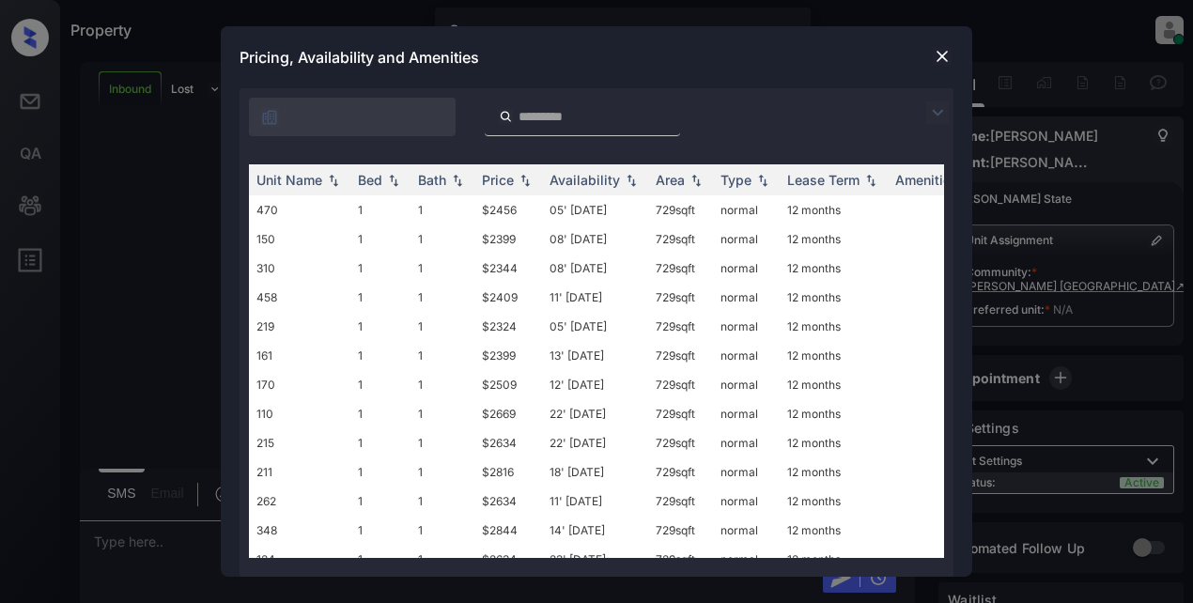
click at [432, 118] on div at bounding box center [352, 117] width 207 height 39
click at [940, 114] on img at bounding box center [937, 112] width 23 height 23
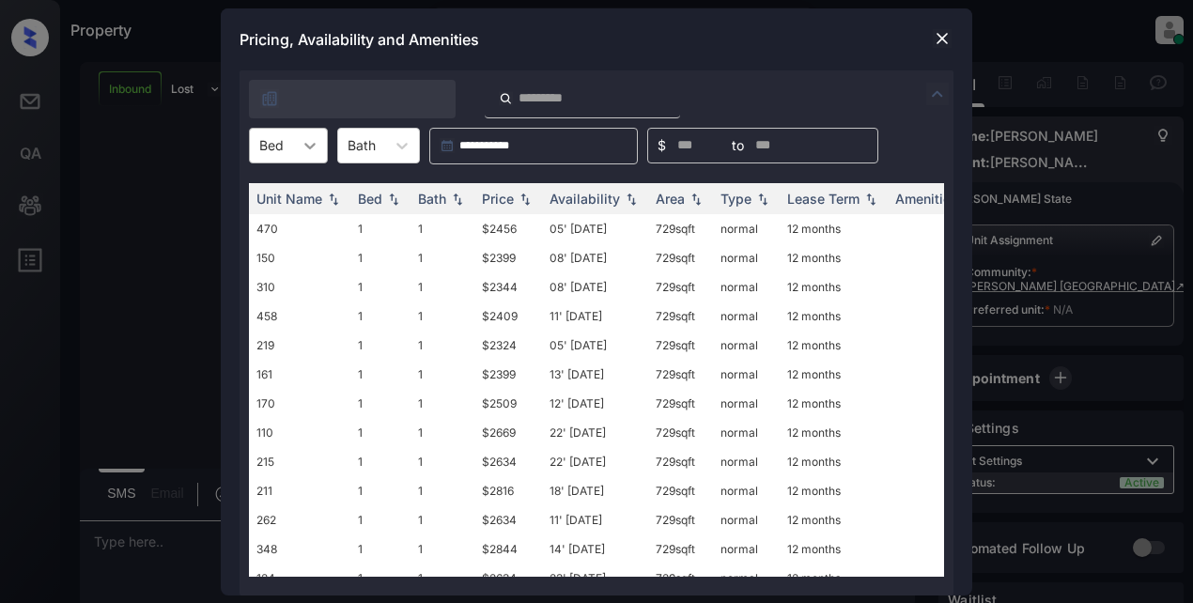
click at [317, 144] on icon at bounding box center [310, 145] width 19 height 19
click at [286, 265] on div "3" at bounding box center [288, 259] width 79 height 34
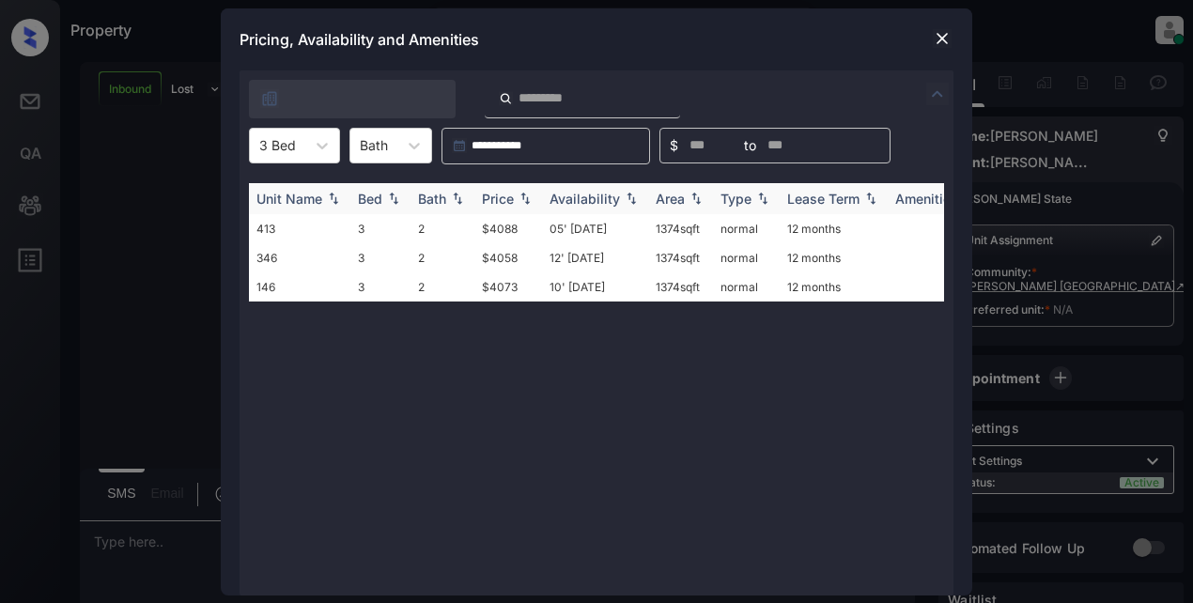
click at [495, 200] on div "Price" at bounding box center [498, 199] width 32 height 16
click at [497, 199] on div "Price" at bounding box center [498, 199] width 32 height 16
click at [492, 231] on td "$4058" at bounding box center [508, 228] width 68 height 29
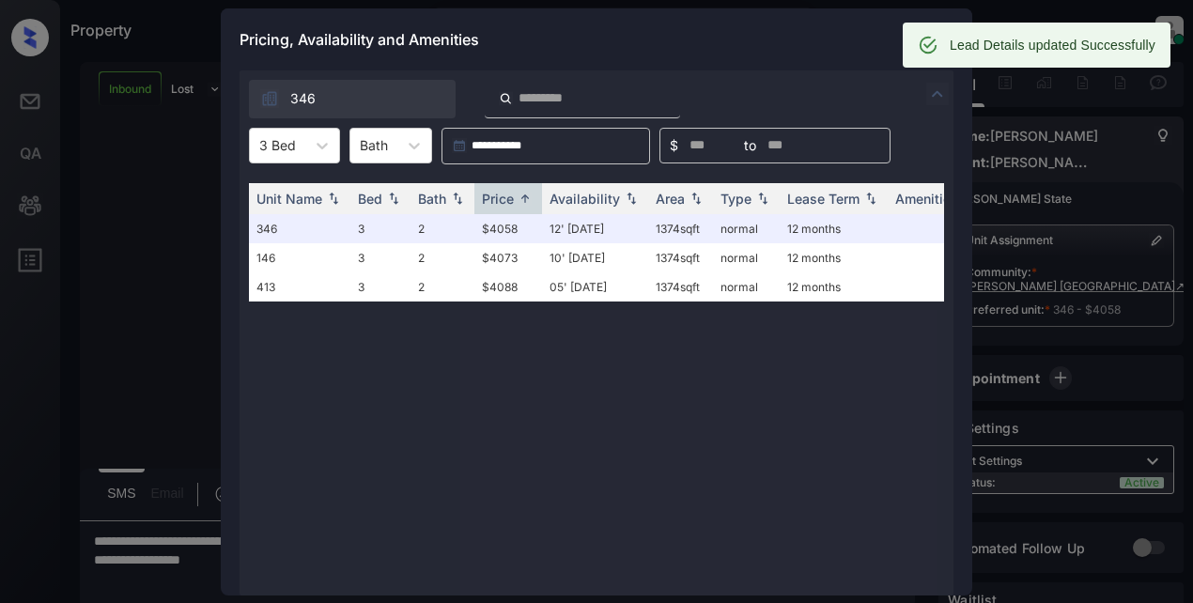
click at [625, 38] on div "Pricing, Availability and Amenities" at bounding box center [597, 39] width 752 height 62
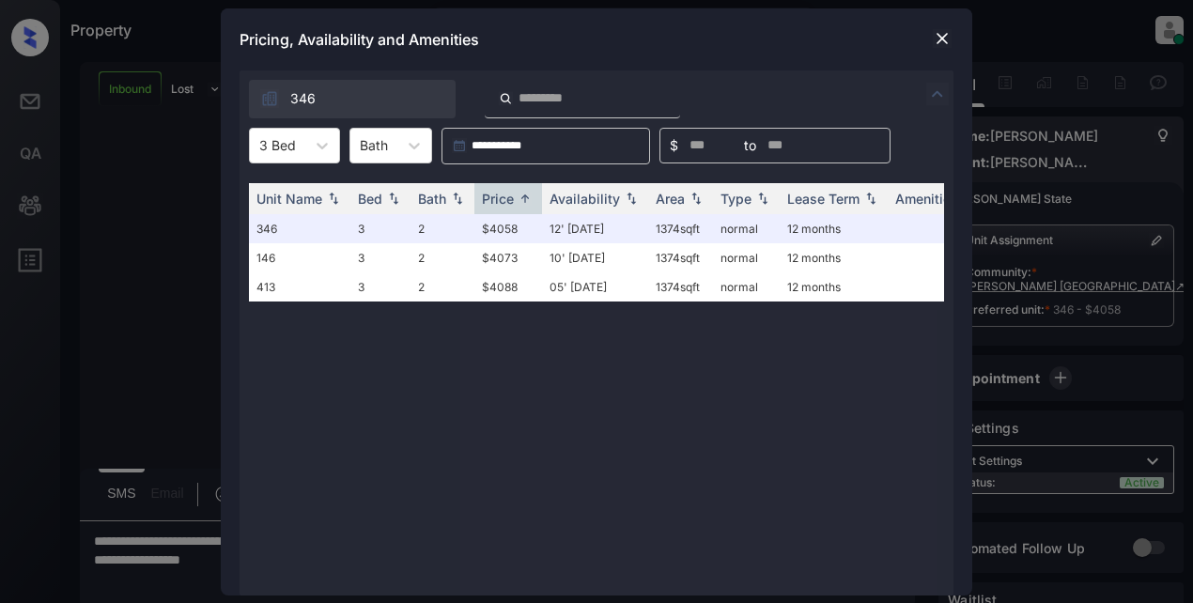
click at [942, 37] on img at bounding box center [942, 38] width 19 height 19
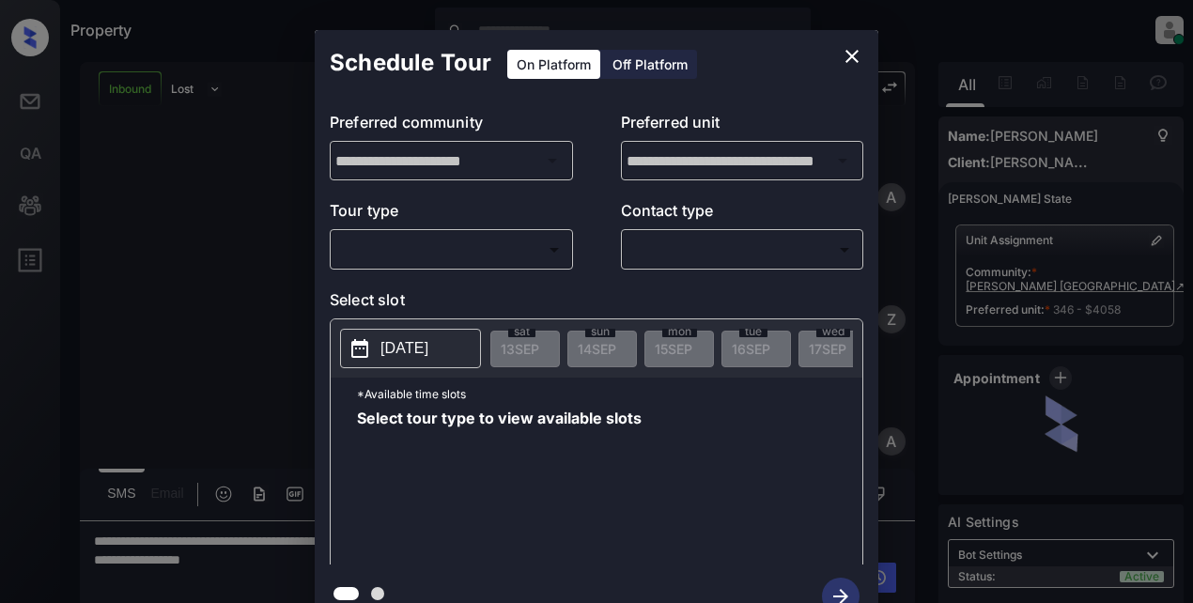
scroll to position [342, 0]
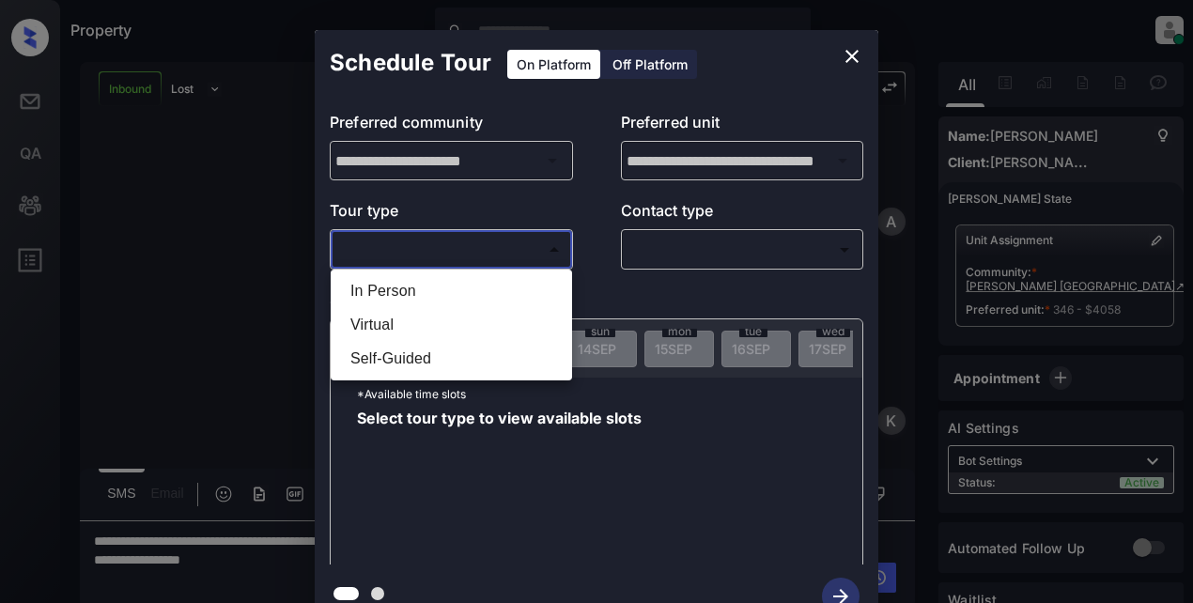
click at [490, 249] on body "Property Lyzzelle M. Ceralde Online Set yourself offline Set yourself on break …" at bounding box center [596, 301] width 1193 height 603
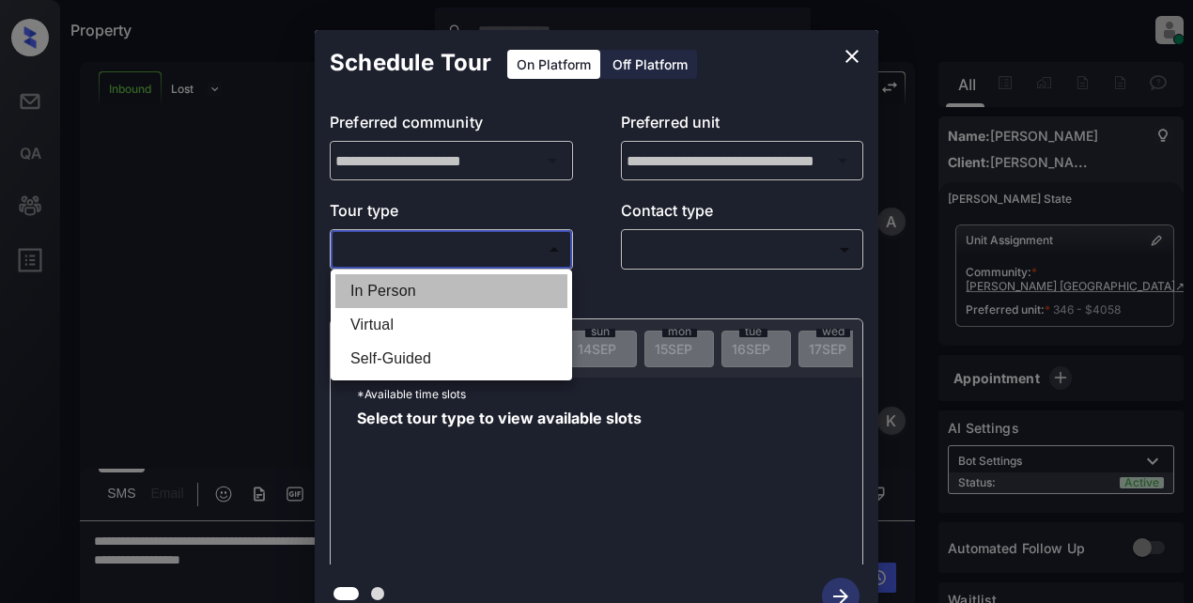
click at [405, 291] on li "In Person" at bounding box center [451, 291] width 232 height 34
type input "********"
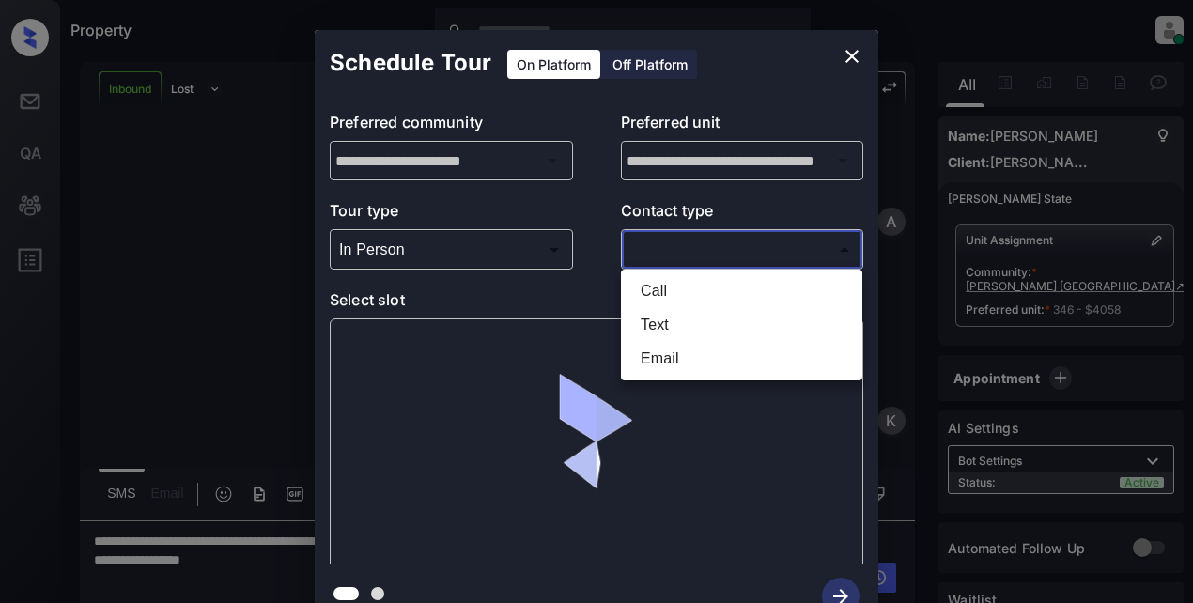
click at [665, 252] on body "Property Lyzzelle M. Ceralde Online Set yourself offline Set yourself on break …" at bounding box center [596, 301] width 1193 height 603
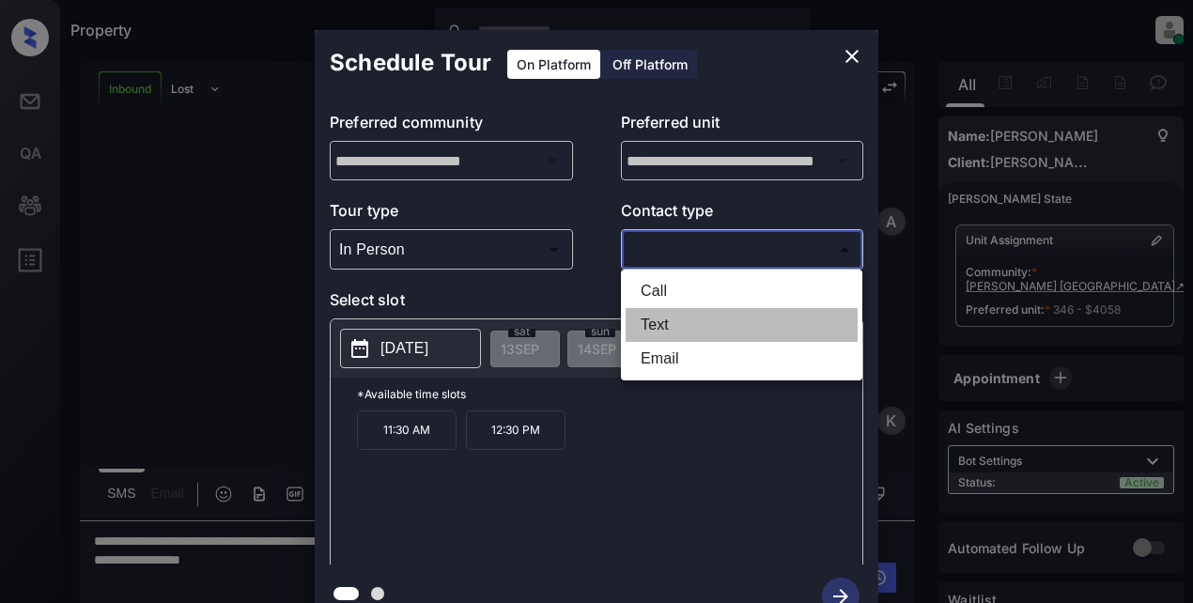
click at [677, 331] on li "Text" at bounding box center [742, 325] width 232 height 34
type input "****"
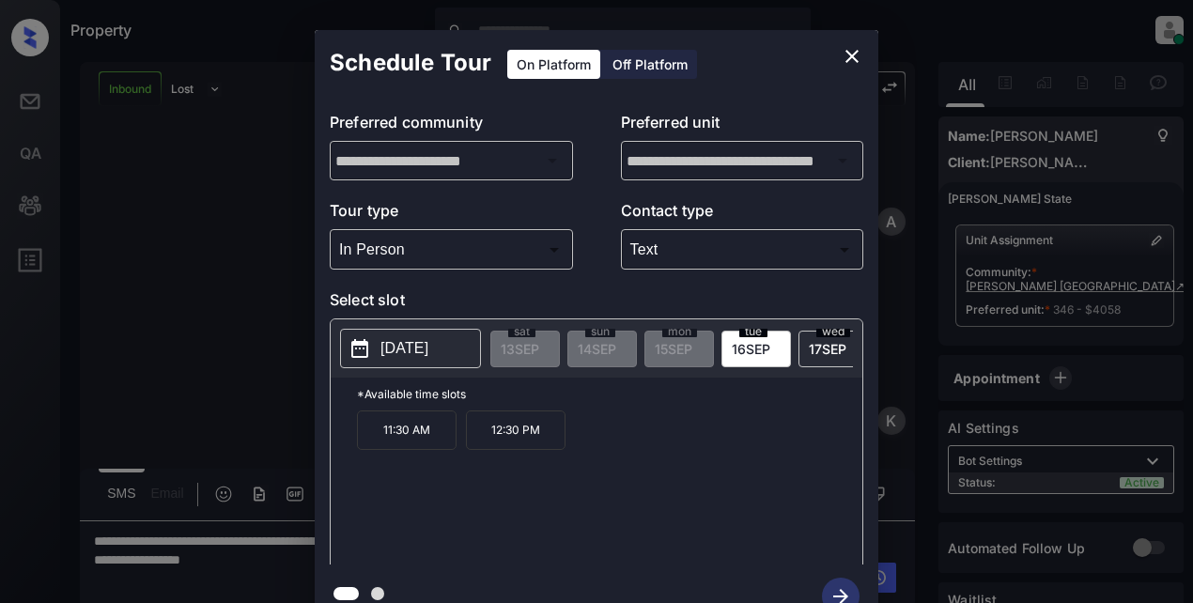
click at [428, 354] on p "2025-09-16" at bounding box center [405, 348] width 48 height 23
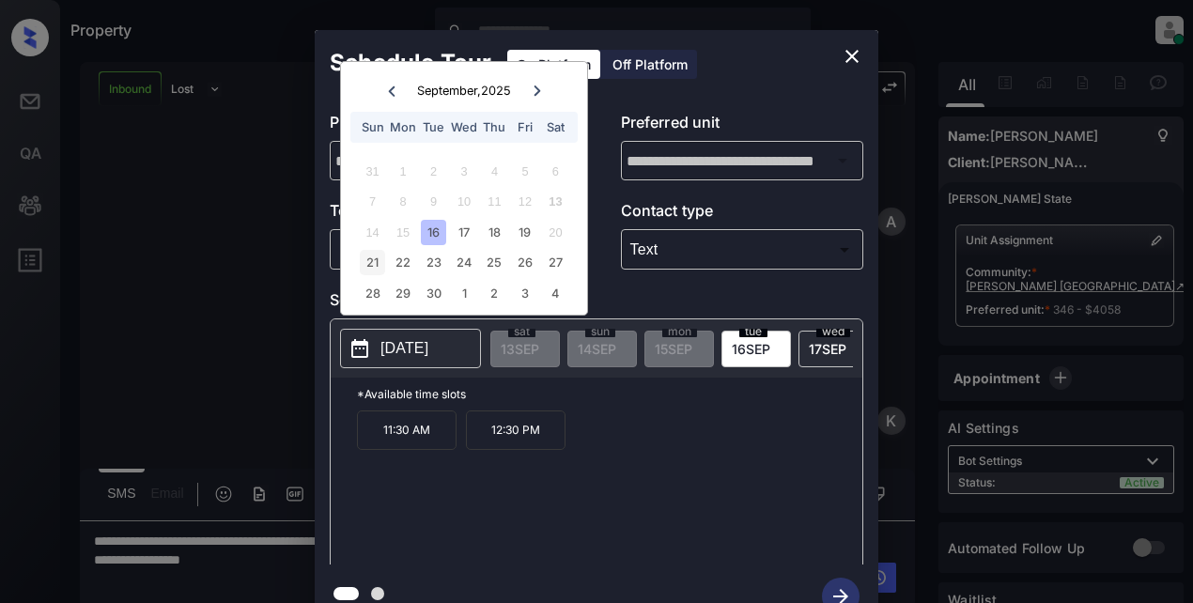
click at [374, 270] on div "21" at bounding box center [372, 262] width 25 height 25
click at [373, 501] on div "1:30 PM 2:30 PM 3:30 PM" at bounding box center [609, 486] width 505 height 150
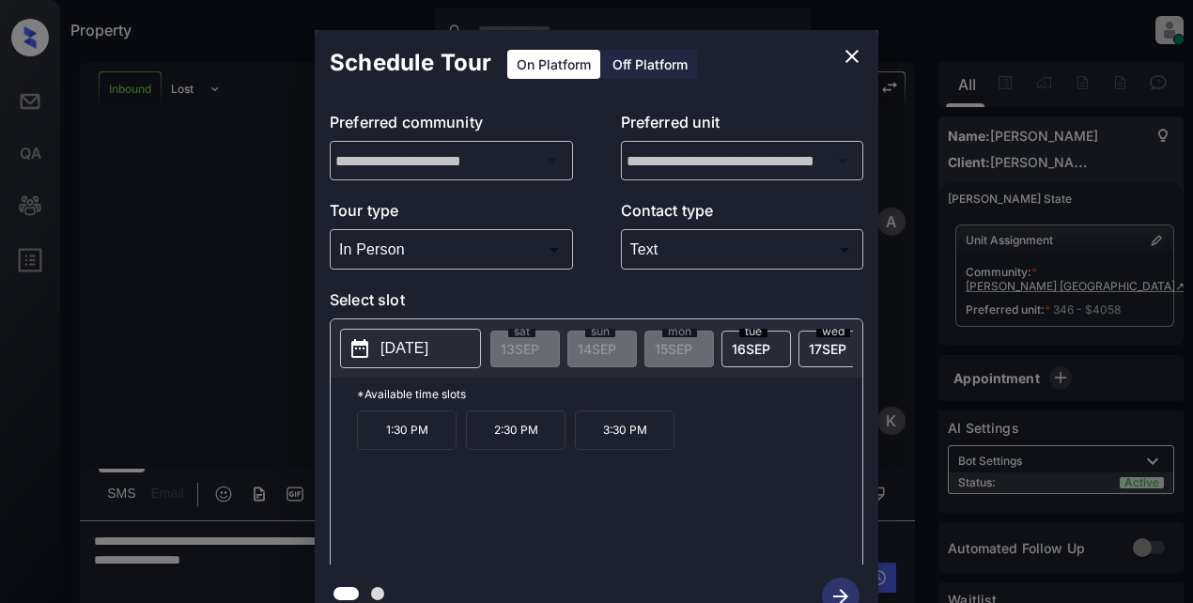
click at [613, 435] on p "3:30 PM" at bounding box center [625, 430] width 100 height 39
click at [845, 591] on icon "button" at bounding box center [841, 597] width 38 height 38
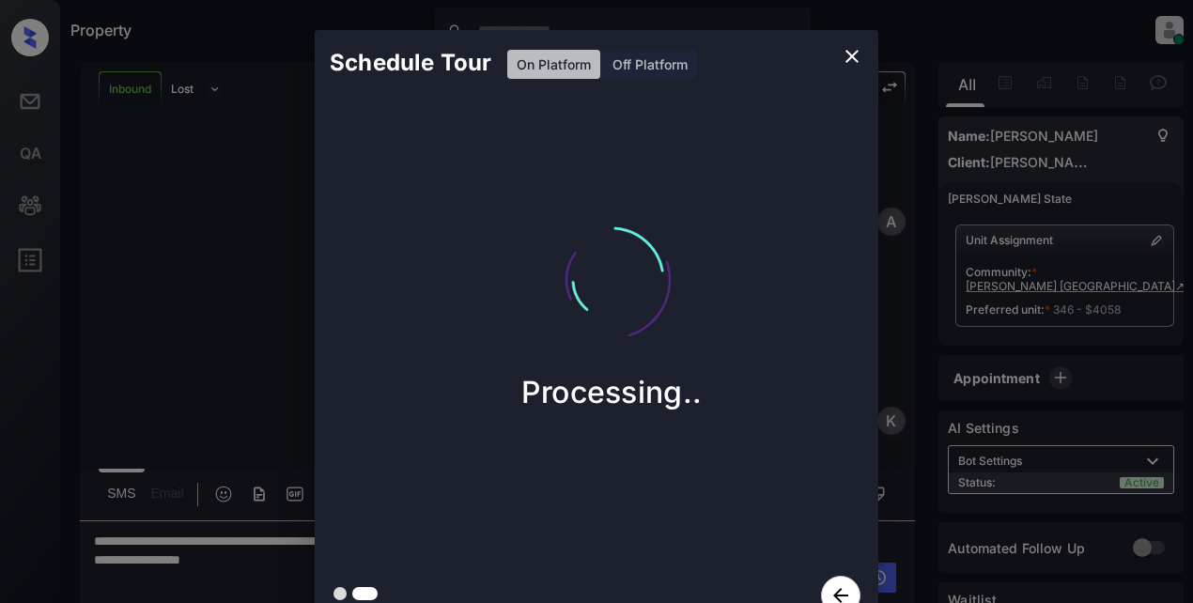
click at [198, 328] on div "Schedule Tour On Platform Off Platform Processing.." at bounding box center [596, 329] width 1193 height 659
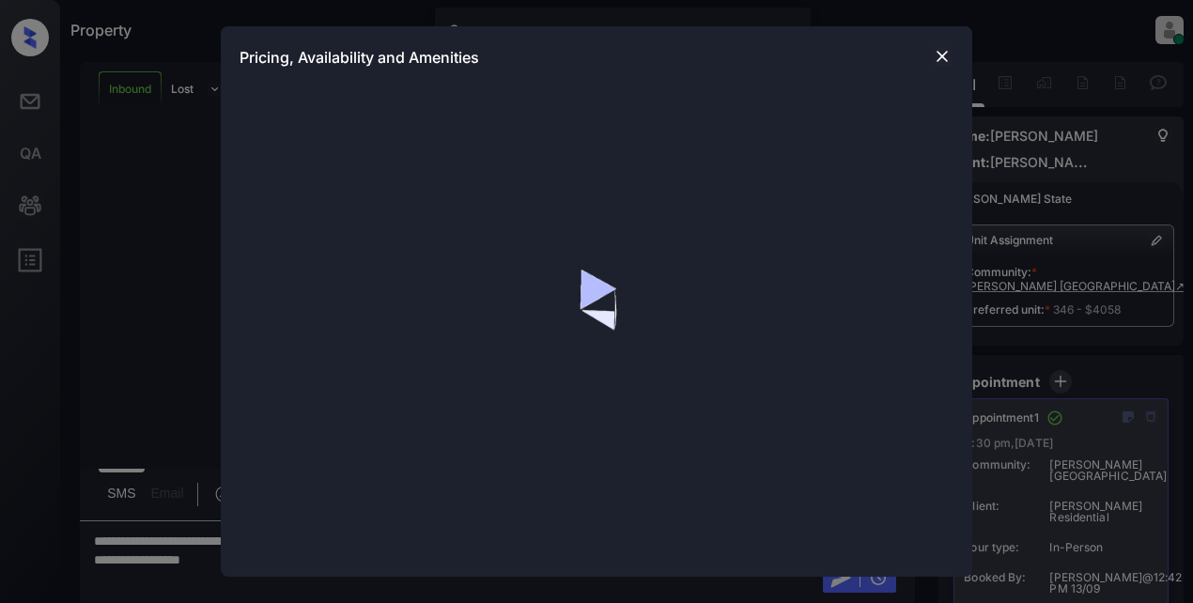
scroll to position [342, 0]
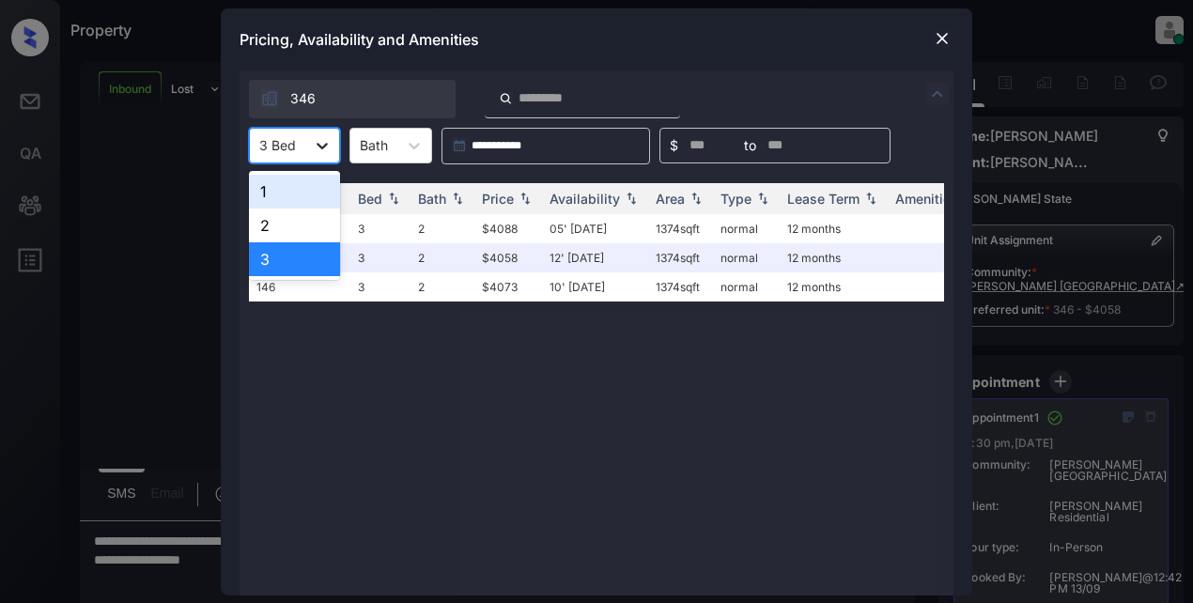
click at [325, 148] on icon at bounding box center [322, 145] width 19 height 19
click at [305, 189] on div "1" at bounding box center [294, 192] width 91 height 34
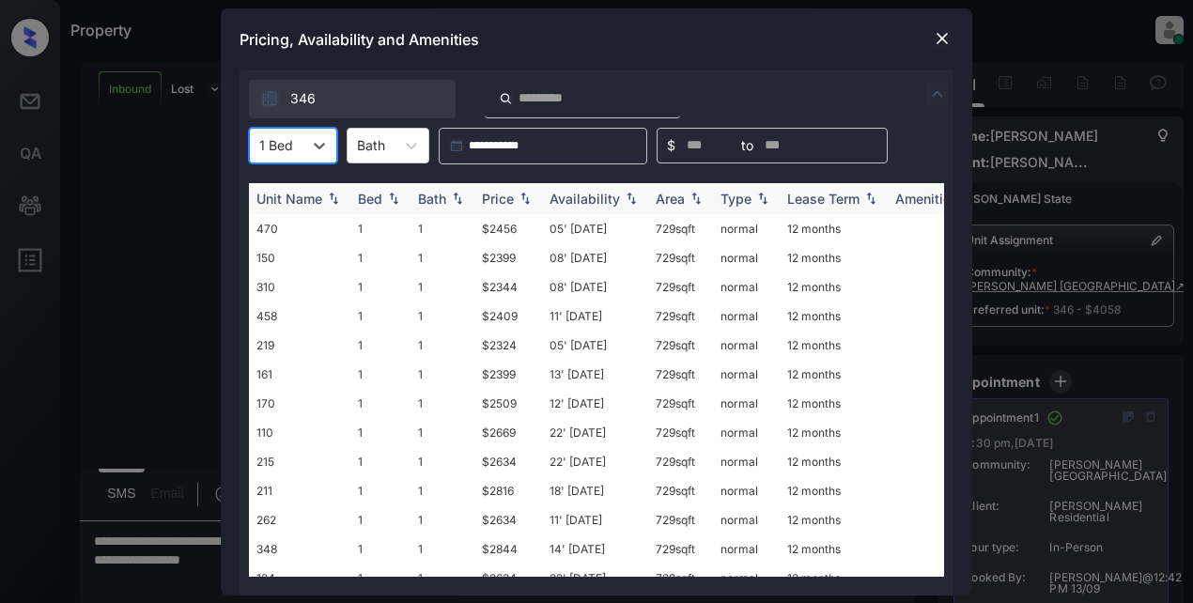
click at [503, 202] on div "Price" at bounding box center [498, 199] width 32 height 16
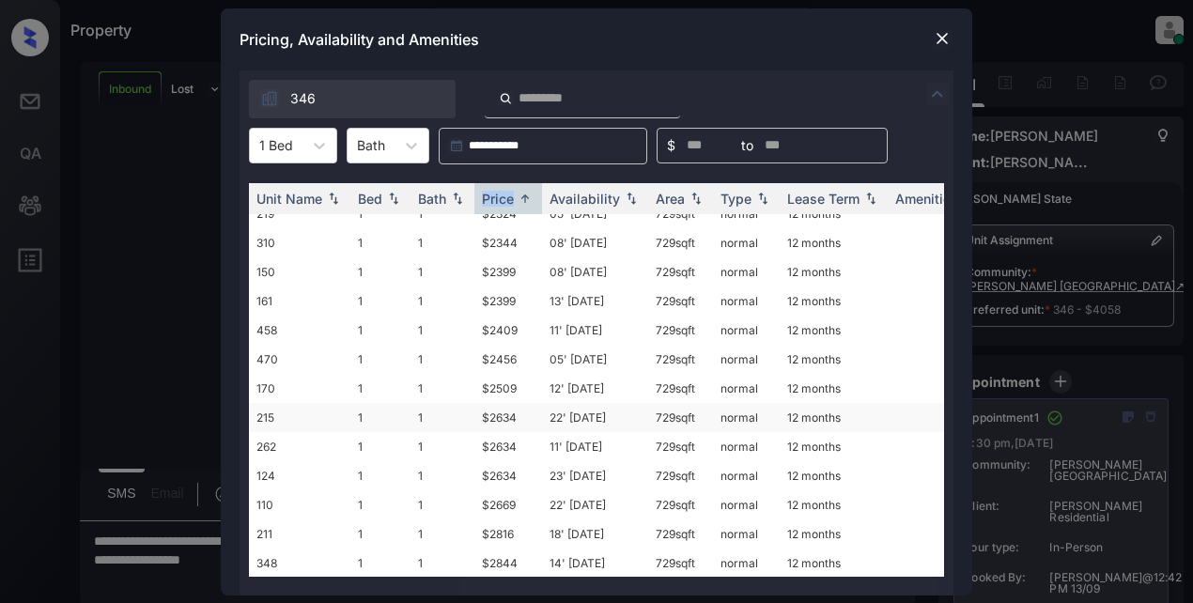
scroll to position [30, 0]
click at [317, 146] on icon at bounding box center [319, 146] width 11 height 7
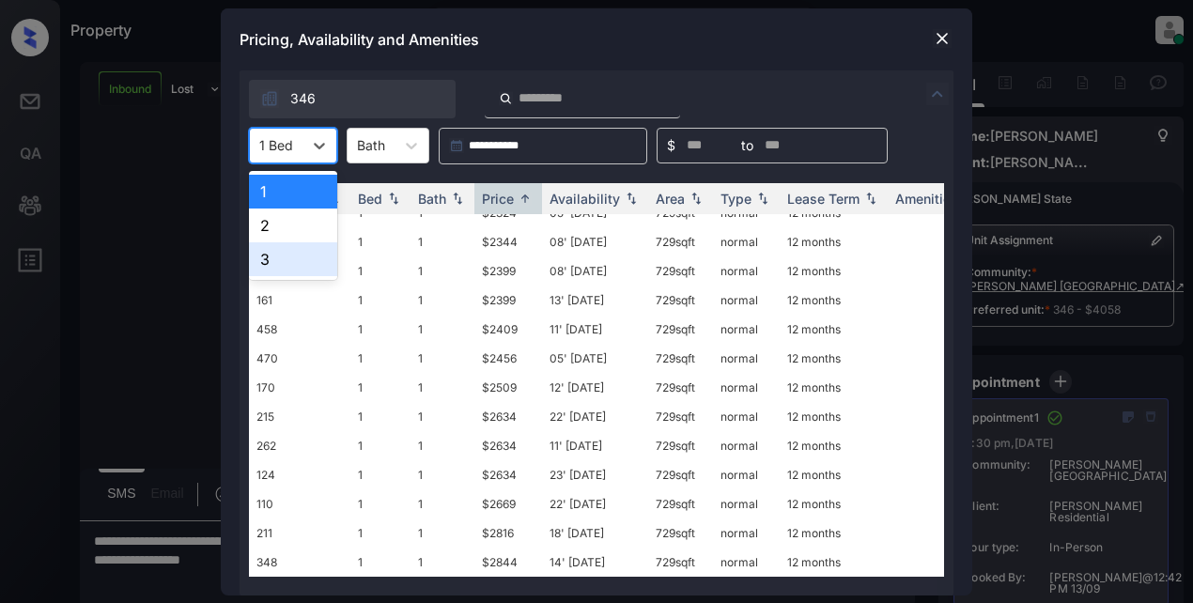
click at [275, 256] on div "3" at bounding box center [293, 259] width 88 height 34
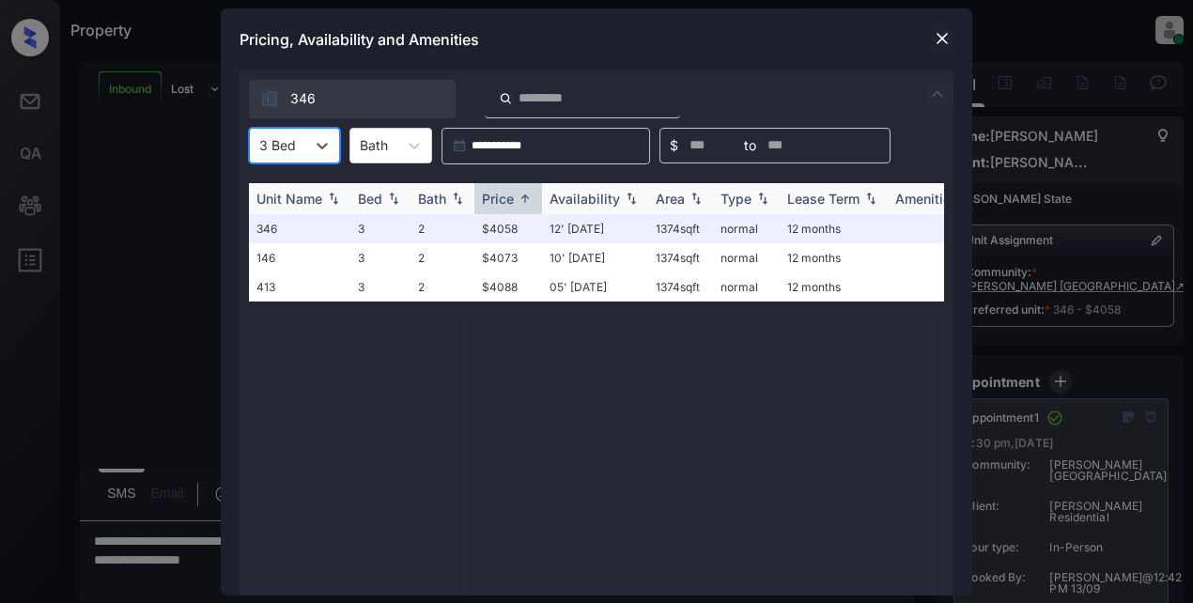
click at [492, 200] on div "Price" at bounding box center [498, 199] width 32 height 16
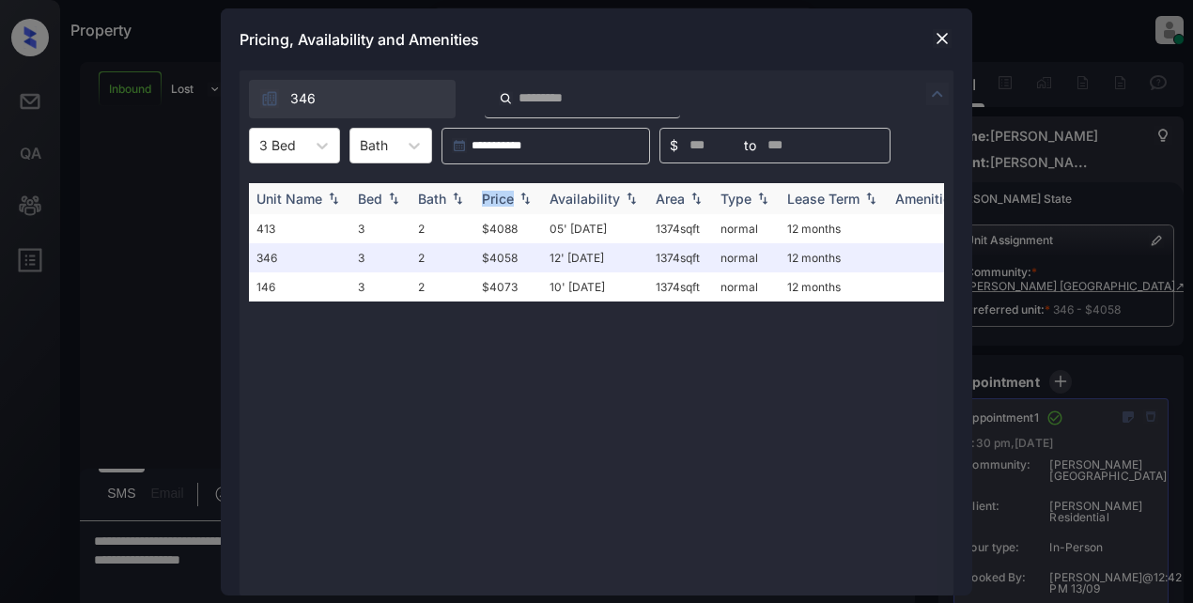
click at [492, 200] on div "Price" at bounding box center [498, 199] width 32 height 16
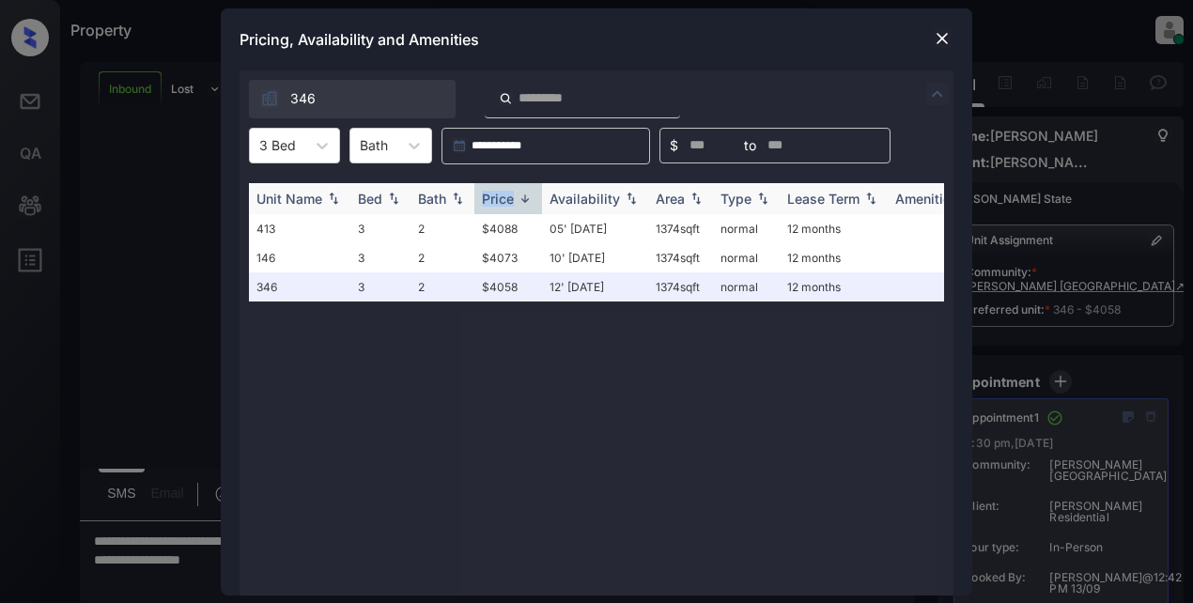
click at [506, 194] on div "Price" at bounding box center [498, 199] width 32 height 16
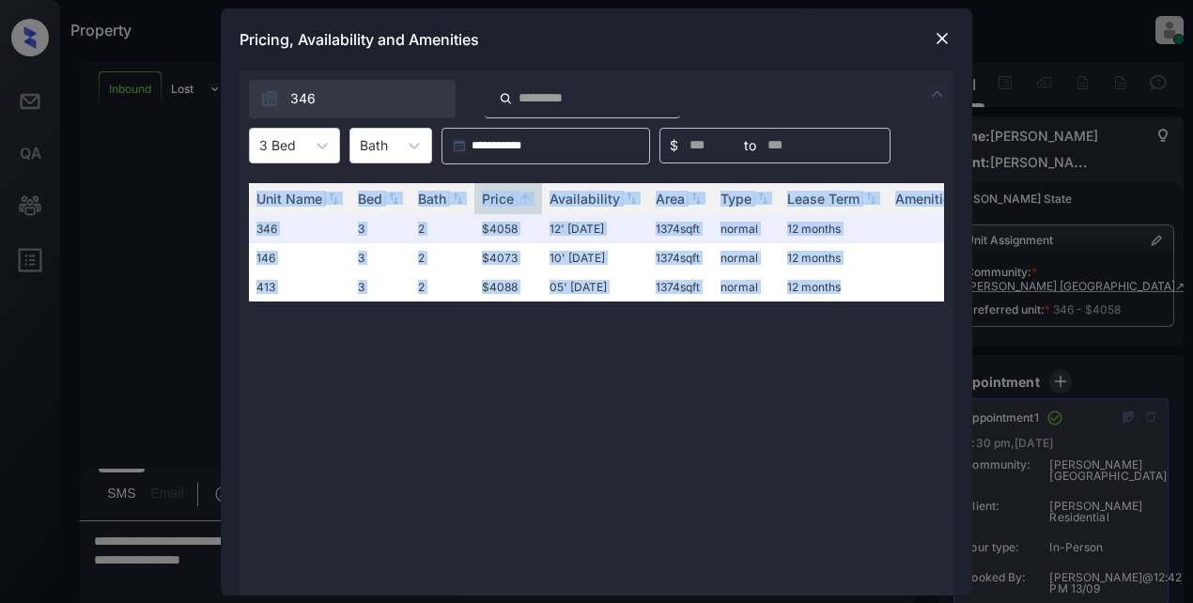
drag, startPoint x: 1174, startPoint y: 294, endPoint x: 1178, endPoint y: 382, distance: 88.4
click at [1178, 382] on div "**********" at bounding box center [596, 301] width 1193 height 603
click at [948, 41] on img at bounding box center [942, 38] width 19 height 19
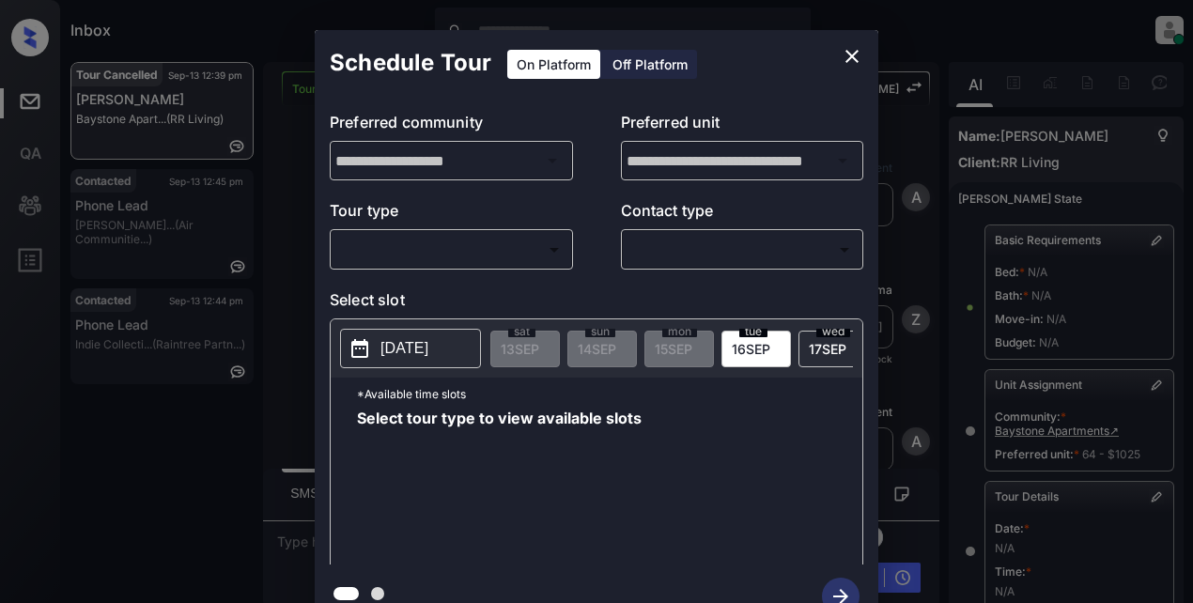
scroll to position [252, 0]
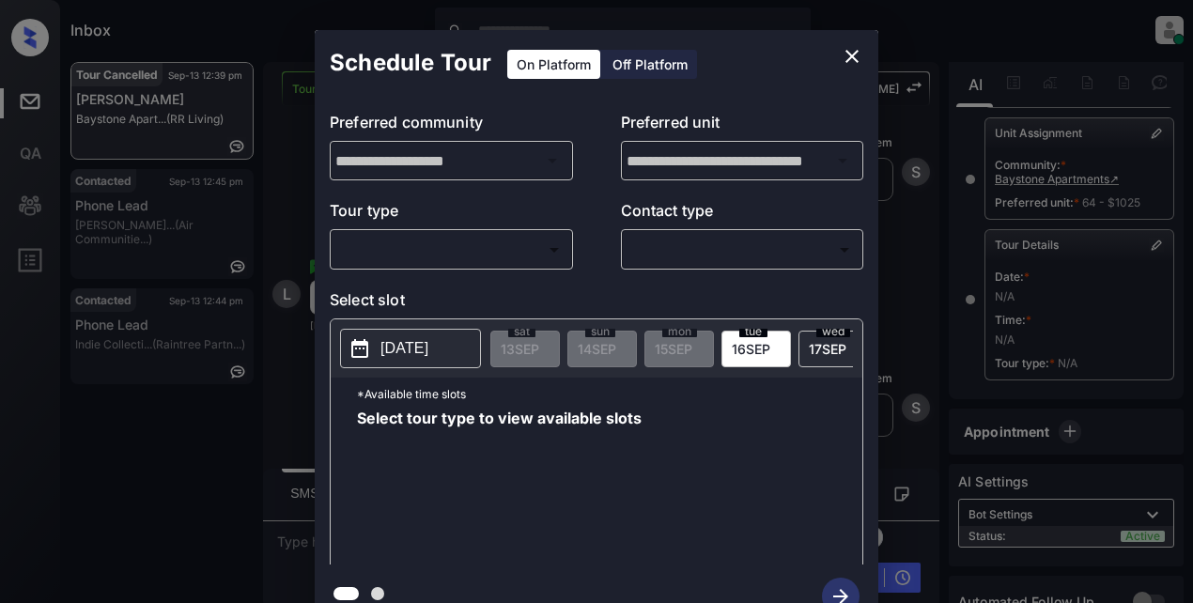
click at [465, 247] on body "Inbox Lyzzelle [PERSON_NAME] Online Set yourself offline Set yourself on break …" at bounding box center [596, 301] width 1193 height 603
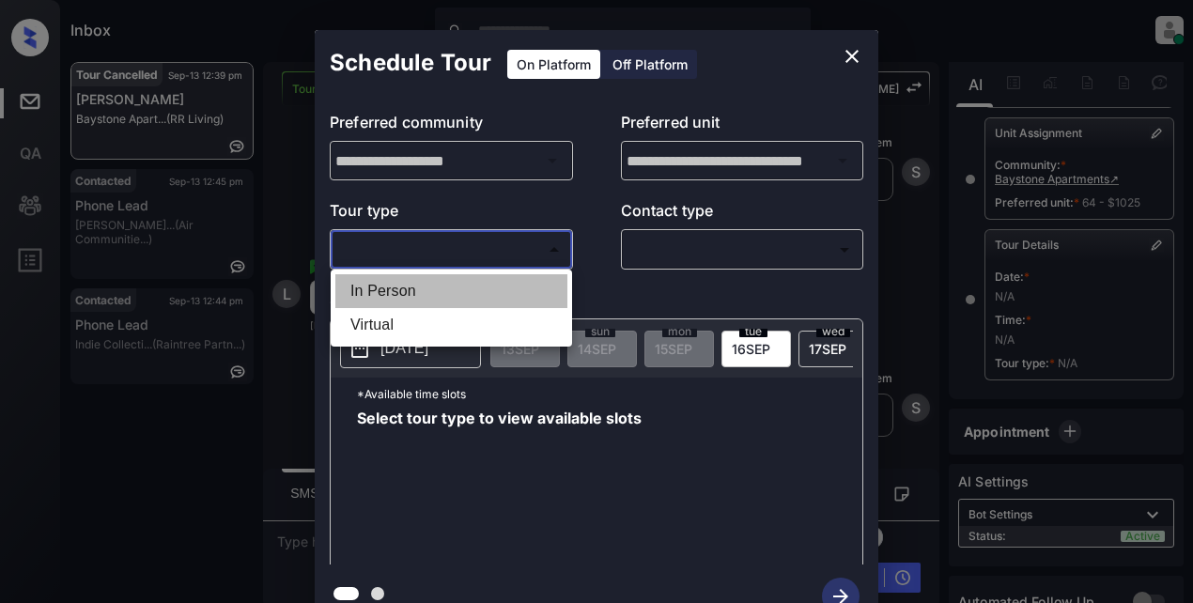
click at [412, 298] on li "In Person" at bounding box center [451, 291] width 232 height 34
type input "********"
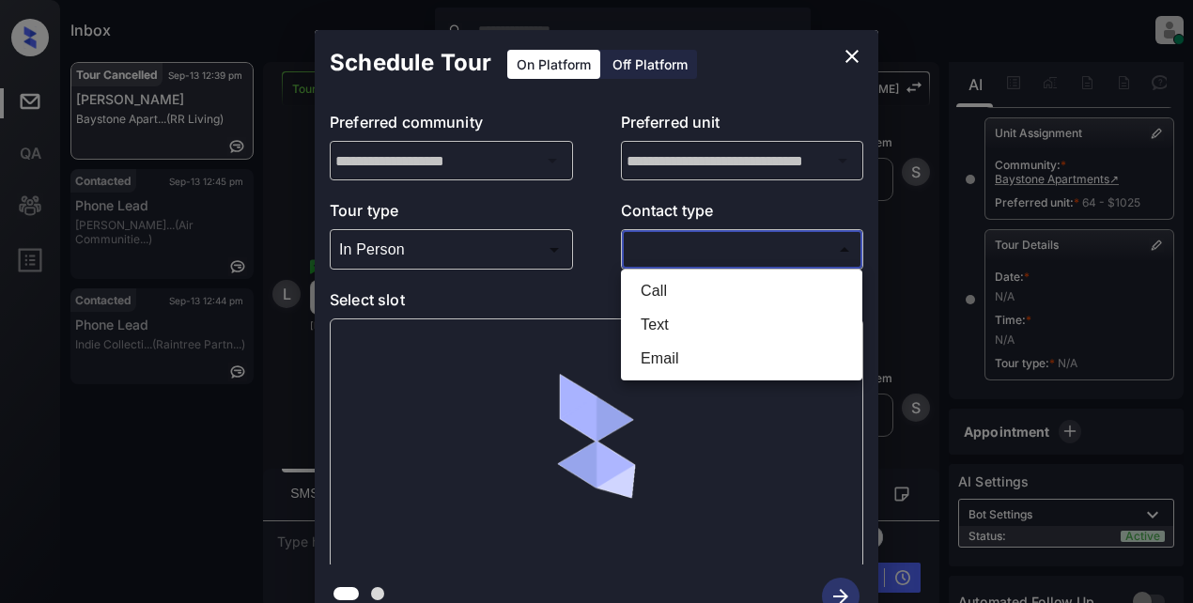
click at [699, 246] on body "Inbox Lyzzelle M. Ceralde Online Set yourself offline Set yourself on break Pro…" at bounding box center [596, 301] width 1193 height 603
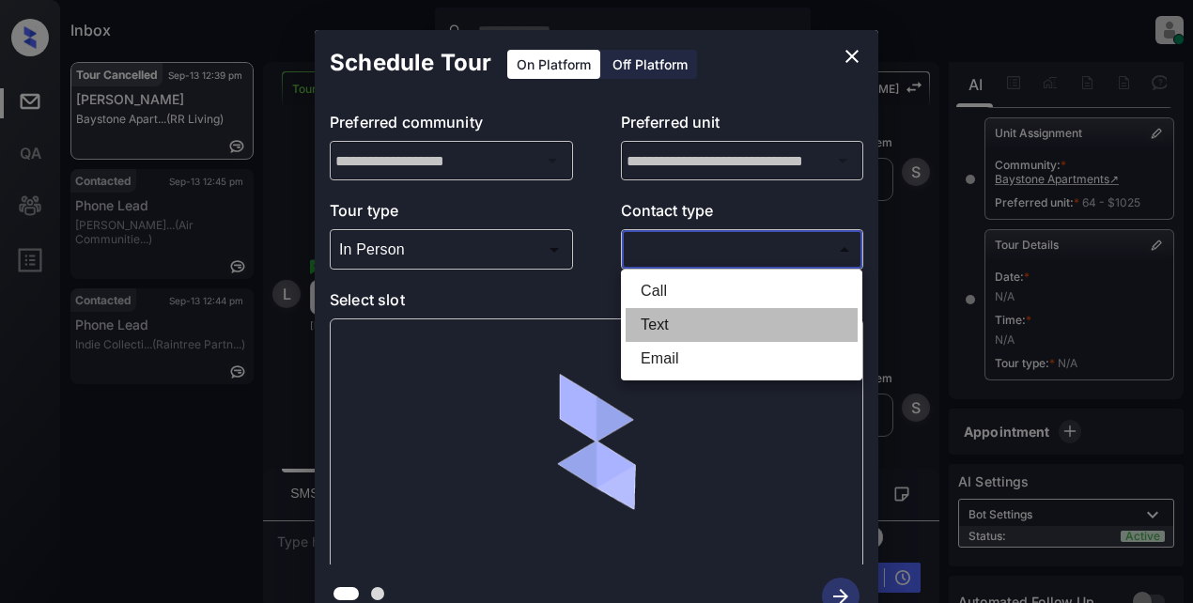
click at [658, 328] on li "Text" at bounding box center [742, 325] width 232 height 34
type input "****"
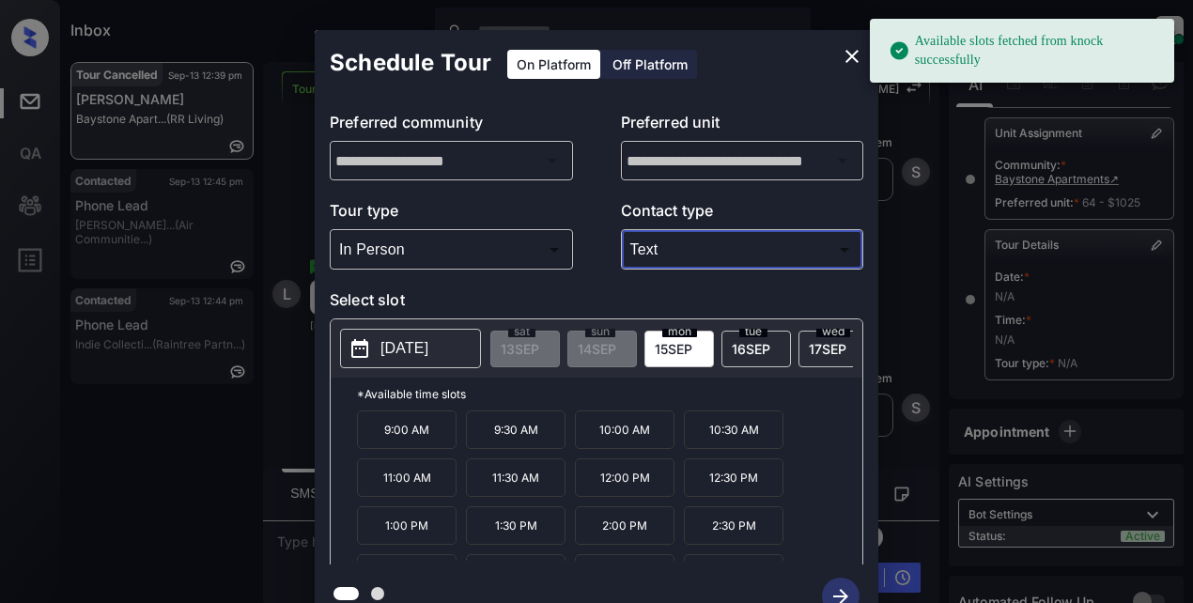
click at [415, 352] on p "2025-09-15" at bounding box center [405, 348] width 48 height 23
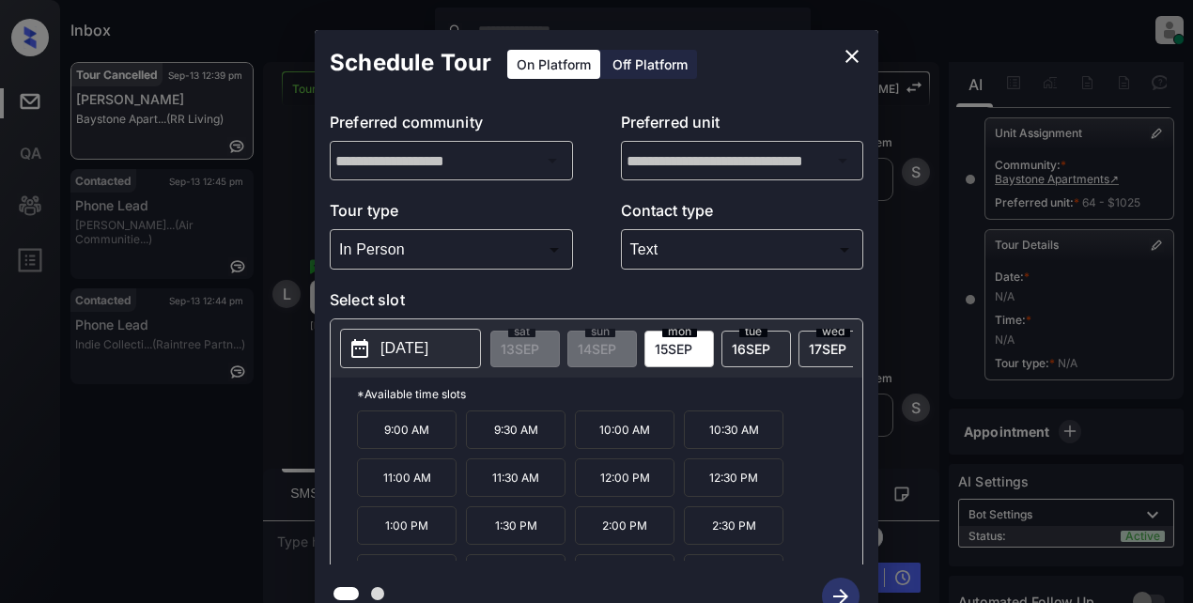
click at [412, 439] on p "9:00 AM" at bounding box center [407, 430] width 100 height 39
click at [842, 54] on icon "close" at bounding box center [852, 56] width 23 height 23
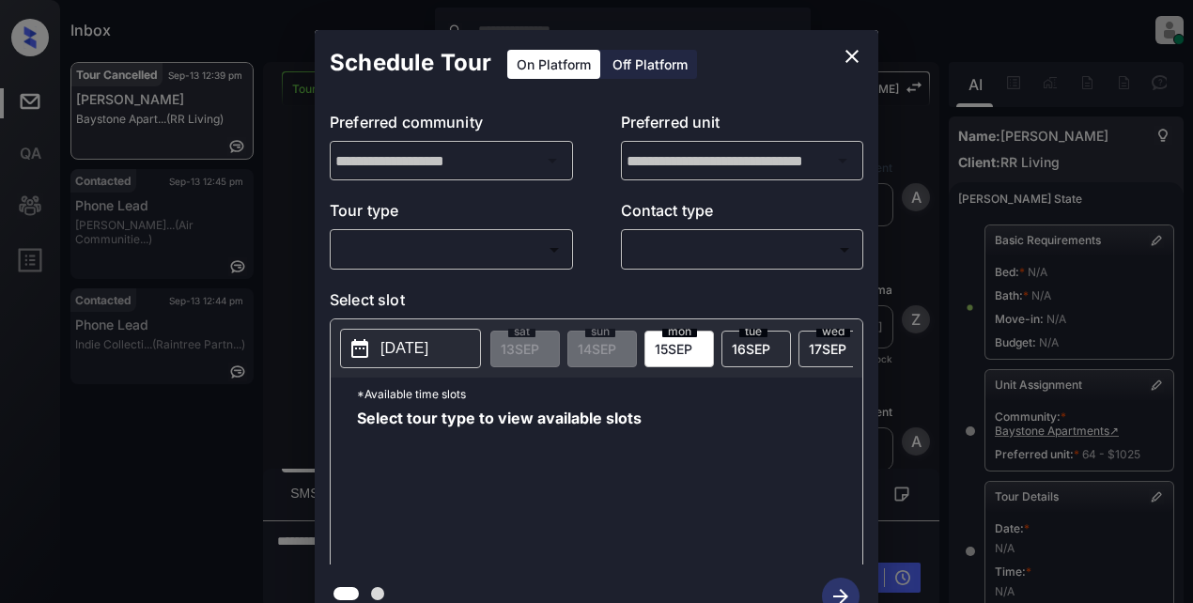
scroll to position [252, 0]
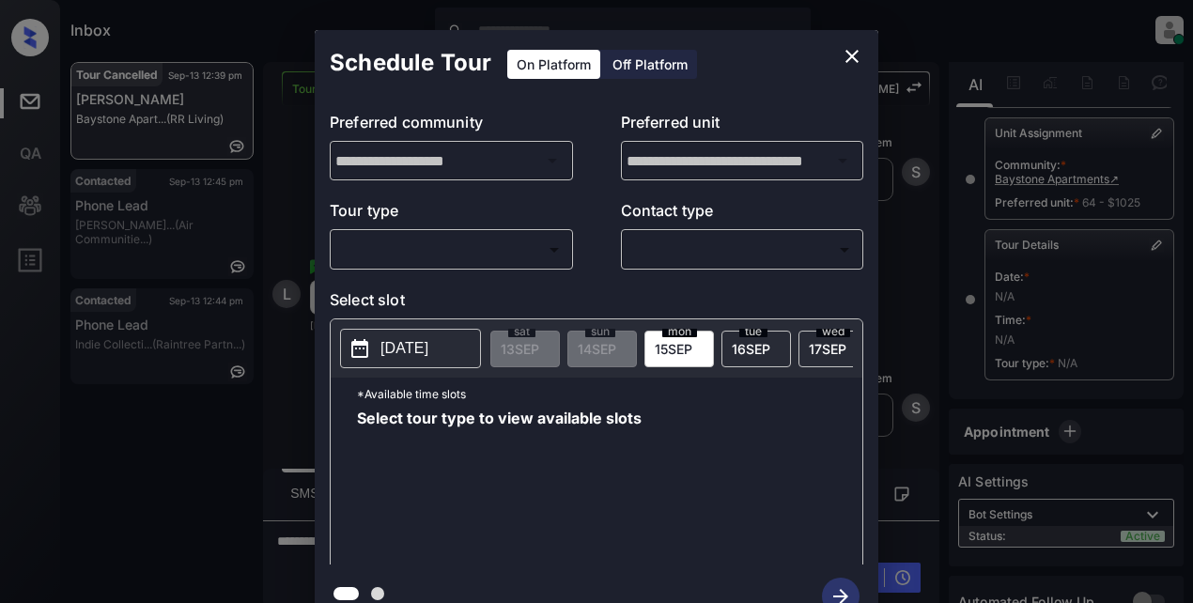
click at [481, 256] on body "Inbox Lyzzelle [PERSON_NAME] Online Set yourself offline Set yourself on break …" at bounding box center [596, 301] width 1193 height 603
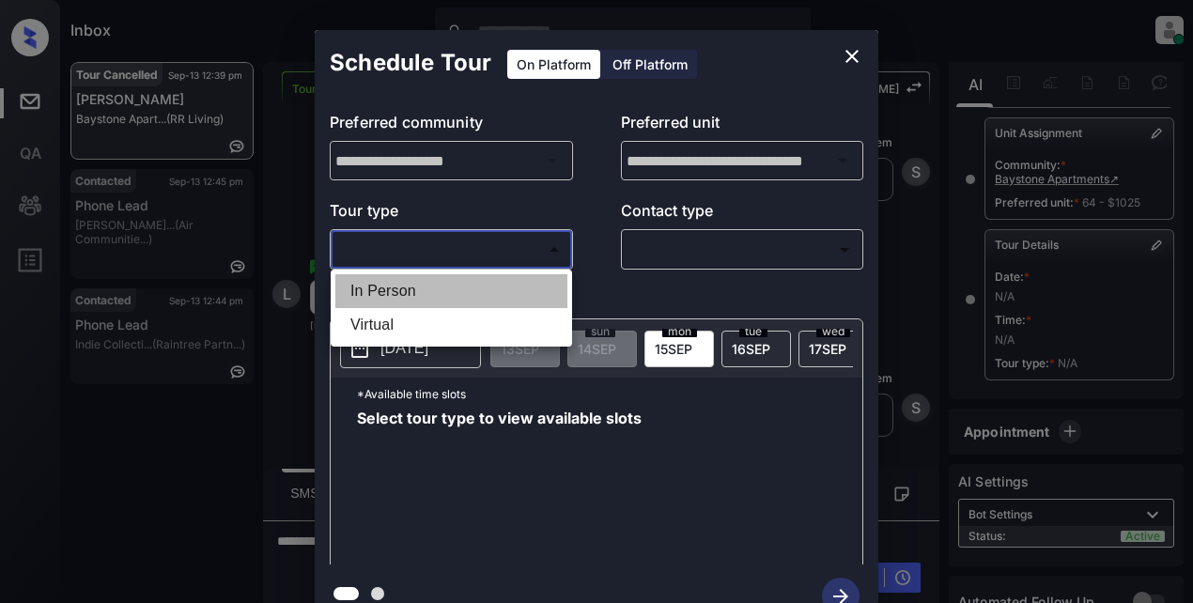
drag, startPoint x: 444, startPoint y: 292, endPoint x: 561, endPoint y: 274, distance: 117.9
click at [451, 296] on li "In Person" at bounding box center [451, 291] width 232 height 34
type input "********"
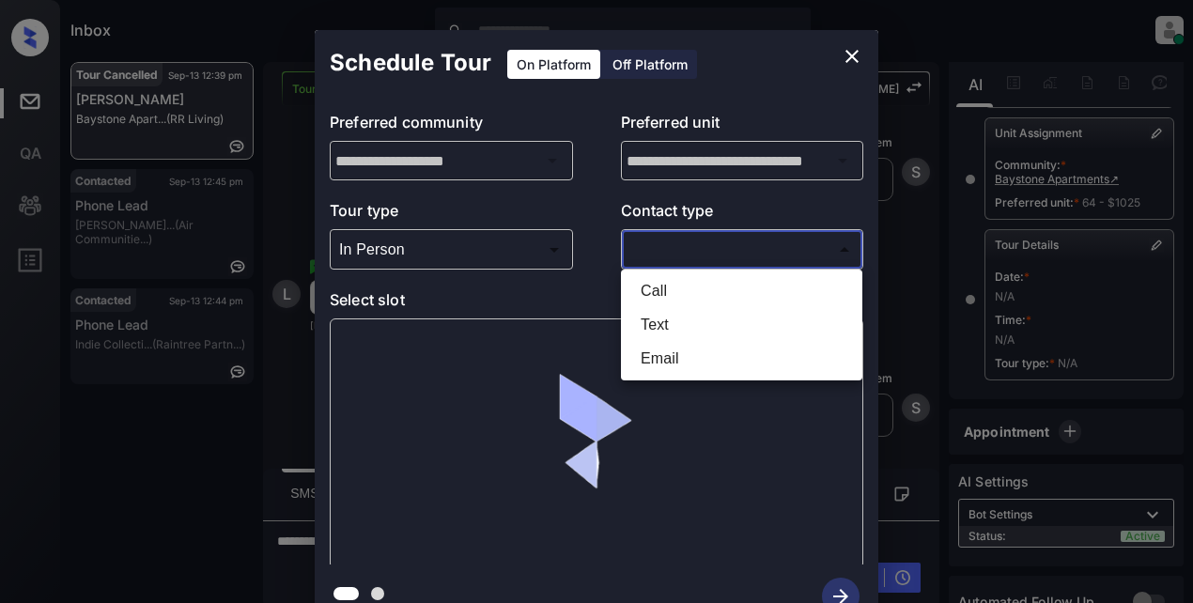
drag, startPoint x: 683, startPoint y: 260, endPoint x: 719, endPoint y: 263, distance: 35.8
click at [696, 262] on body "Inbox Lyzzelle [PERSON_NAME] Online Set yourself offline Set yourself on break …" at bounding box center [596, 301] width 1193 height 603
click at [668, 328] on li "Text" at bounding box center [742, 325] width 232 height 34
type input "****"
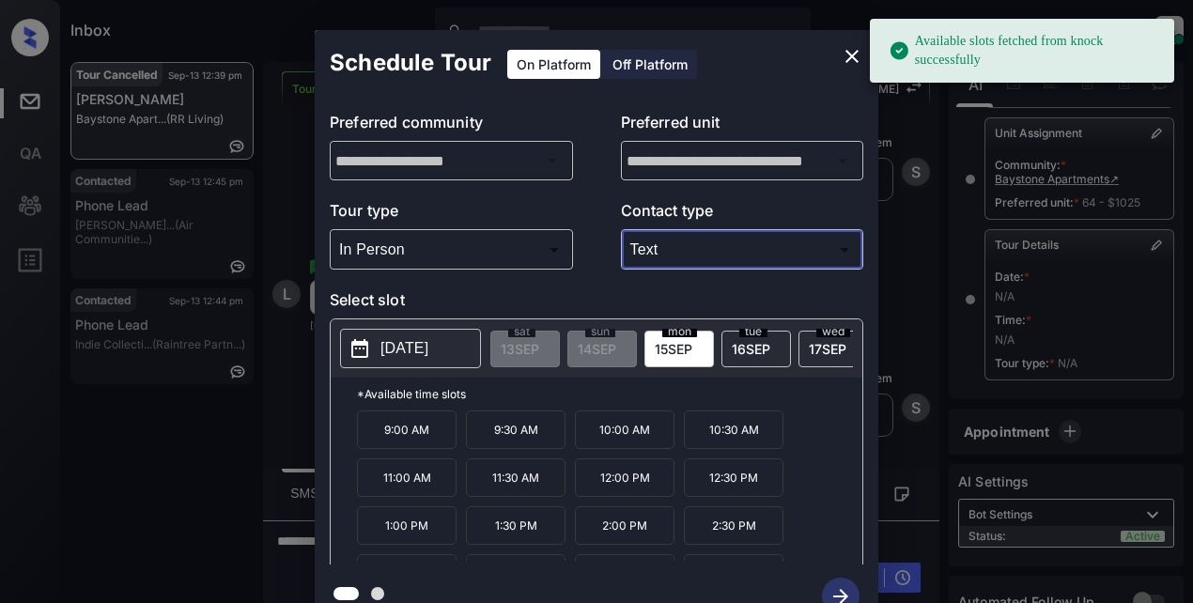
click at [390, 356] on p "[DATE]" at bounding box center [405, 348] width 48 height 23
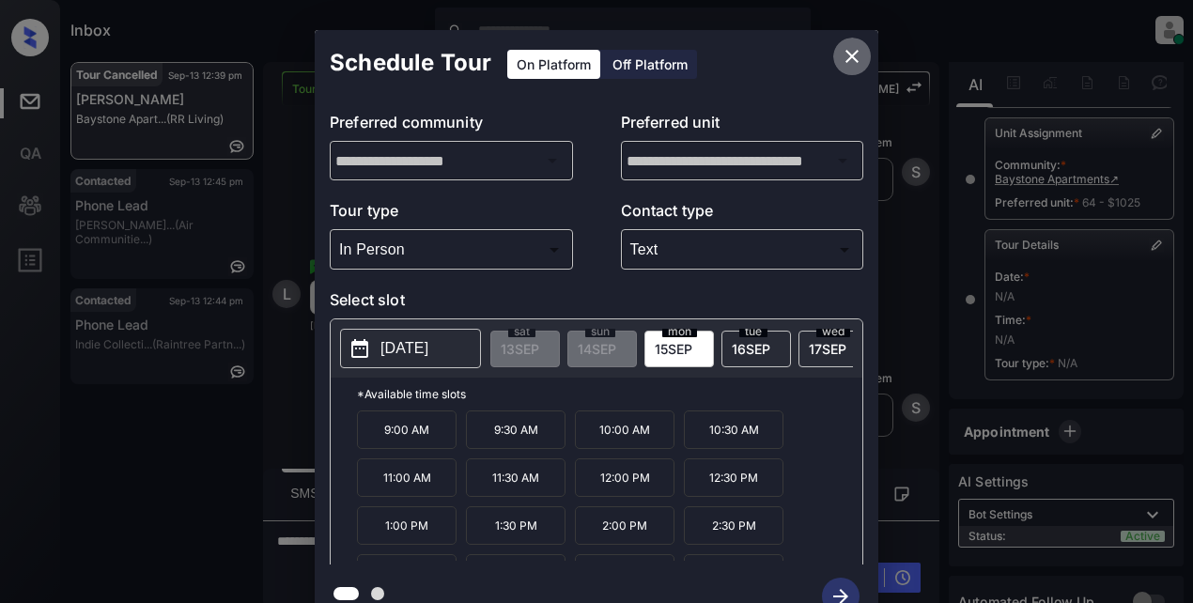
click at [859, 59] on icon "close" at bounding box center [852, 56] width 23 height 23
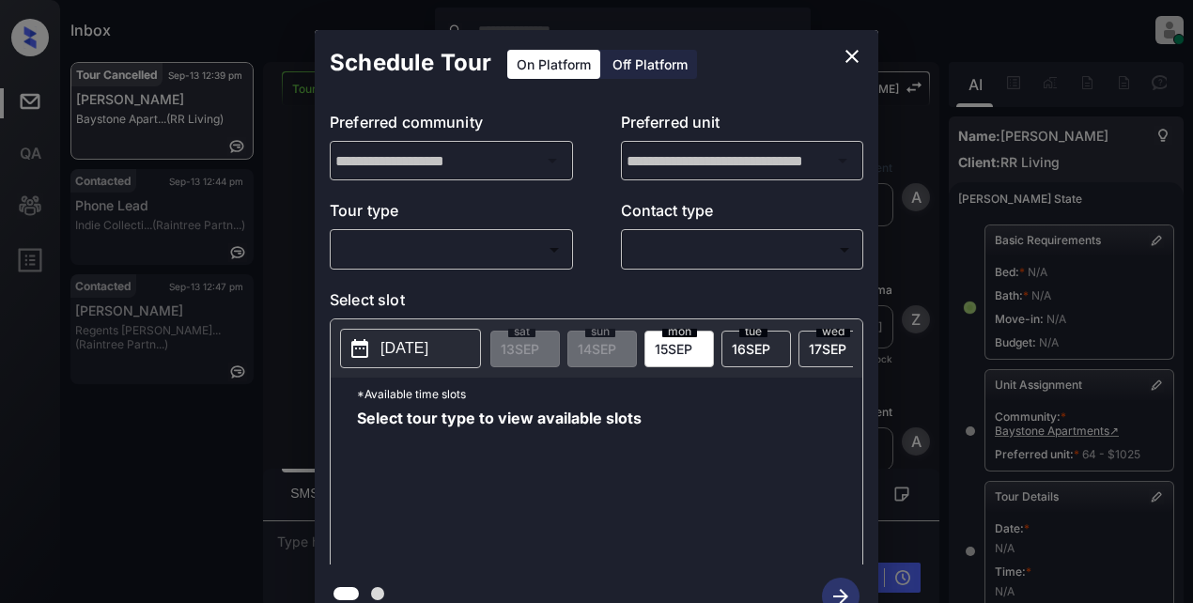
scroll to position [332, 0]
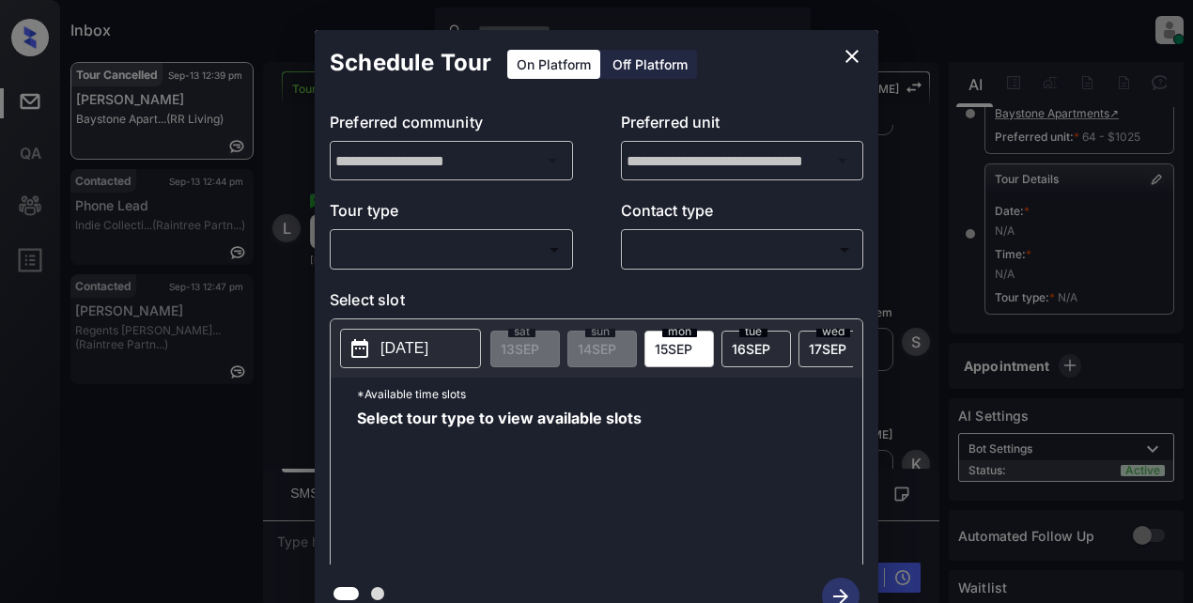
click at [407, 242] on body "Inbox Lyzzelle [PERSON_NAME] Online Set yourself offline Set yourself on break …" at bounding box center [596, 301] width 1193 height 603
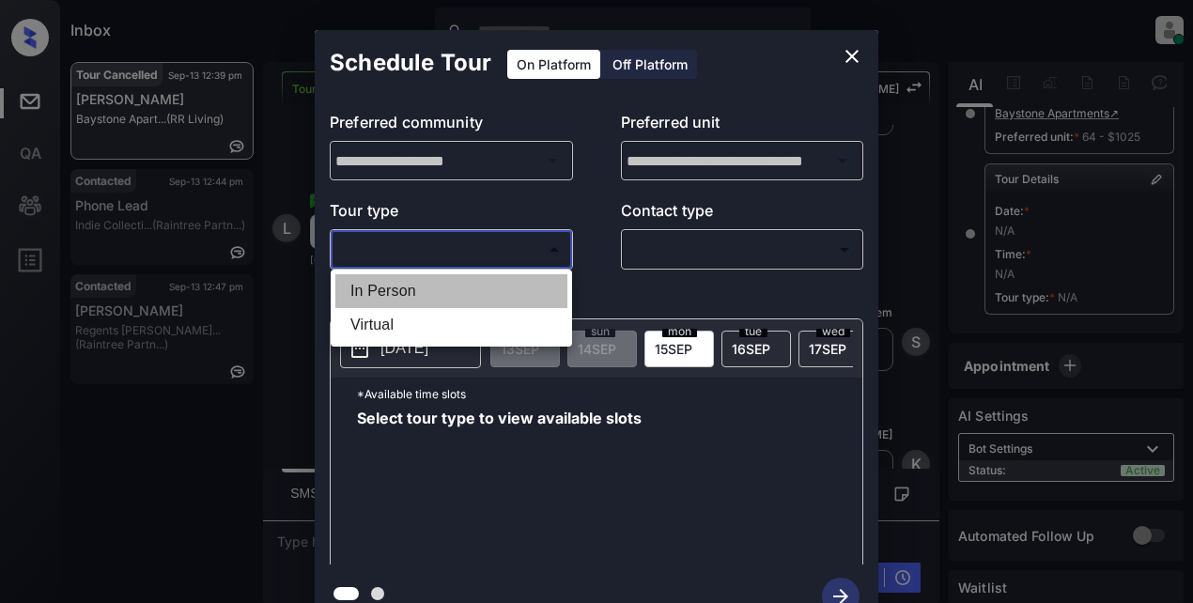
drag, startPoint x: 380, startPoint y: 291, endPoint x: 619, endPoint y: 273, distance: 240.3
click at [412, 293] on li "In Person" at bounding box center [451, 291] width 232 height 34
type input "********"
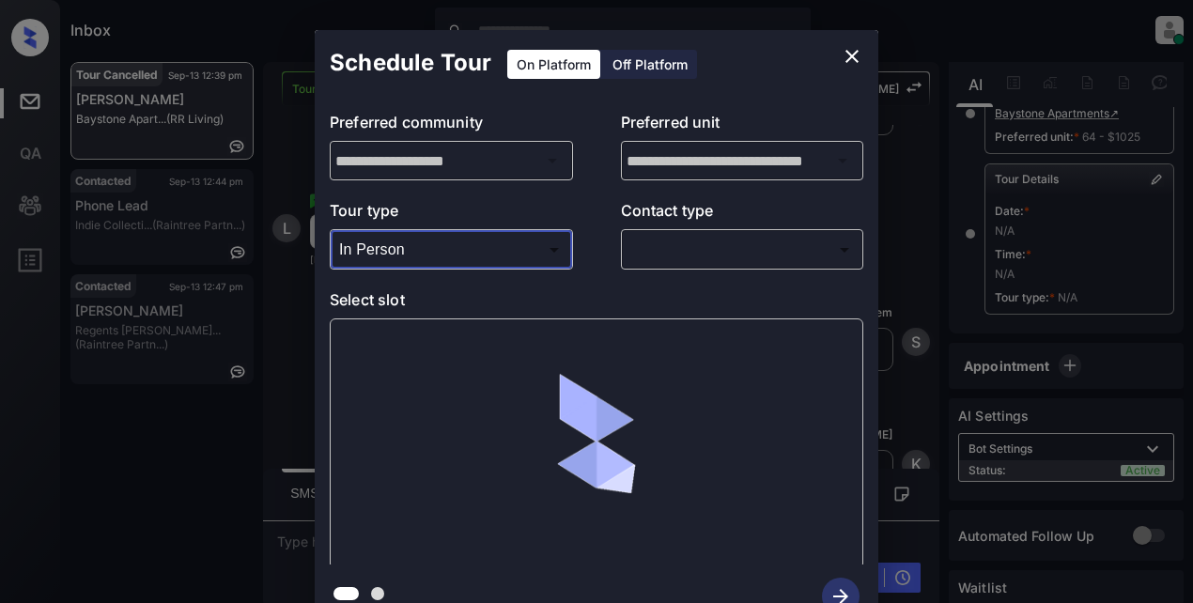
drag, startPoint x: 694, startPoint y: 267, endPoint x: 723, endPoint y: 266, distance: 28.2
click at [699, 267] on div "​ ​" at bounding box center [742, 249] width 243 height 40
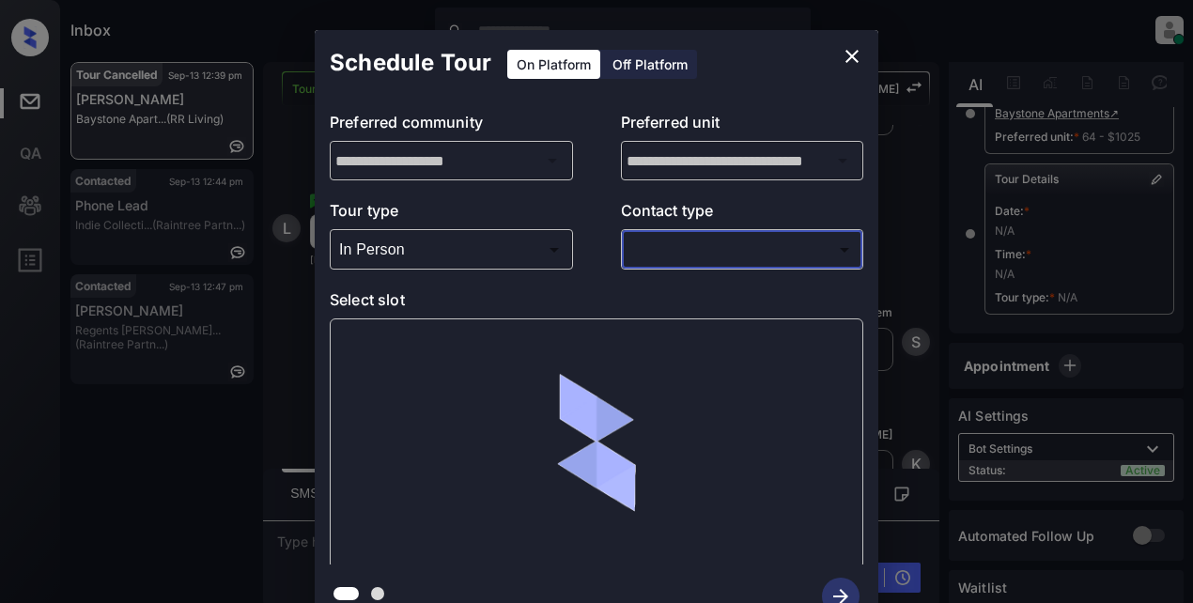
click at [712, 243] on body "Inbox Lyzzelle [PERSON_NAME] Online Set yourself offline Set yourself on break …" at bounding box center [596, 301] width 1193 height 603
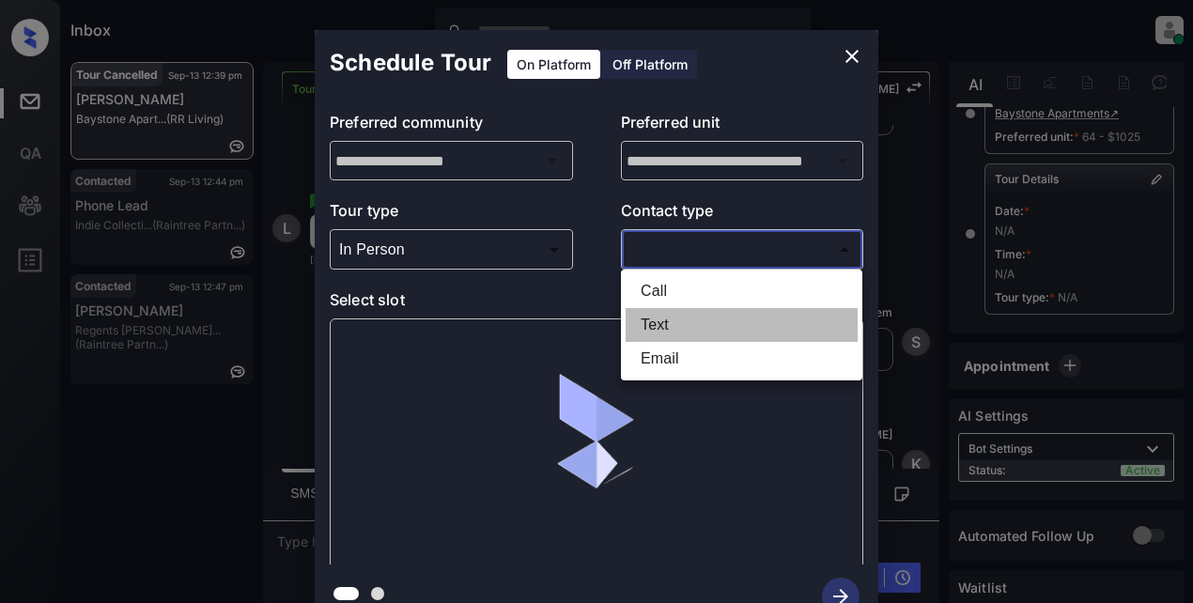
click at [673, 317] on li "Text" at bounding box center [742, 325] width 232 height 34
type input "****"
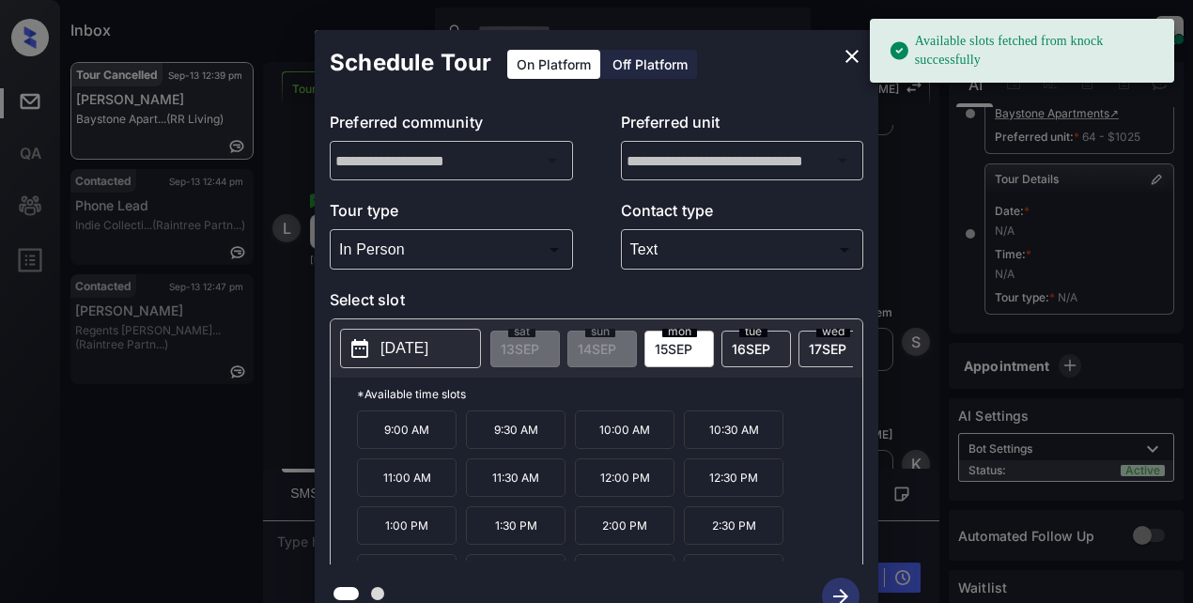
click at [428, 349] on p "[DATE]" at bounding box center [405, 348] width 48 height 23
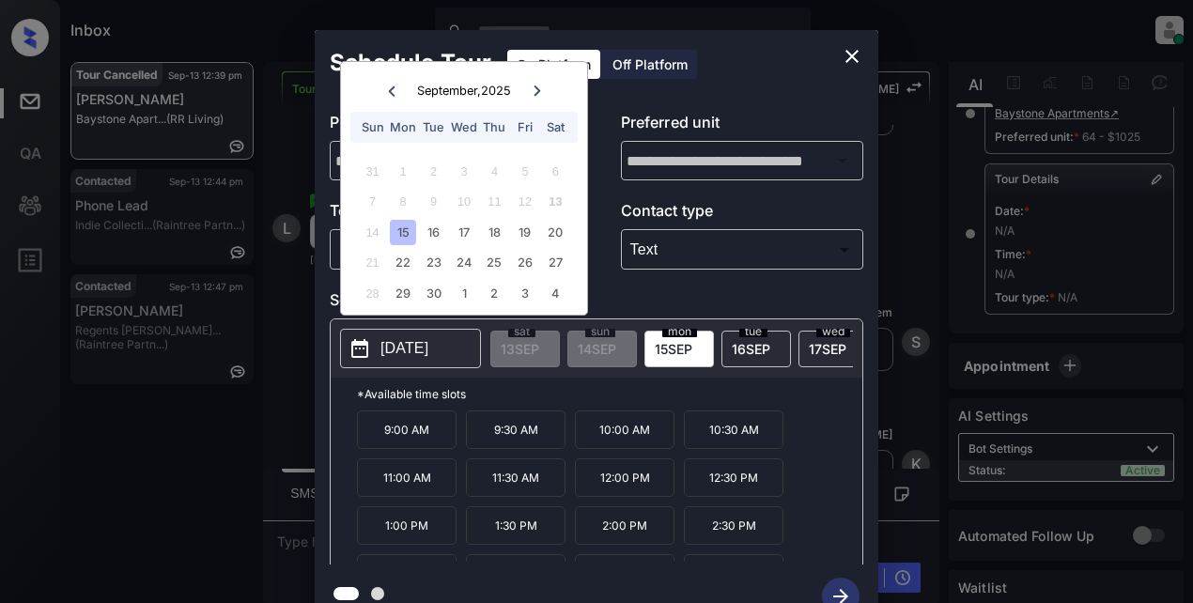
click at [392, 237] on div "15" at bounding box center [402, 232] width 25 height 25
click at [719, 443] on p "10:30 AM" at bounding box center [734, 430] width 100 height 39
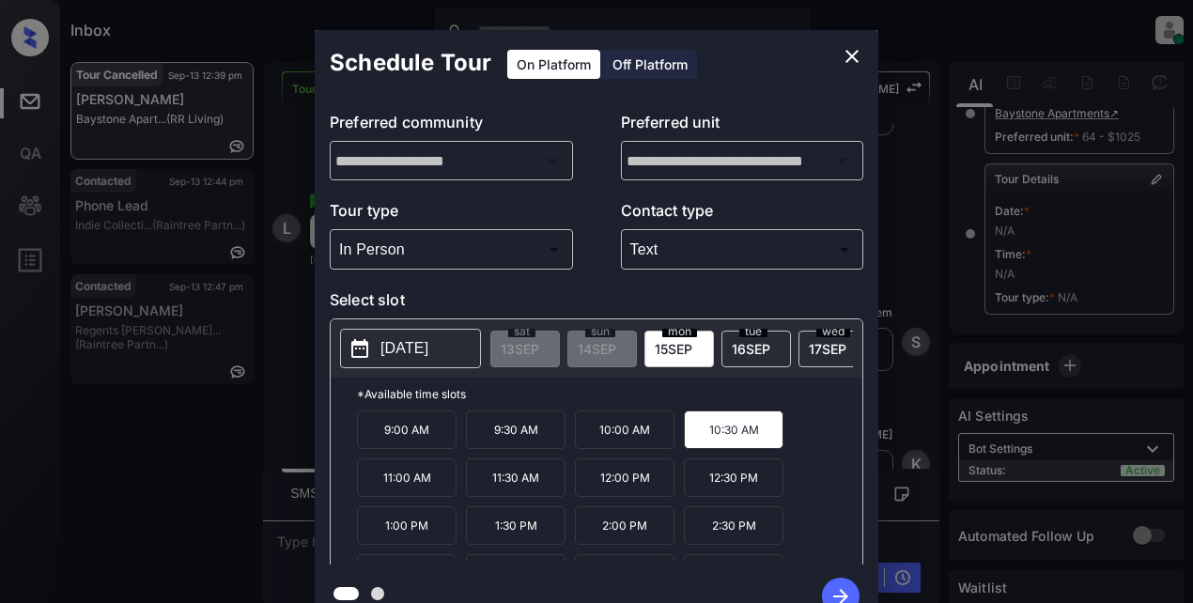
click at [845, 588] on icon "button" at bounding box center [841, 597] width 38 height 38
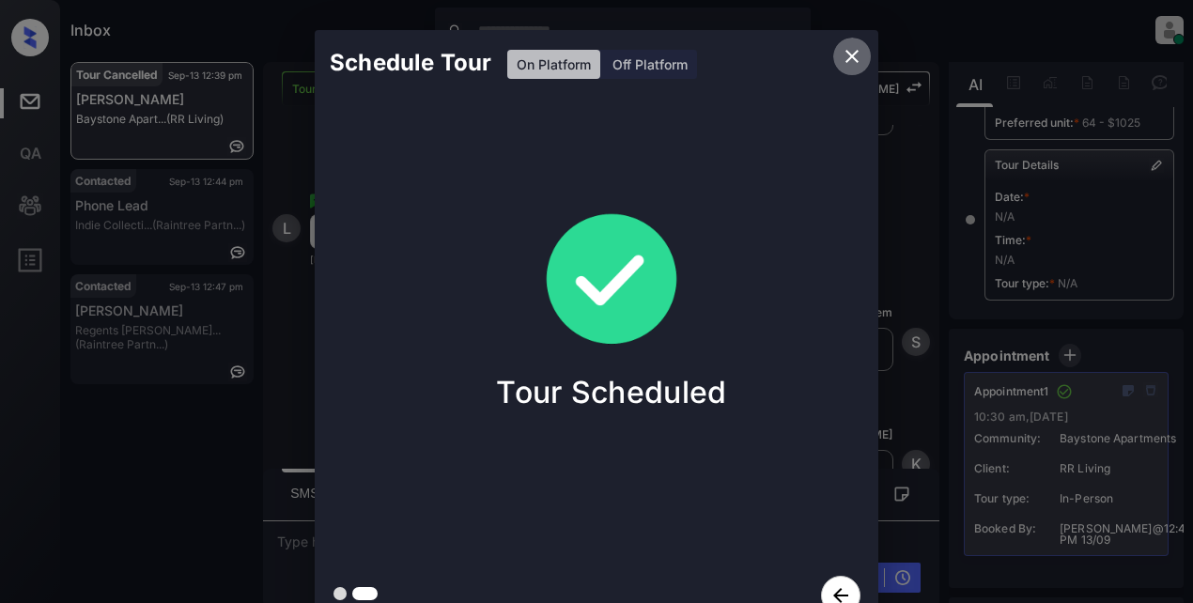
click at [852, 57] on icon "close" at bounding box center [852, 56] width 13 height 13
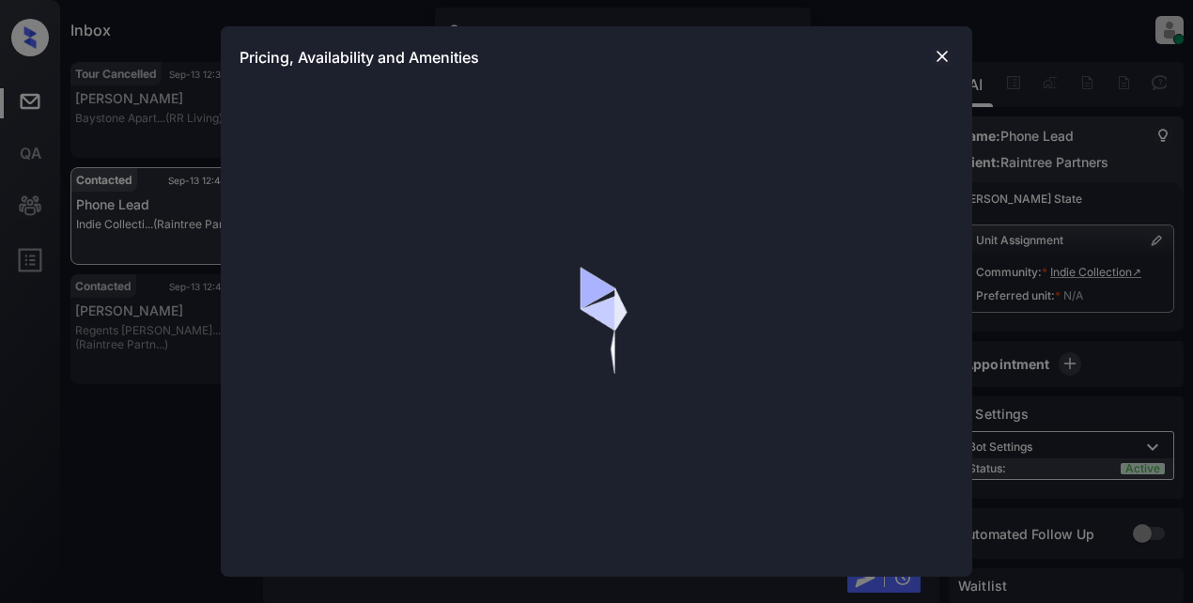
scroll to position [12, 0]
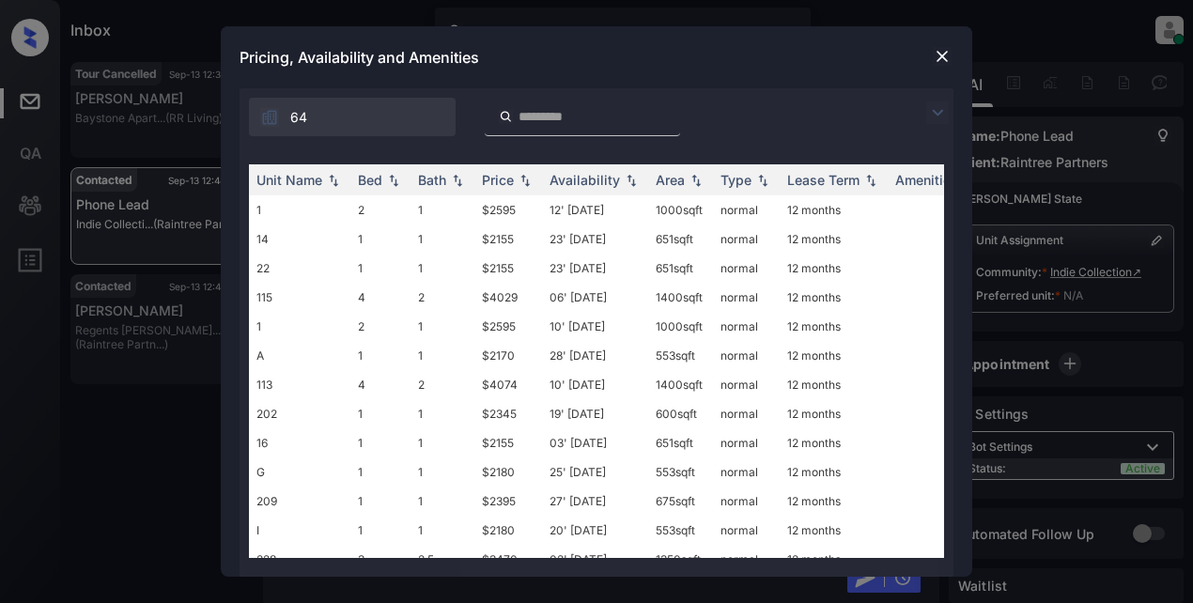
click at [935, 117] on img at bounding box center [937, 112] width 23 height 23
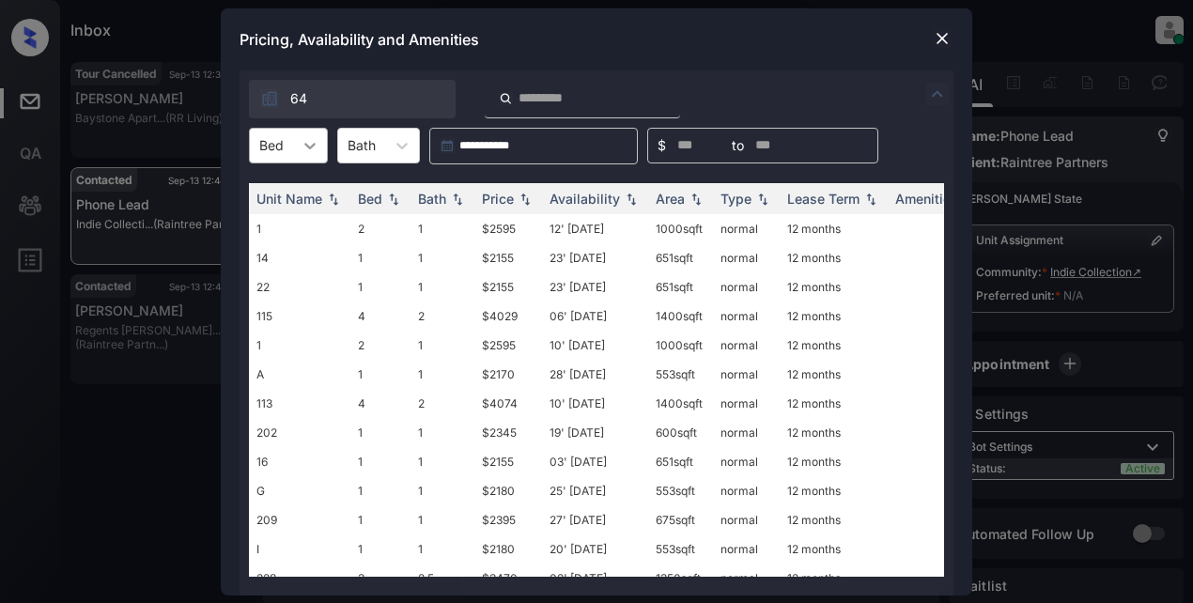
click at [319, 151] on icon at bounding box center [310, 145] width 19 height 19
click at [258, 189] on div "1" at bounding box center [288, 192] width 79 height 34
click at [495, 197] on div "Price" at bounding box center [498, 199] width 32 height 16
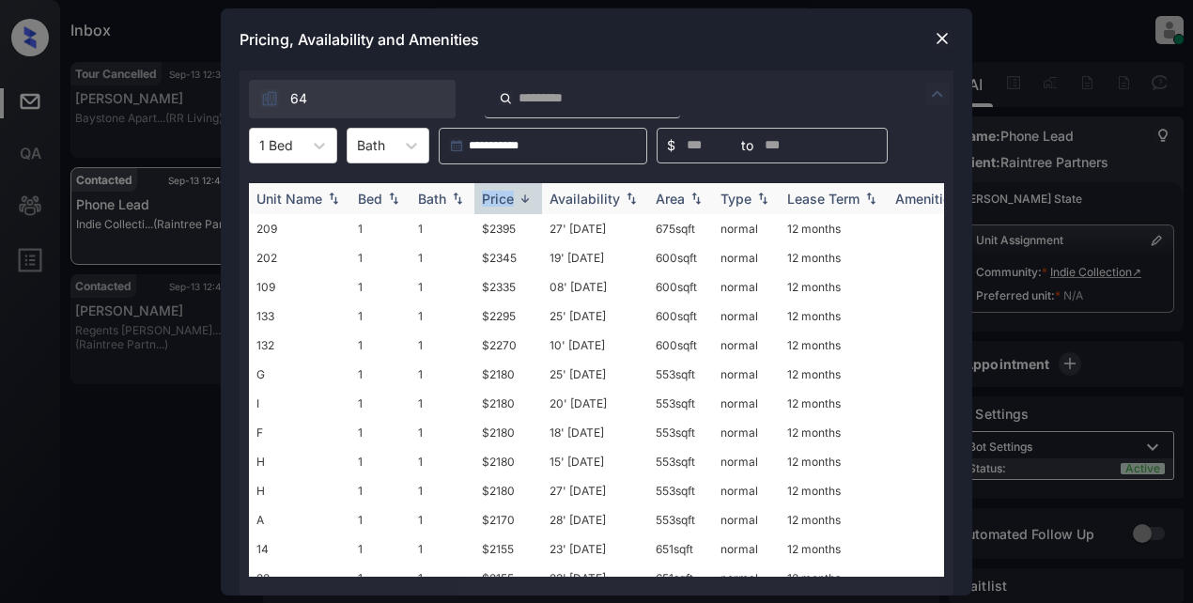
click at [495, 197] on div "Price" at bounding box center [498, 199] width 32 height 16
click at [500, 230] on td "$1995" at bounding box center [508, 228] width 68 height 29
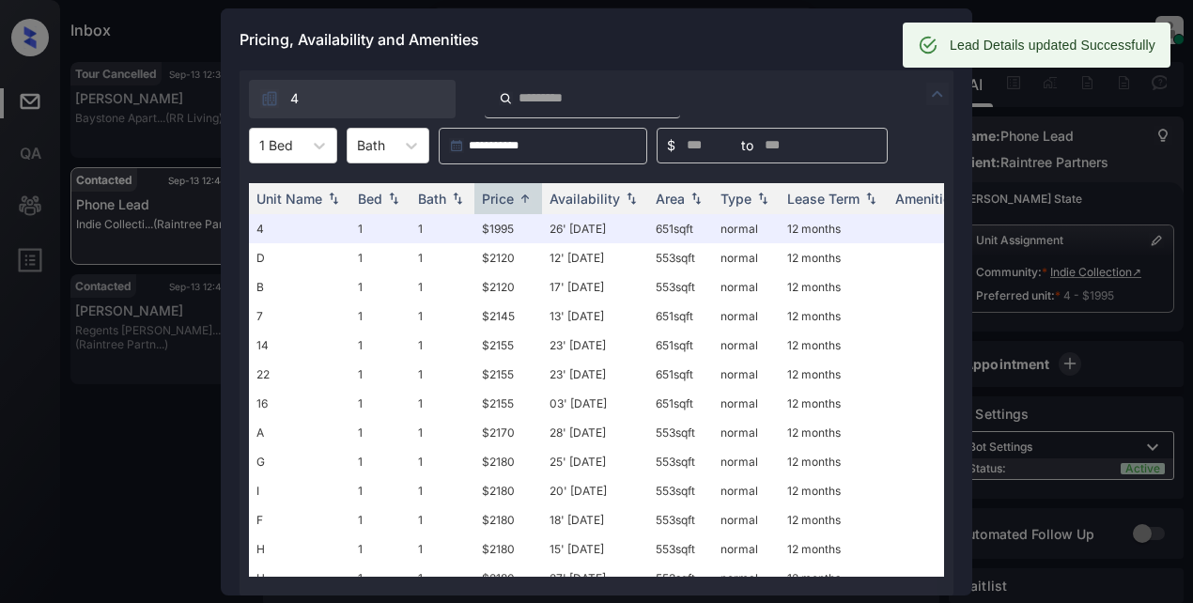
click at [744, 31] on div "Pricing, Availability and Amenities" at bounding box center [597, 39] width 752 height 62
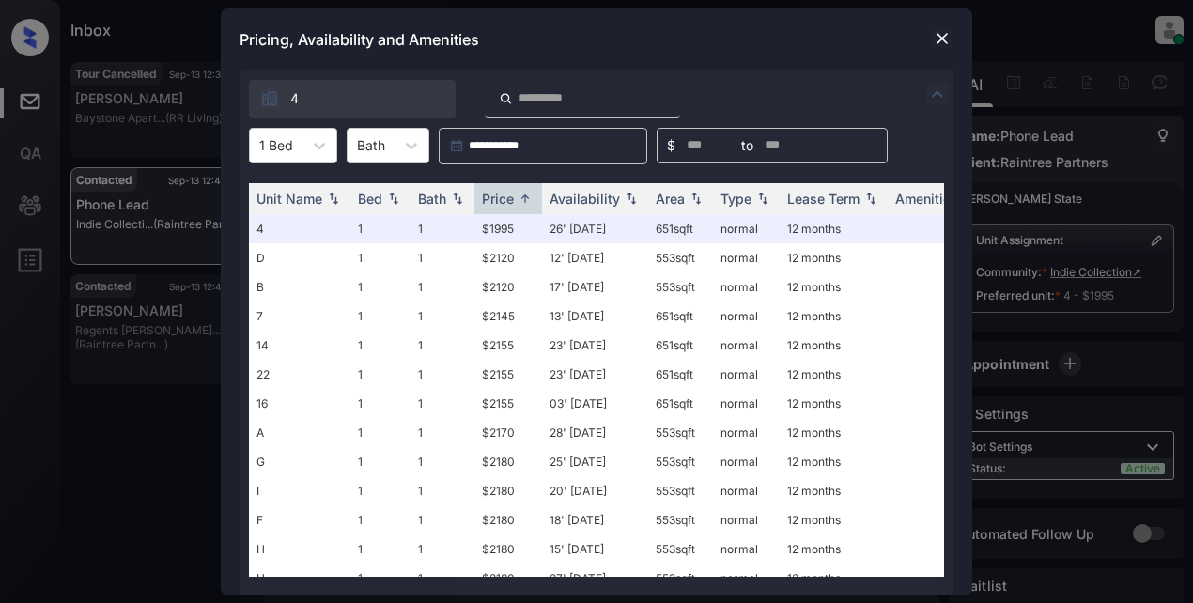
click at [940, 40] on img at bounding box center [942, 38] width 19 height 19
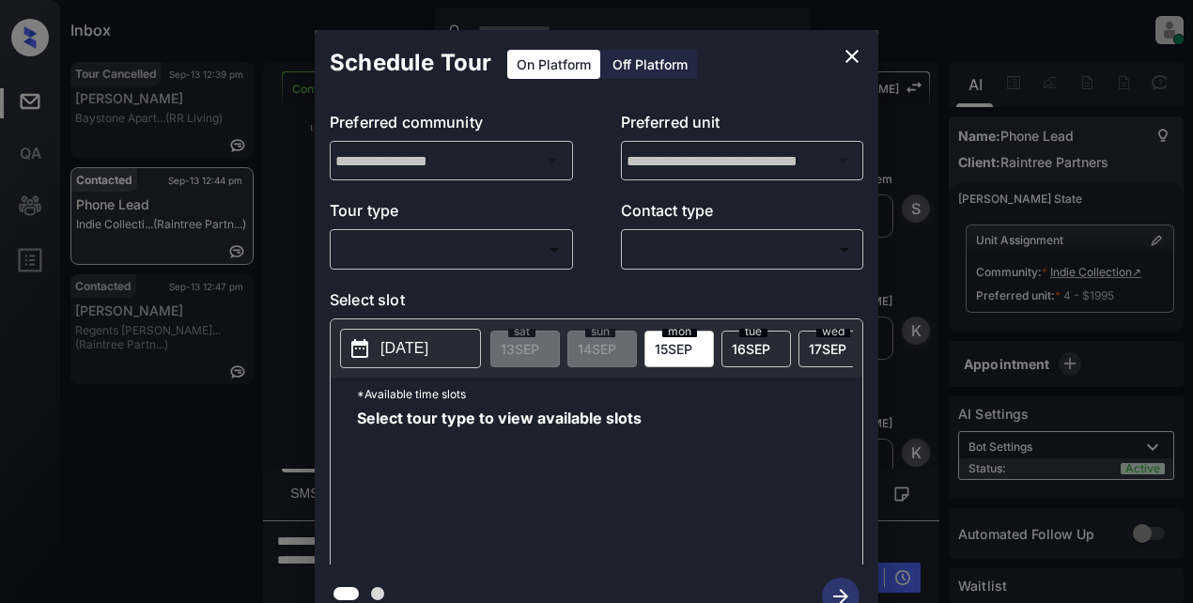
scroll to position [12, 0]
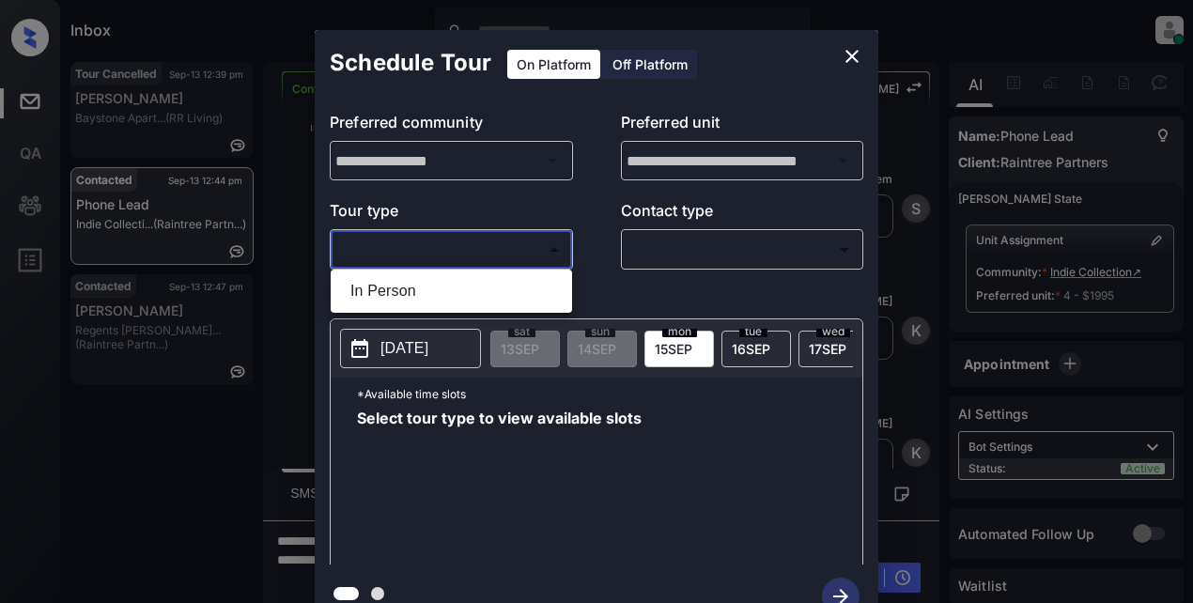
click at [438, 249] on body "Inbox Lyzzelle M. Ceralde Online Set yourself offline Set yourself on break Pro…" at bounding box center [596, 301] width 1193 height 603
drag, startPoint x: 417, startPoint y: 295, endPoint x: 438, endPoint y: 290, distance: 21.2
click at [422, 296] on li "In Person" at bounding box center [451, 291] width 232 height 34
type input "********"
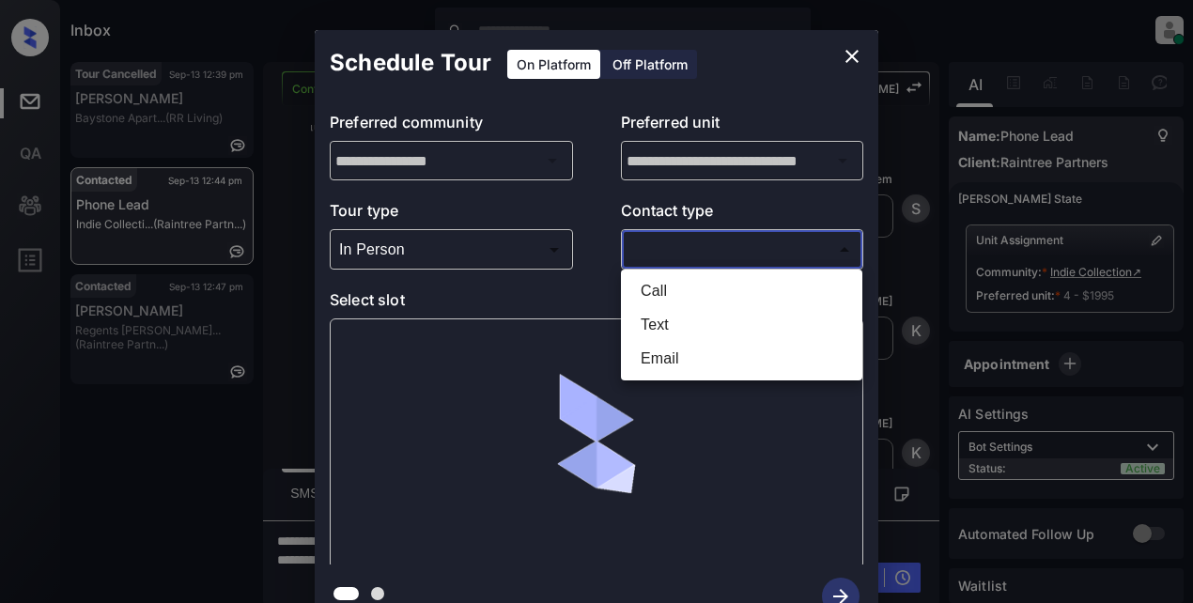
click at [743, 252] on body "Inbox Lyzzelle M. Ceralde Online Set yourself offline Set yourself on break Pro…" at bounding box center [596, 301] width 1193 height 603
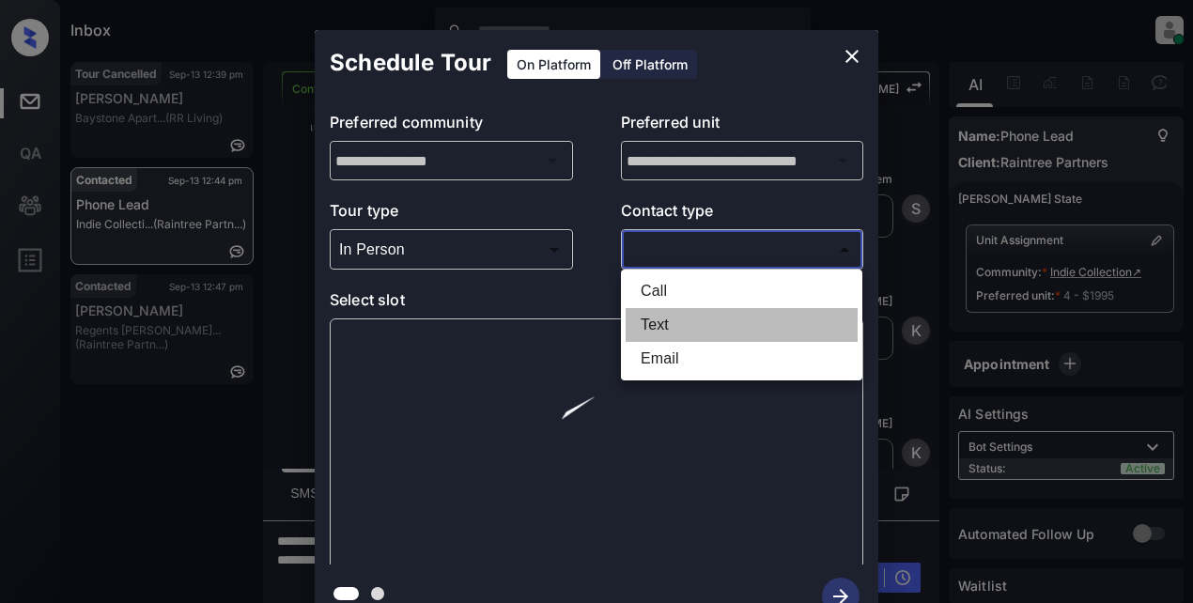
click at [645, 318] on li "Text" at bounding box center [742, 325] width 232 height 34
type input "****"
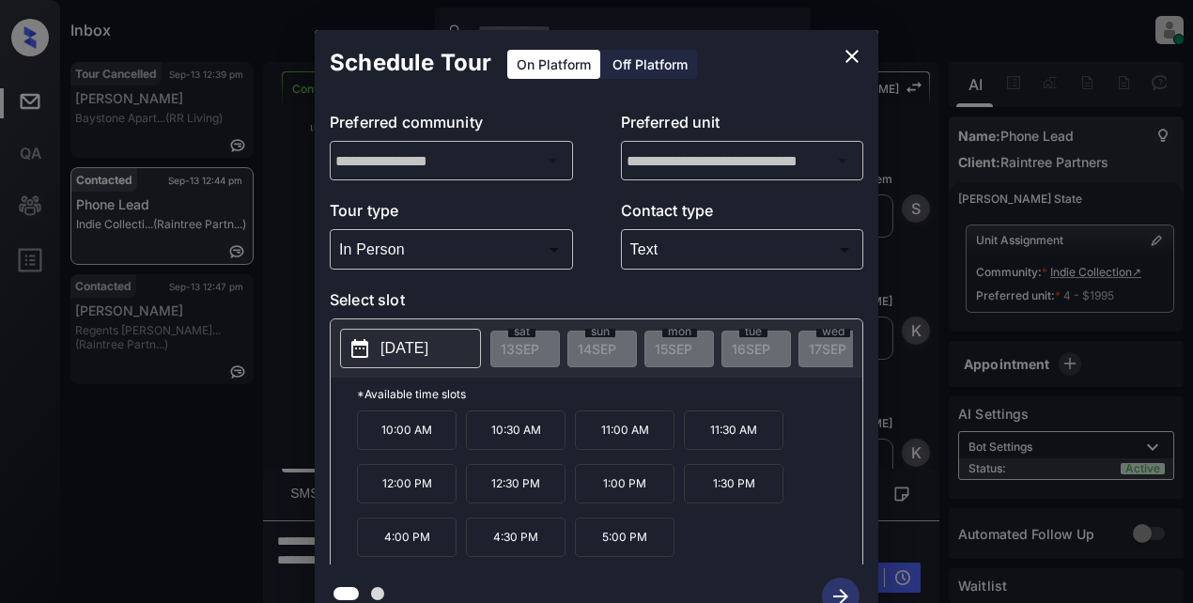
click at [428, 356] on p "2025-09-23" at bounding box center [405, 348] width 48 height 23
click at [617, 285] on div "**********" at bounding box center [597, 330] width 564 height 469
click at [376, 346] on button "2025-09-23" at bounding box center [410, 348] width 141 height 39
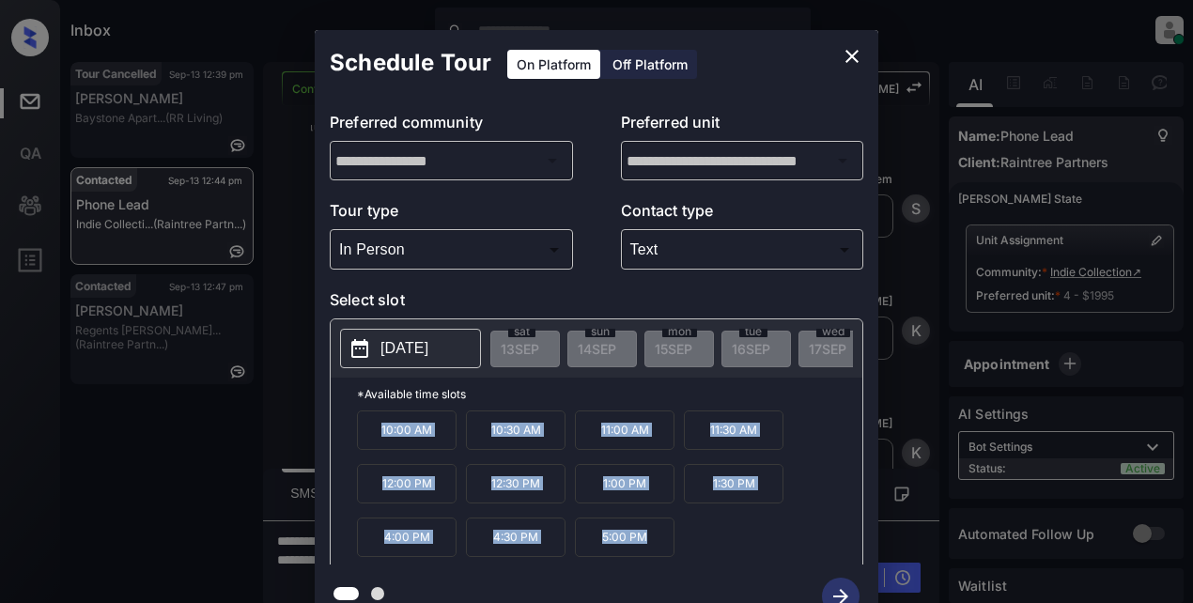
drag, startPoint x: 372, startPoint y: 430, endPoint x: 673, endPoint y: 556, distance: 326.0
click at [673, 556] on div "10:00 AM 10:30 AM 11:00 AM 11:30 AM 12:00 PM 12:30 PM 1:00 PM 1:30 PM 4:00 PM 4…" at bounding box center [609, 486] width 505 height 150
copy div "10:00 AM 10:30 AM 11:00 AM 11:30 AM 12:00 PM 12:30 PM 1:00 PM 1:30 PM 4:00 PM 4…"
click at [857, 59] on icon "close" at bounding box center [852, 56] width 23 height 23
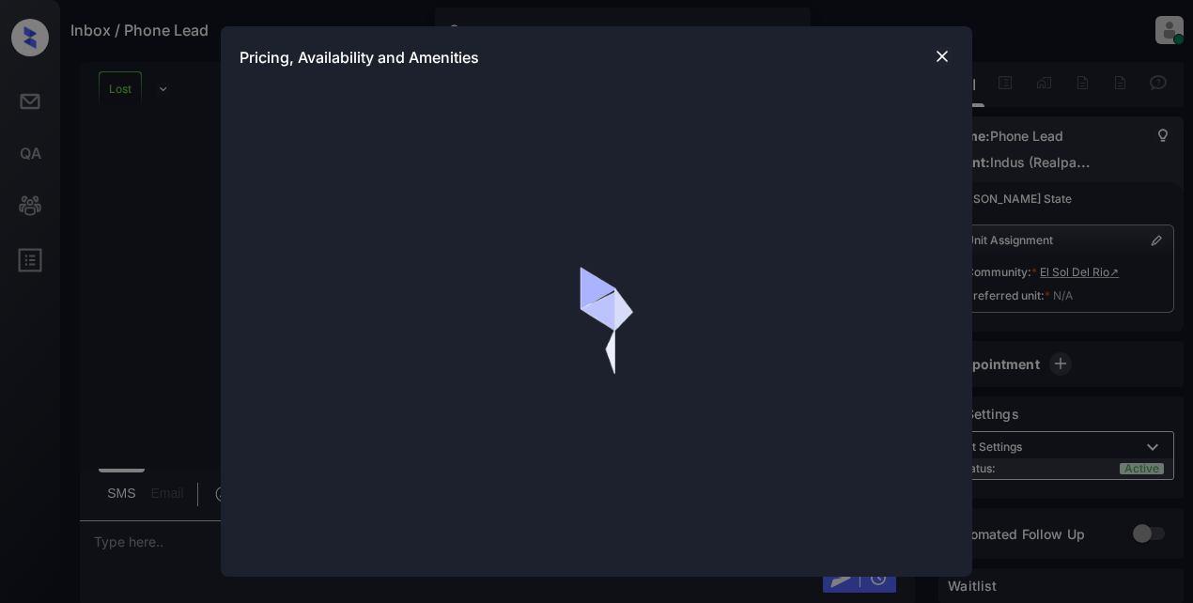
scroll to position [348, 0]
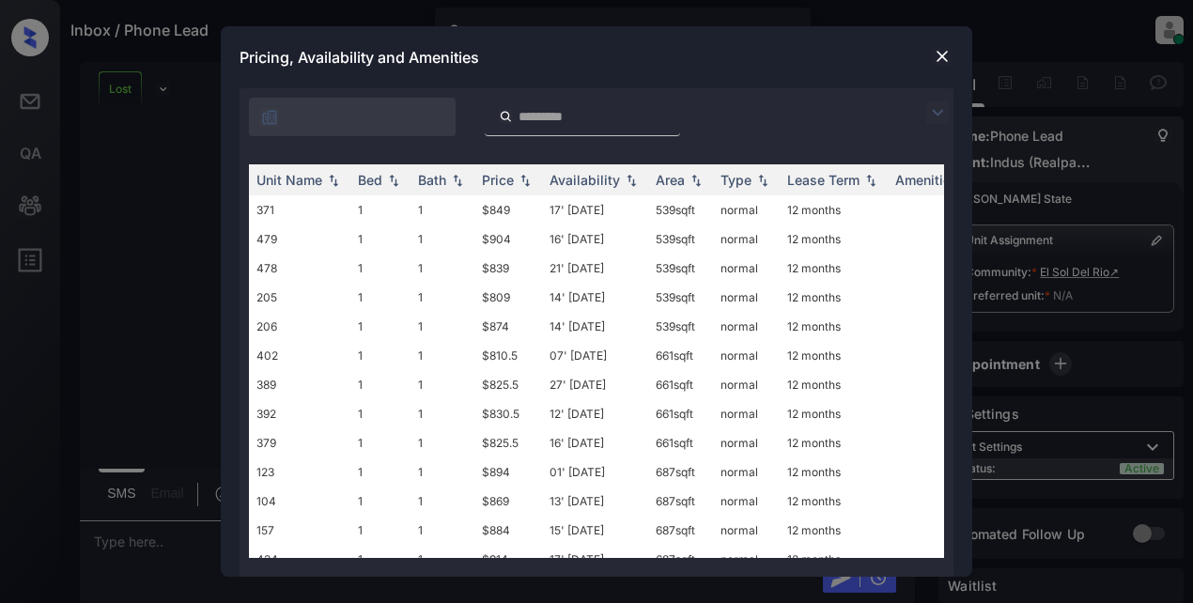
click at [937, 113] on img at bounding box center [937, 112] width 23 height 23
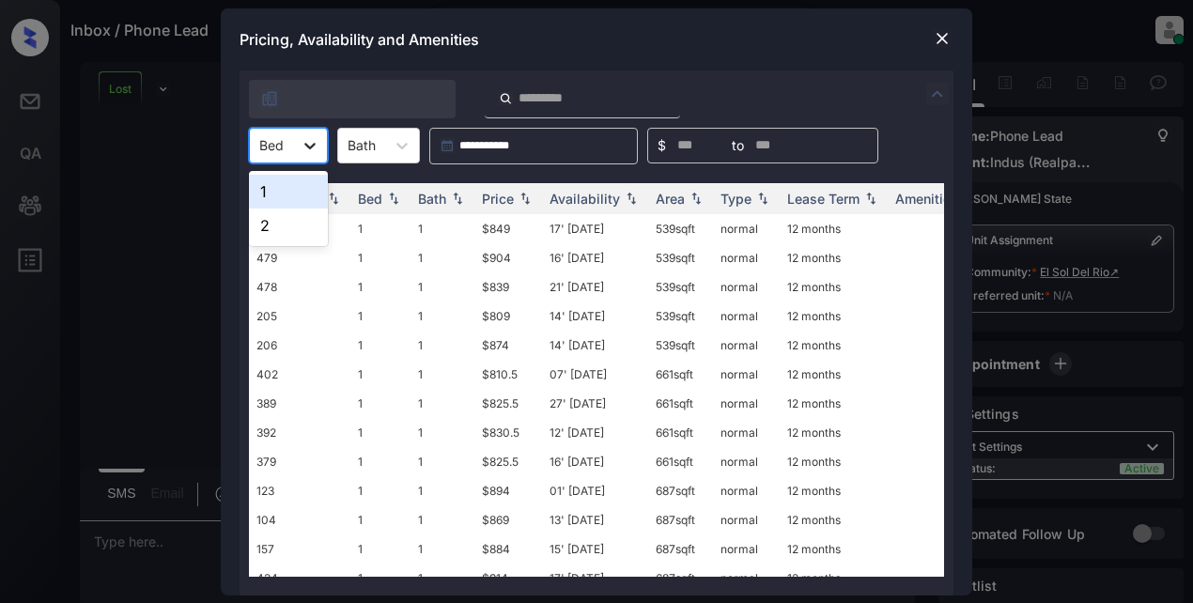
click at [303, 144] on icon at bounding box center [310, 145] width 19 height 19
click at [943, 34] on img at bounding box center [942, 38] width 19 height 19
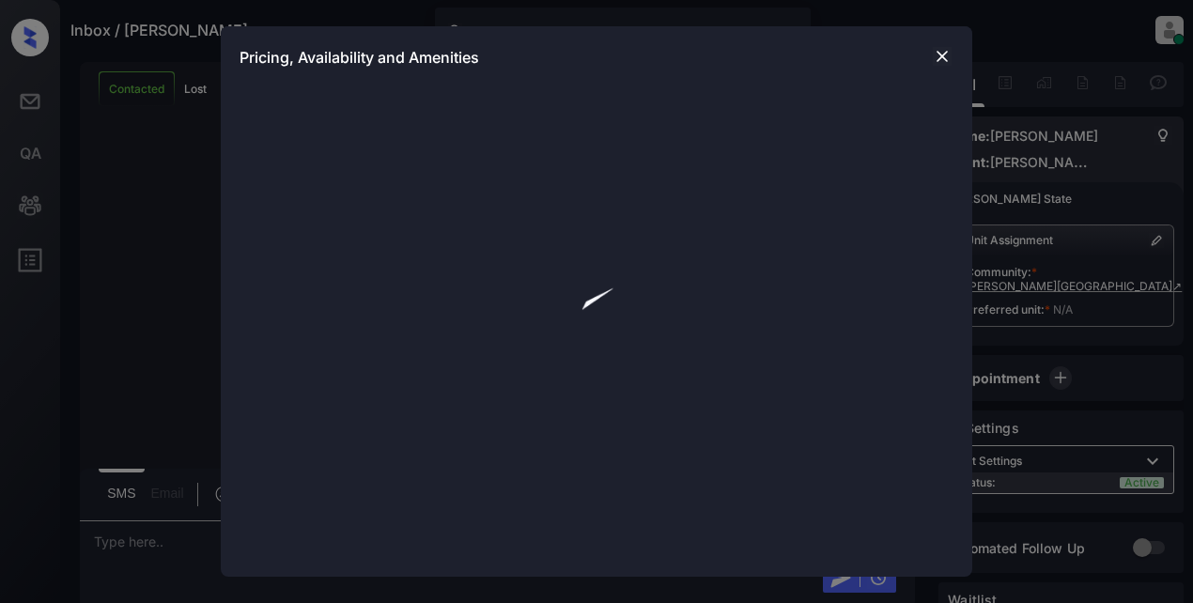
scroll to position [530, 0]
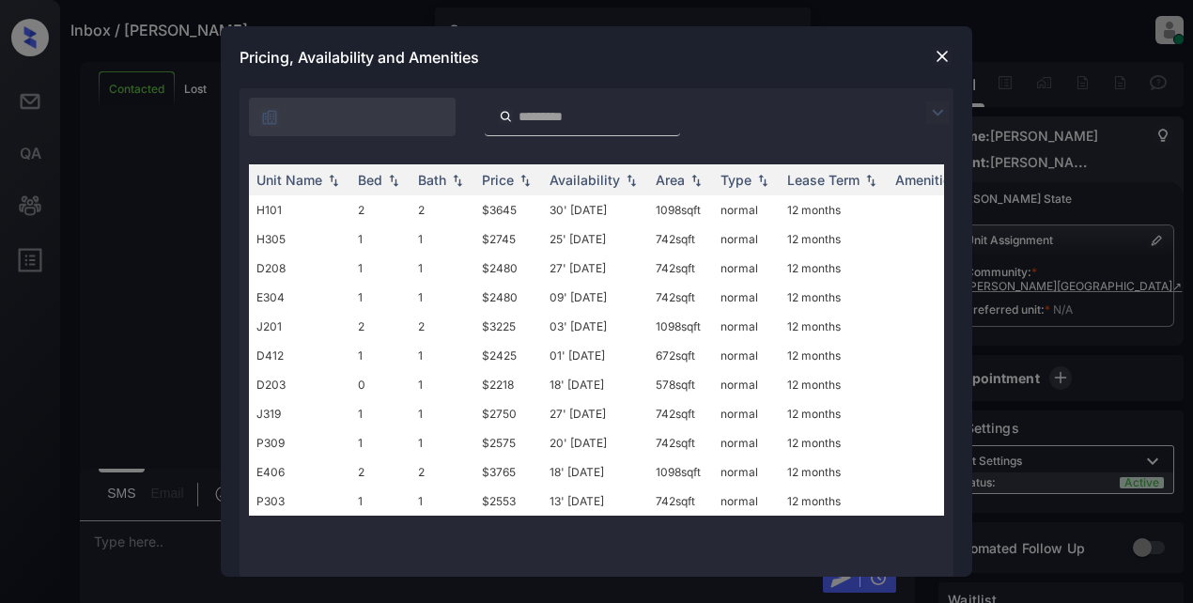
click at [928, 107] on img at bounding box center [937, 112] width 23 height 23
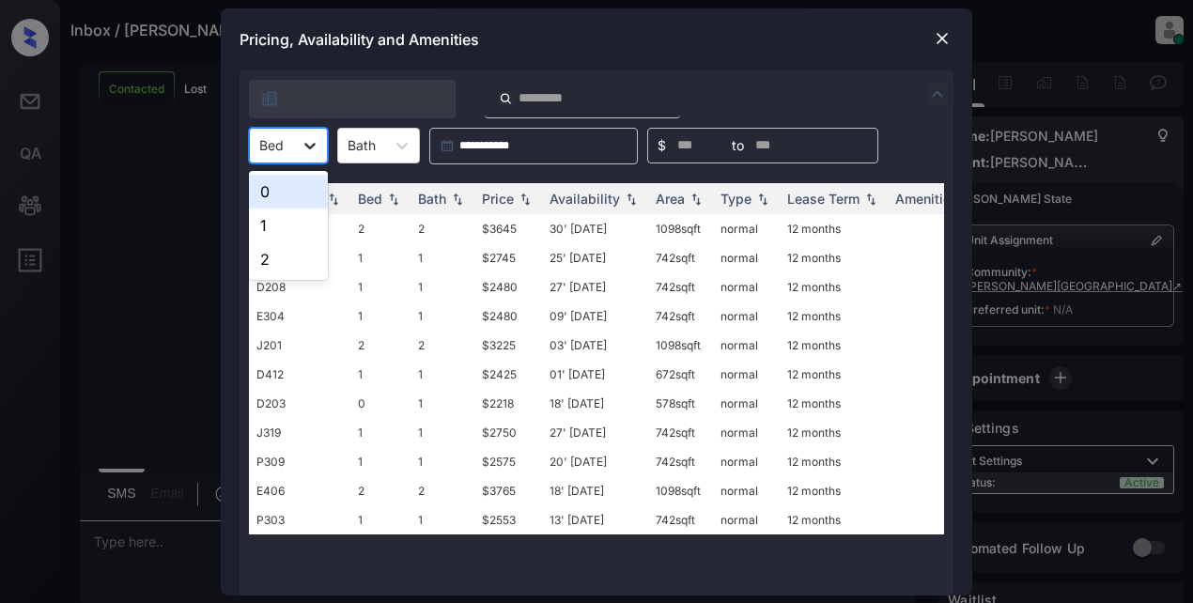
click at [315, 156] on div at bounding box center [310, 146] width 34 height 34
click at [291, 259] on div "2" at bounding box center [288, 259] width 79 height 34
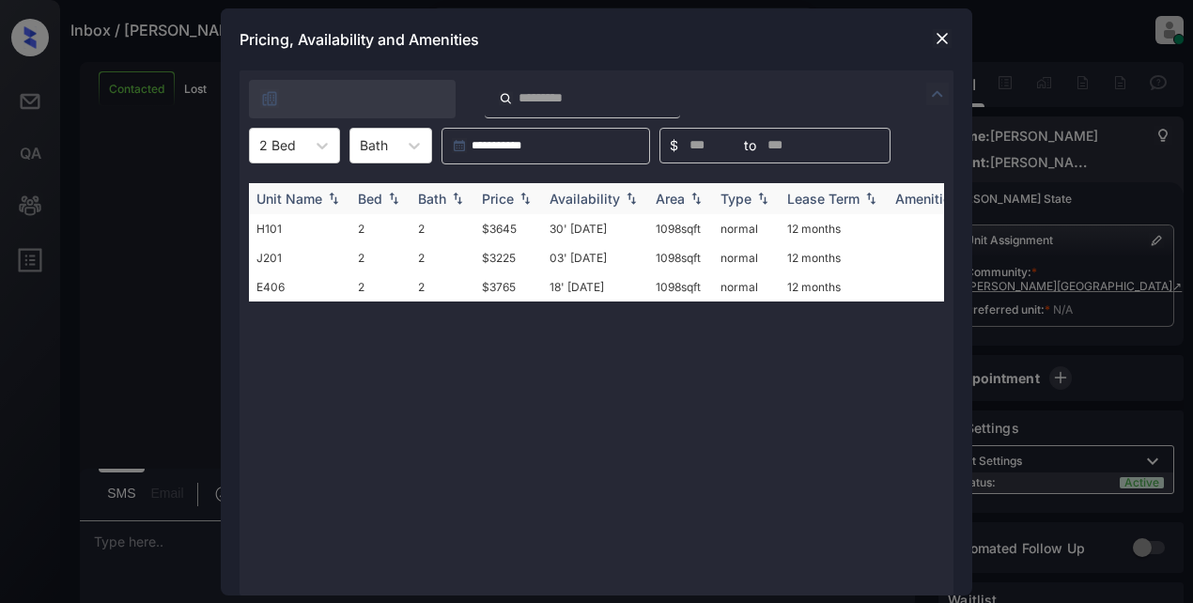
click at [507, 198] on div "Price" at bounding box center [498, 199] width 32 height 16
click at [937, 35] on img at bounding box center [942, 38] width 19 height 19
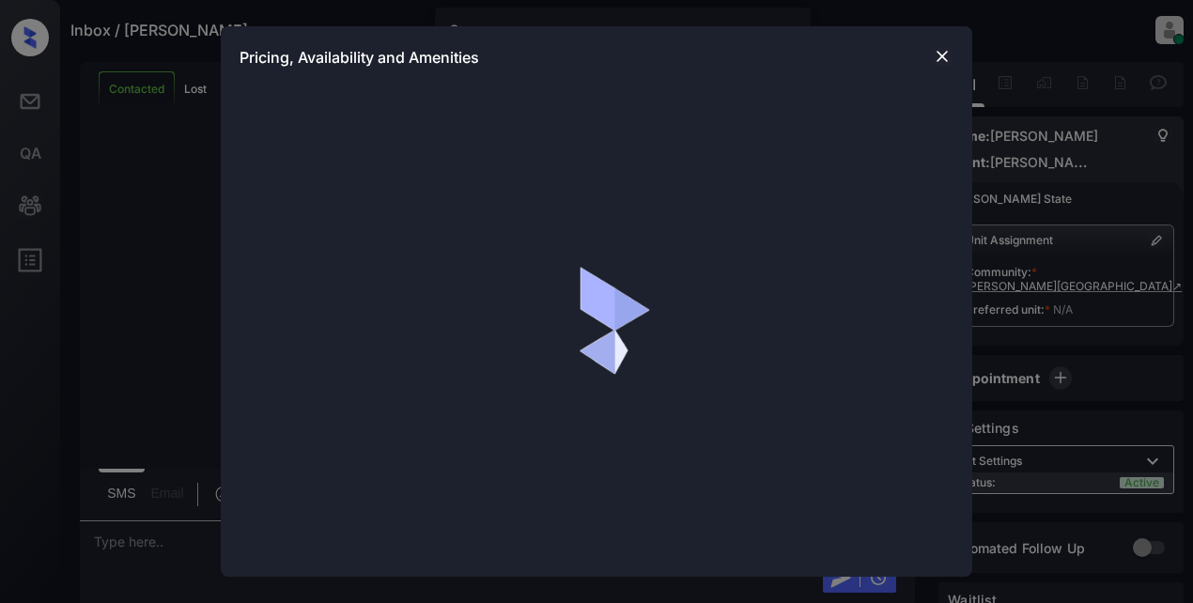
scroll to position [342, 0]
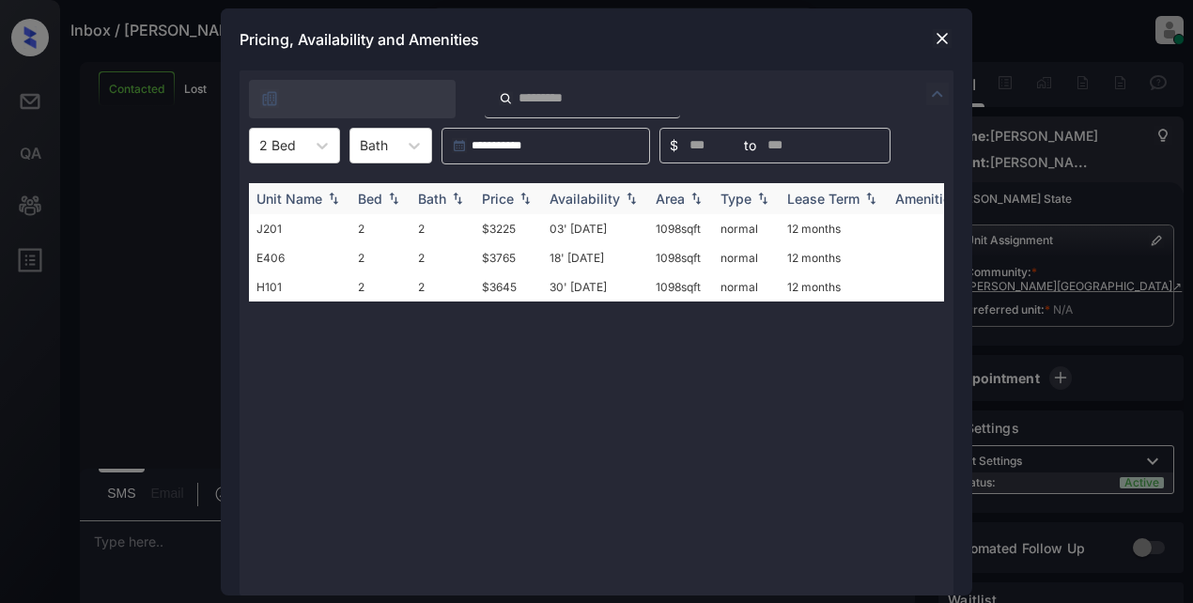
click at [505, 193] on div "Price" at bounding box center [498, 199] width 32 height 16
click at [490, 284] on td "$3765" at bounding box center [508, 286] width 68 height 29
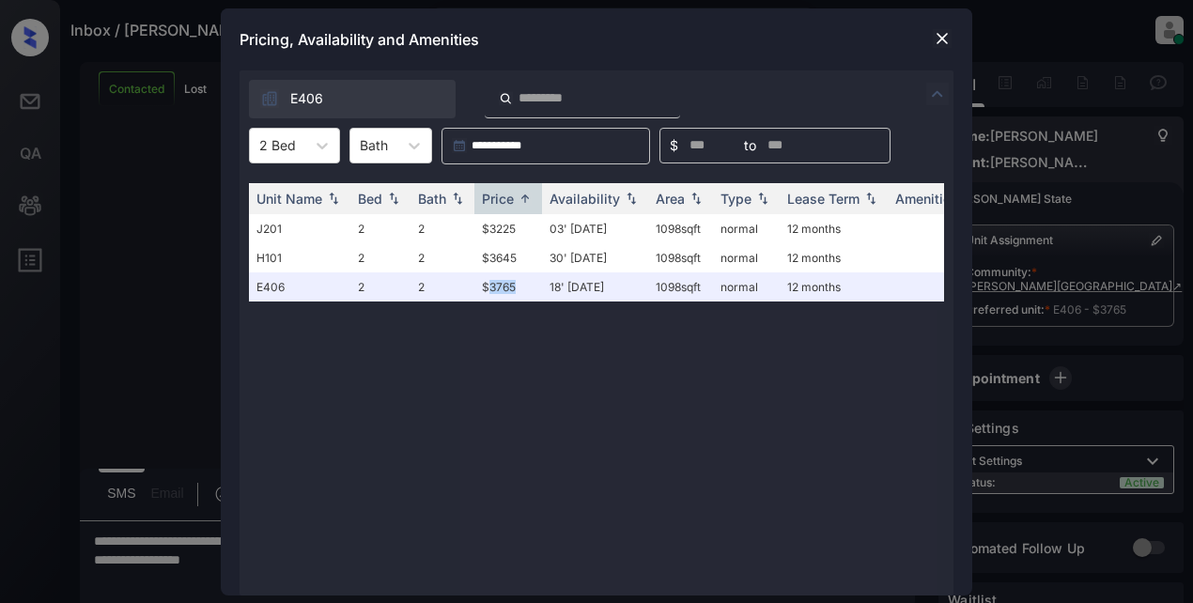
click at [941, 41] on img at bounding box center [942, 38] width 19 height 19
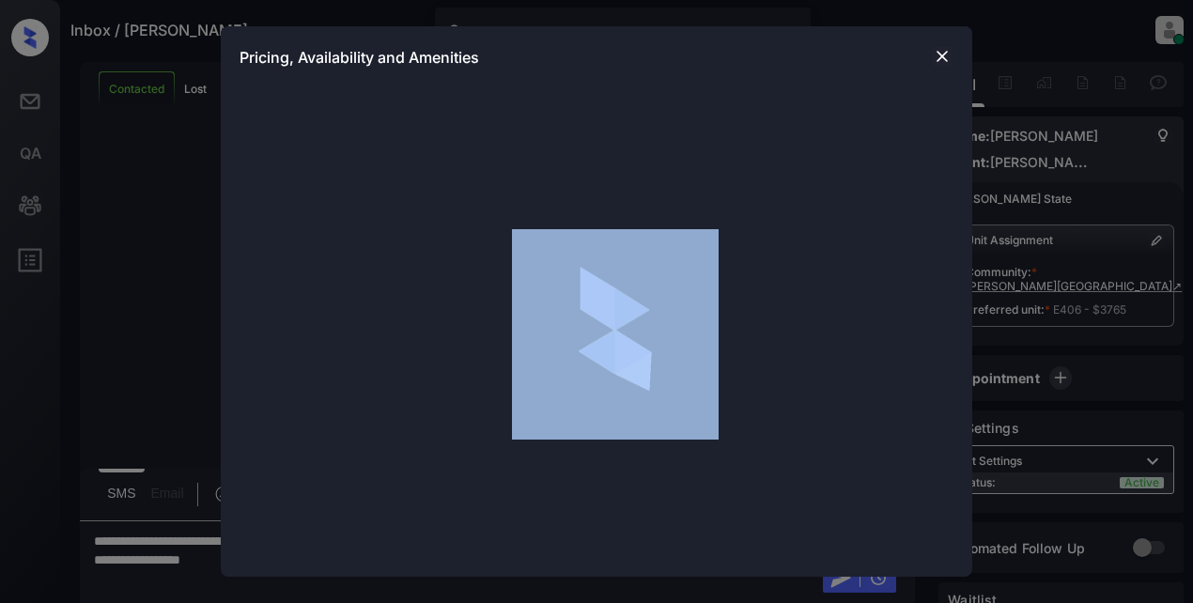
scroll to position [1216, 0]
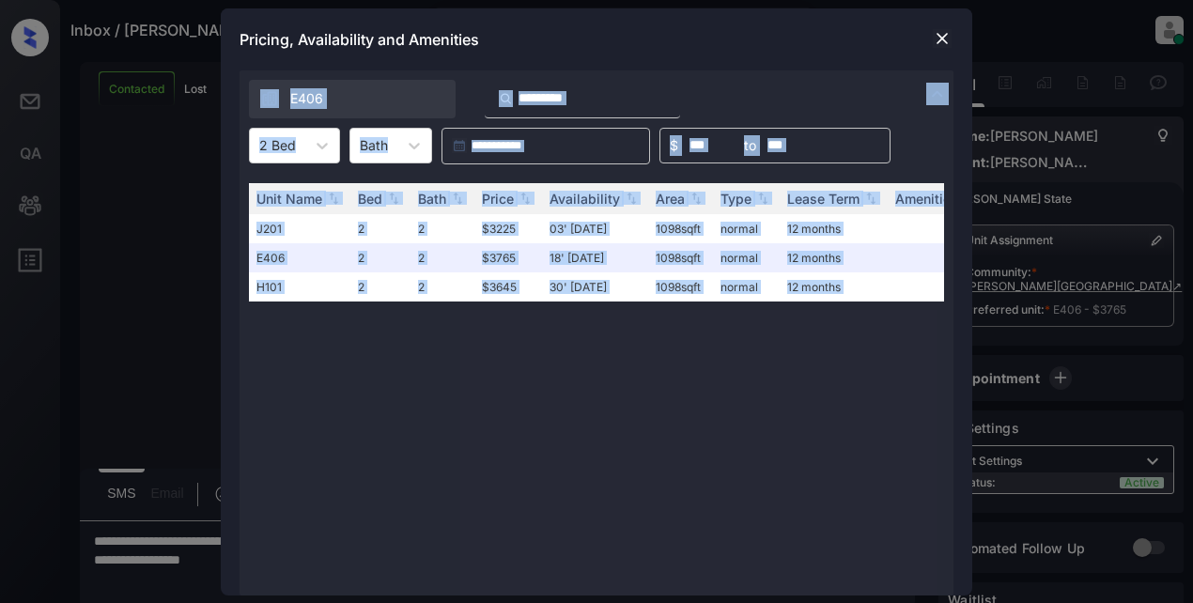
click at [600, 410] on div "Unit Name Bed Bath Price Availability Area Type Lease Term Amenities J201 2 2 $…" at bounding box center [596, 380] width 695 height 394
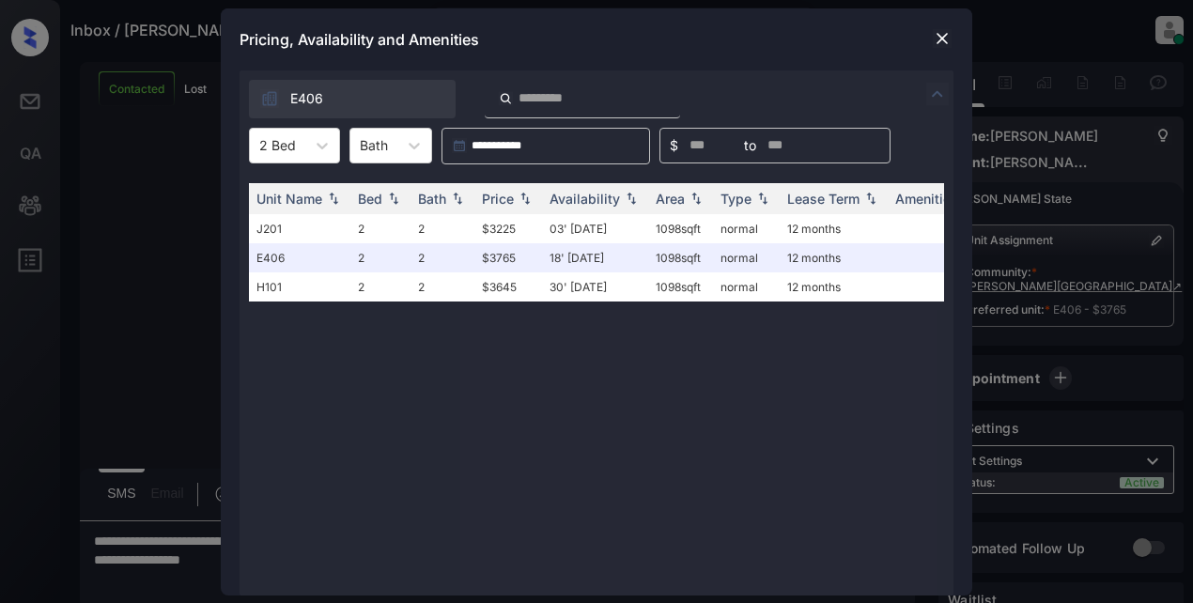
click at [936, 37] on img at bounding box center [942, 38] width 19 height 19
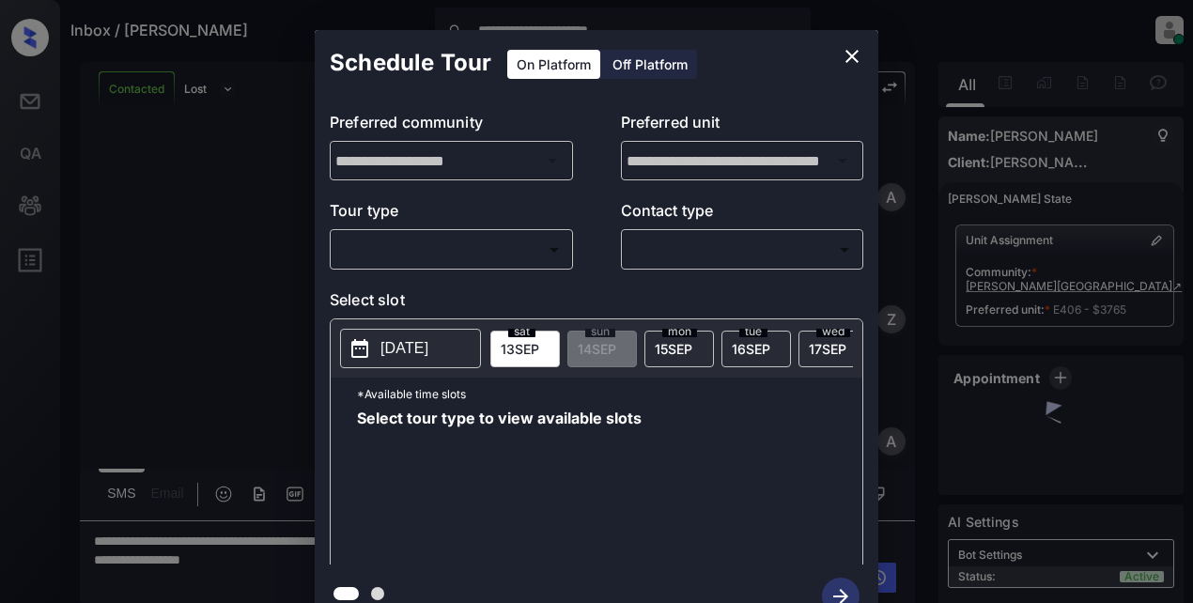
scroll to position [1216, 0]
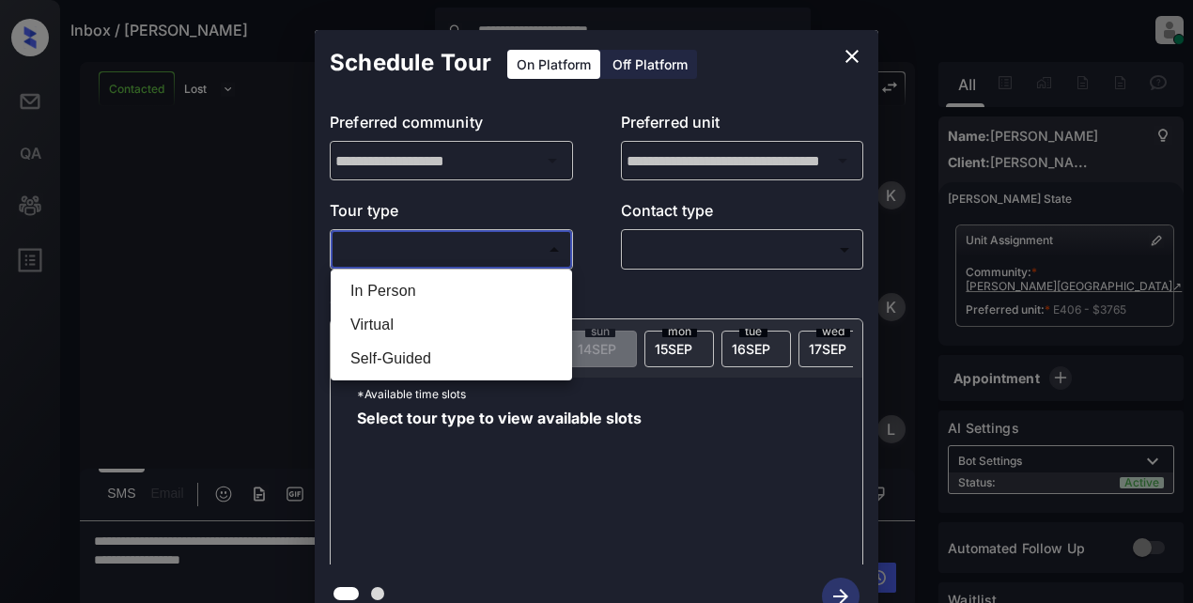
click at [431, 250] on body "**********" at bounding box center [596, 301] width 1193 height 603
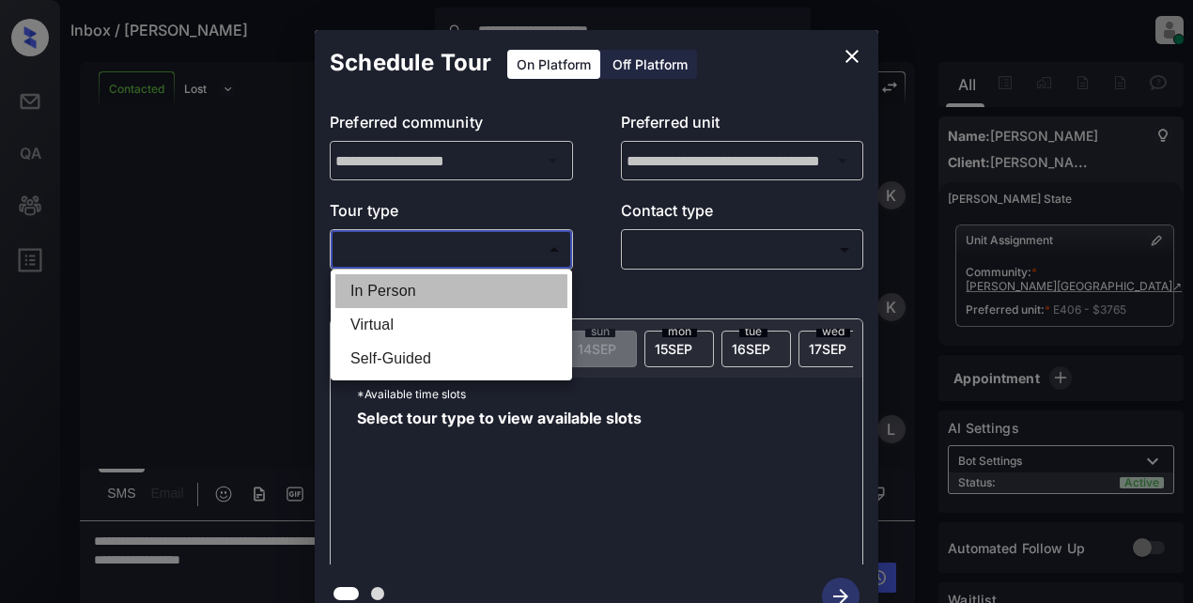
click at [398, 294] on li "In Person" at bounding box center [451, 291] width 232 height 34
type input "********"
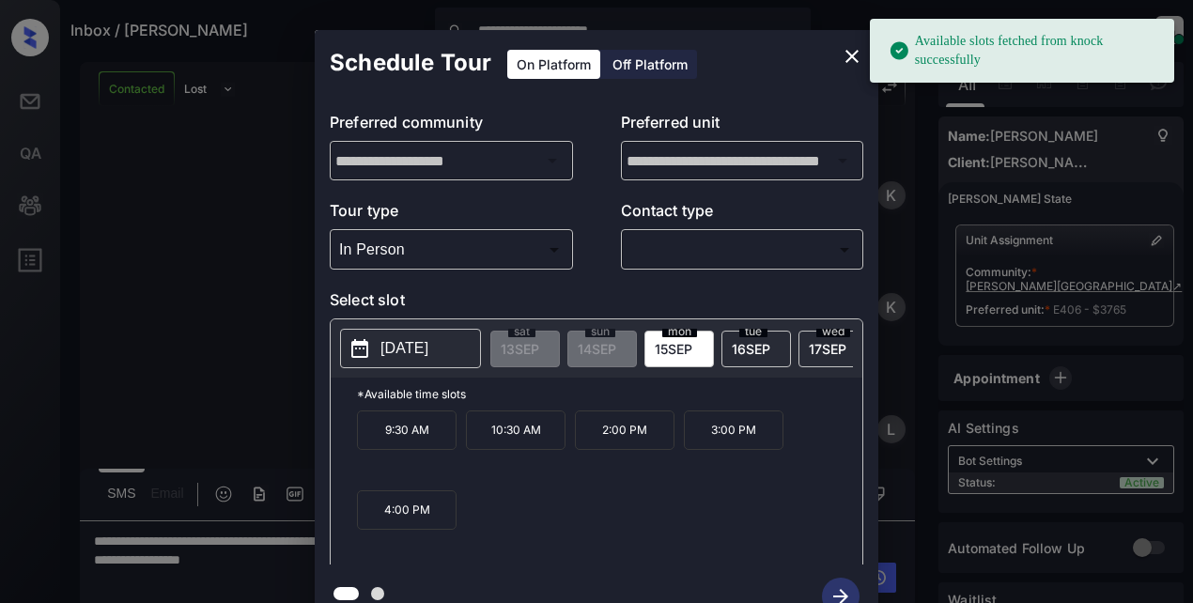
click at [428, 354] on p "[DATE]" at bounding box center [405, 348] width 48 height 23
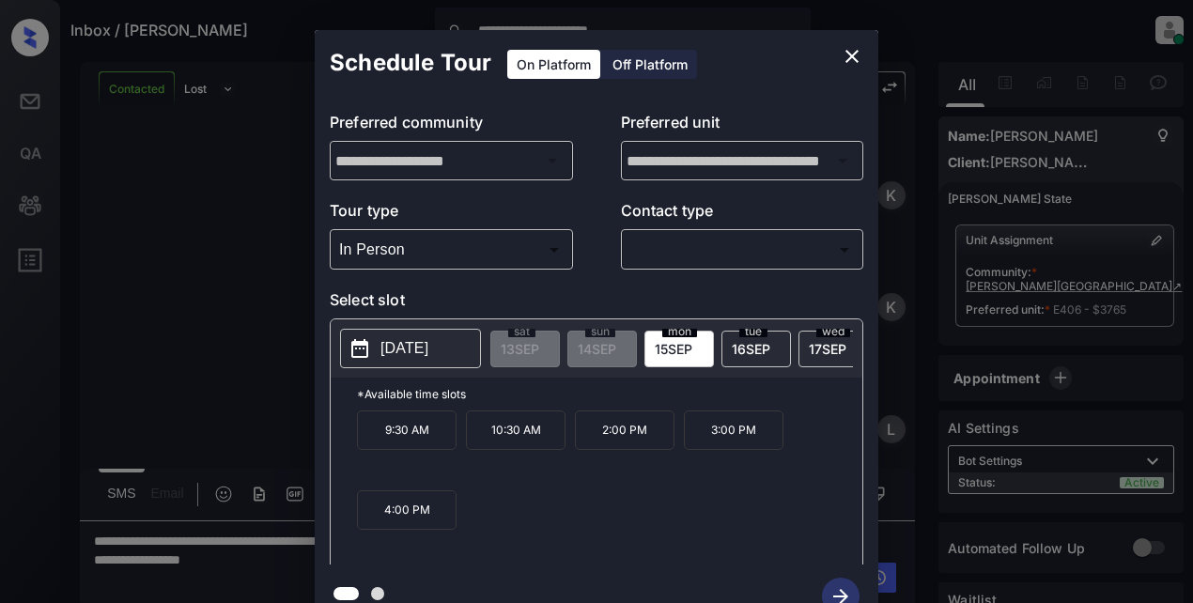
click at [176, 337] on div "**********" at bounding box center [596, 329] width 1193 height 659
